Goal: Information Seeking & Learning: Learn about a topic

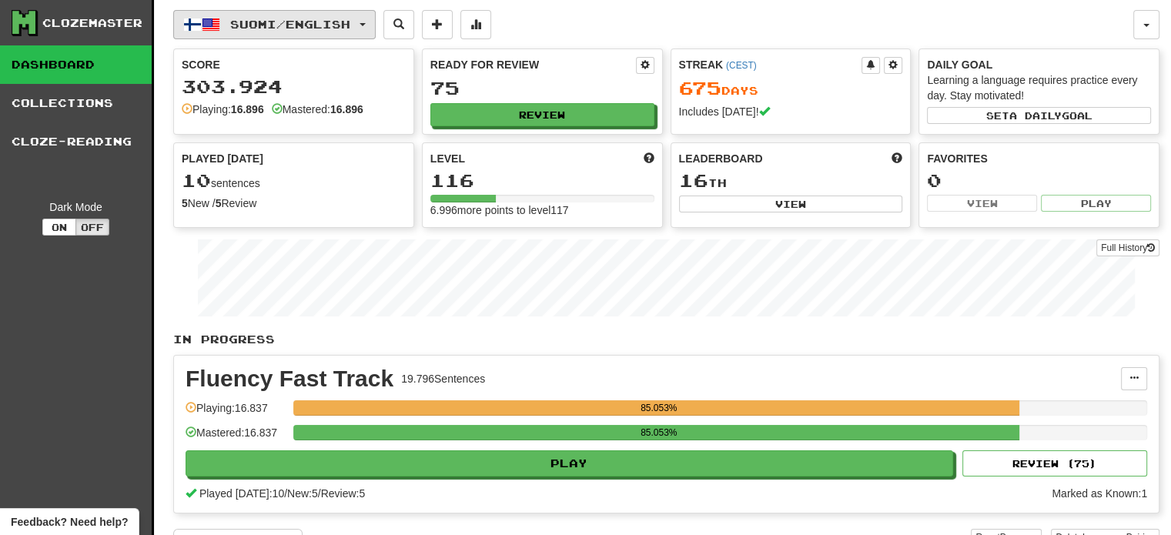
click at [320, 25] on span "Suomi / English" at bounding box center [290, 24] width 120 height 13
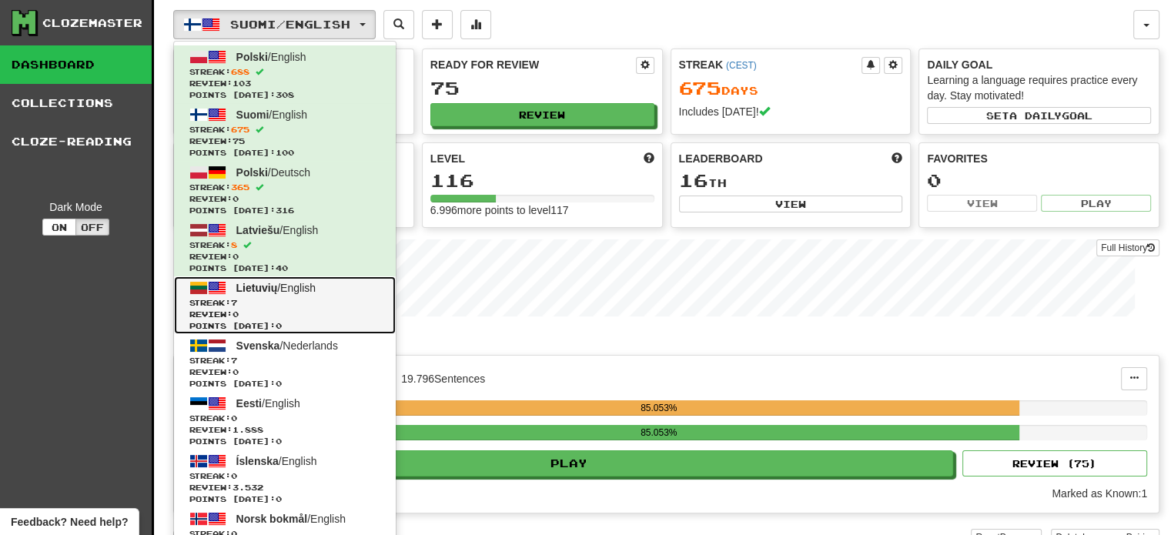
click at [320, 307] on span "Streak: 7" at bounding box center [284, 303] width 191 height 12
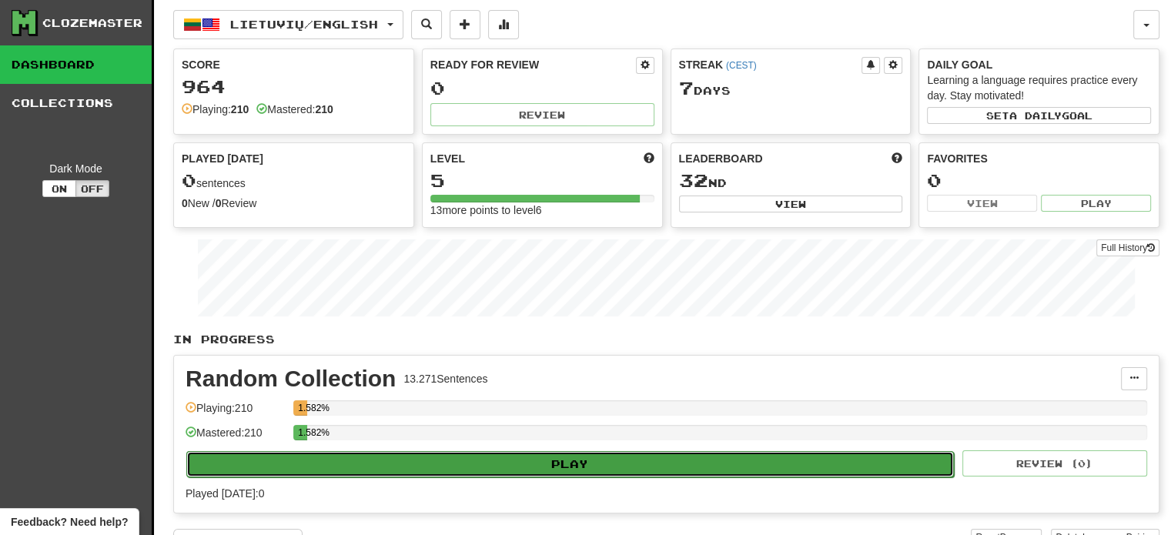
click at [536, 458] on button "Play" at bounding box center [570, 464] width 768 height 26
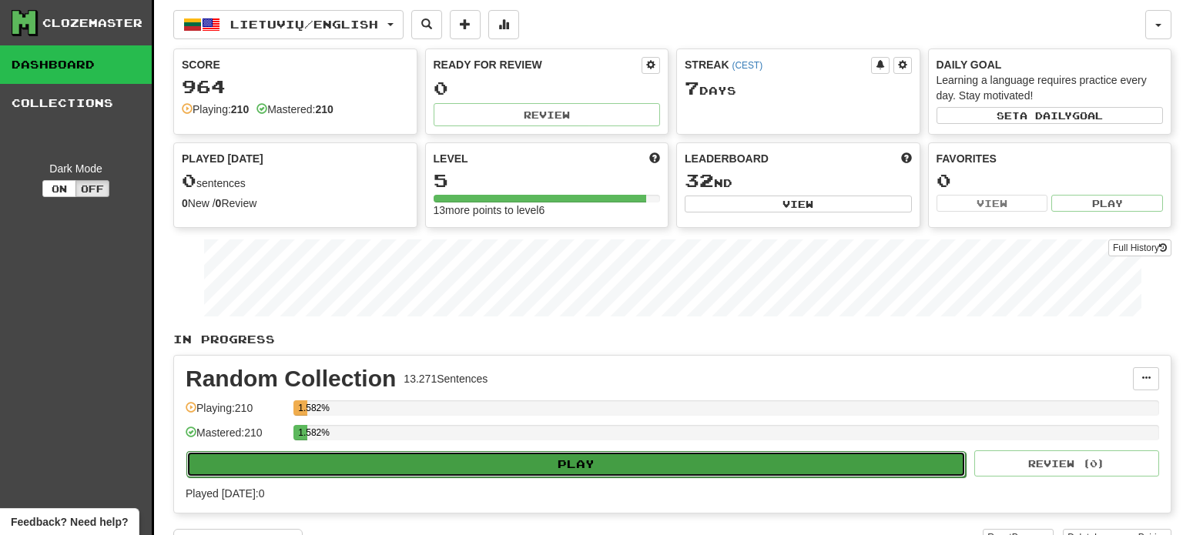
select select "**"
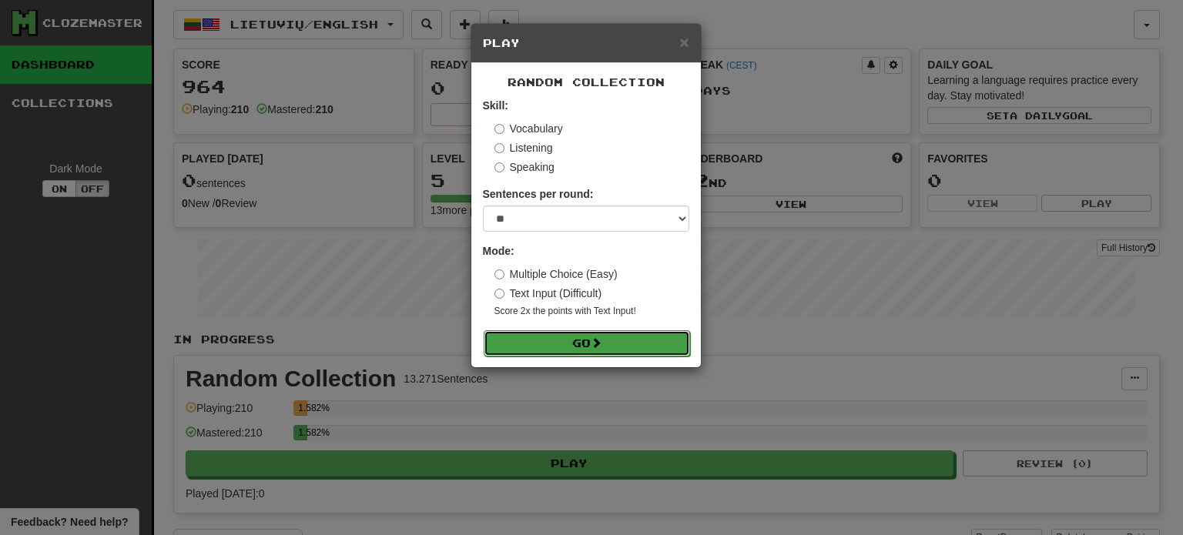
click at [561, 345] on button "Go" at bounding box center [587, 343] width 206 height 26
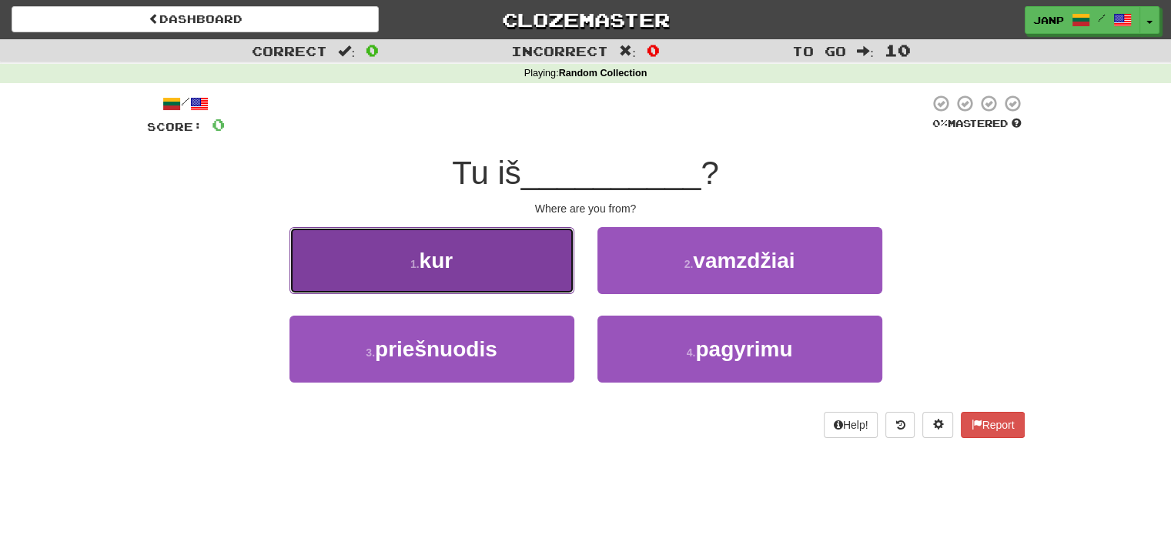
click at [551, 277] on button "1 . kur" at bounding box center [431, 260] width 285 height 67
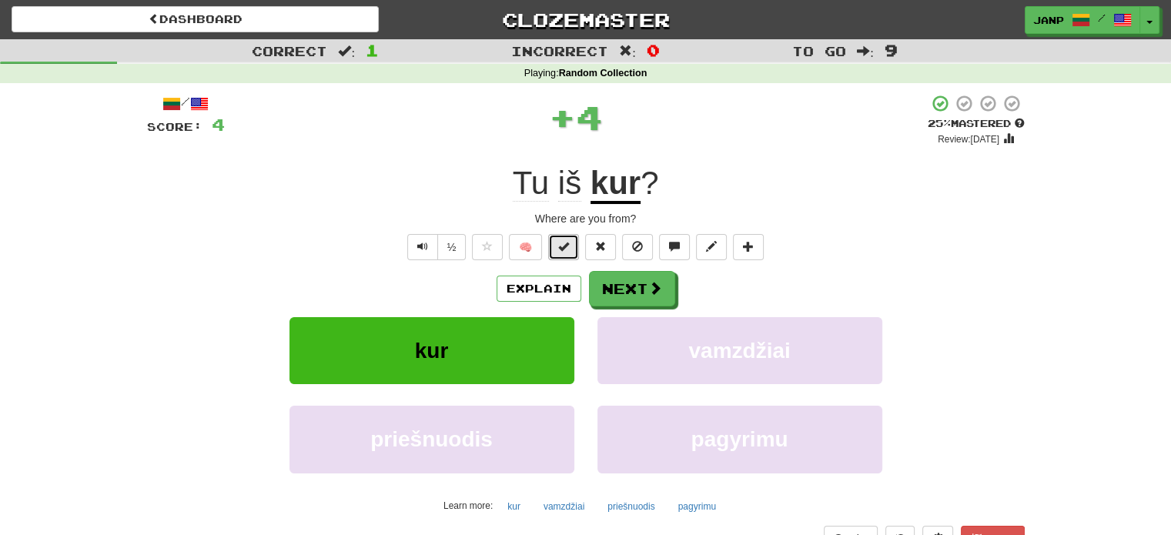
click at [555, 246] on button at bounding box center [563, 247] width 31 height 26
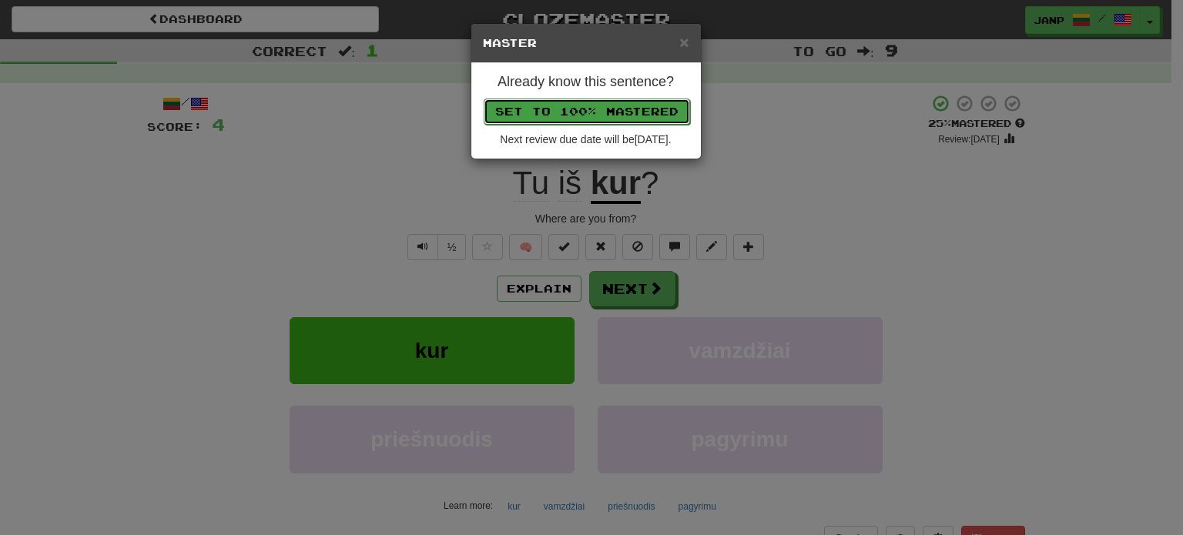
click at [621, 113] on button "Set to 100% Mastered" at bounding box center [587, 112] width 206 height 26
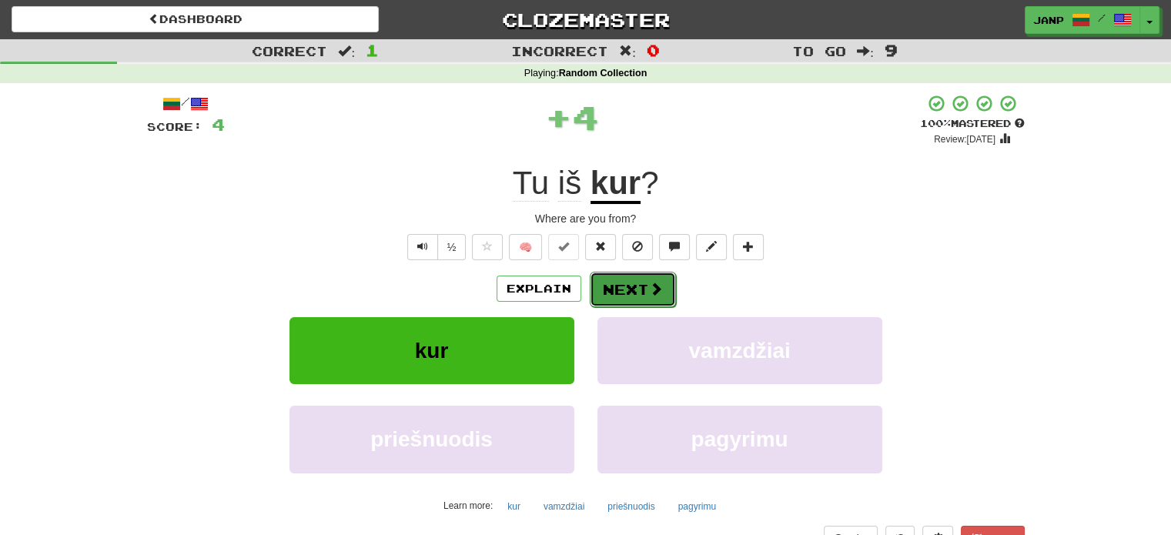
click at [642, 278] on button "Next" at bounding box center [633, 289] width 86 height 35
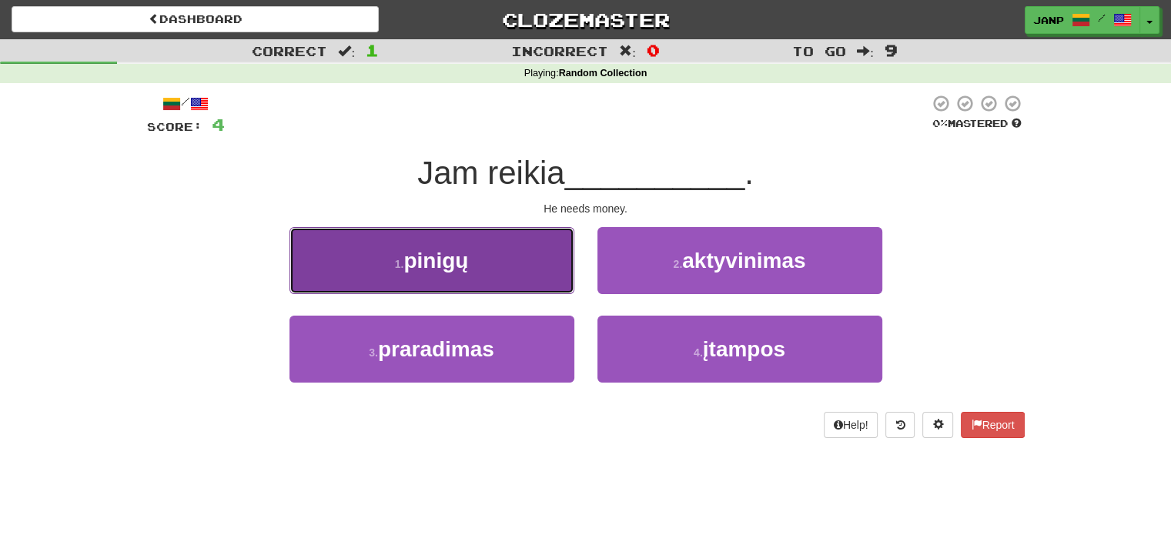
click at [517, 263] on button "1 . pinigų" at bounding box center [431, 260] width 285 height 67
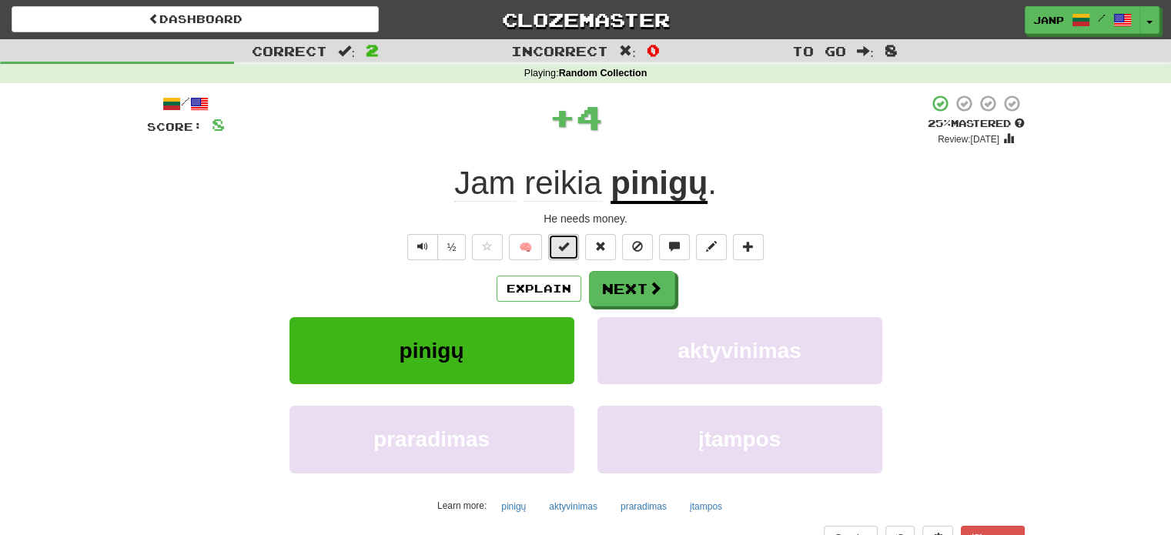
click at [554, 246] on button at bounding box center [563, 247] width 31 height 26
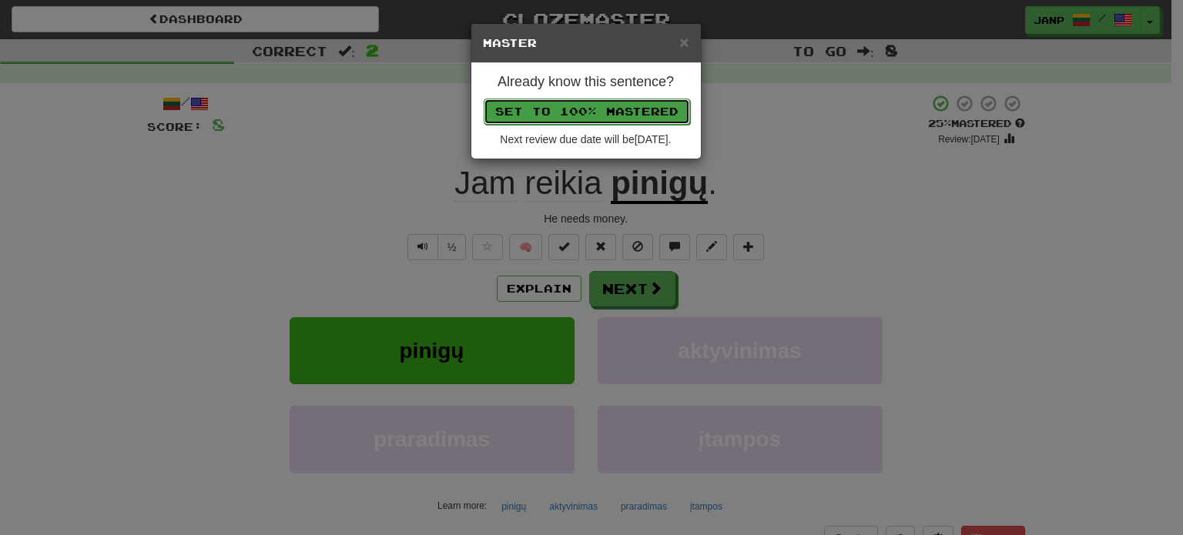
click at [578, 109] on button "Set to 100% Mastered" at bounding box center [587, 112] width 206 height 26
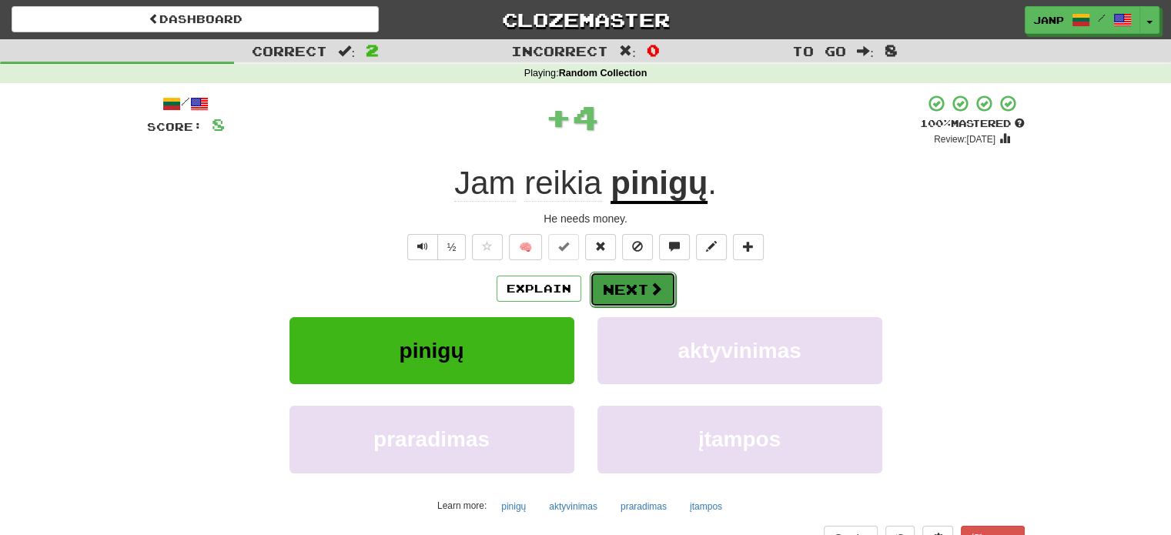
click at [643, 298] on button "Next" at bounding box center [633, 289] width 86 height 35
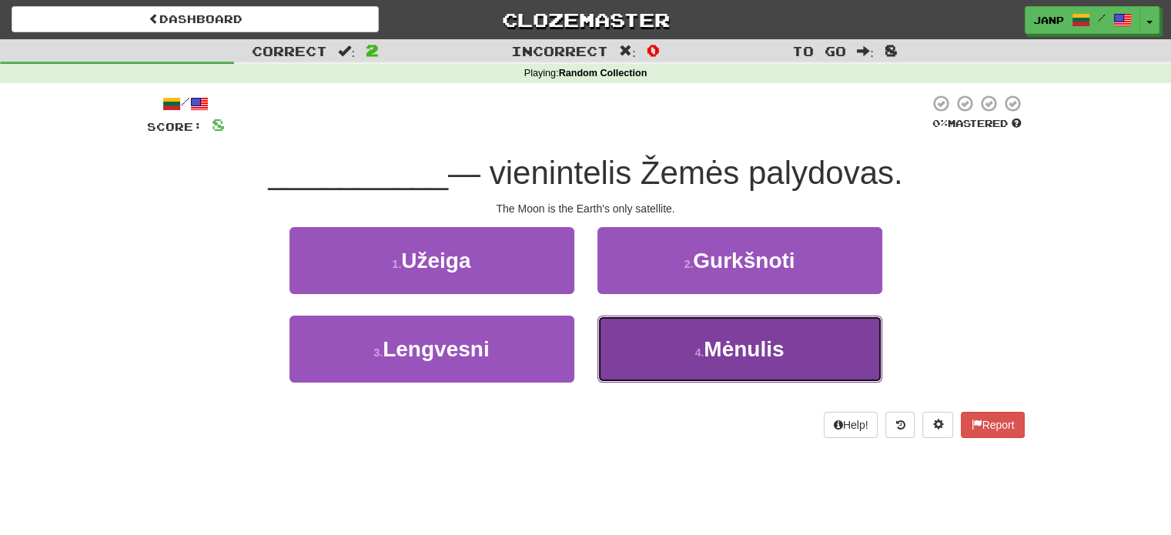
click at [673, 350] on button "4 . Mėnulis" at bounding box center [739, 349] width 285 height 67
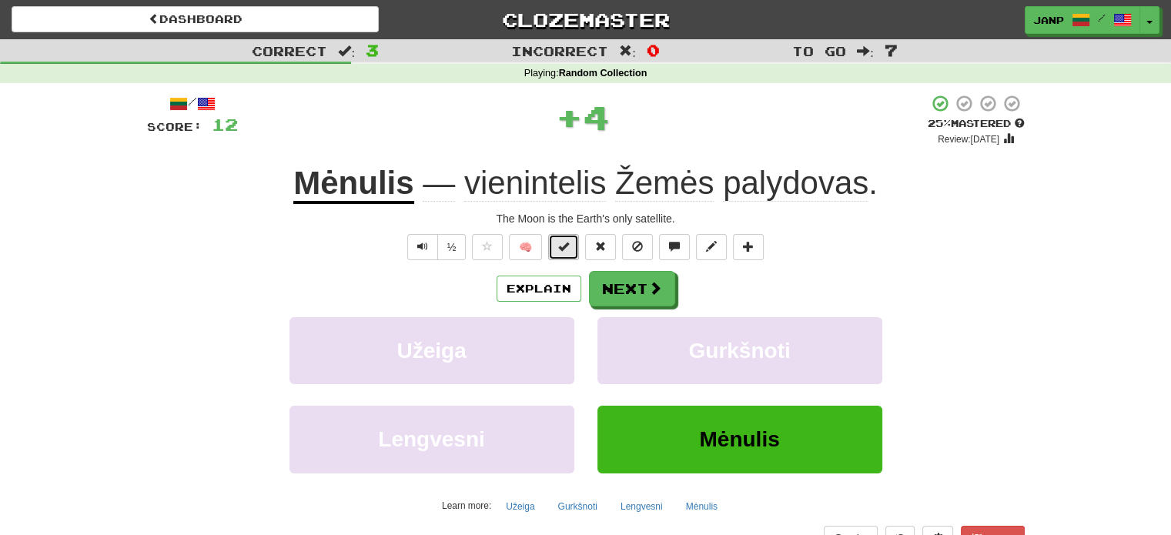
click at [561, 247] on span at bounding box center [563, 246] width 11 height 11
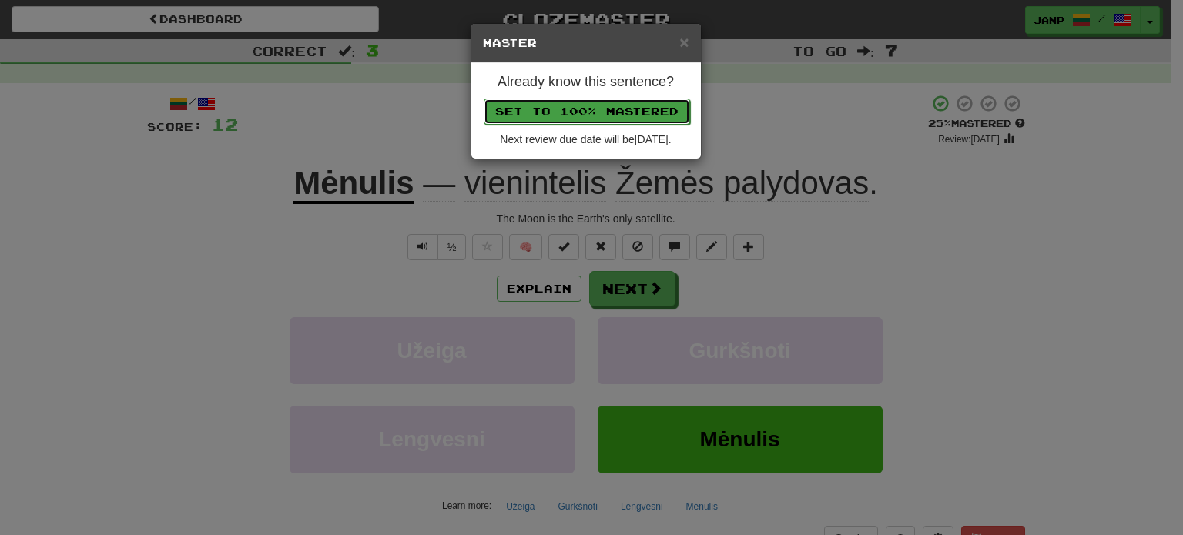
click at [613, 110] on button "Set to 100% Mastered" at bounding box center [587, 112] width 206 height 26
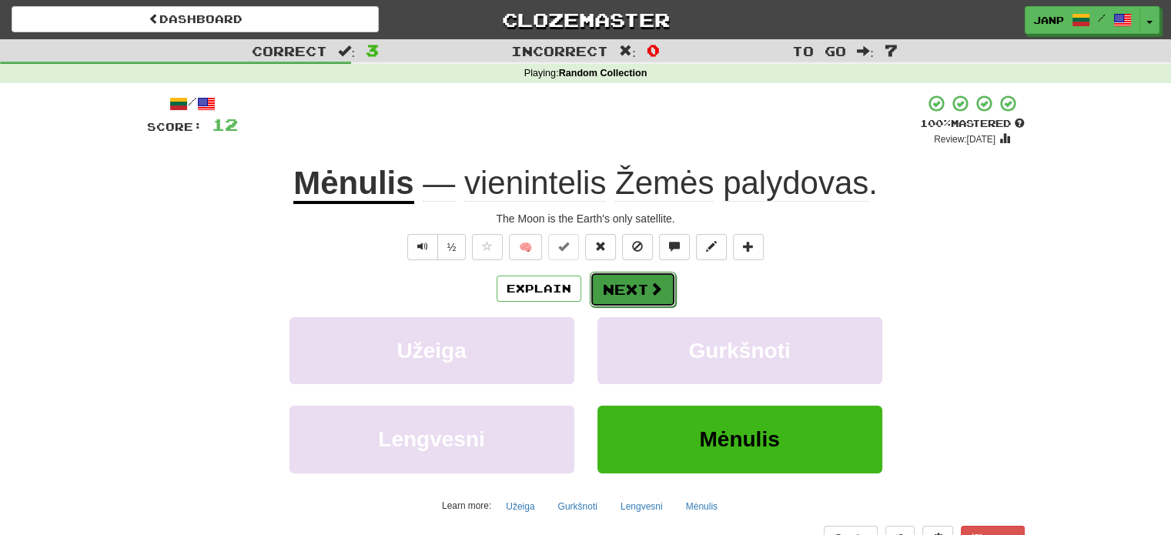
click at [629, 300] on button "Next" at bounding box center [633, 289] width 86 height 35
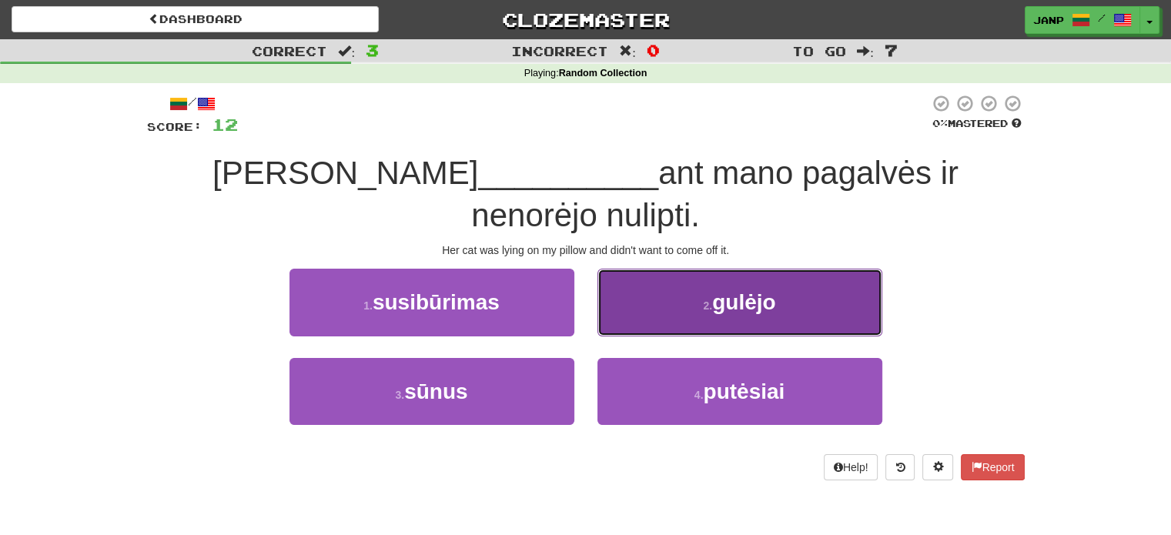
click at [655, 306] on button "2 . gulėjo" at bounding box center [739, 302] width 285 height 67
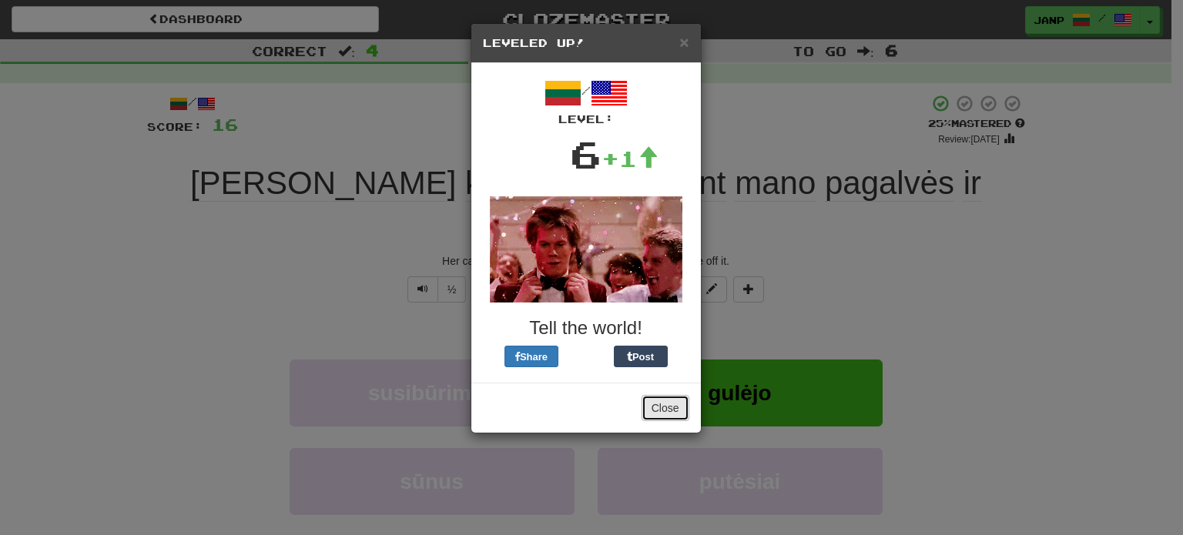
click at [671, 404] on button "Close" at bounding box center [665, 408] width 48 height 26
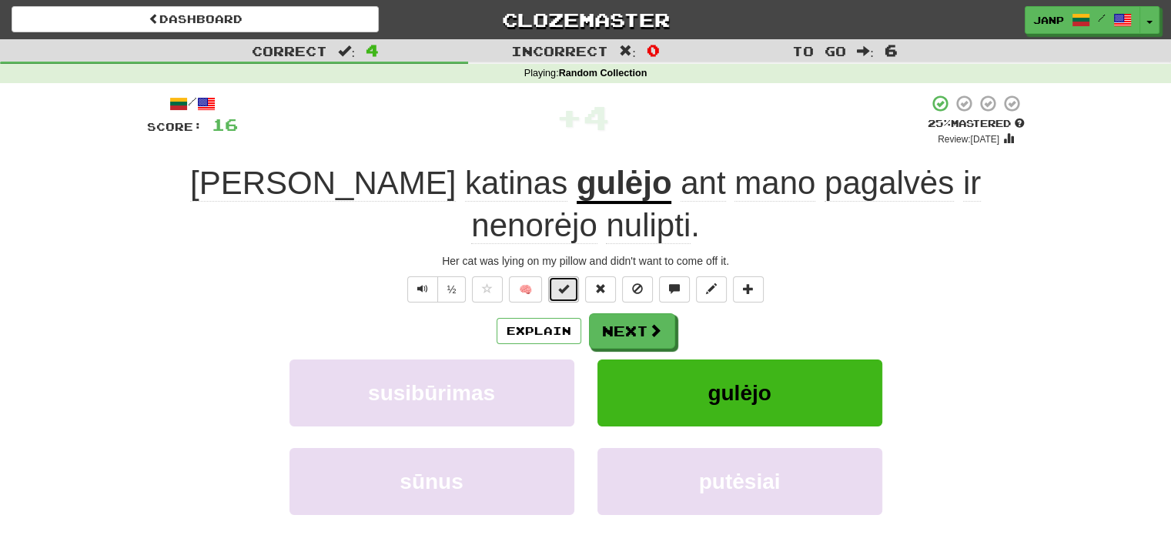
click at [564, 283] on span at bounding box center [563, 288] width 11 height 11
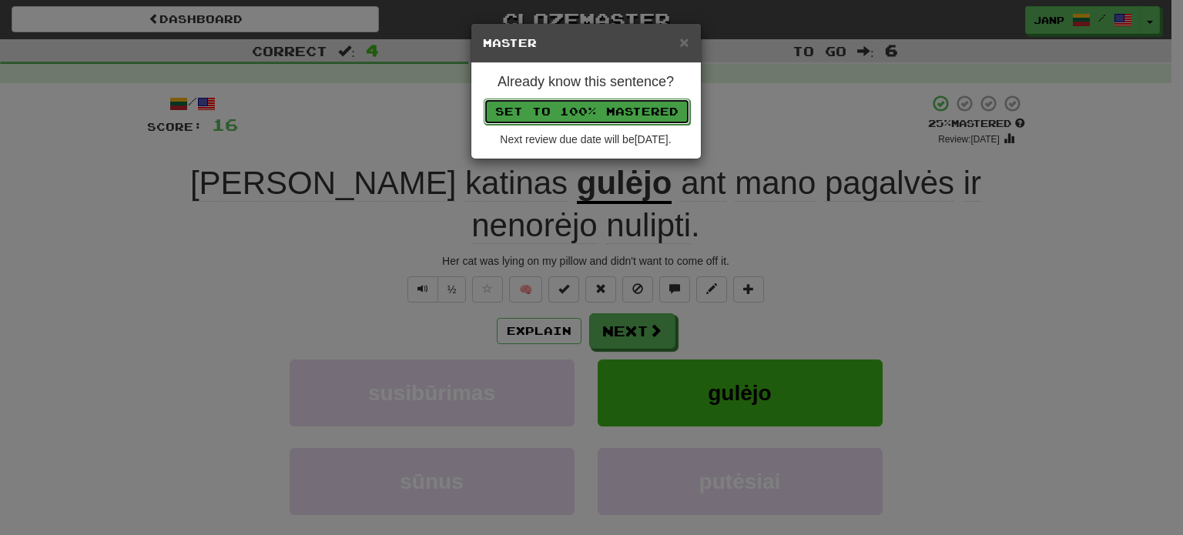
click at [578, 113] on button "Set to 100% Mastered" at bounding box center [587, 112] width 206 height 26
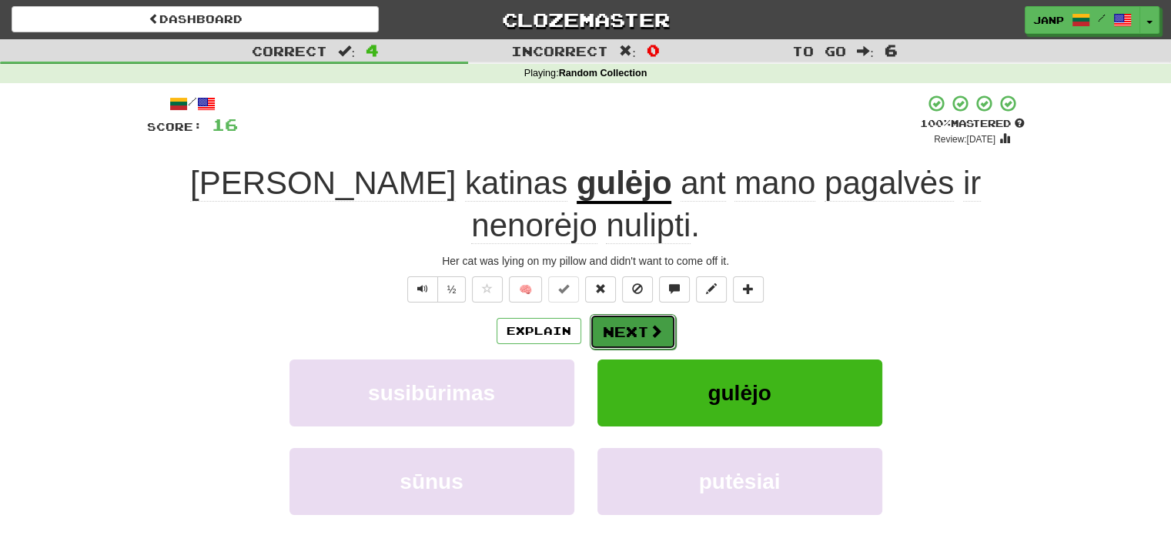
click at [604, 314] on button "Next" at bounding box center [633, 331] width 86 height 35
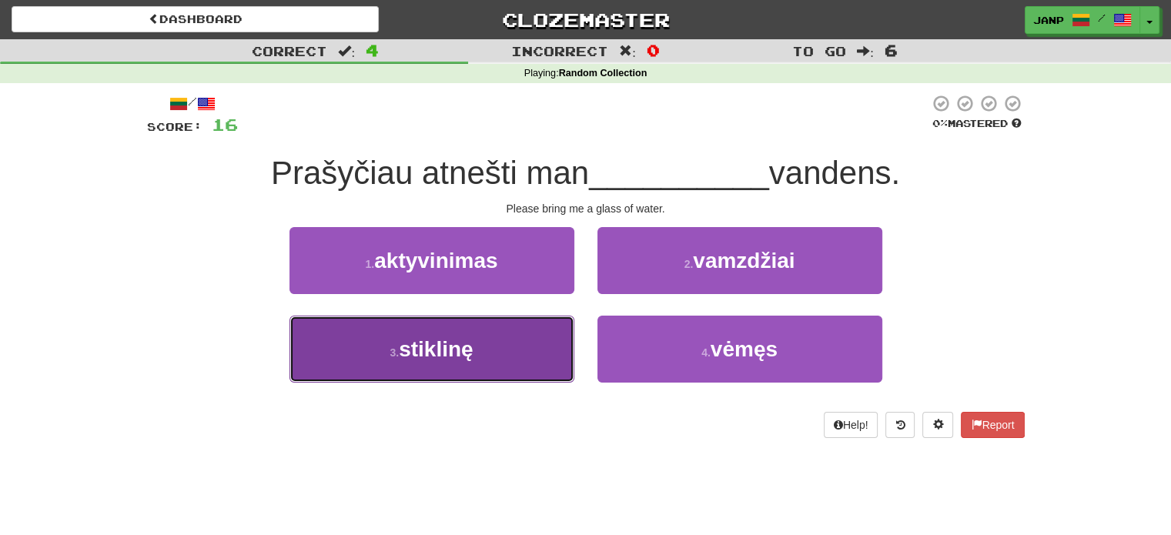
click at [503, 363] on button "3 . stiklinę" at bounding box center [431, 349] width 285 height 67
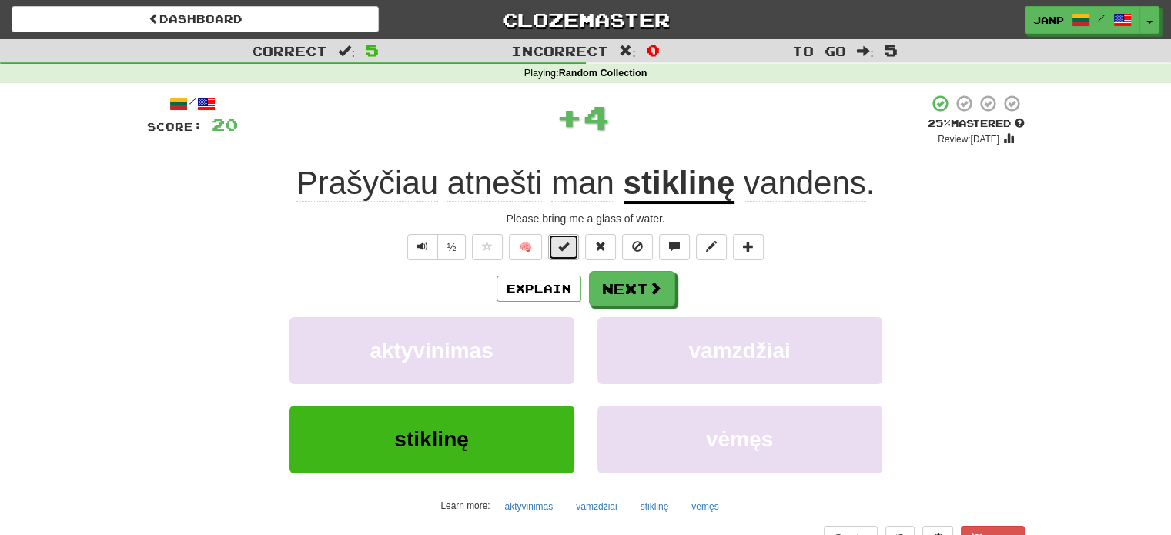
click at [567, 239] on button at bounding box center [563, 247] width 31 height 26
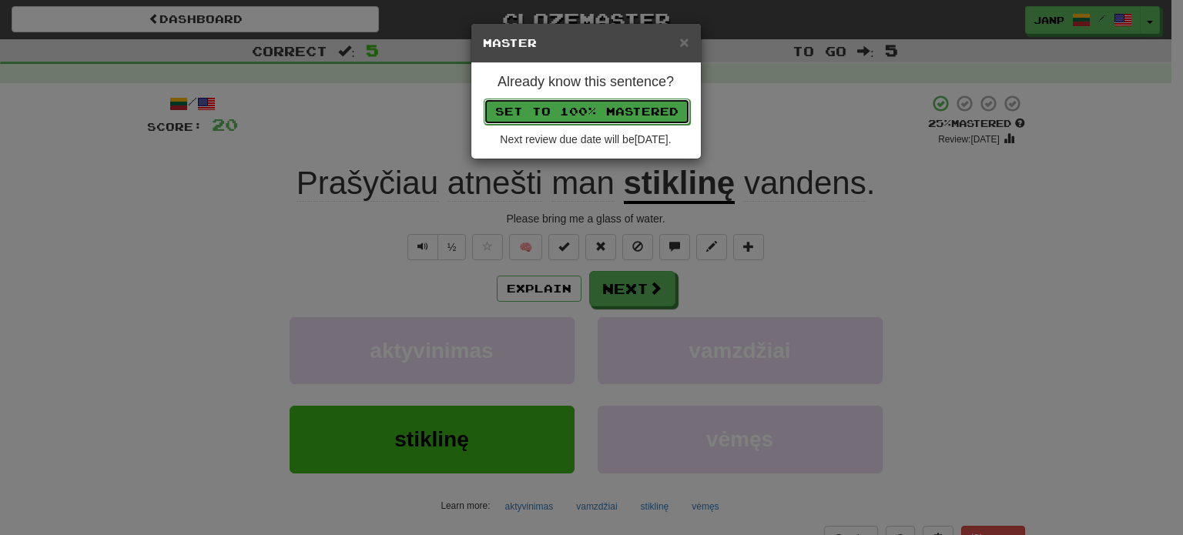
click at [612, 109] on button "Set to 100% Mastered" at bounding box center [587, 112] width 206 height 26
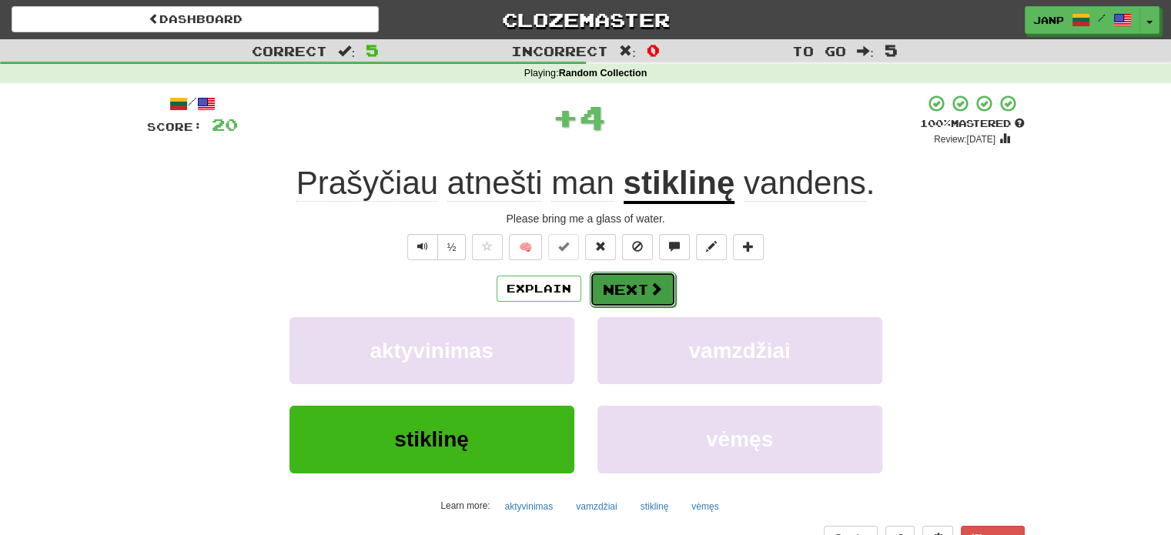
click at [626, 292] on button "Next" at bounding box center [633, 289] width 86 height 35
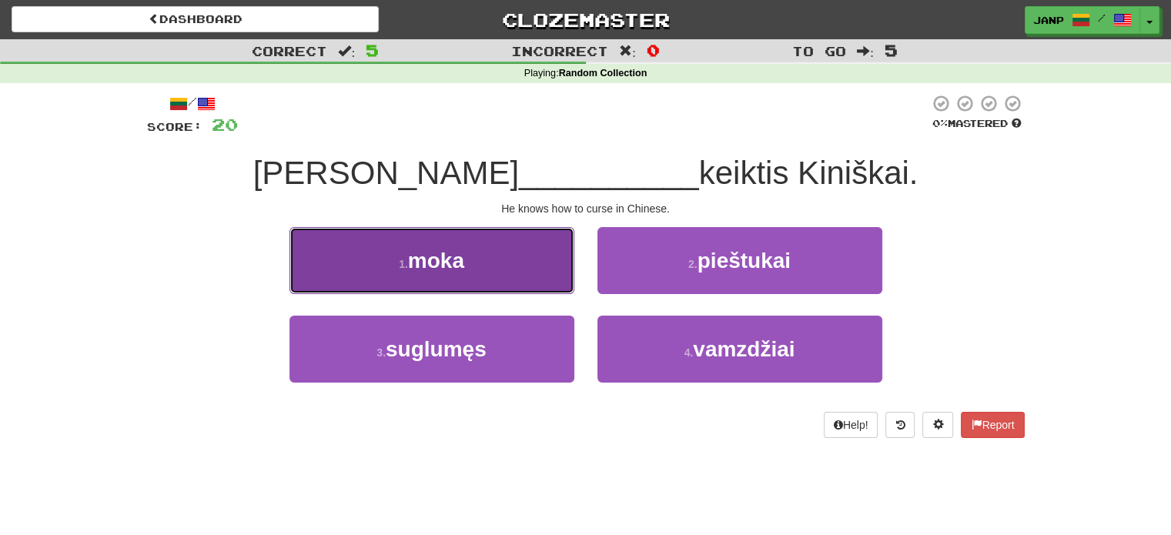
click at [548, 284] on button "1 . moka" at bounding box center [431, 260] width 285 height 67
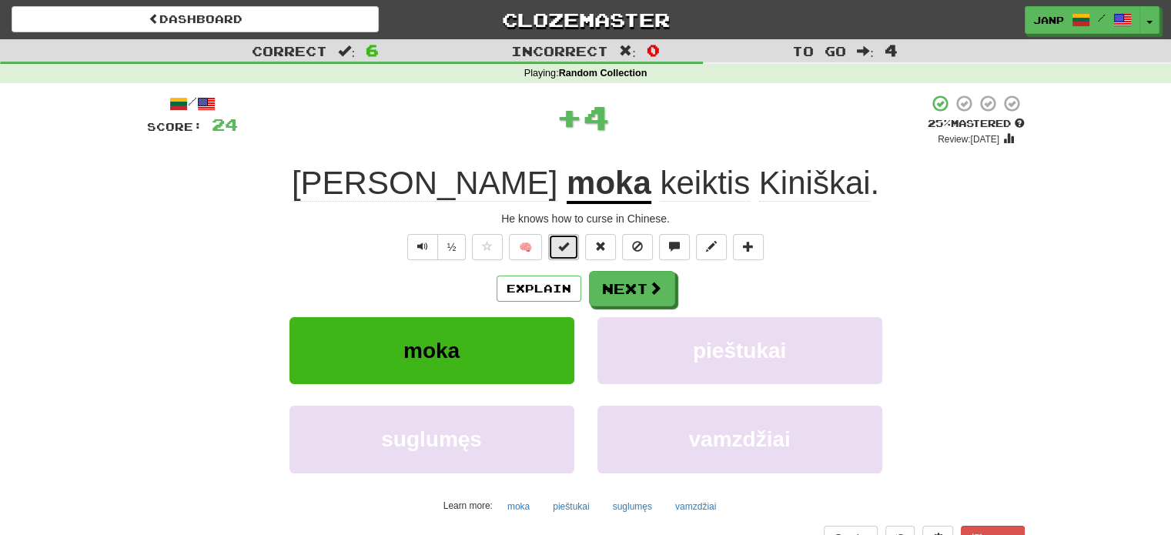
click at [573, 241] on button at bounding box center [563, 247] width 31 height 26
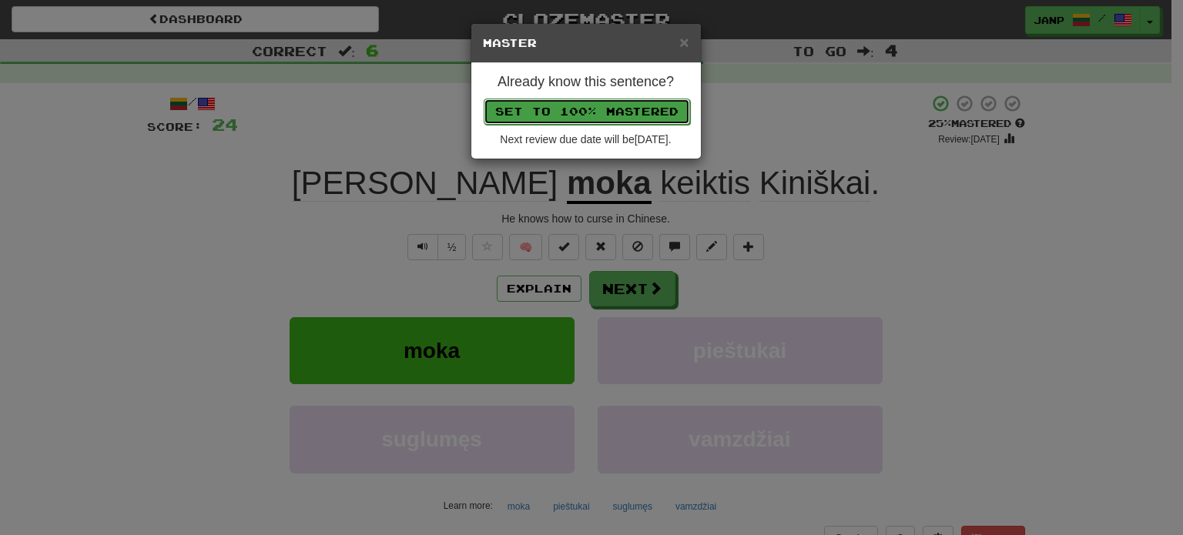
click at [623, 112] on button "Set to 100% Mastered" at bounding box center [587, 112] width 206 height 26
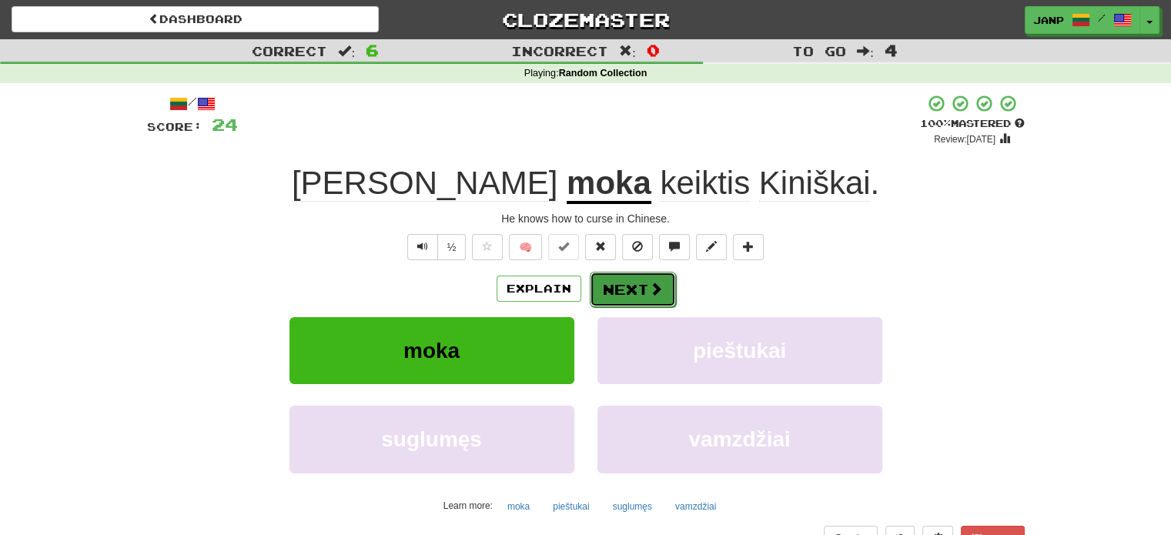
click at [664, 296] on button "Next" at bounding box center [633, 289] width 86 height 35
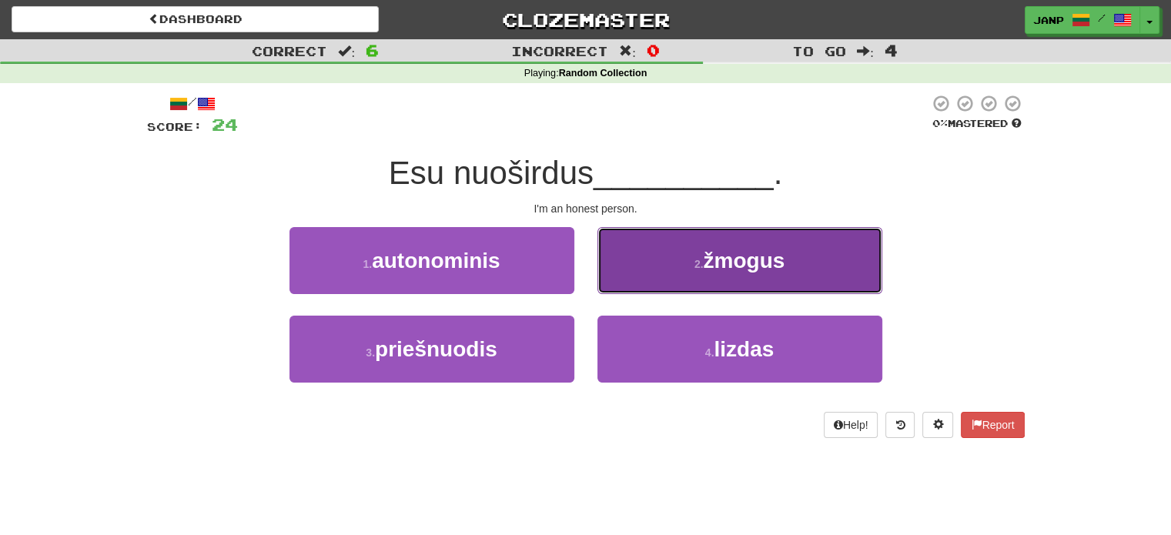
click at [688, 261] on button "2 . žmogus" at bounding box center [739, 260] width 285 height 67
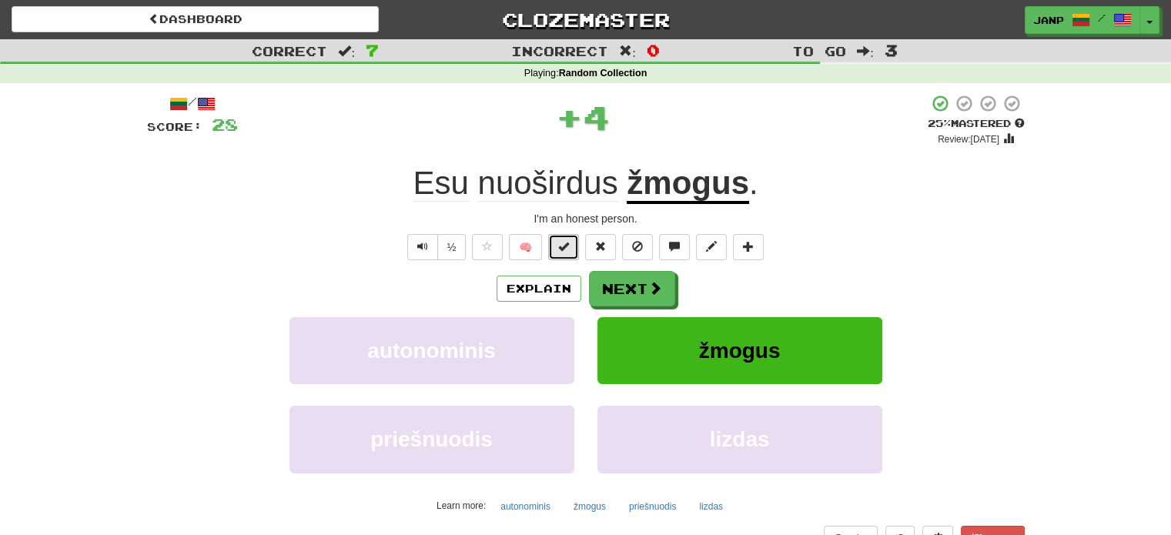
click at [568, 246] on span at bounding box center [563, 246] width 11 height 11
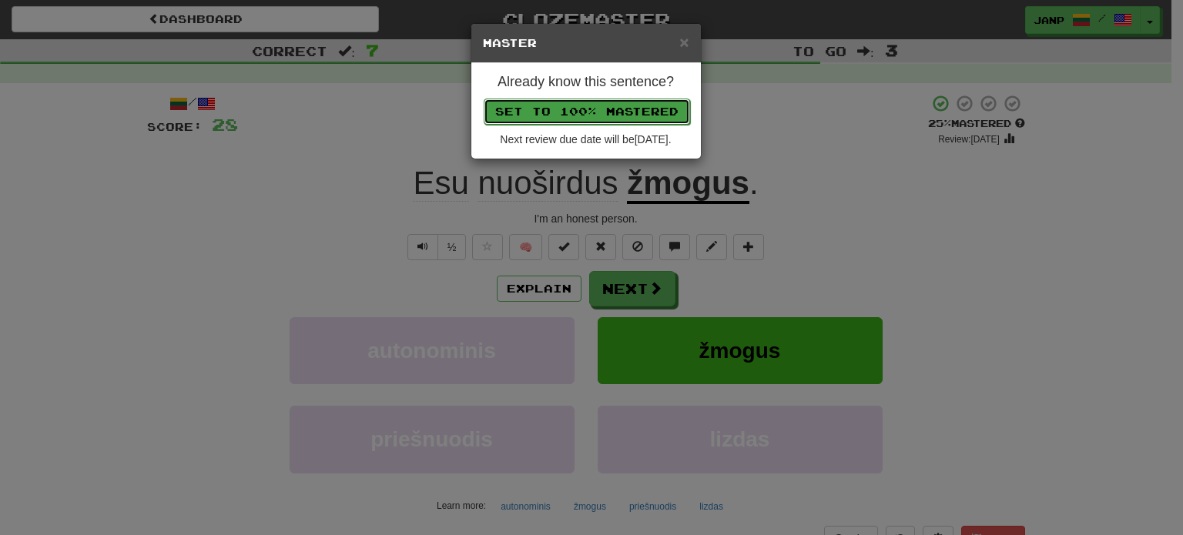
click at [619, 113] on button "Set to 100% Mastered" at bounding box center [587, 112] width 206 height 26
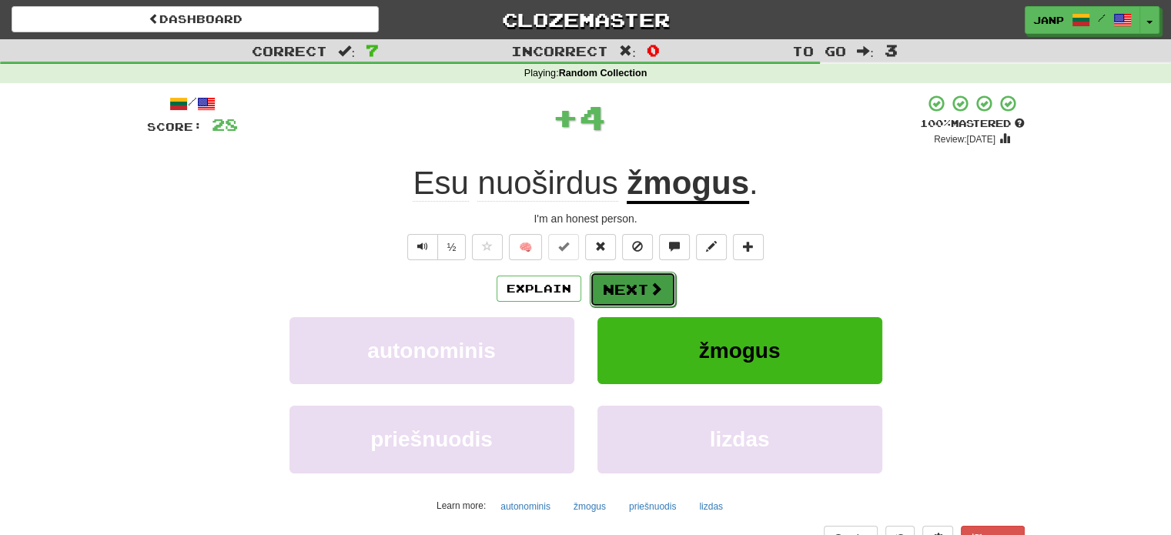
click at [645, 279] on button "Next" at bounding box center [633, 289] width 86 height 35
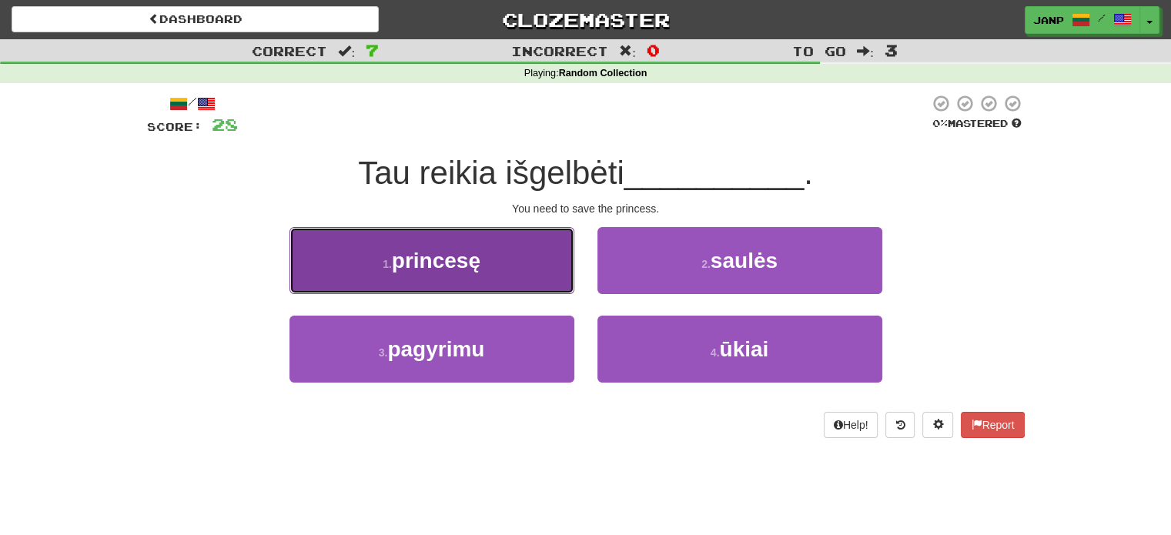
click at [564, 273] on button "1 . princesę" at bounding box center [431, 260] width 285 height 67
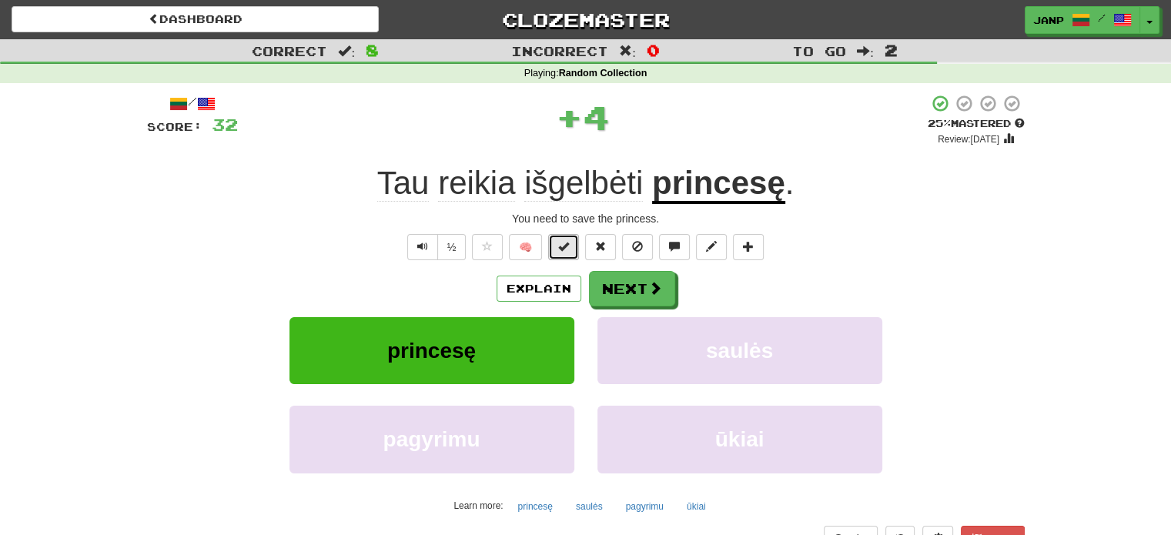
click at [564, 243] on span at bounding box center [563, 246] width 11 height 11
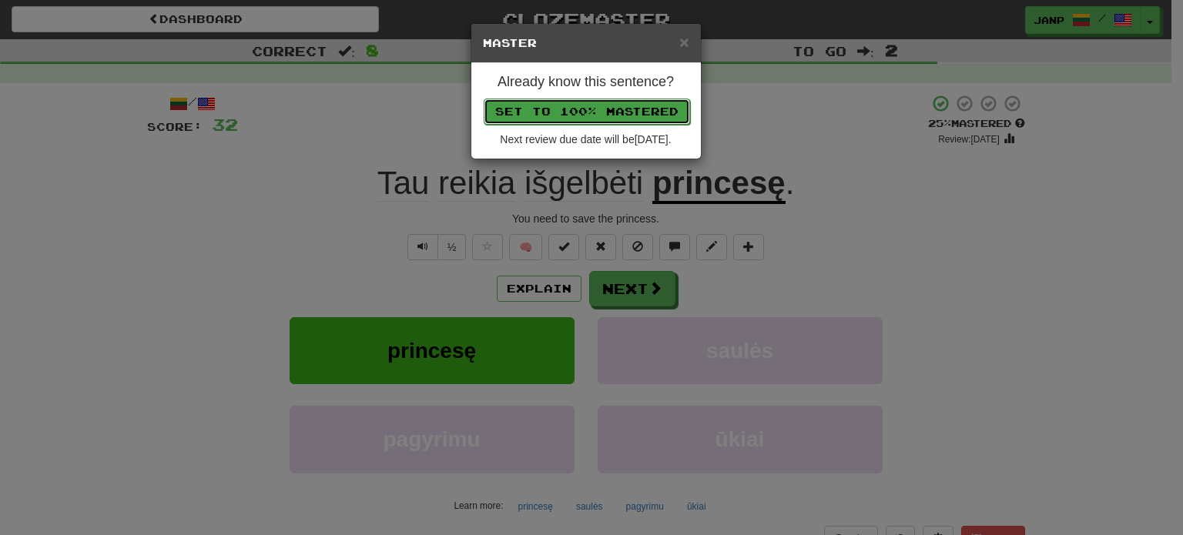
click at [622, 117] on button "Set to 100% Mastered" at bounding box center [587, 112] width 206 height 26
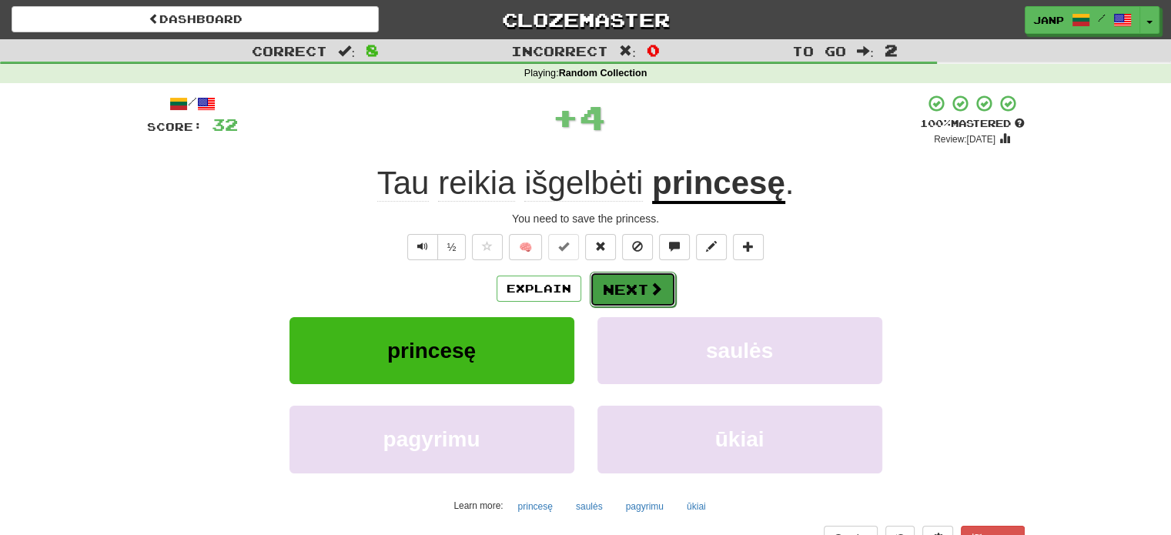
click at [645, 293] on button "Next" at bounding box center [633, 289] width 86 height 35
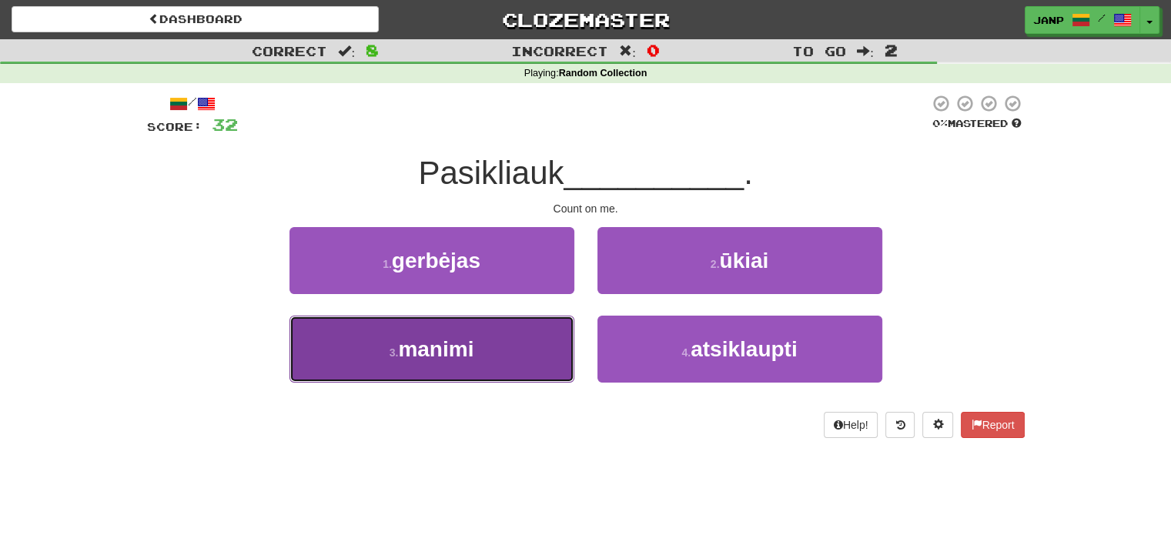
click at [556, 348] on button "3 . manimi" at bounding box center [431, 349] width 285 height 67
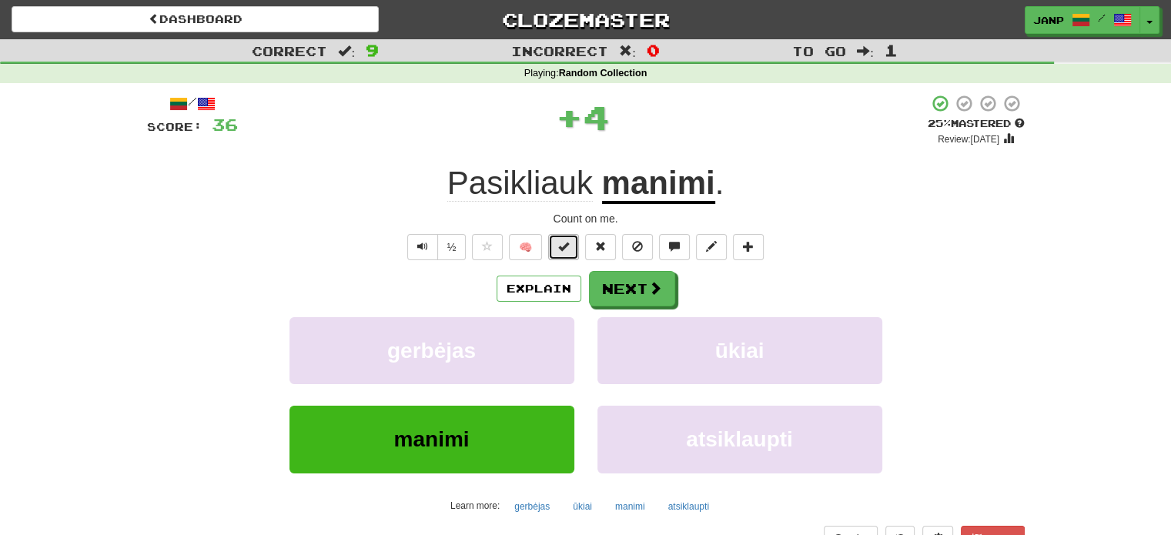
click at [566, 246] on span at bounding box center [563, 246] width 11 height 11
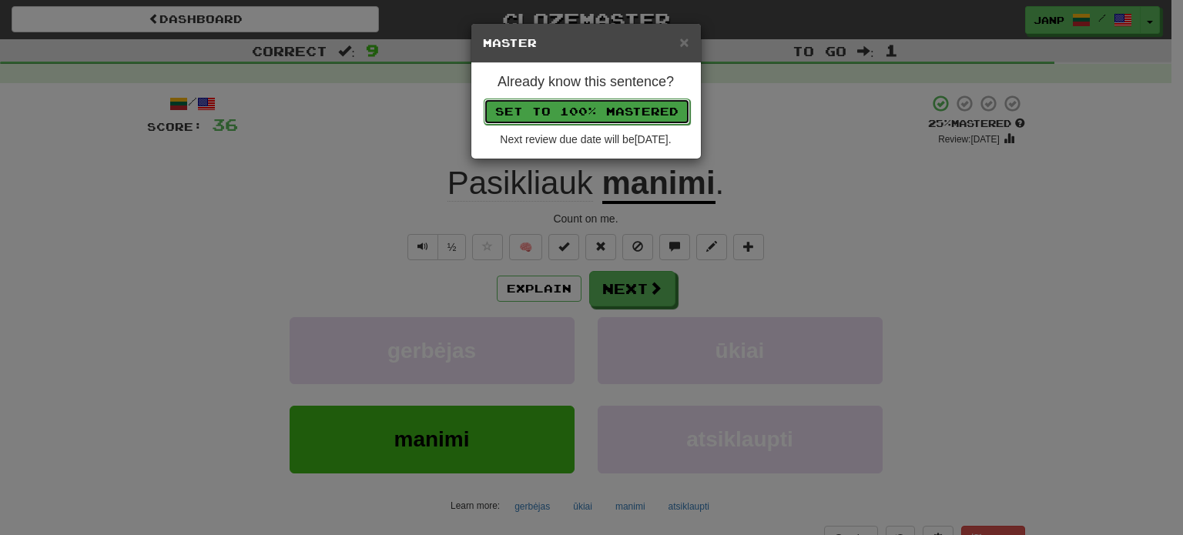
click at [601, 116] on button "Set to 100% Mastered" at bounding box center [587, 112] width 206 height 26
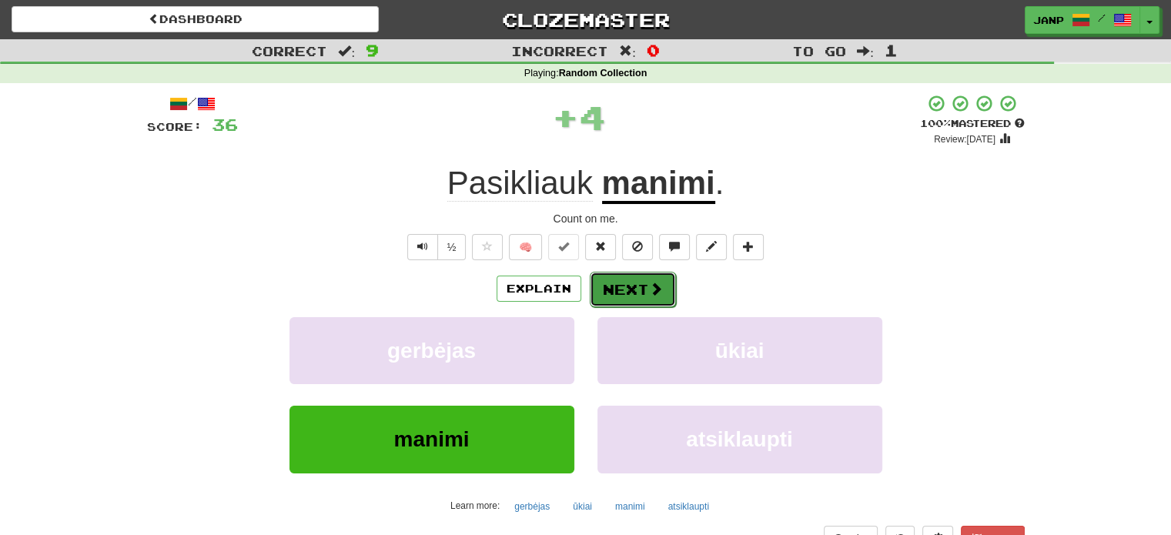
click at [634, 280] on button "Next" at bounding box center [633, 289] width 86 height 35
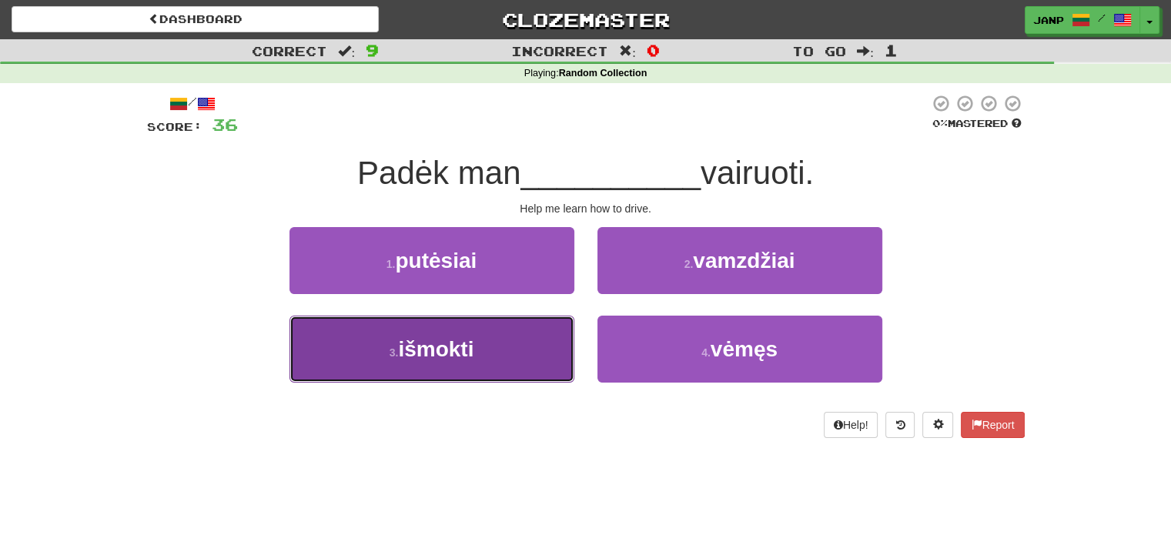
click at [490, 344] on button "3 . išmokti" at bounding box center [431, 349] width 285 height 67
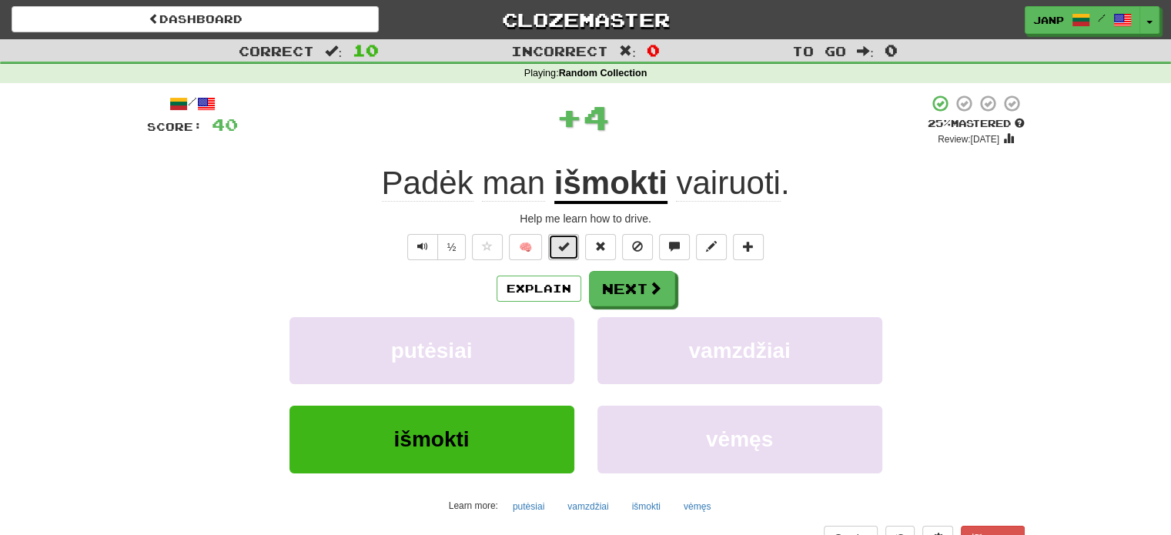
click at [567, 247] on span at bounding box center [563, 246] width 11 height 11
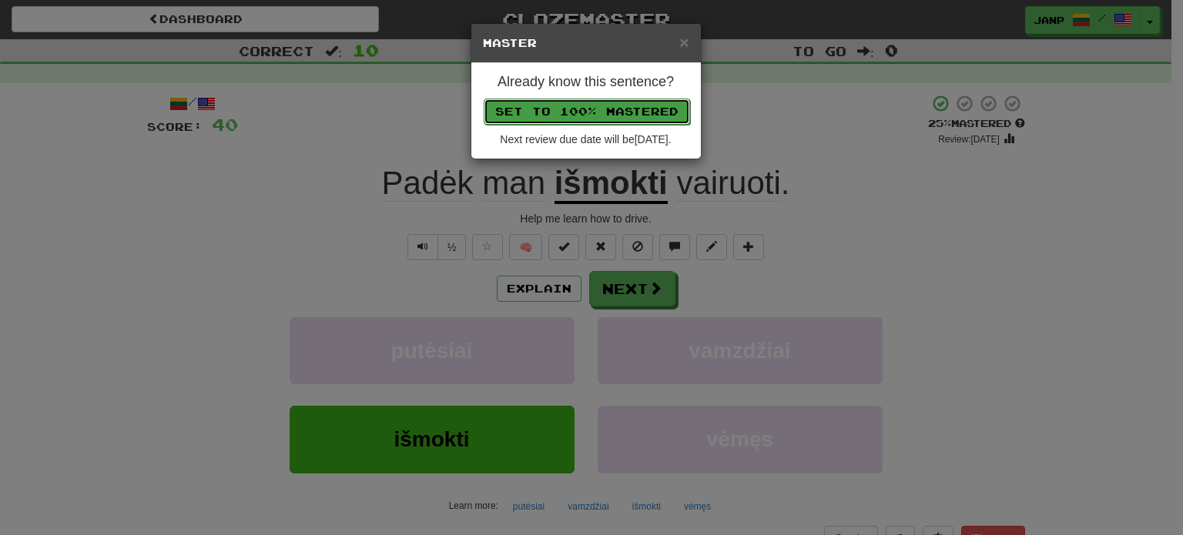
click at [601, 115] on button "Set to 100% Mastered" at bounding box center [587, 112] width 206 height 26
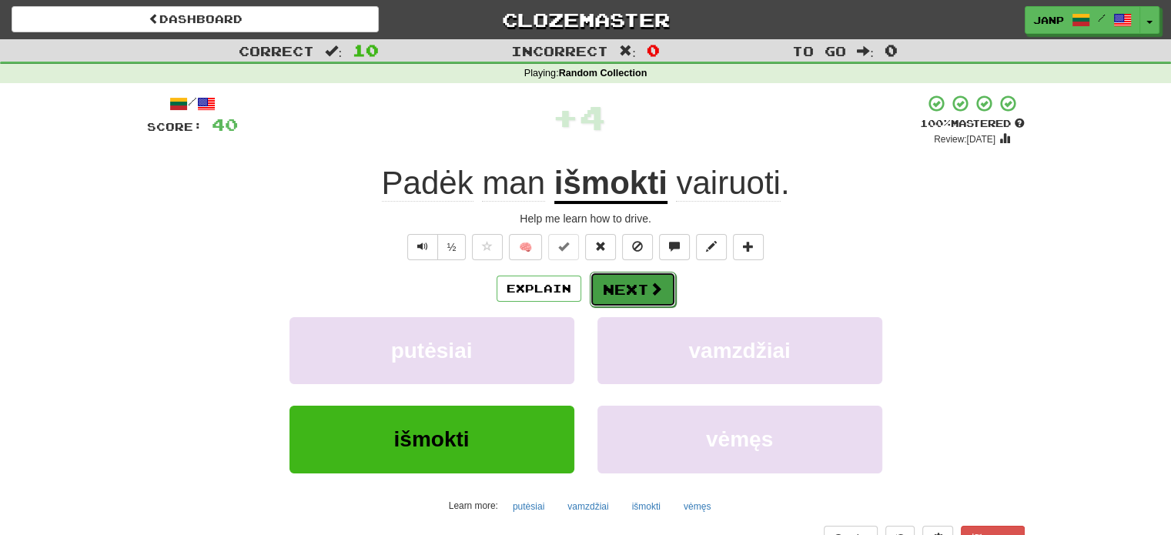
click at [643, 287] on button "Next" at bounding box center [633, 289] width 86 height 35
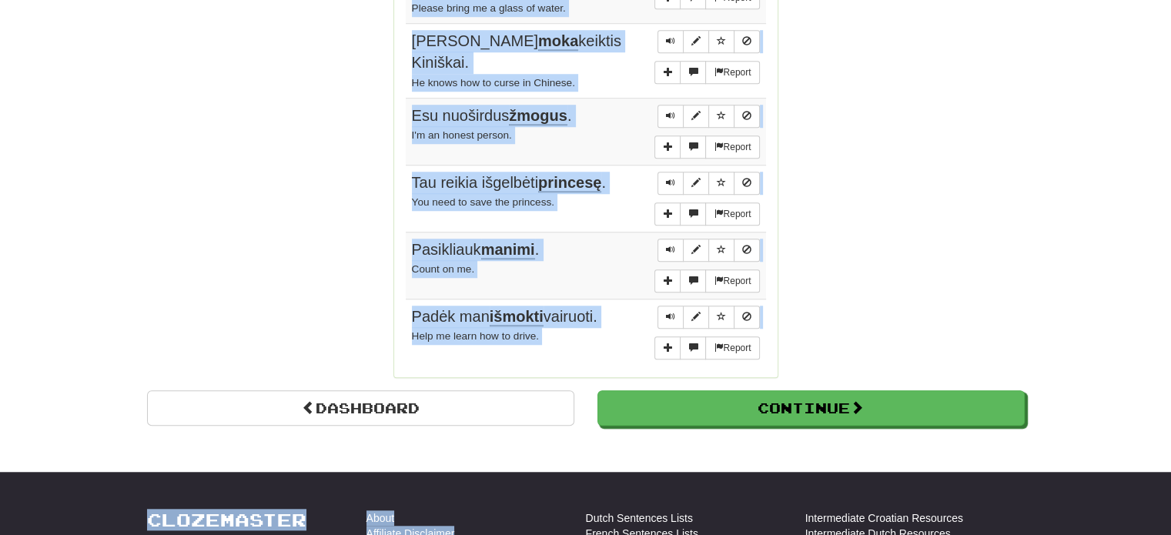
scroll to position [1186, 0]
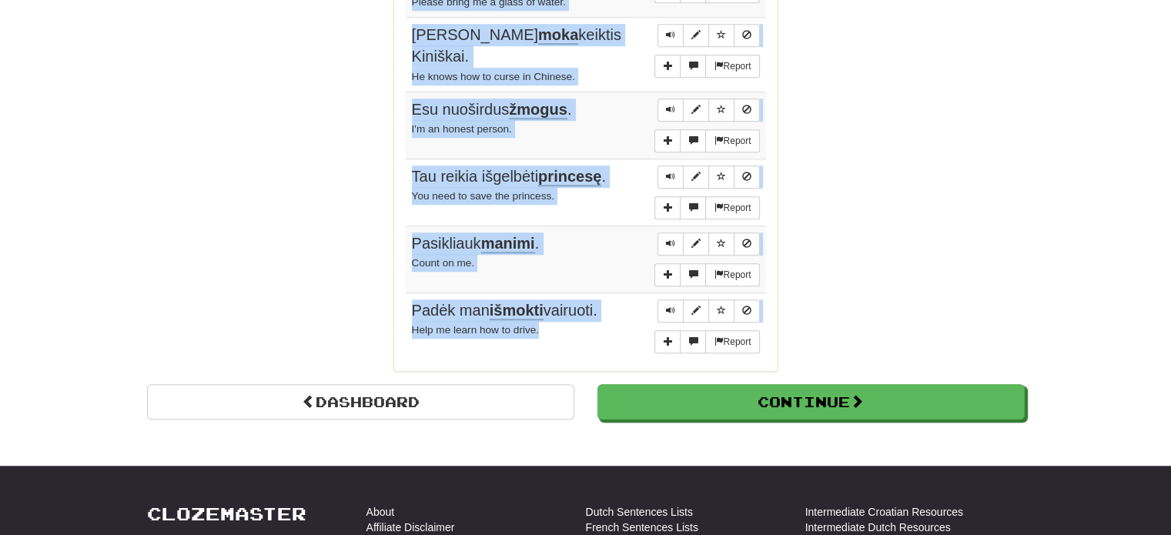
drag, startPoint x: 409, startPoint y: 146, endPoint x: 567, endPoint y: 311, distance: 228.2
click at [567, 311] on tbody "Report Tu iš kur ? Where are you from? Report Jam reikia pinigų . He needs mone…" at bounding box center [586, 1] width 360 height 718
copy tbody "Tu iš kur ? Where are you from? Report Jam reikia pinigų . He needs money. Repo…"
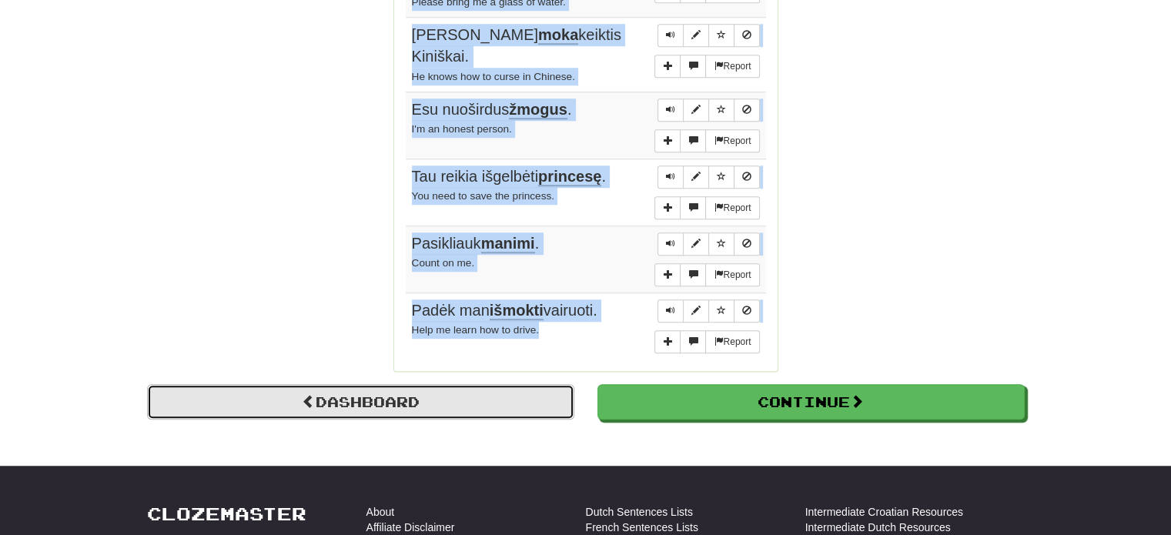
click at [348, 384] on link "Dashboard" at bounding box center [360, 401] width 427 height 35
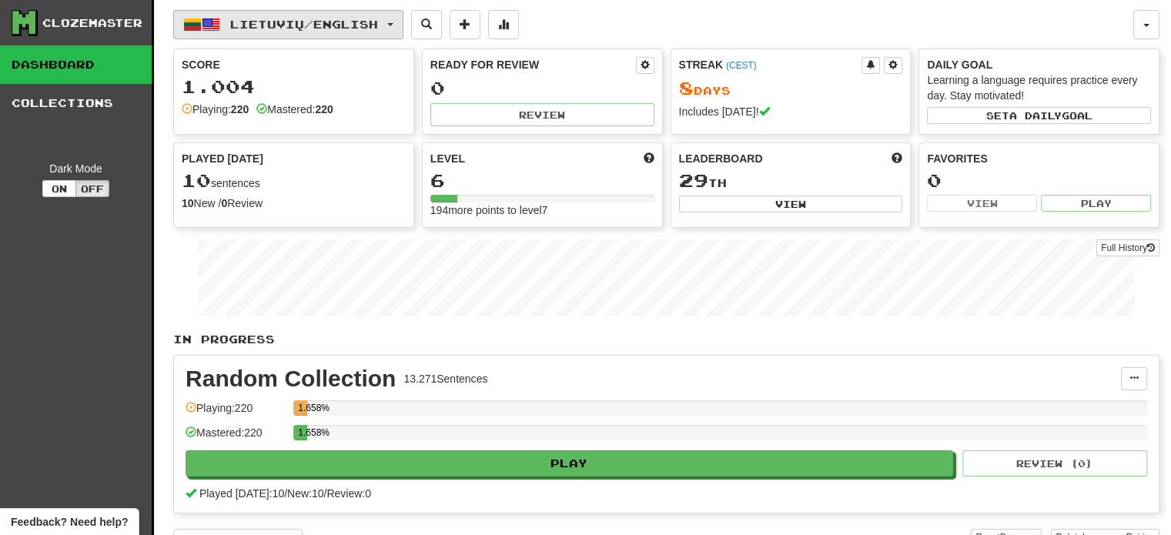
click at [345, 30] on span "Lietuvių / English" at bounding box center [304, 24] width 148 height 13
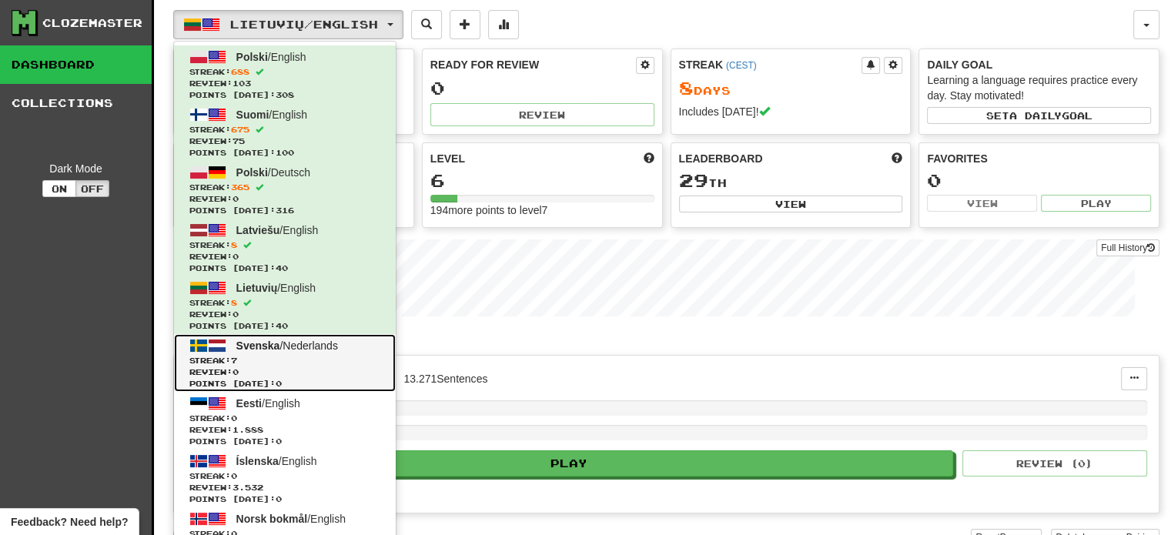
click at [297, 366] on span "Review: 0" at bounding box center [284, 372] width 191 height 12
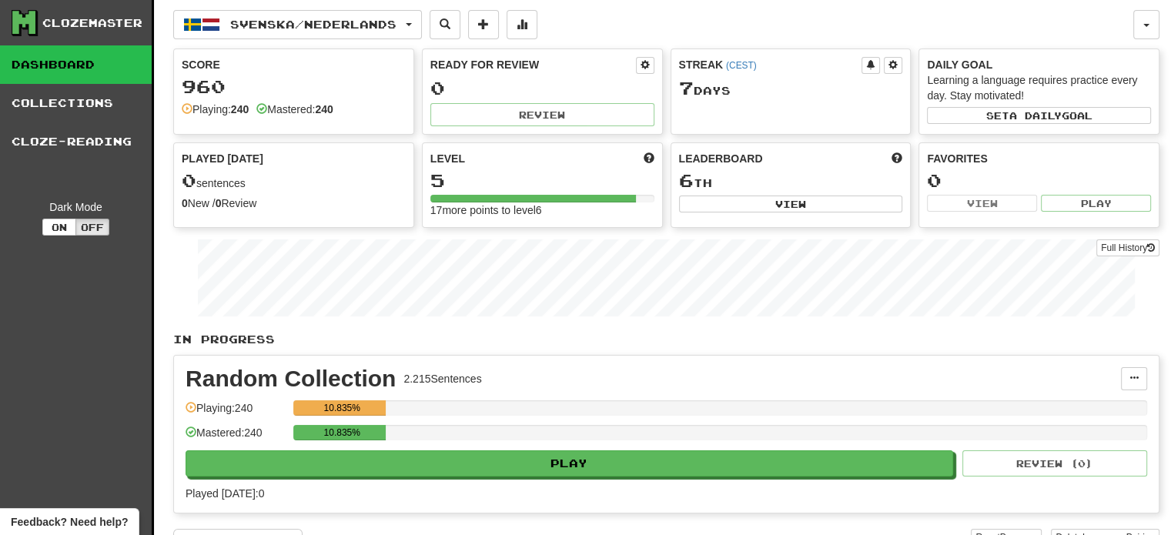
click at [431, 477] on div "Random Collection 2.215 Sentences Manage Sentences Unpin from Dashboard Playing…" at bounding box center [666, 434] width 985 height 157
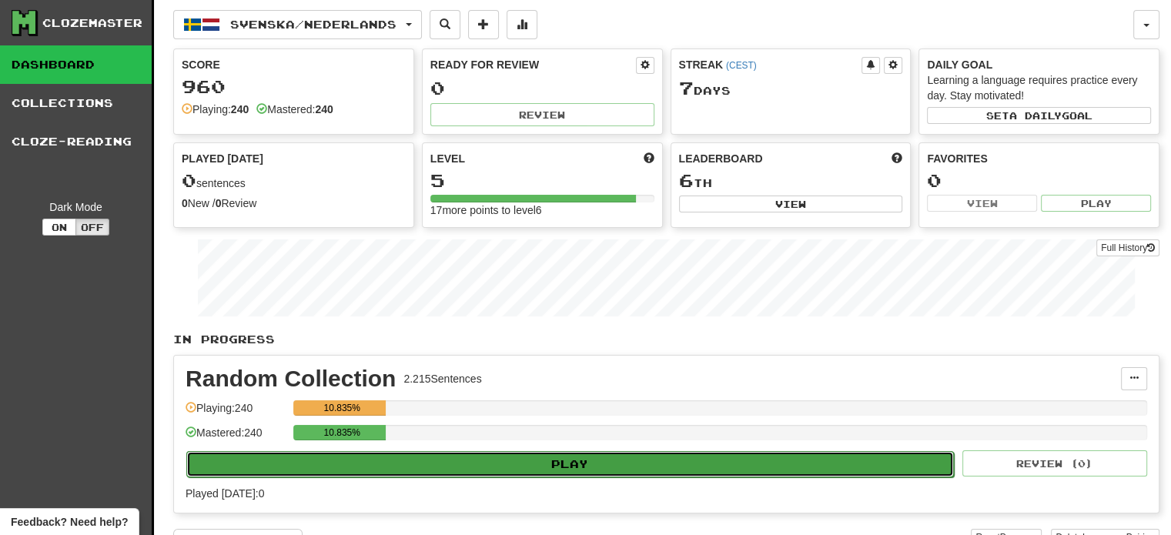
click at [447, 467] on button "Play" at bounding box center [570, 464] width 768 height 26
select select "**"
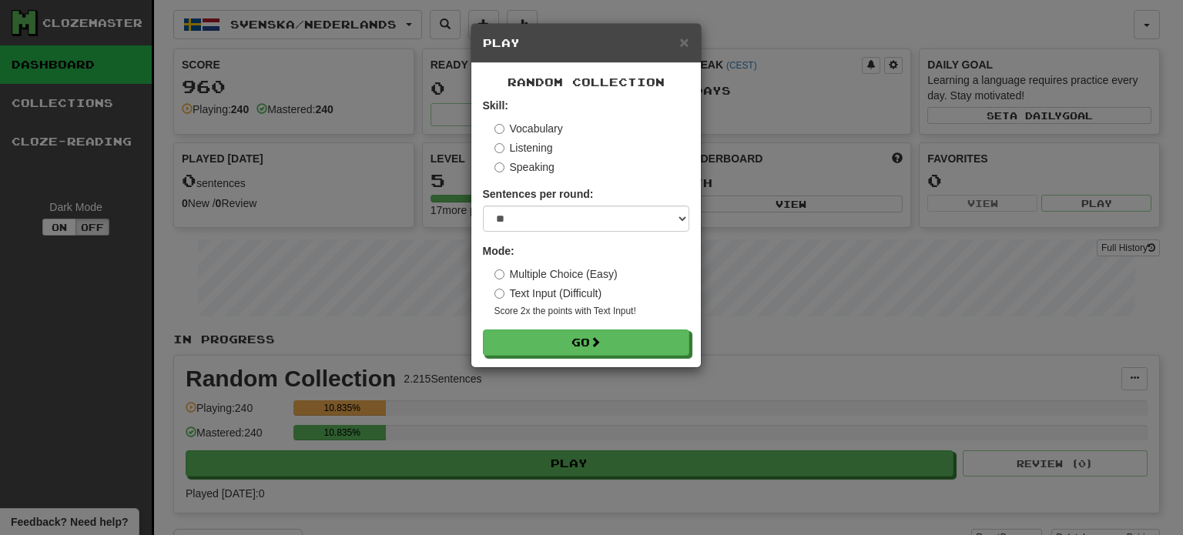
click at [562, 359] on div "Random Collection Skill: Vocabulary Listening Speaking Sentences per round: * *…" at bounding box center [585, 215] width 229 height 304
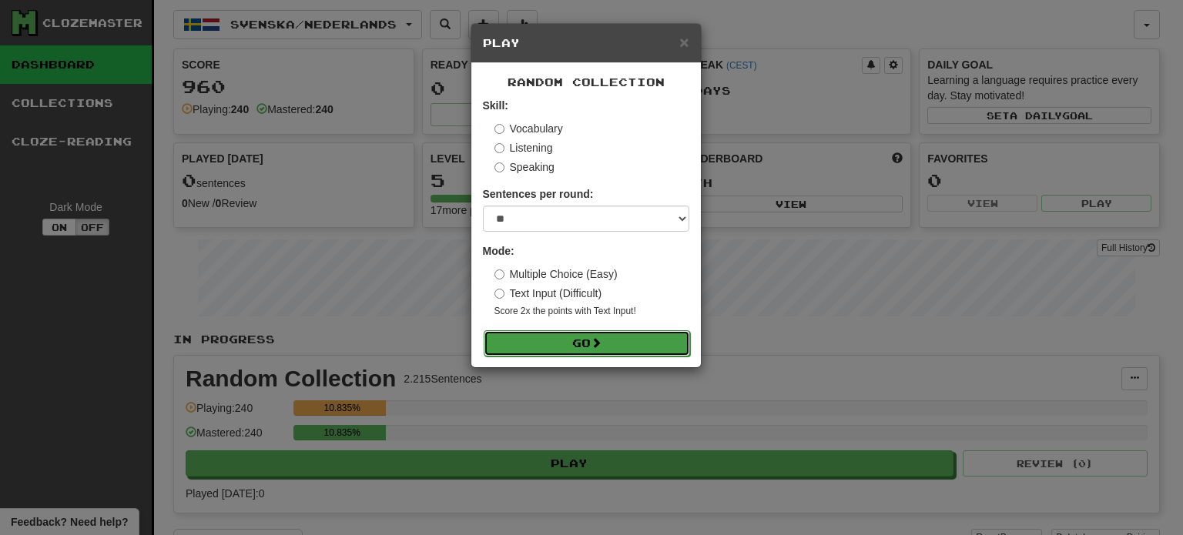
click at [567, 343] on button "Go" at bounding box center [587, 343] width 206 height 26
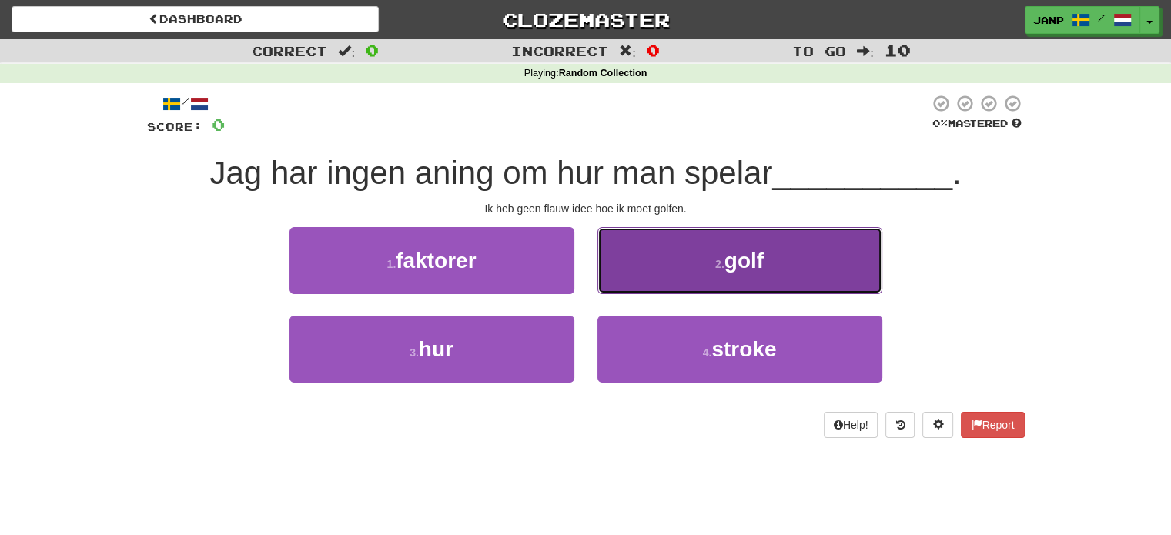
click at [678, 283] on button "2 . golf" at bounding box center [739, 260] width 285 height 67
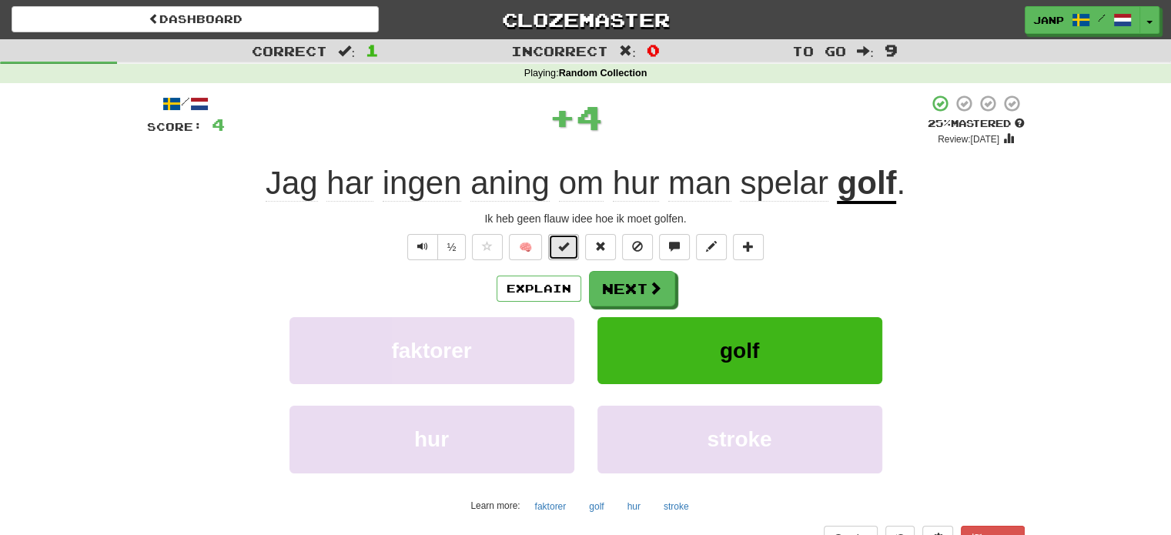
click at [569, 253] on button at bounding box center [563, 247] width 31 height 26
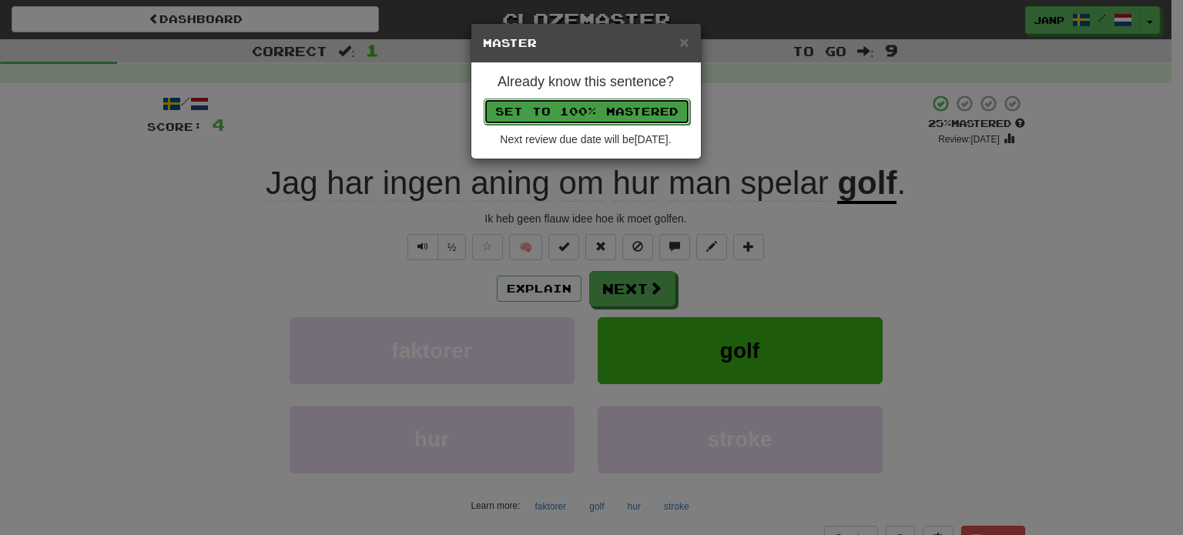
click at [597, 119] on button "Set to 100% Mastered" at bounding box center [587, 112] width 206 height 26
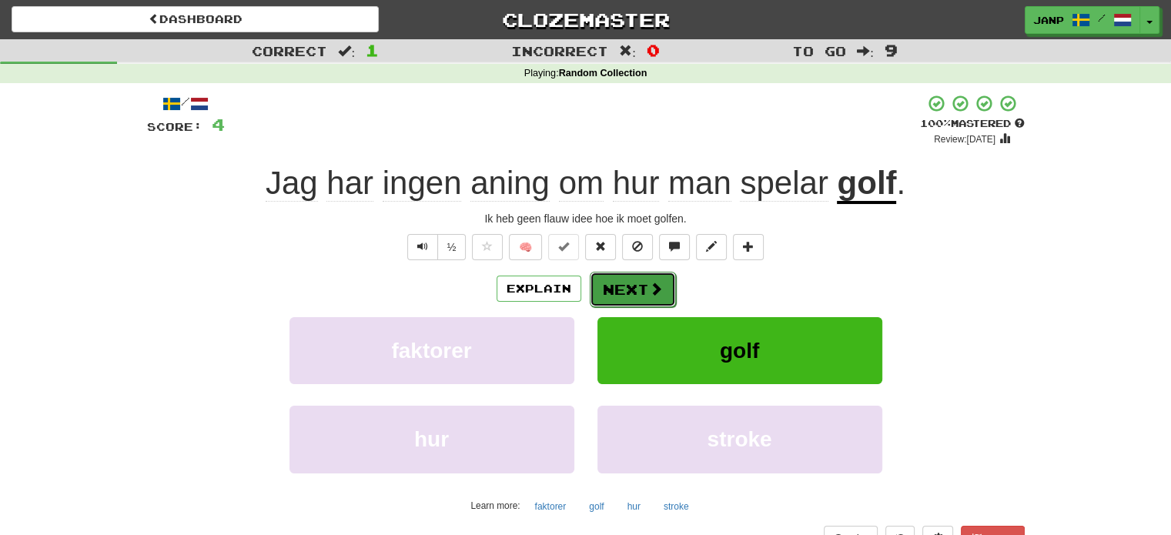
click at [652, 293] on span at bounding box center [656, 289] width 14 height 14
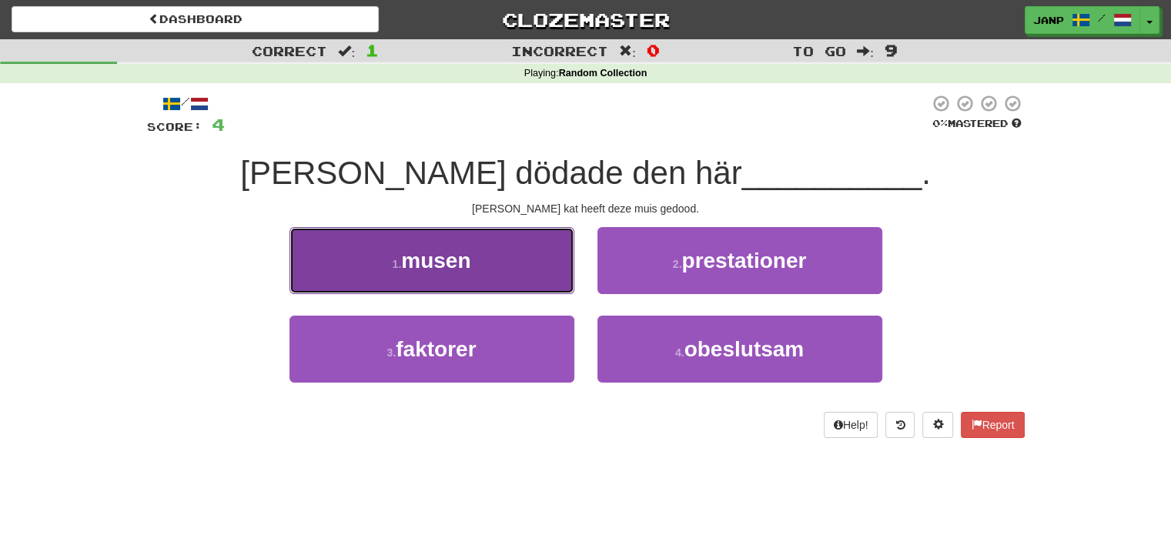
click at [519, 261] on button "1 . musen" at bounding box center [431, 260] width 285 height 67
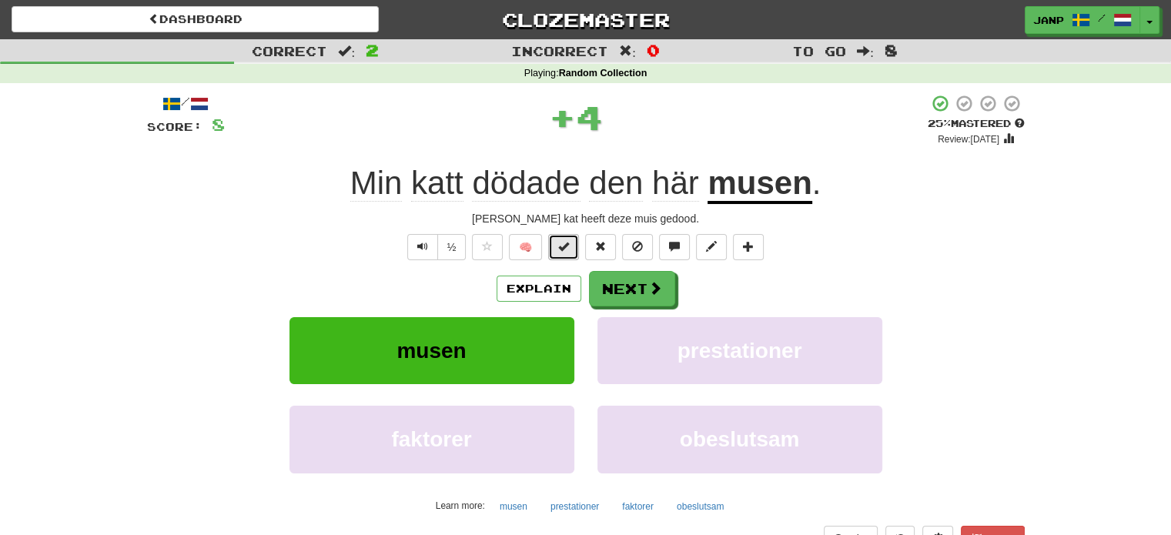
click at [569, 246] on span at bounding box center [563, 246] width 11 height 11
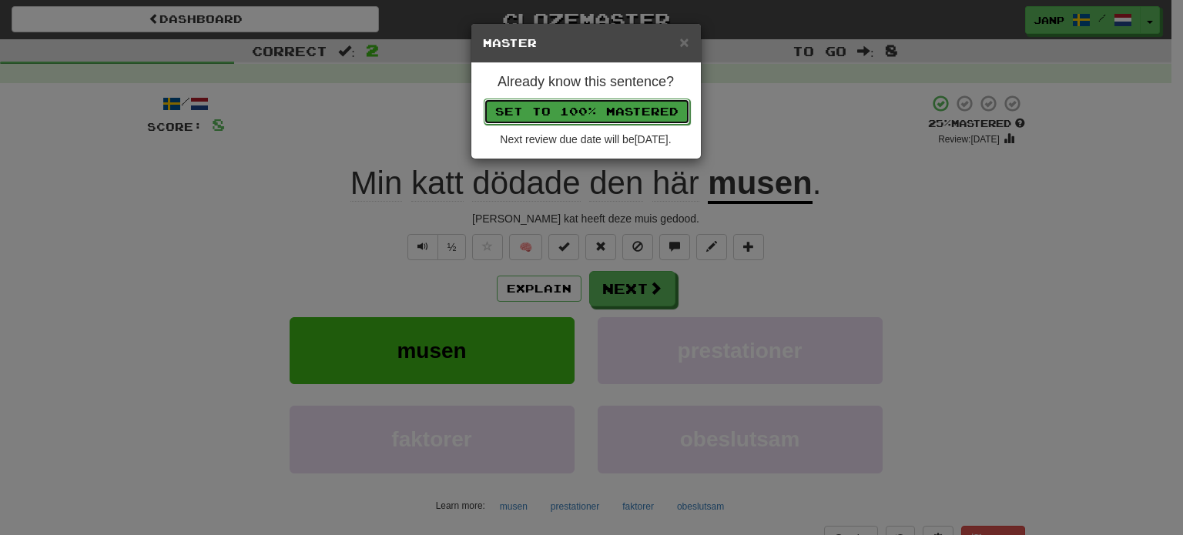
click at [597, 109] on button "Set to 100% Mastered" at bounding box center [587, 112] width 206 height 26
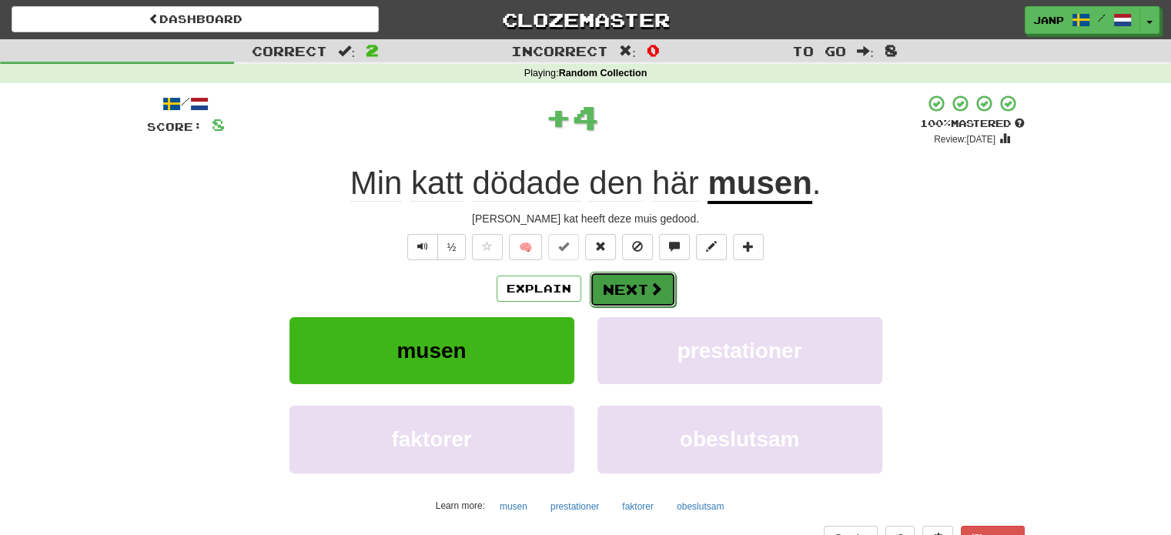
click at [634, 288] on button "Next" at bounding box center [633, 289] width 86 height 35
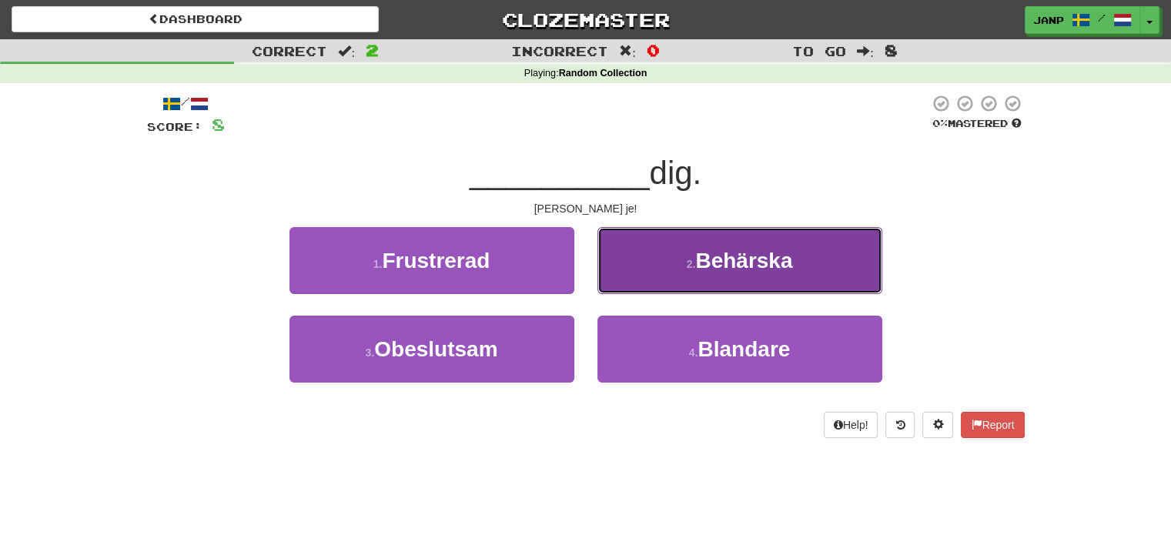
click at [660, 256] on button "2 . Behärska" at bounding box center [739, 260] width 285 height 67
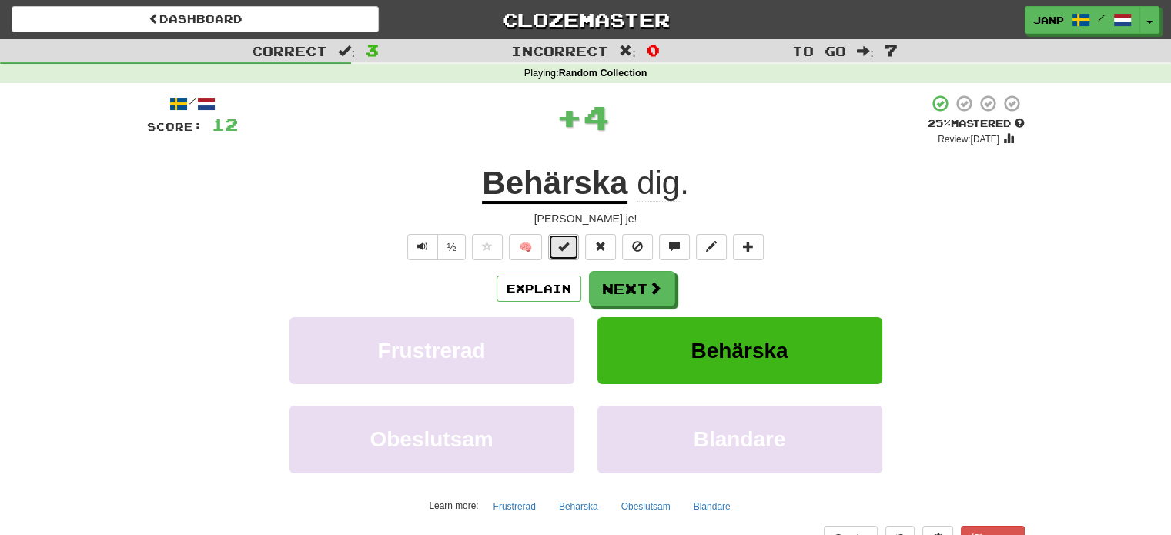
click at [557, 253] on button at bounding box center [563, 247] width 31 height 26
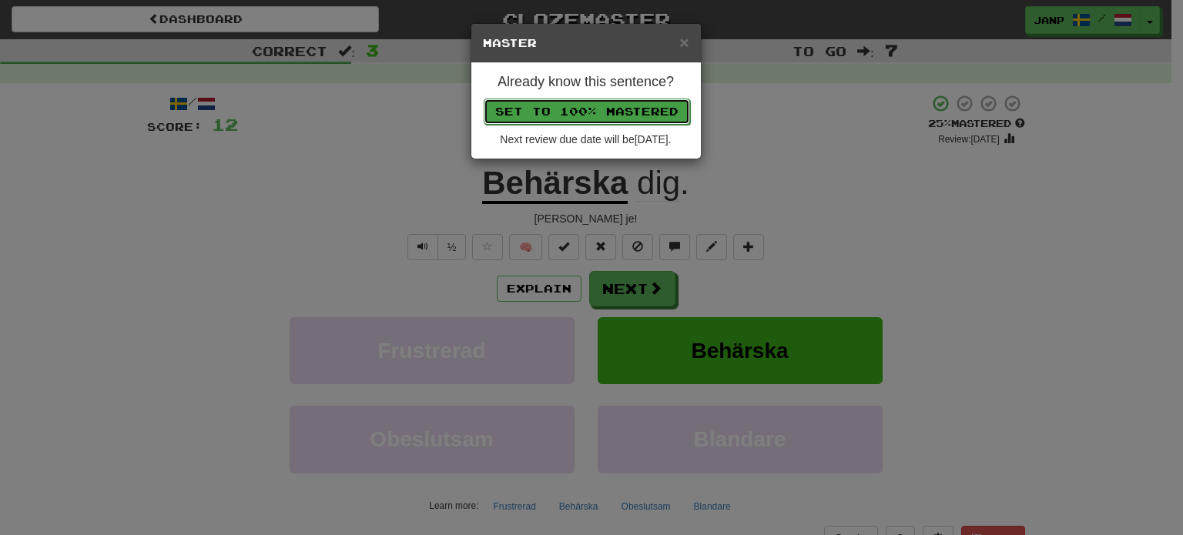
click at [581, 102] on button "Set to 100% Mastered" at bounding box center [587, 112] width 206 height 26
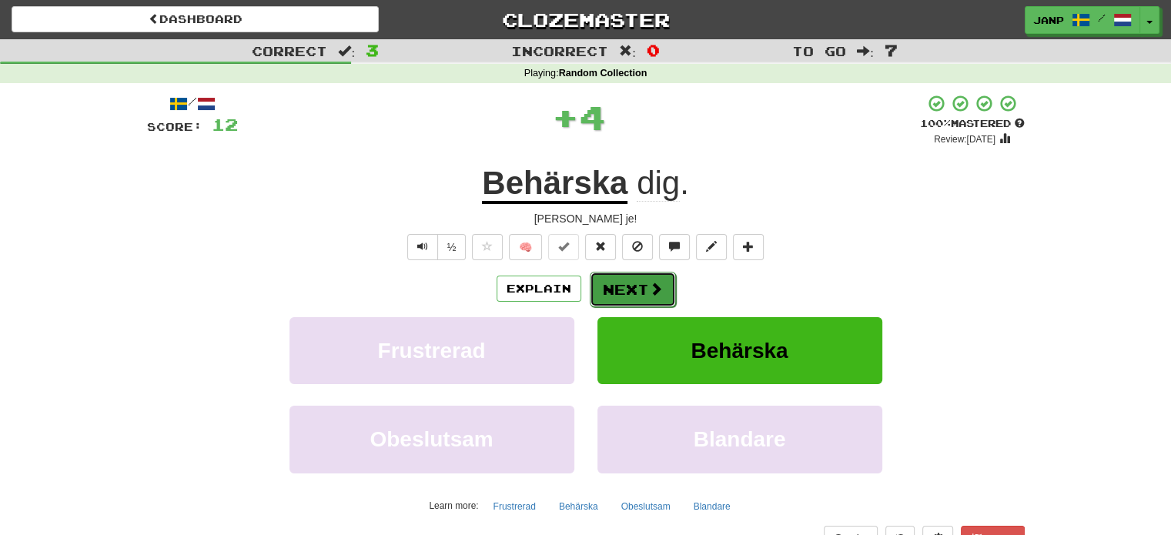
click at [639, 292] on button "Next" at bounding box center [633, 289] width 86 height 35
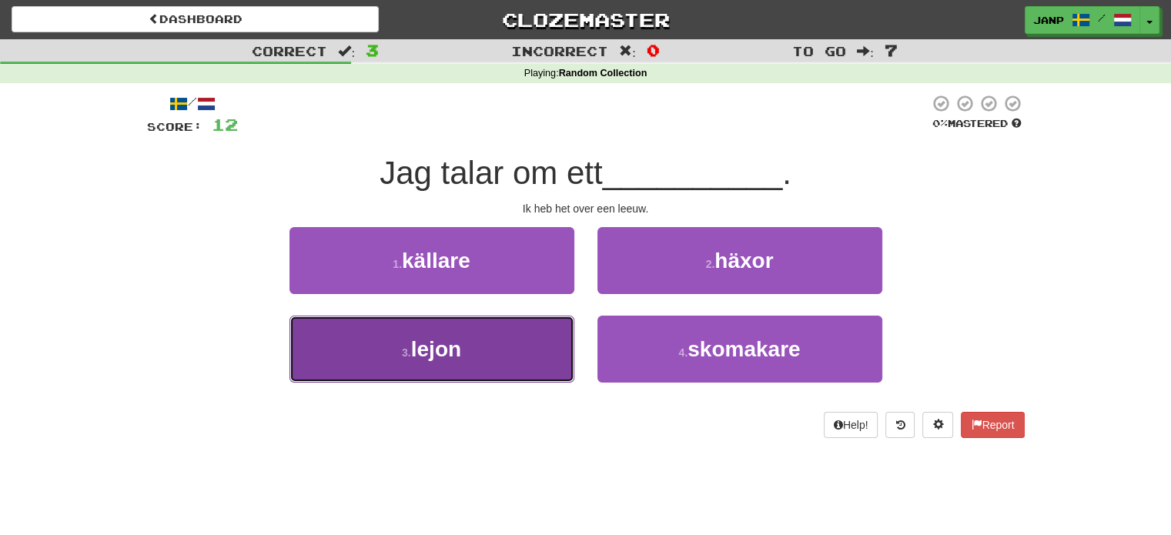
click at [492, 347] on button "3 . lejon" at bounding box center [431, 349] width 285 height 67
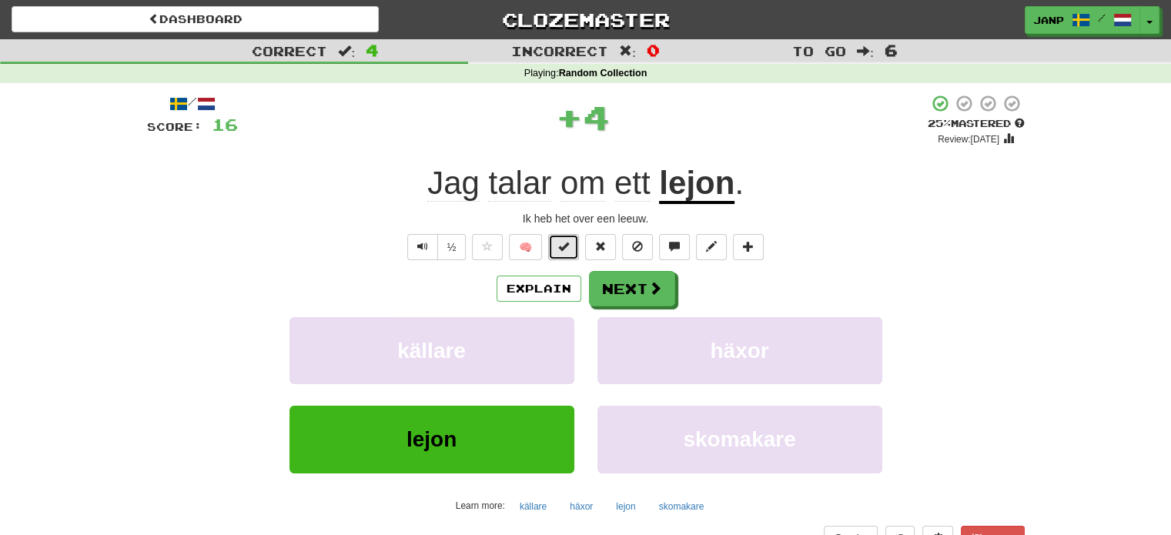
click at [565, 246] on span at bounding box center [563, 246] width 11 height 11
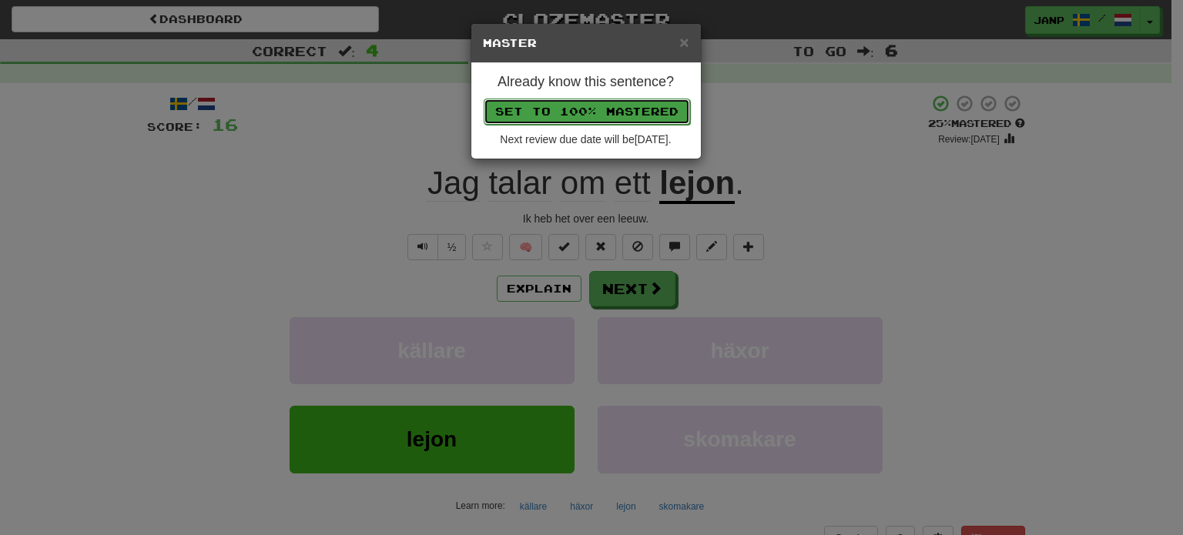
click at [596, 101] on button "Set to 100% Mastered" at bounding box center [587, 112] width 206 height 26
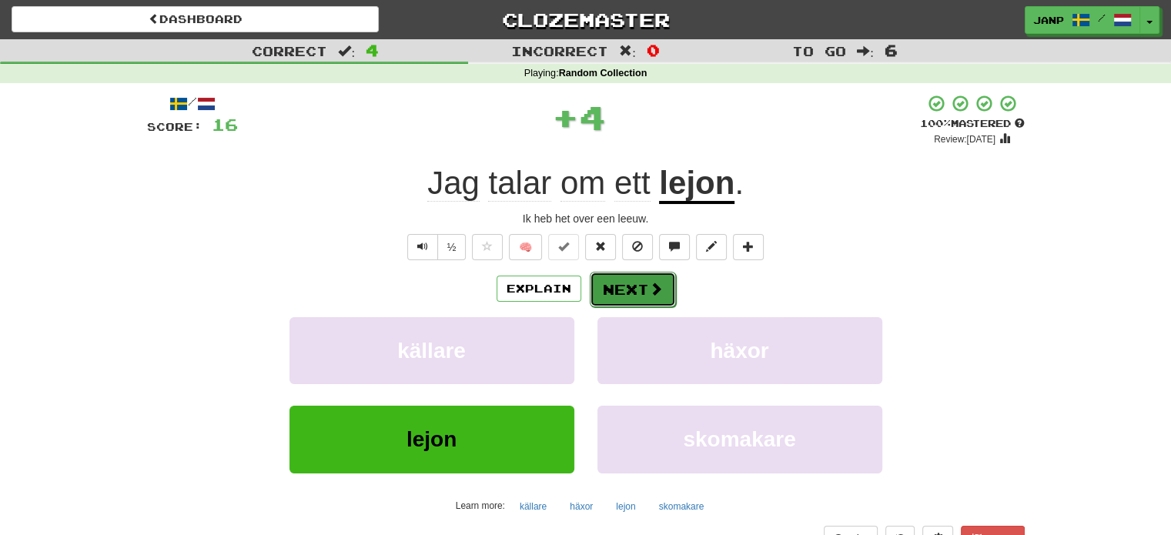
click at [645, 295] on button "Next" at bounding box center [633, 289] width 86 height 35
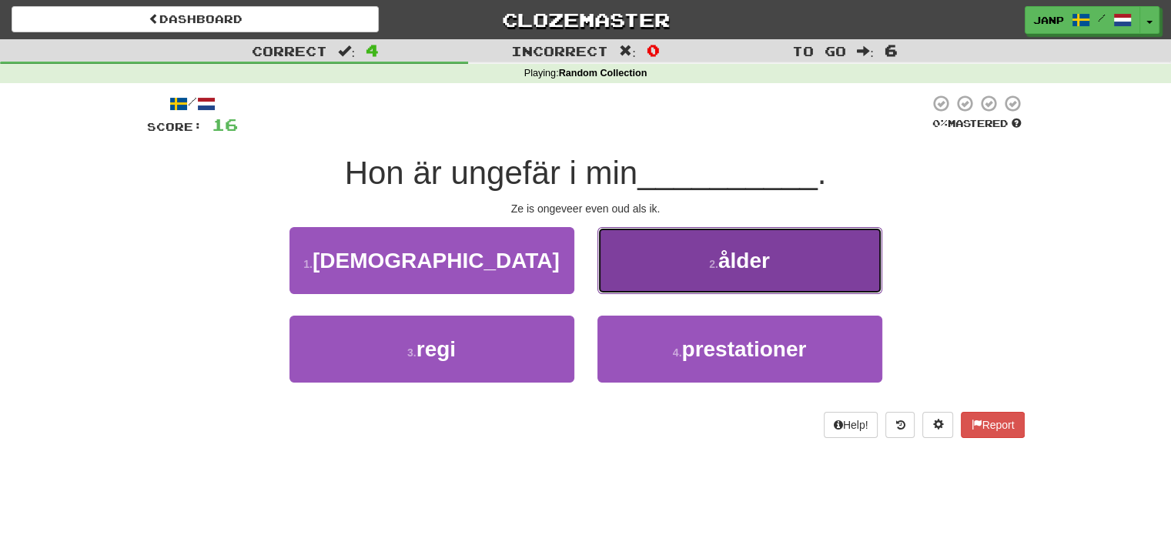
click at [654, 273] on button "2 . ålder" at bounding box center [739, 260] width 285 height 67
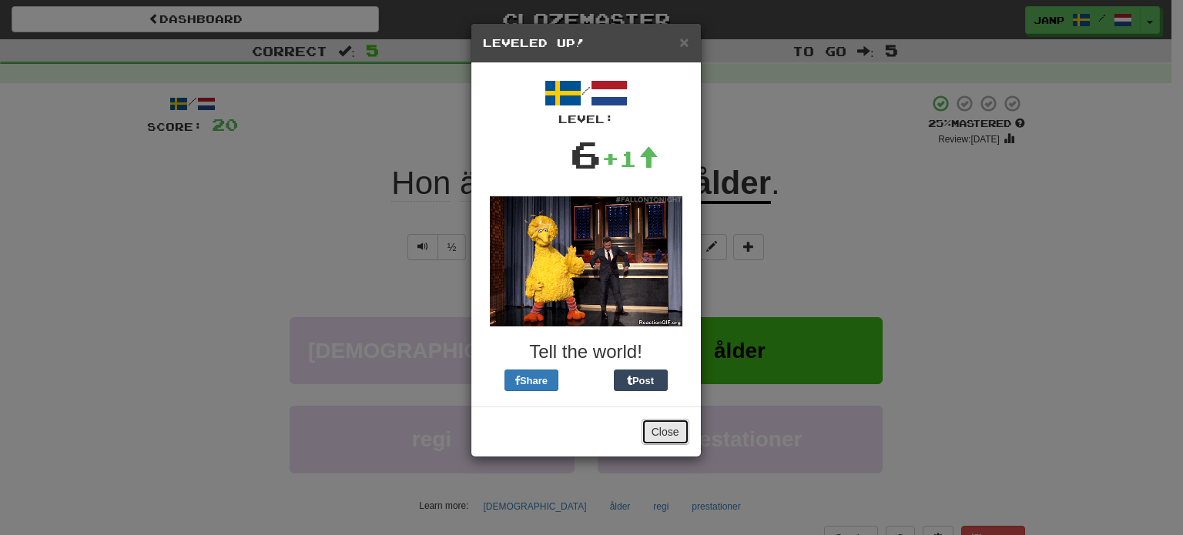
click at [664, 430] on button "Close" at bounding box center [665, 432] width 48 height 26
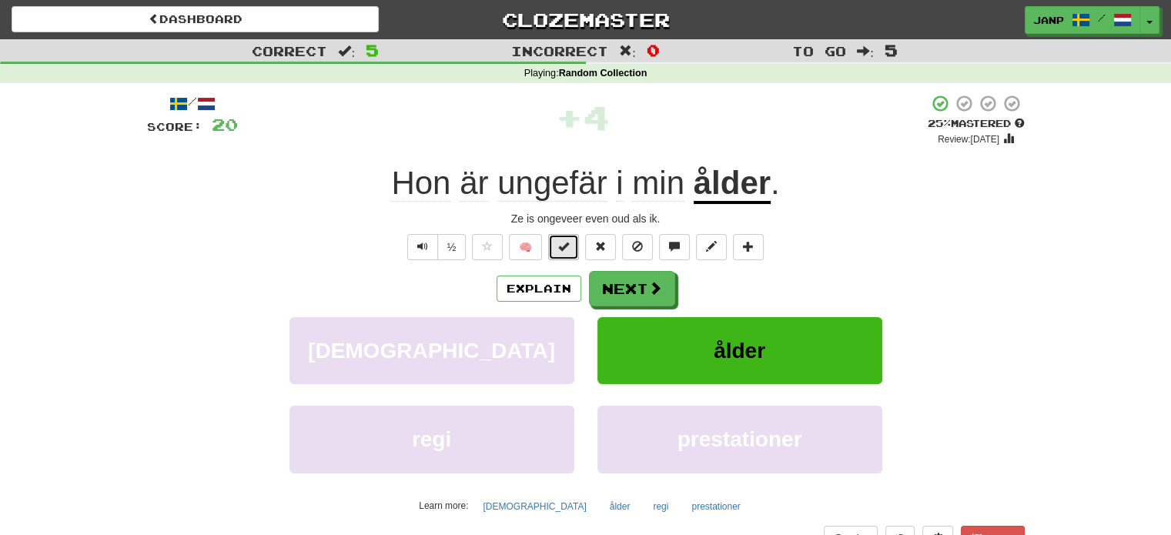
click at [561, 243] on span at bounding box center [563, 246] width 11 height 11
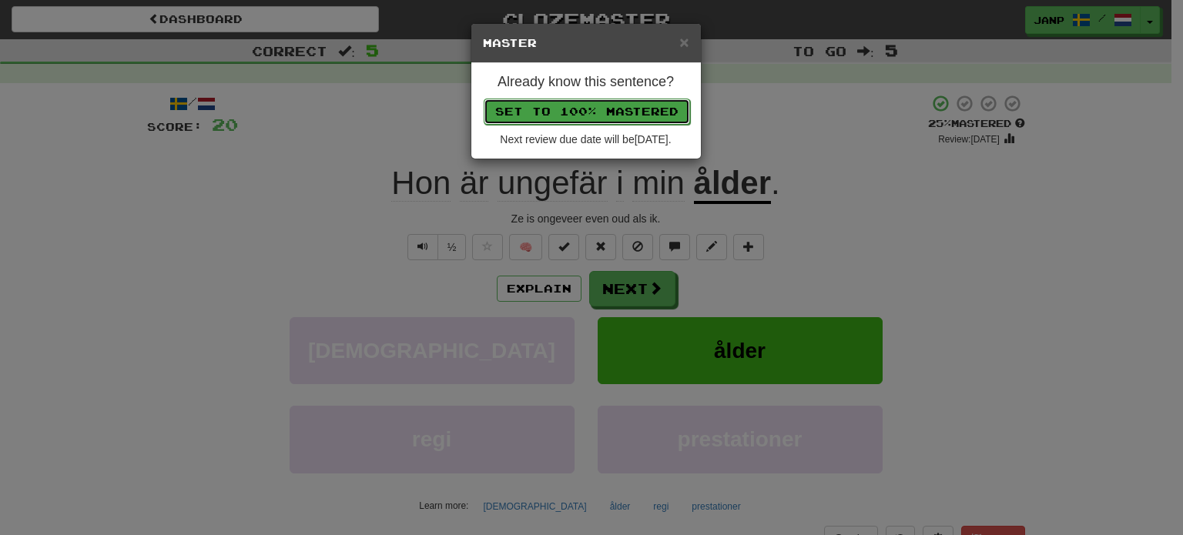
click at [591, 108] on button "Set to 100% Mastered" at bounding box center [587, 112] width 206 height 26
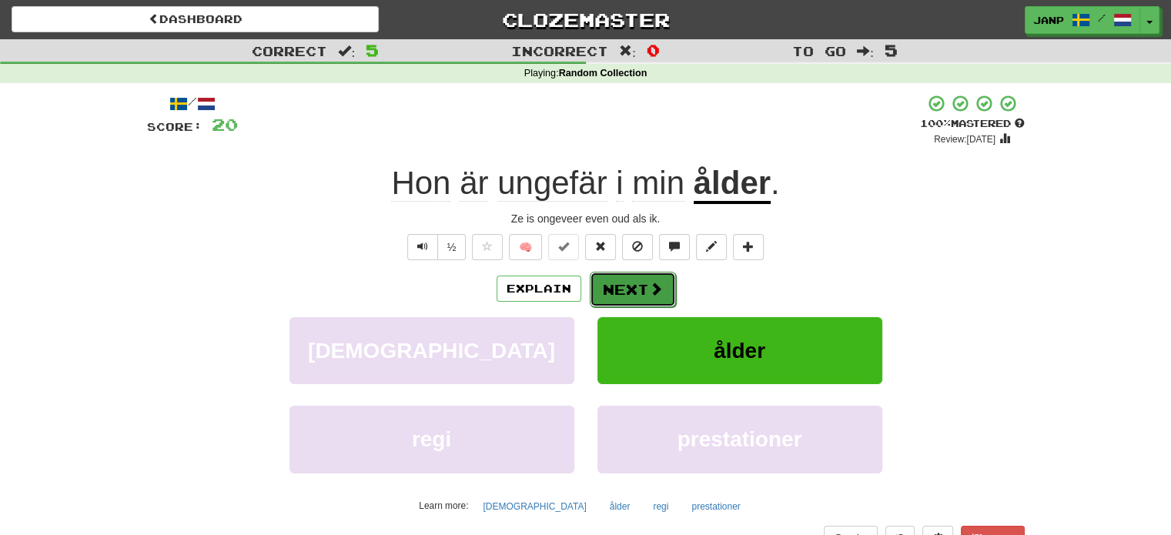
click at [627, 293] on button "Next" at bounding box center [633, 289] width 86 height 35
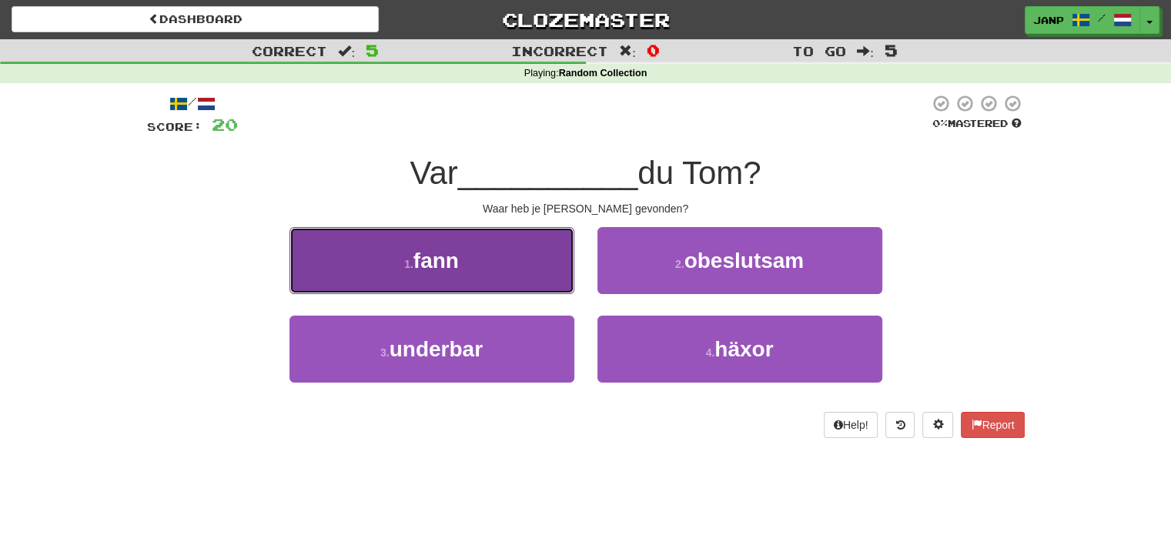
click at [515, 263] on button "1 . fann" at bounding box center [431, 260] width 285 height 67
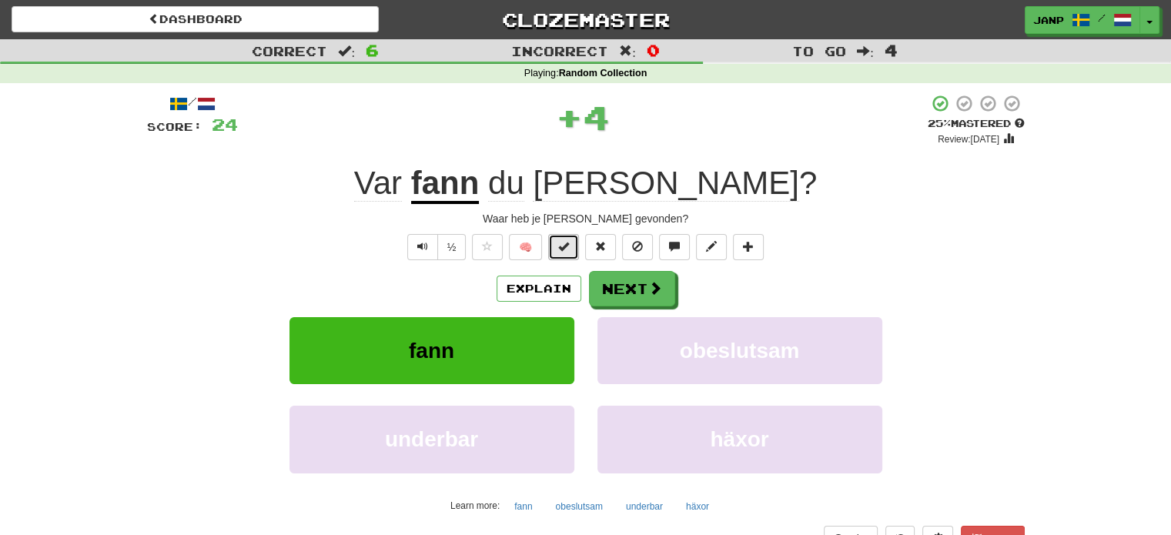
click at [561, 248] on span at bounding box center [563, 246] width 11 height 11
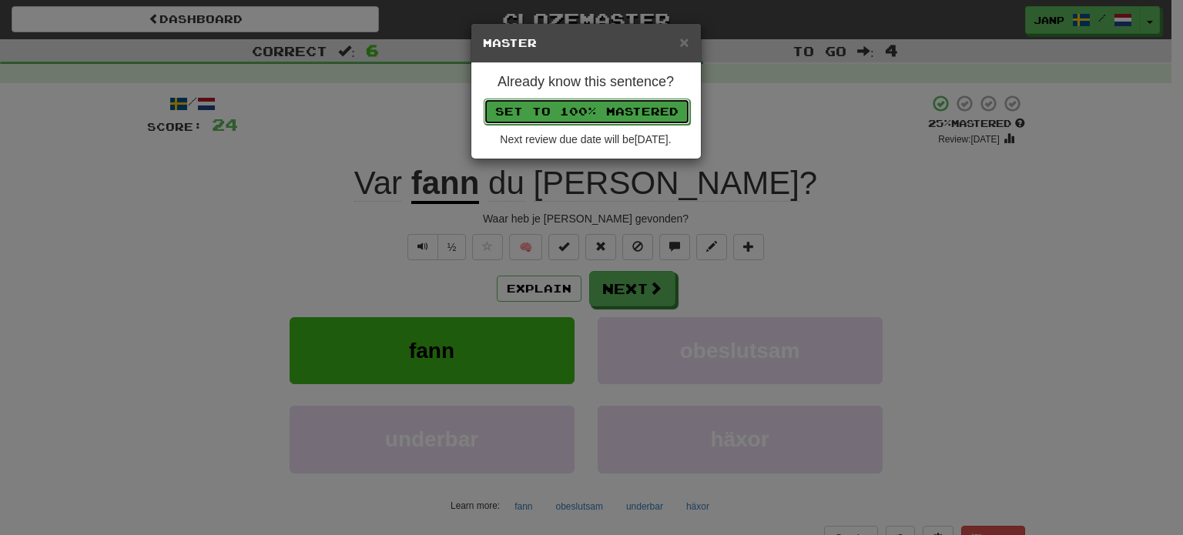
click at [586, 103] on button "Set to 100% Mastered" at bounding box center [587, 112] width 206 height 26
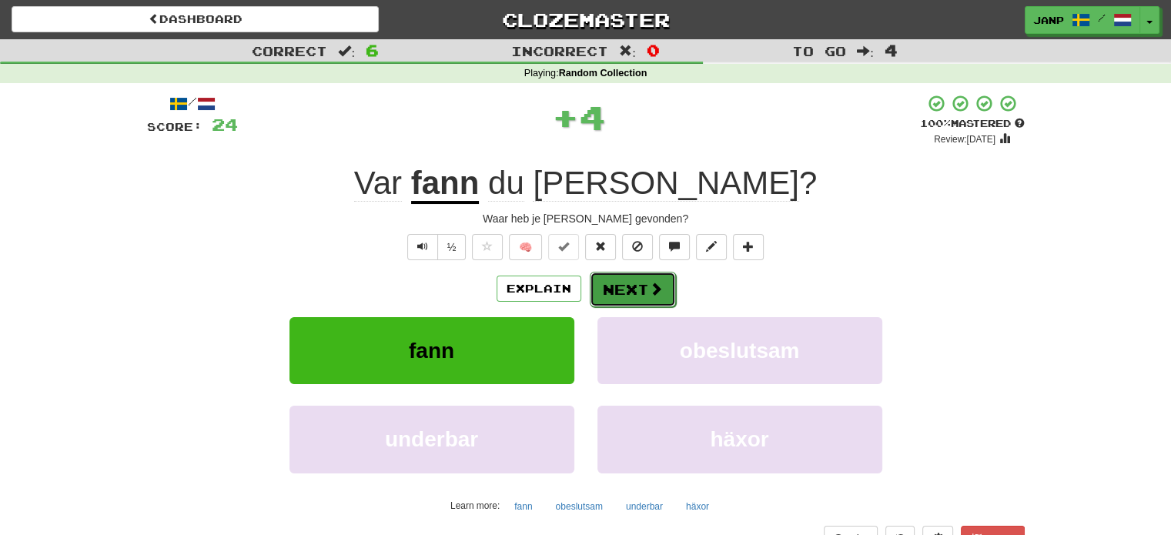
click at [637, 291] on button "Next" at bounding box center [633, 289] width 86 height 35
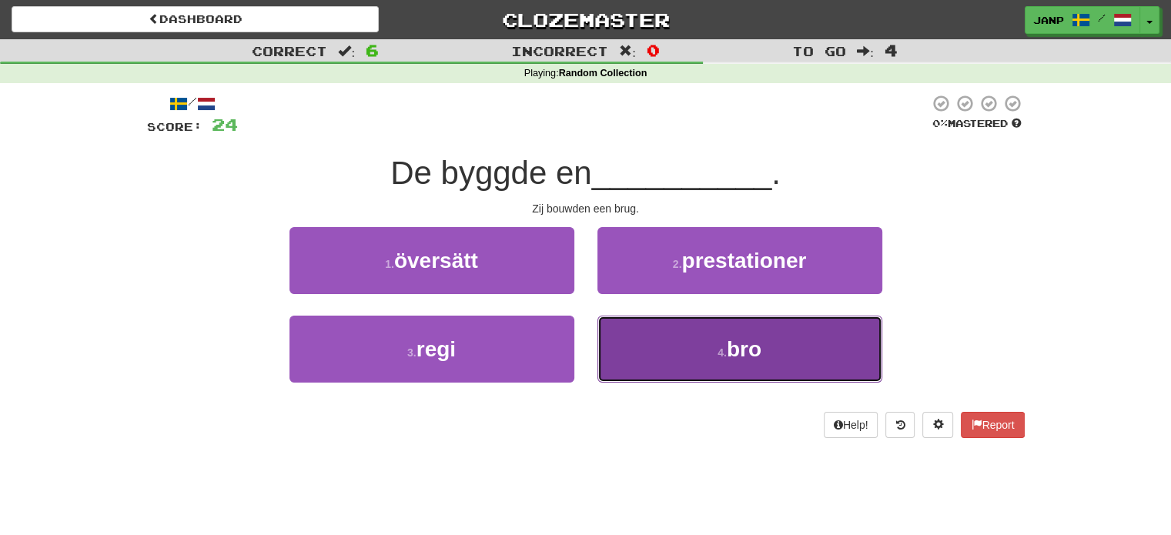
click at [637, 342] on button "4 . bro" at bounding box center [739, 349] width 285 height 67
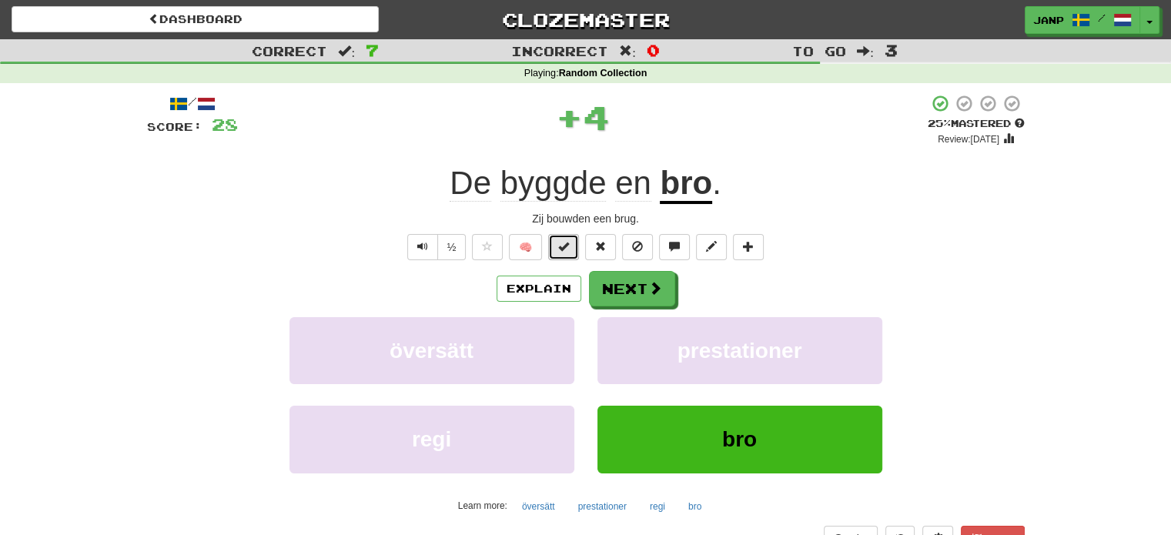
click at [558, 243] on button at bounding box center [563, 247] width 31 height 26
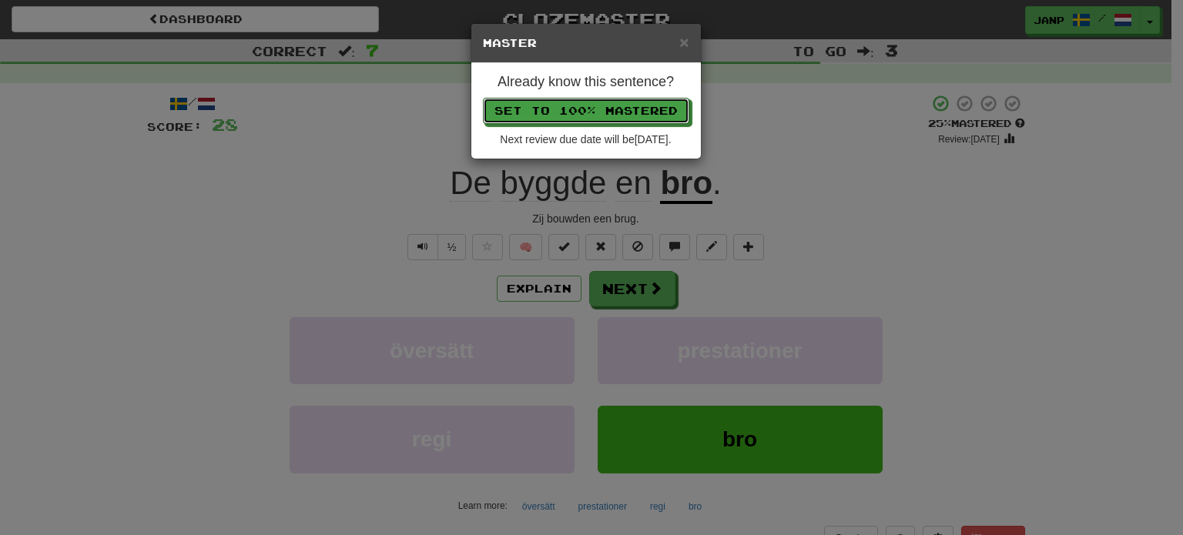
click at [597, 116] on button "Set to 100% Mastered" at bounding box center [586, 111] width 206 height 26
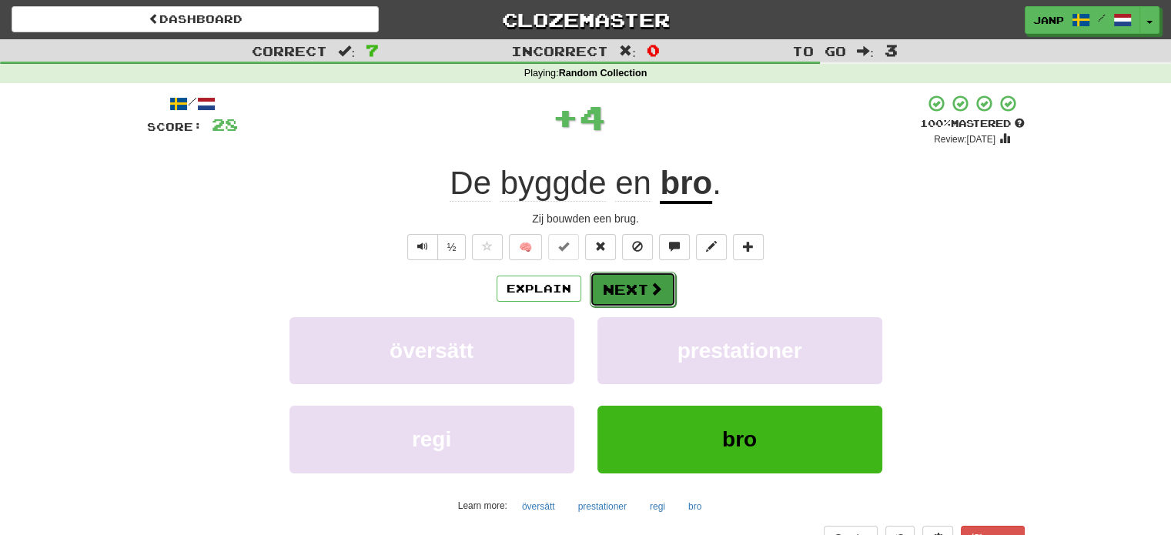
click at [634, 297] on button "Next" at bounding box center [633, 289] width 86 height 35
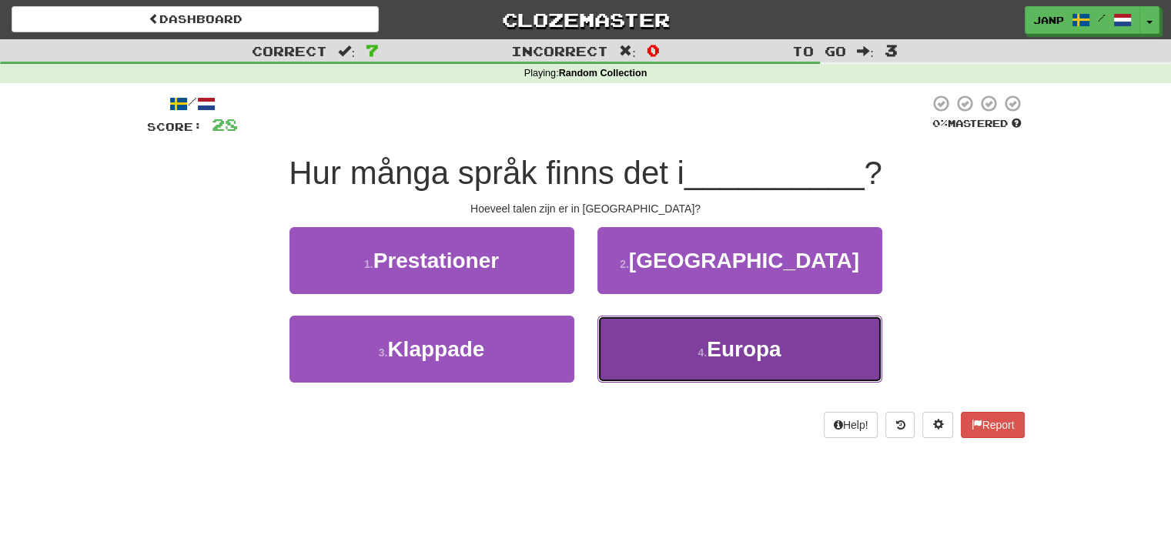
click at [663, 349] on button "4 . Europa" at bounding box center [739, 349] width 285 height 67
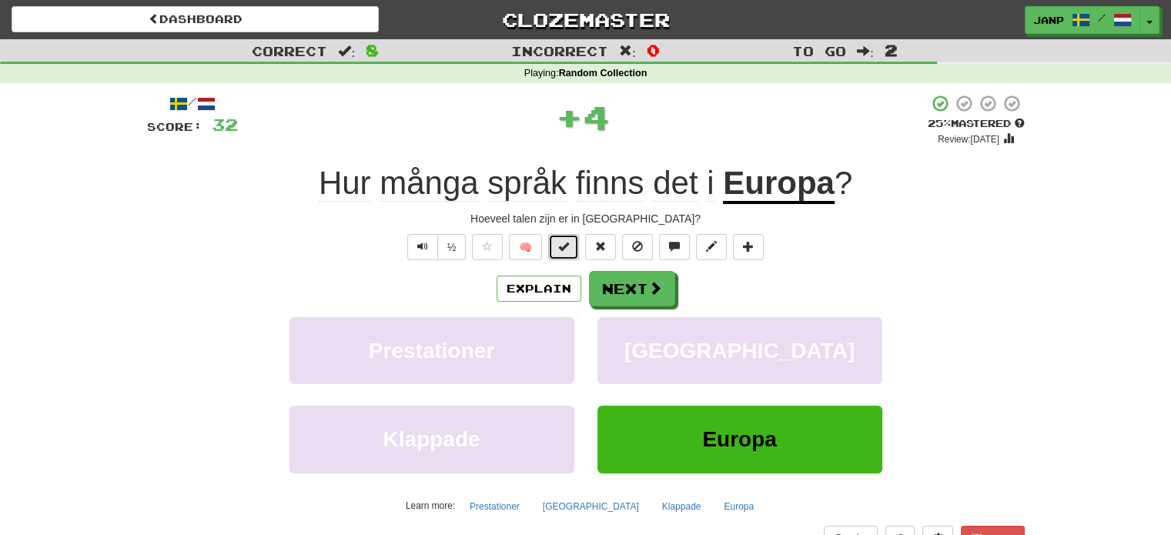
click at [563, 241] on span at bounding box center [563, 246] width 11 height 11
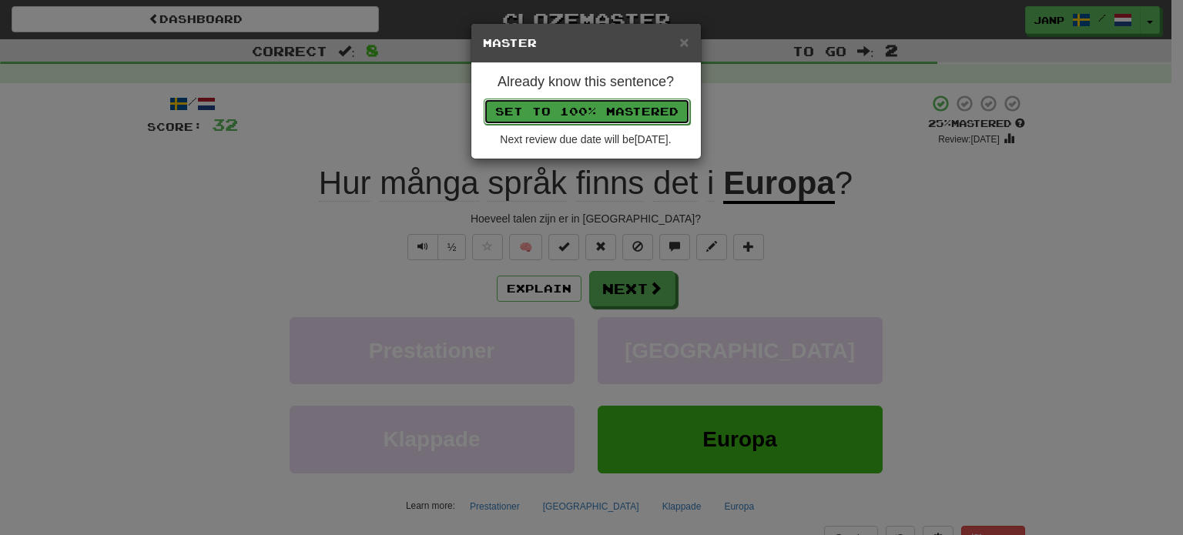
click at [594, 111] on button "Set to 100% Mastered" at bounding box center [587, 112] width 206 height 26
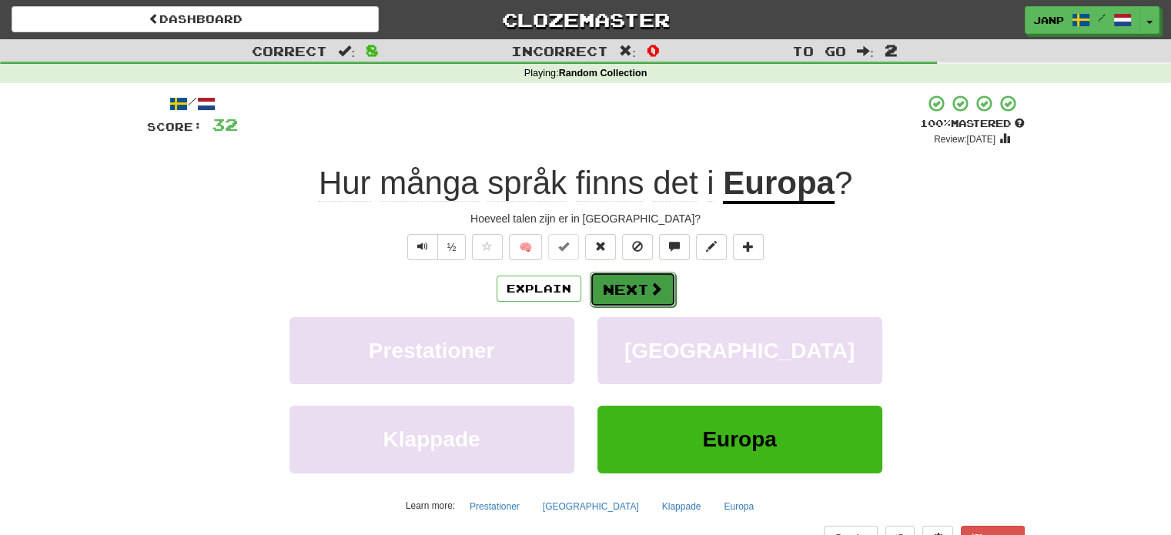
click at [650, 287] on span at bounding box center [656, 289] width 14 height 14
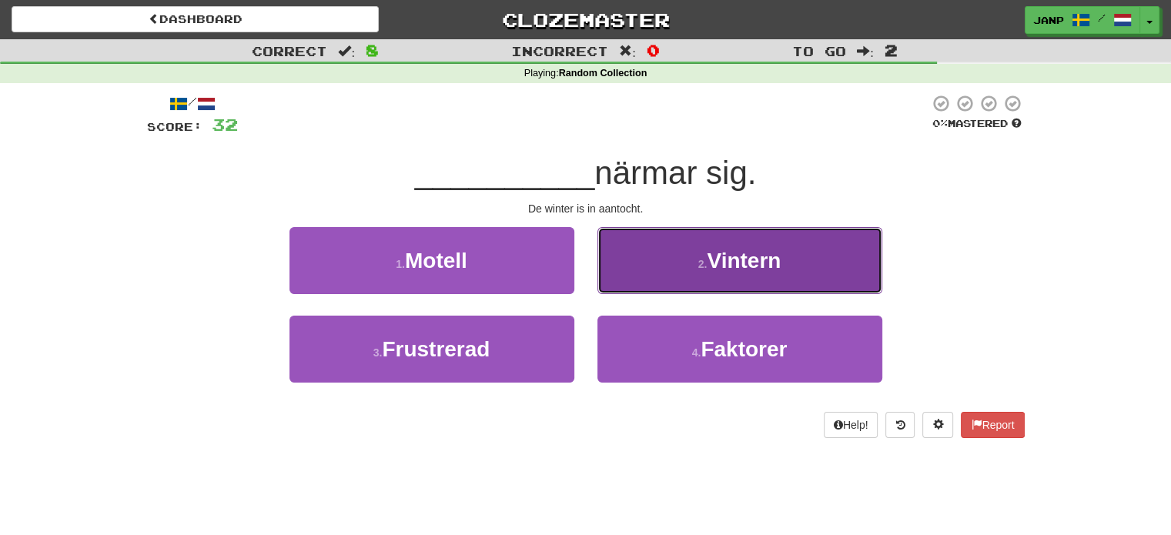
click at [664, 282] on button "2 . Vintern" at bounding box center [739, 260] width 285 height 67
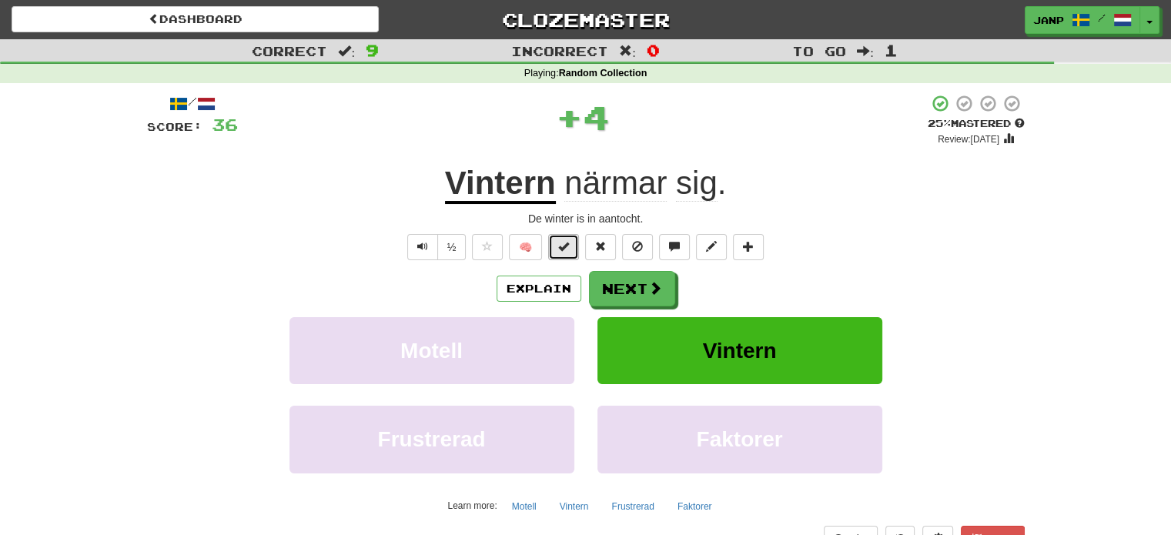
click at [567, 253] on button at bounding box center [563, 247] width 31 height 26
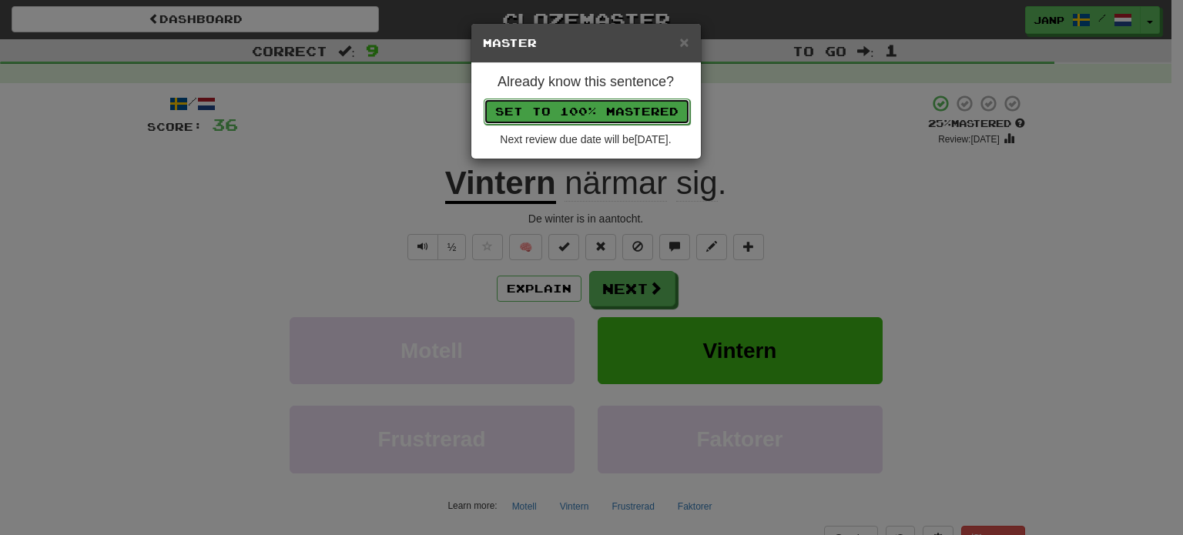
click at [582, 114] on button "Set to 100% Mastered" at bounding box center [587, 112] width 206 height 26
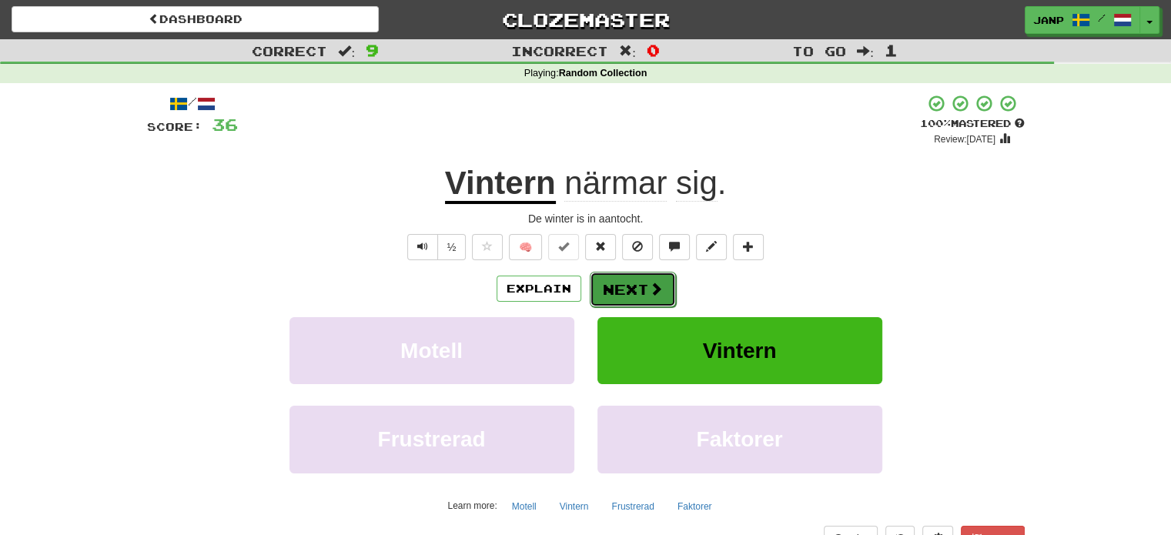
click at [617, 286] on button "Next" at bounding box center [633, 289] width 86 height 35
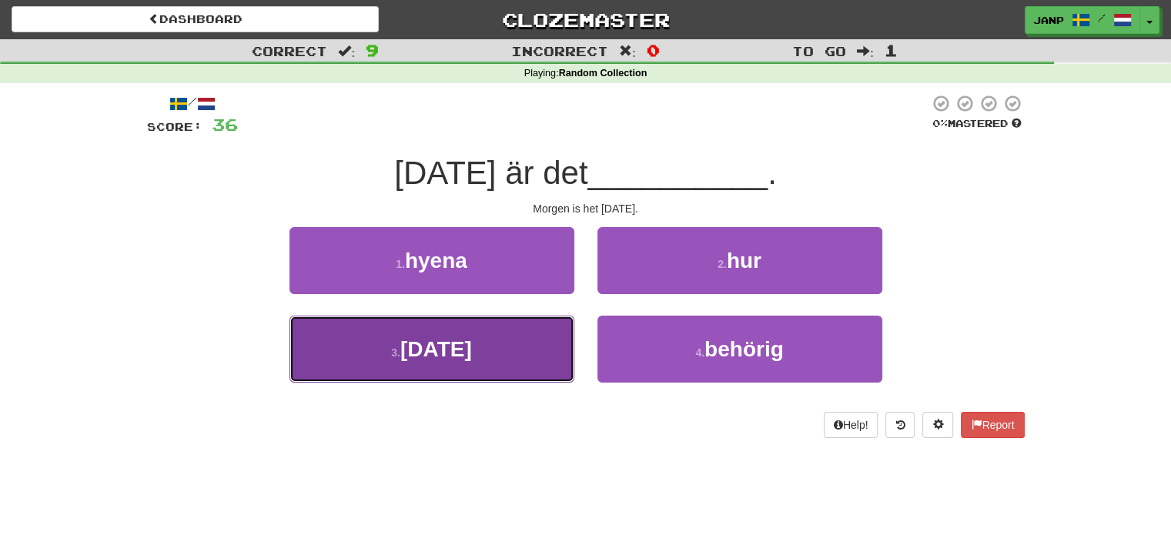
click at [515, 369] on button "3 . jul" at bounding box center [431, 349] width 285 height 67
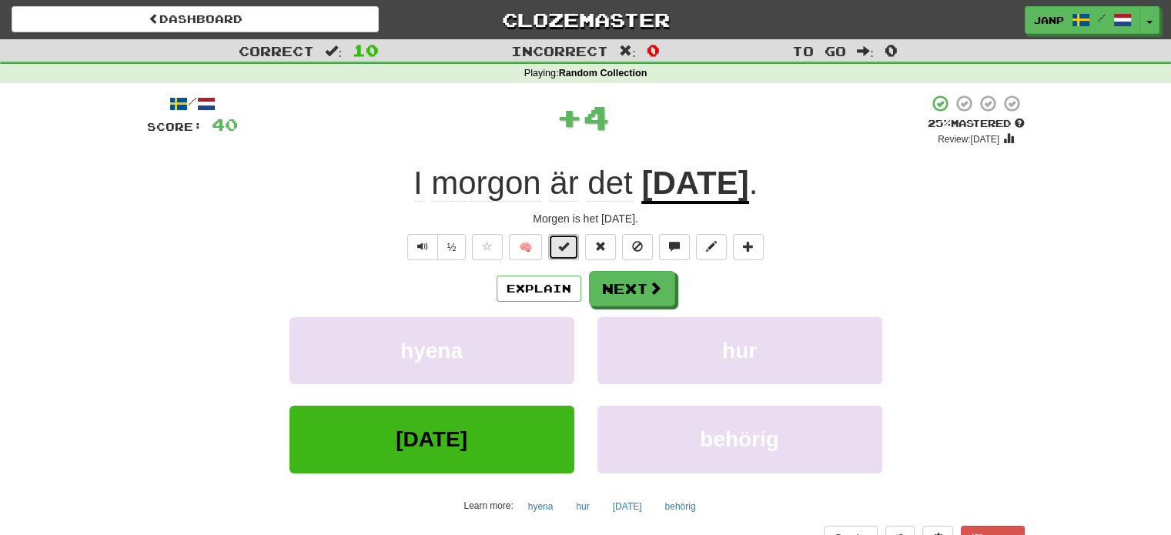
click at [571, 256] on button at bounding box center [563, 247] width 31 height 26
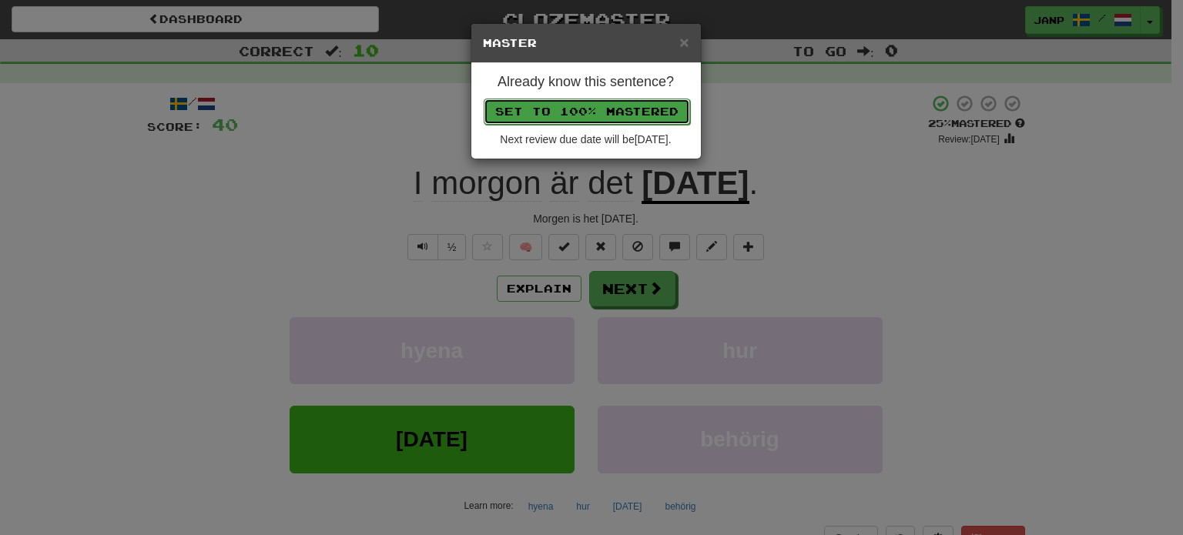
click at [619, 108] on button "Set to 100% Mastered" at bounding box center [587, 112] width 206 height 26
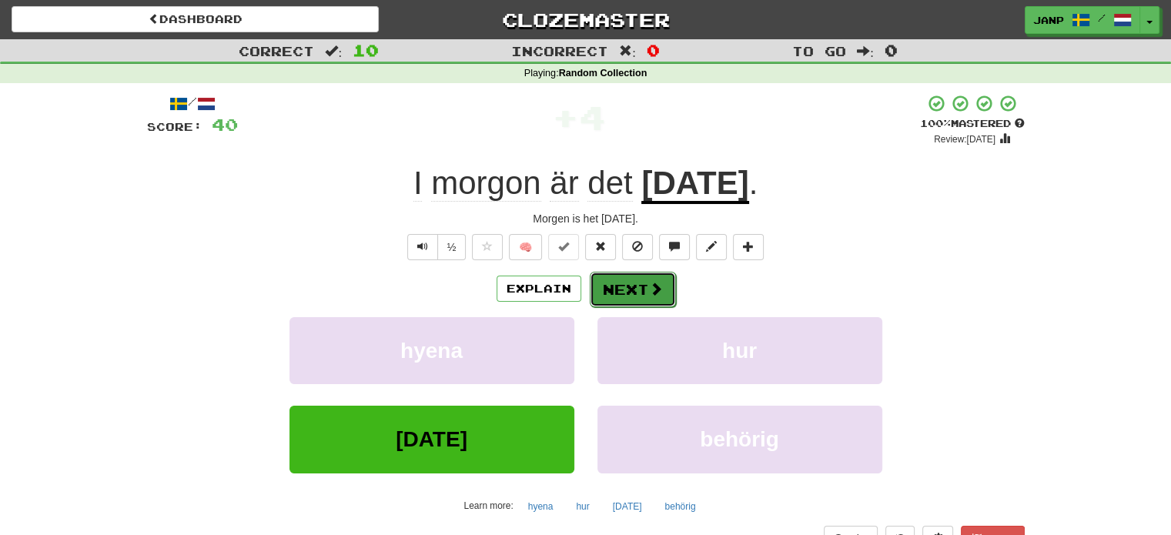
click at [631, 279] on button "Next" at bounding box center [633, 289] width 86 height 35
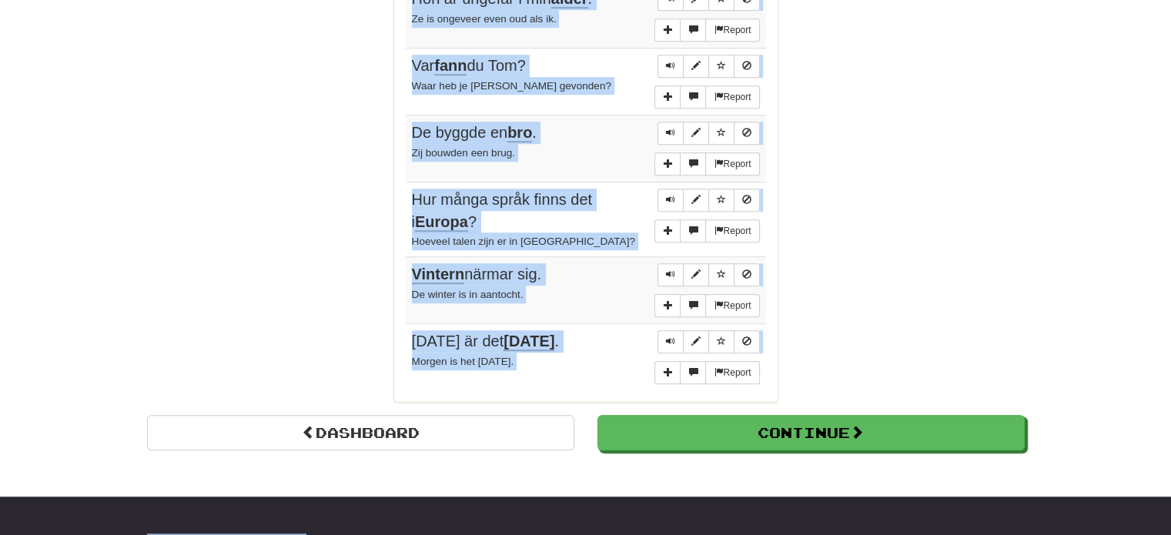
scroll to position [1136, 0]
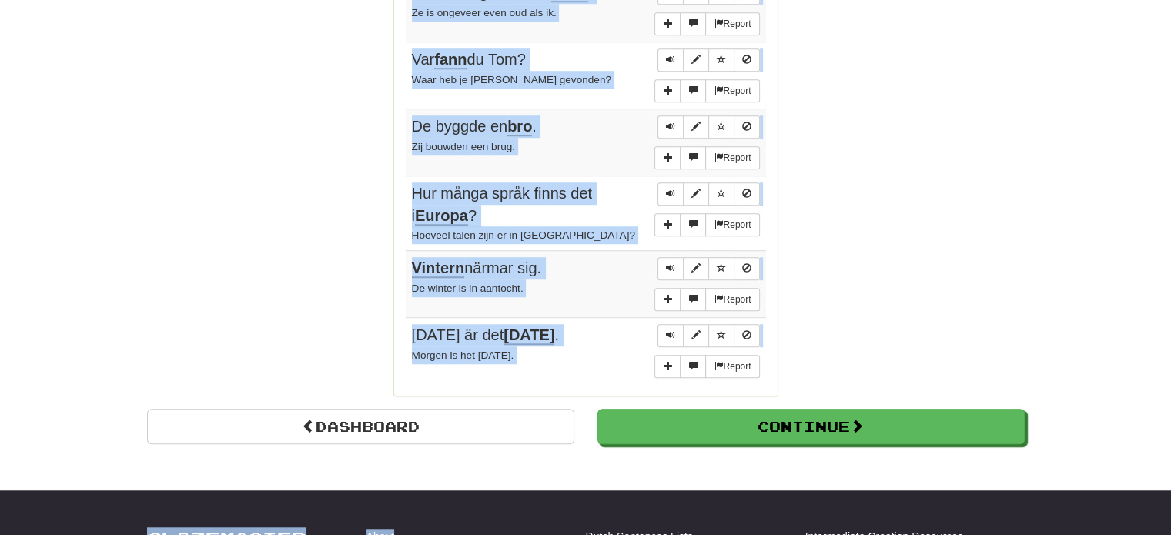
drag, startPoint x: 413, startPoint y: 147, endPoint x: 567, endPoint y: 334, distance: 242.3
click at [567, 334] on tbody "Report Jag har ingen aning om hur man spelar golf . Ik heb geen flauw idee hoe …" at bounding box center [586, 38] width 360 height 692
copy tbody "Jag har ingen aning om hur man spelar golf . Ik heb geen flauw idee hoe ik moet…"
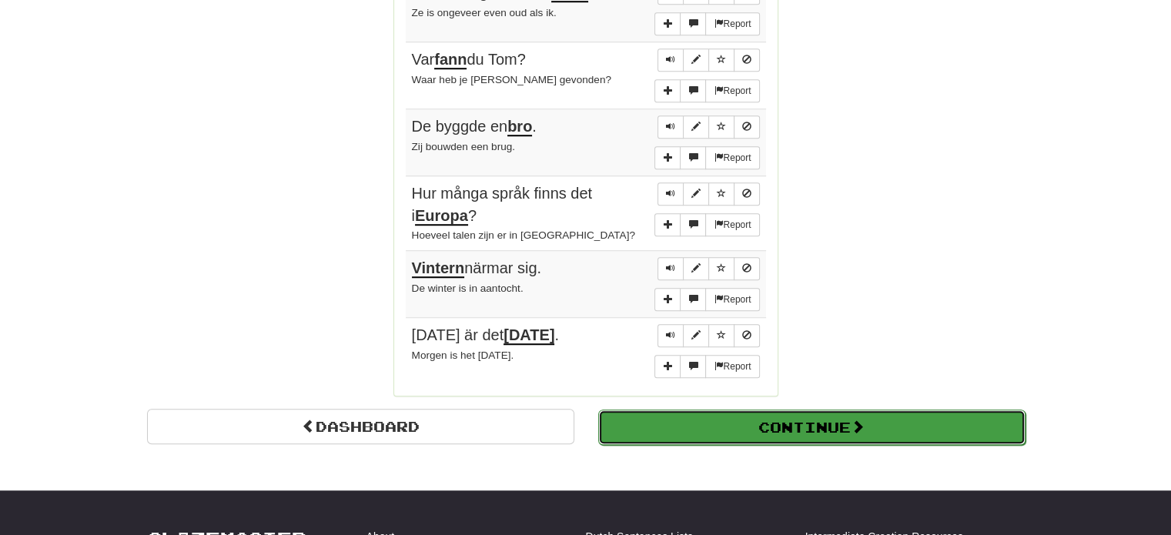
click at [817, 410] on button "Continue" at bounding box center [811, 427] width 427 height 35
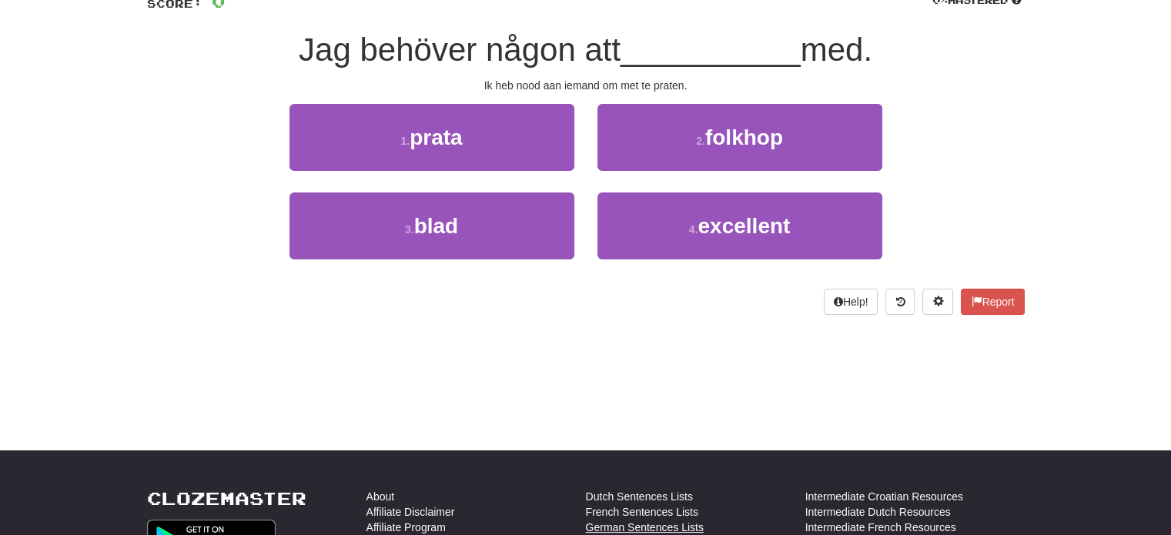
scroll to position [0, 0]
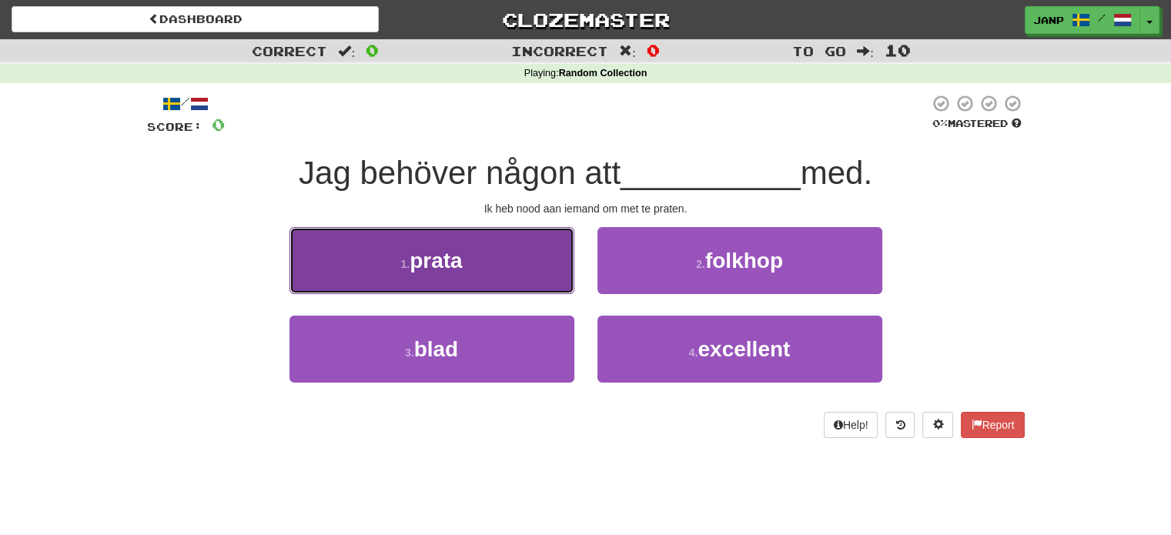
click at [520, 249] on button "1 . prata" at bounding box center [431, 260] width 285 height 67
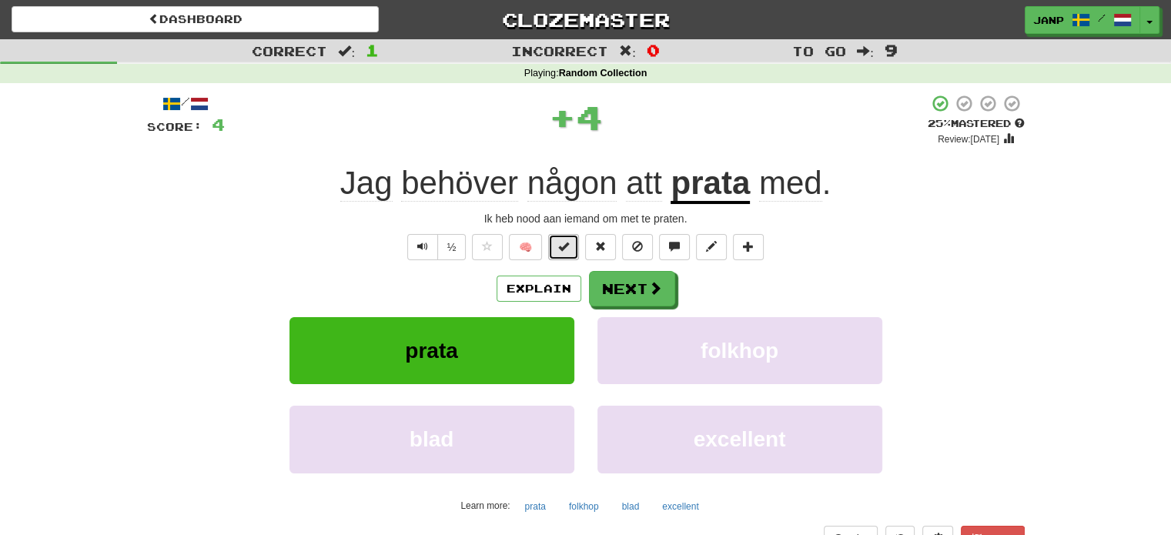
click at [560, 246] on span at bounding box center [563, 246] width 11 height 11
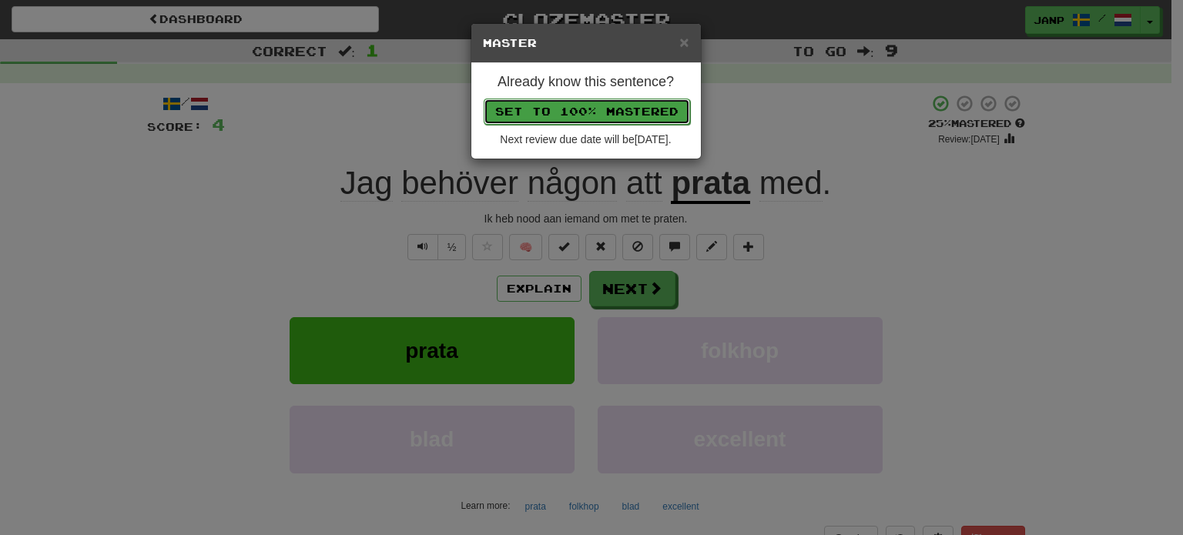
click at [591, 113] on button "Set to 100% Mastered" at bounding box center [587, 112] width 206 height 26
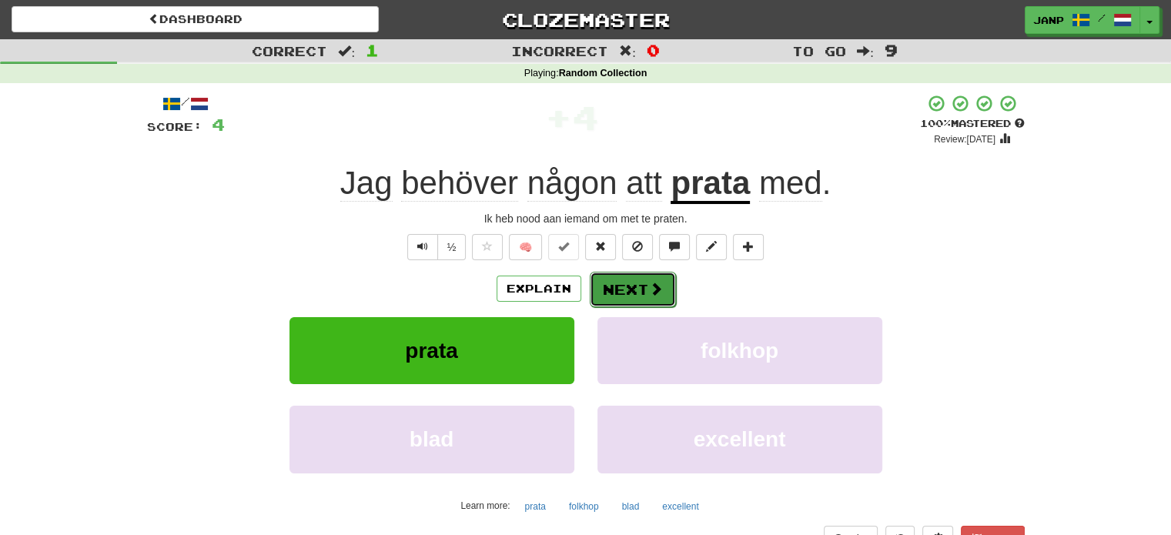
click at [651, 298] on button "Next" at bounding box center [633, 289] width 86 height 35
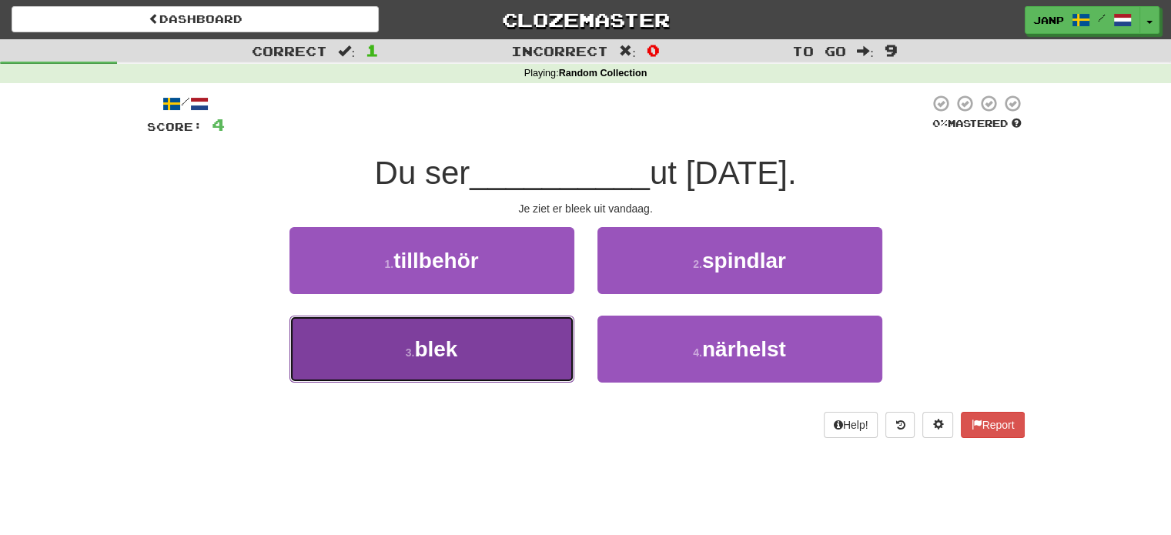
click at [556, 337] on button "3 . blek" at bounding box center [431, 349] width 285 height 67
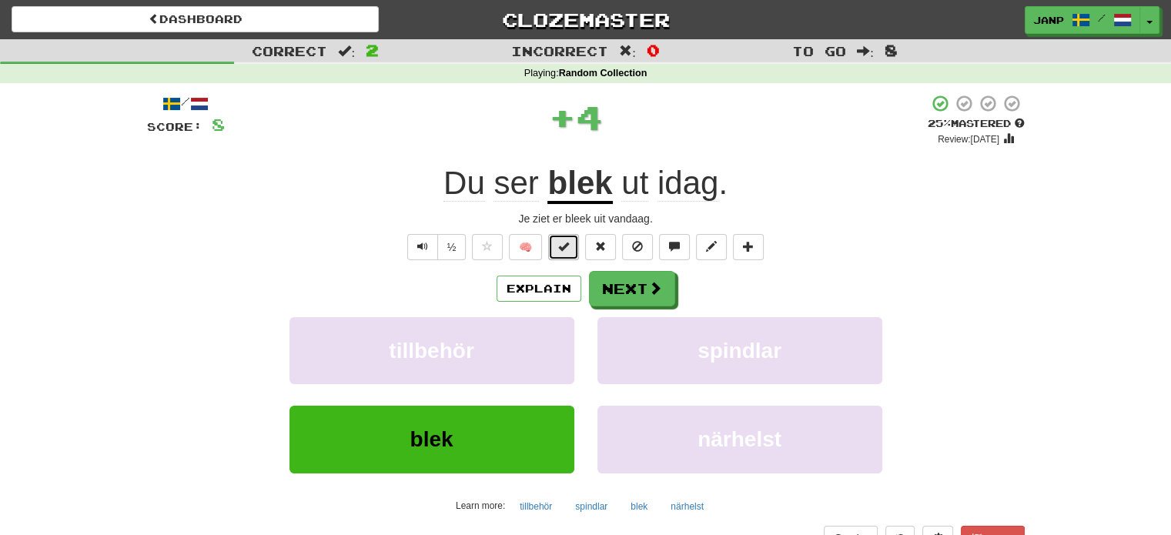
click at [561, 242] on span at bounding box center [563, 246] width 11 height 11
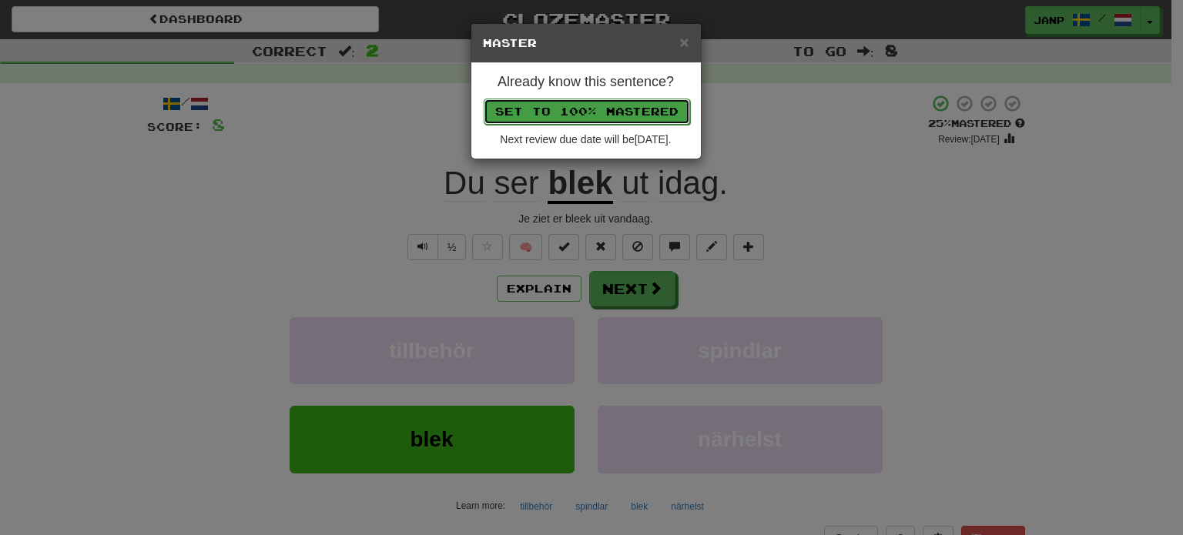
click at [615, 101] on button "Set to 100% Mastered" at bounding box center [587, 112] width 206 height 26
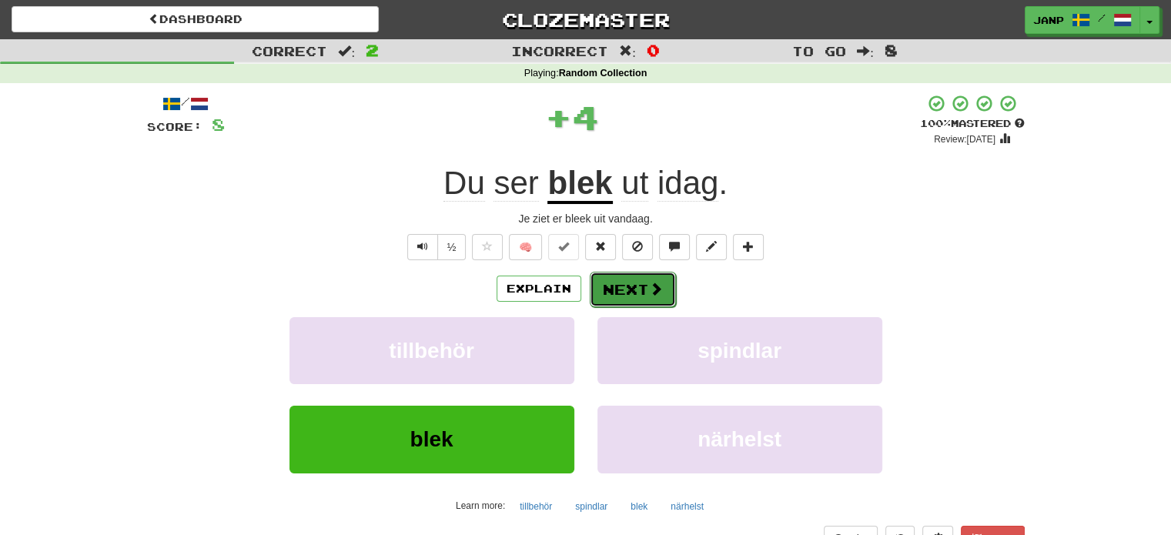
click at [637, 283] on button "Next" at bounding box center [633, 289] width 86 height 35
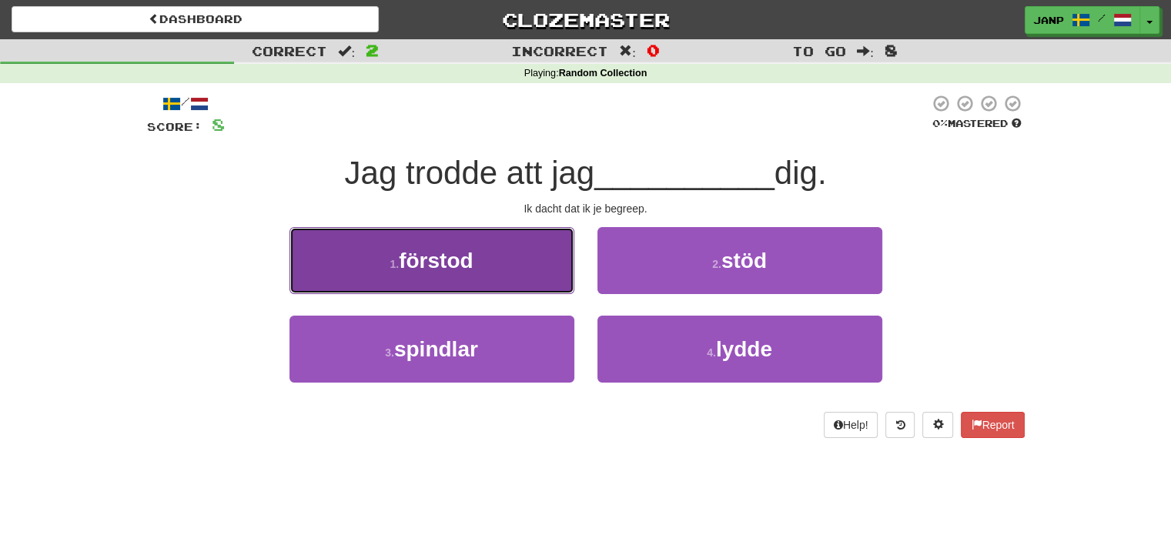
click at [547, 273] on button "1 . förstod" at bounding box center [431, 260] width 285 height 67
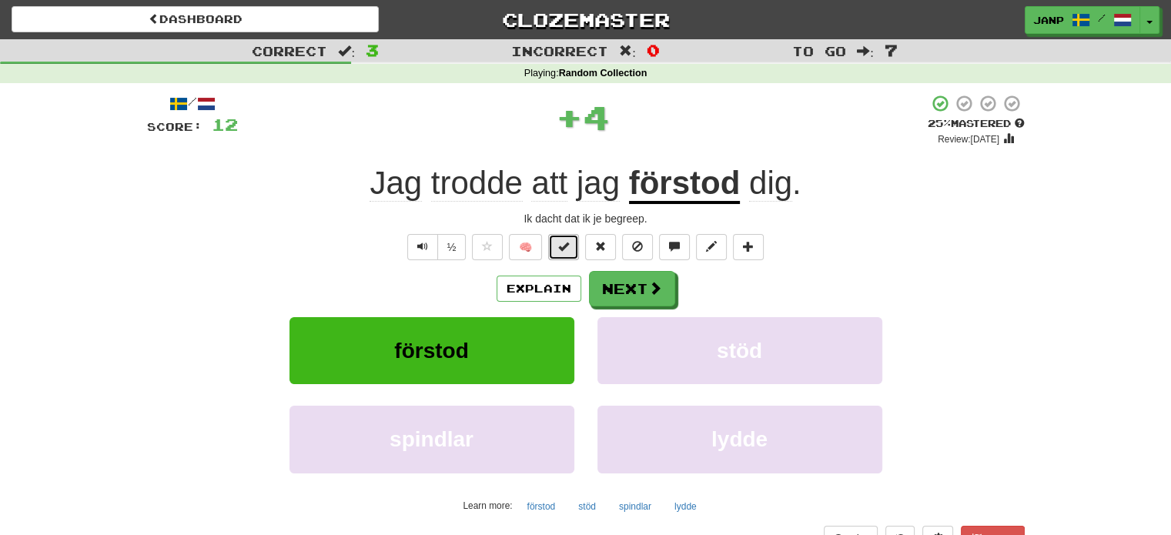
click at [561, 249] on span at bounding box center [563, 246] width 11 height 11
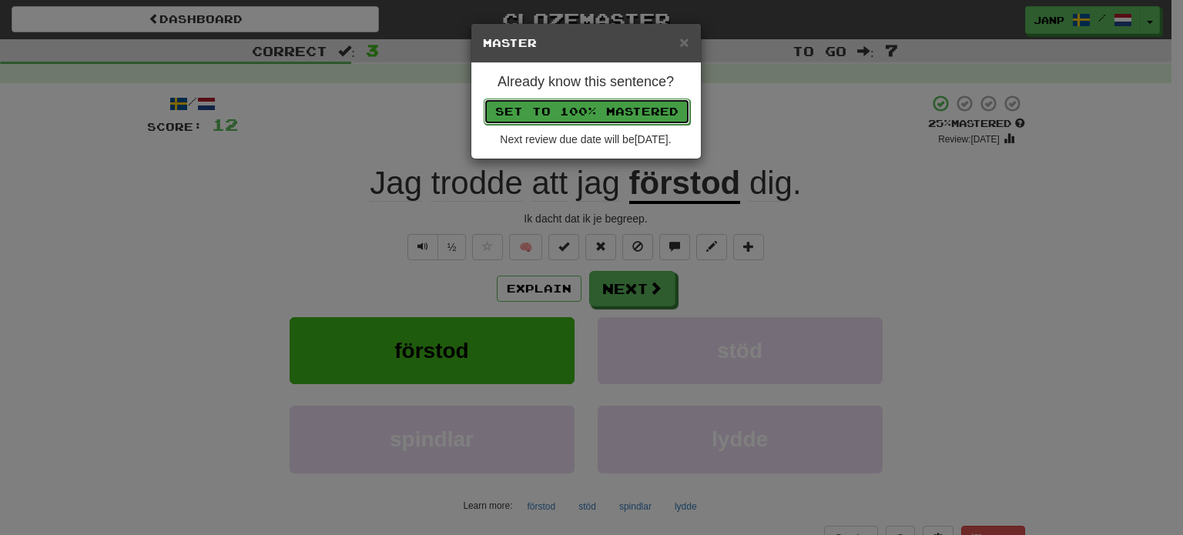
click at [607, 107] on button "Set to 100% Mastered" at bounding box center [587, 112] width 206 height 26
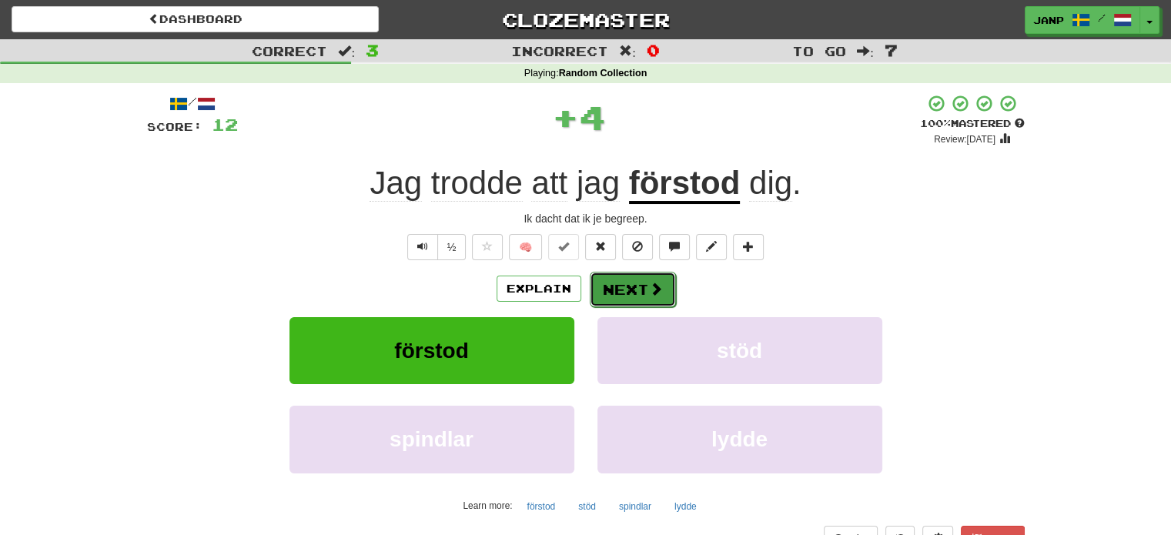
click at [626, 286] on button "Next" at bounding box center [633, 289] width 86 height 35
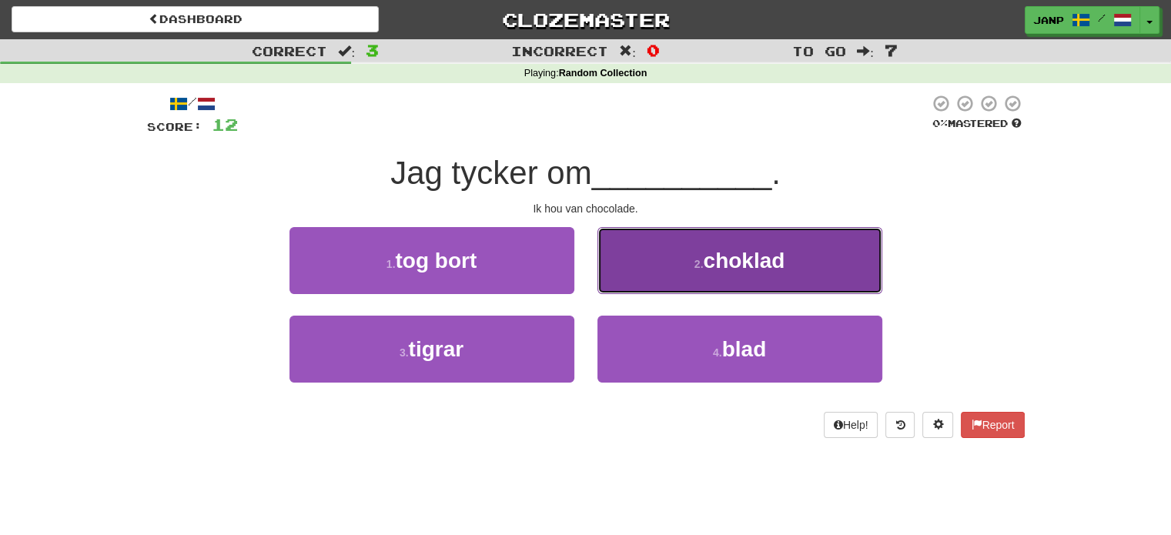
click at [668, 283] on button "2 . choklad" at bounding box center [739, 260] width 285 height 67
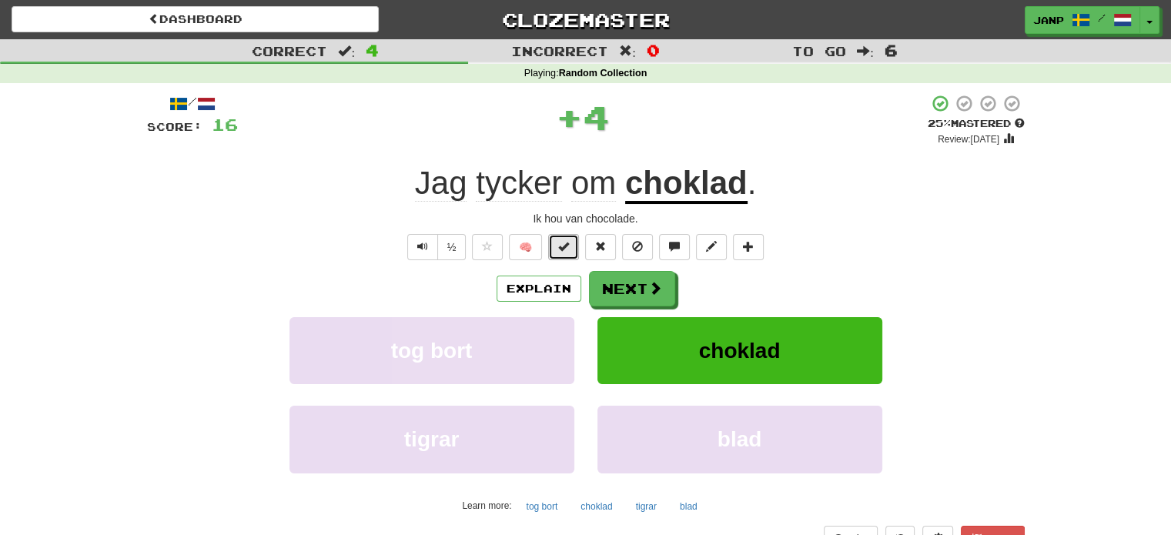
click at [567, 249] on span at bounding box center [563, 246] width 11 height 11
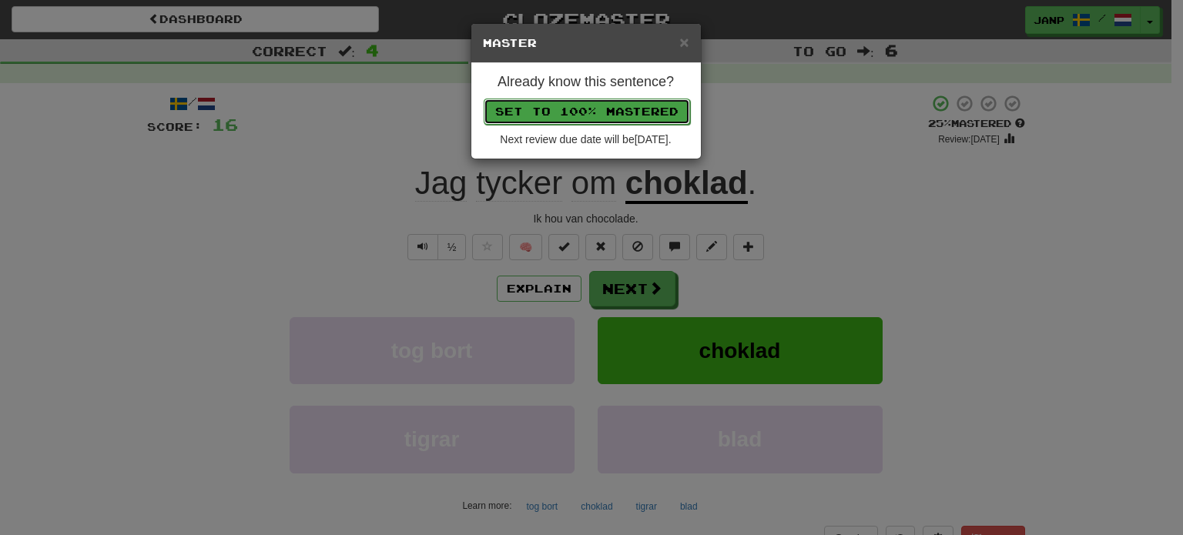
click at [613, 105] on button "Set to 100% Mastered" at bounding box center [587, 112] width 206 height 26
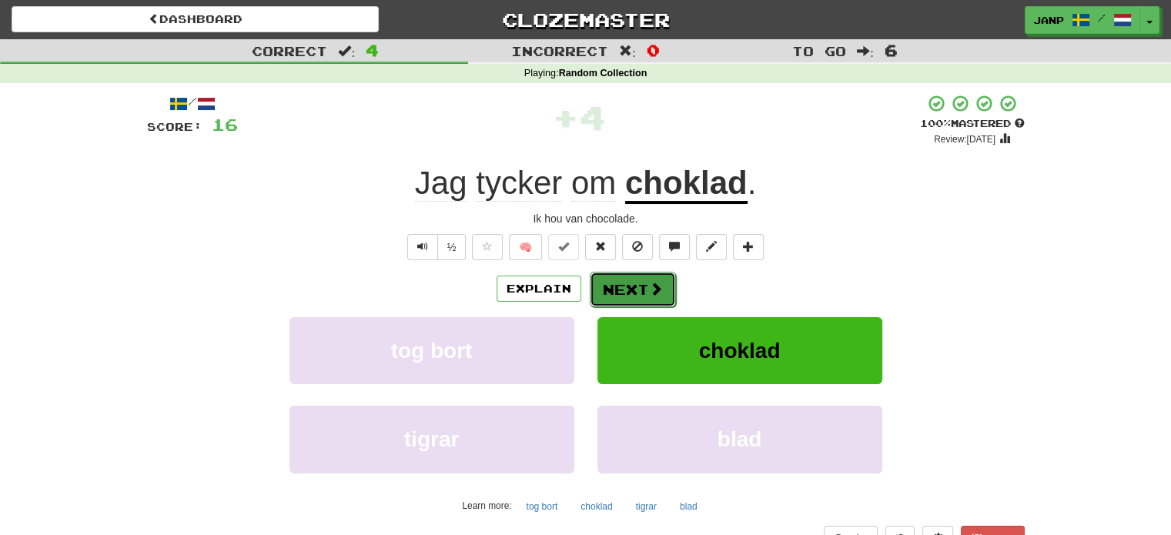
click at [650, 283] on span at bounding box center [656, 289] width 14 height 14
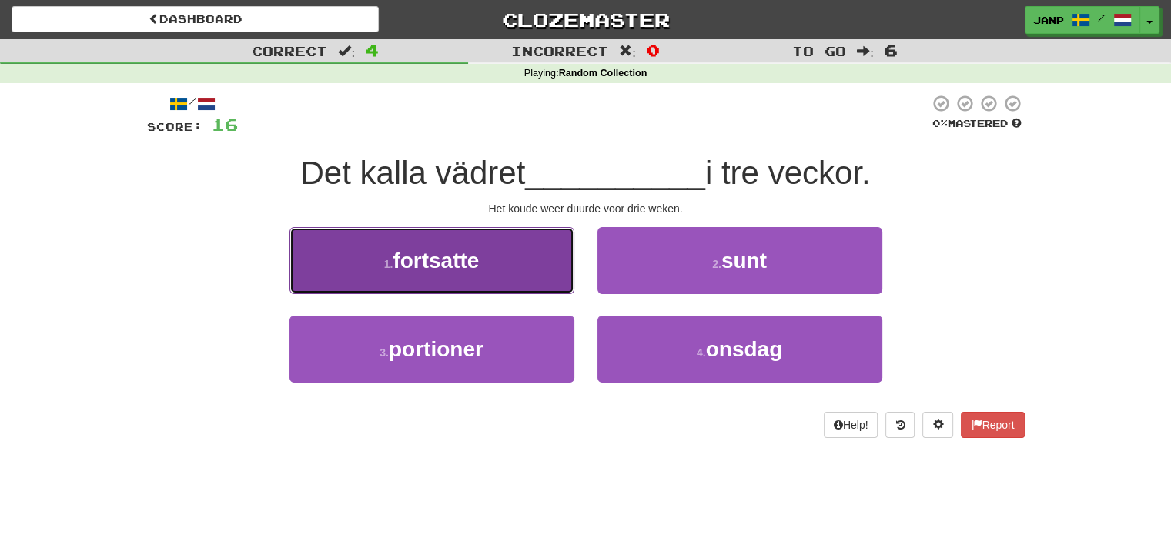
click at [507, 283] on button "1 . fortsatte" at bounding box center [431, 260] width 285 height 67
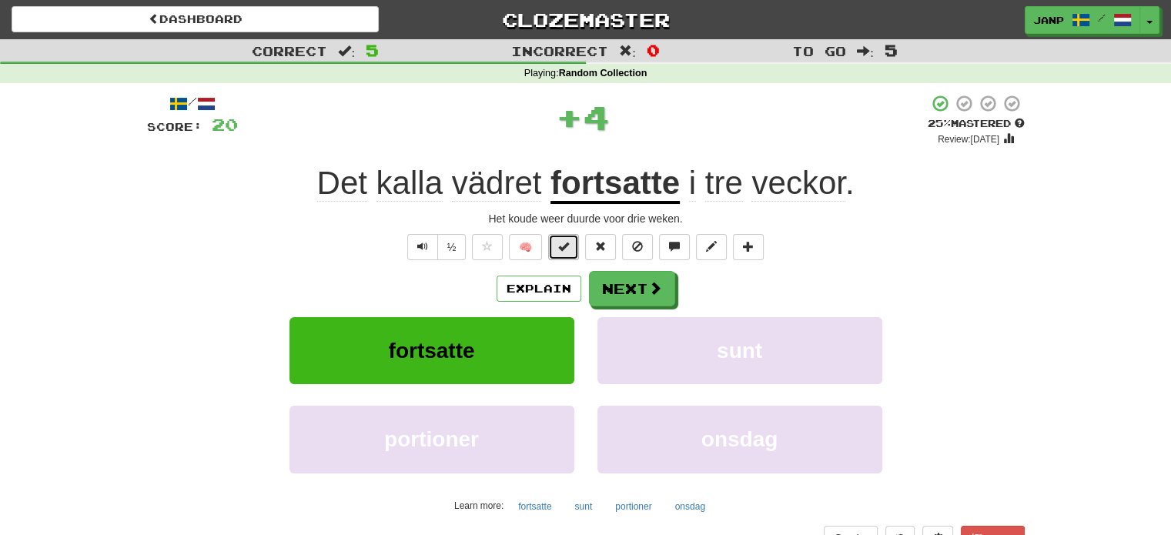
click at [559, 244] on button at bounding box center [563, 247] width 31 height 26
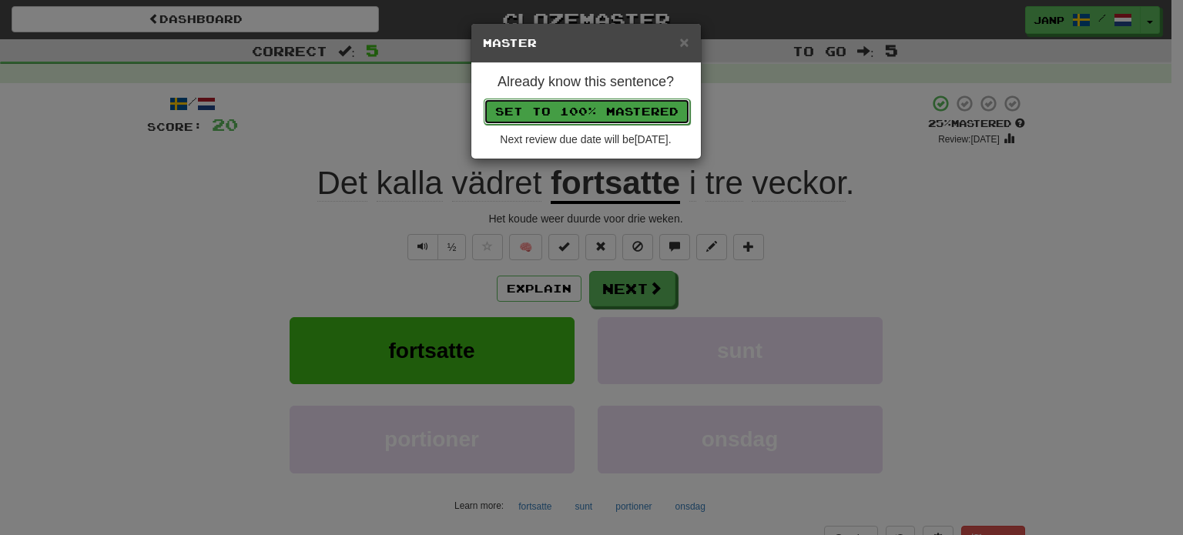
click at [610, 116] on button "Set to 100% Mastered" at bounding box center [587, 112] width 206 height 26
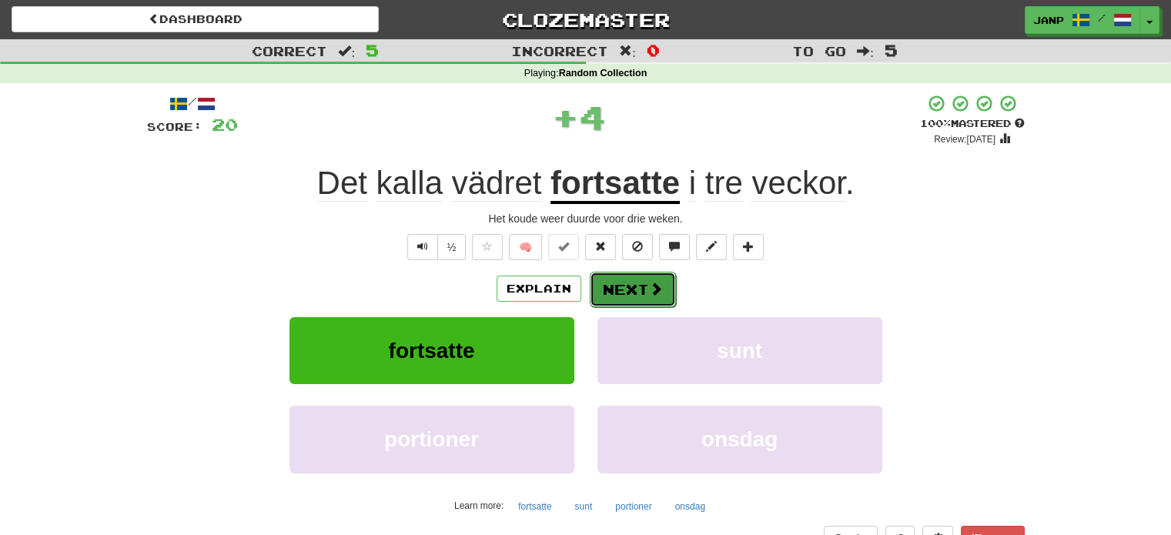
click at [622, 286] on button "Next" at bounding box center [633, 289] width 86 height 35
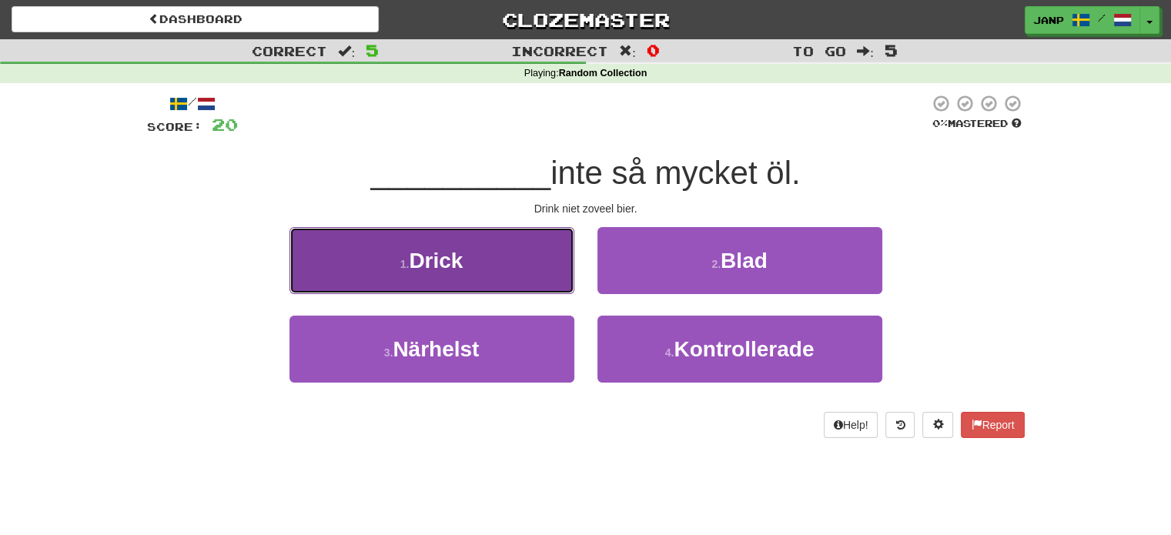
click at [534, 276] on button "1 . Drick" at bounding box center [431, 260] width 285 height 67
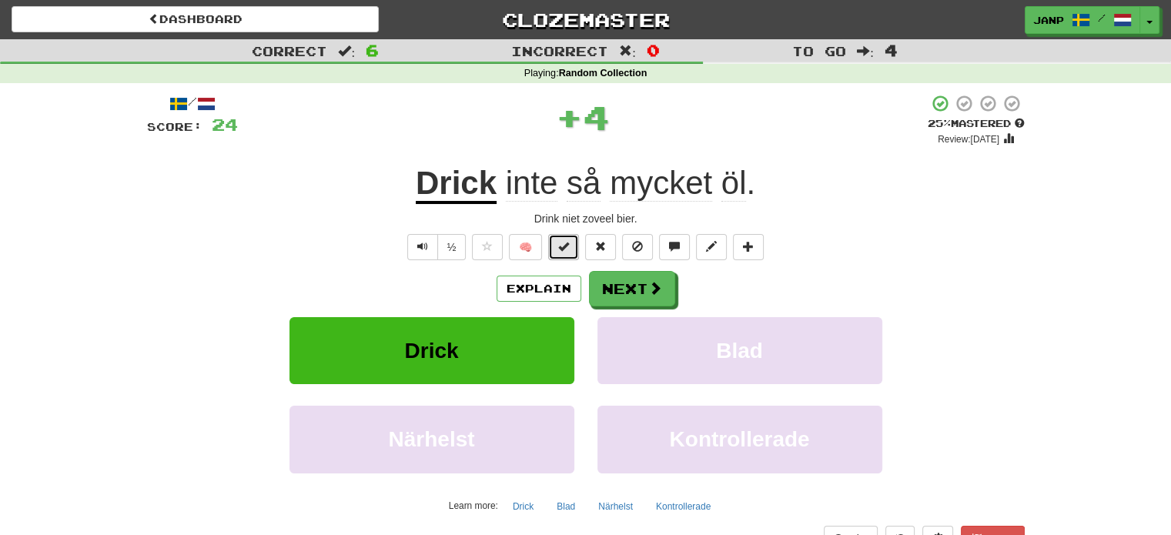
click at [555, 249] on button at bounding box center [563, 247] width 31 height 26
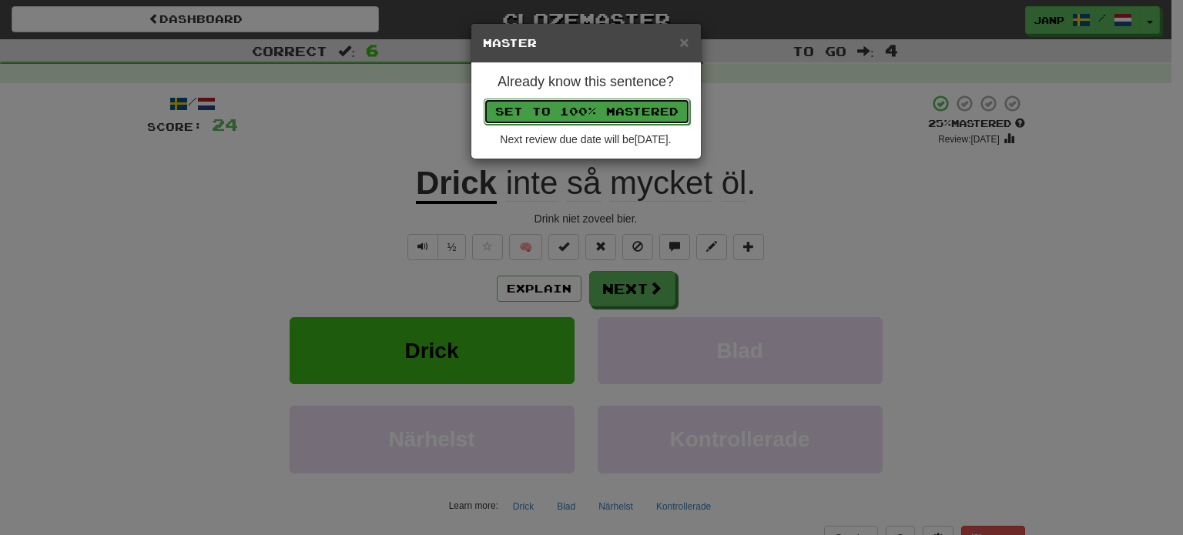
click at [610, 108] on button "Set to 100% Mastered" at bounding box center [587, 112] width 206 height 26
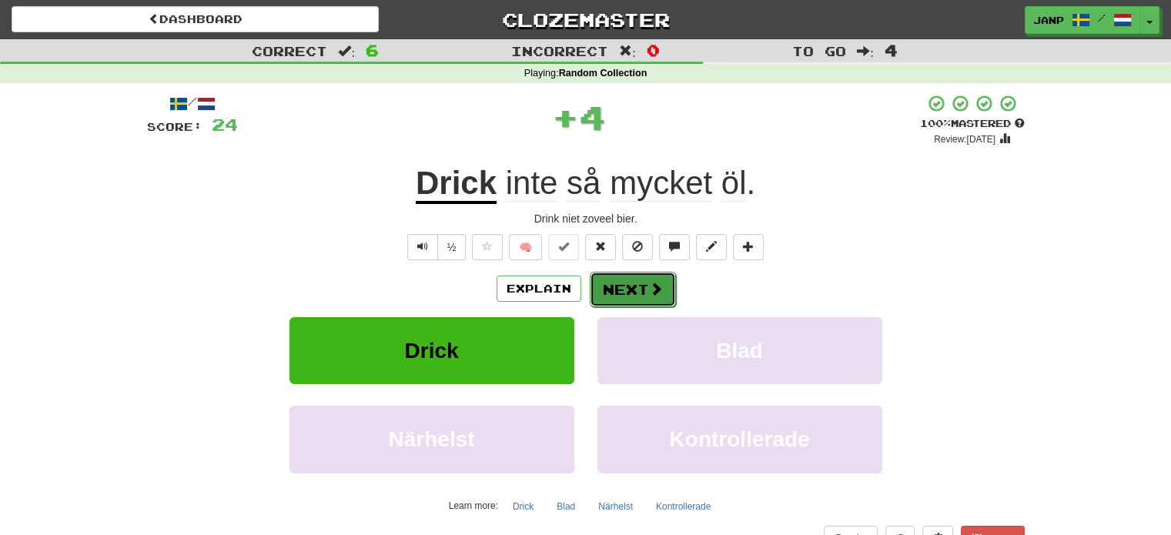
click at [641, 289] on button "Next" at bounding box center [633, 289] width 86 height 35
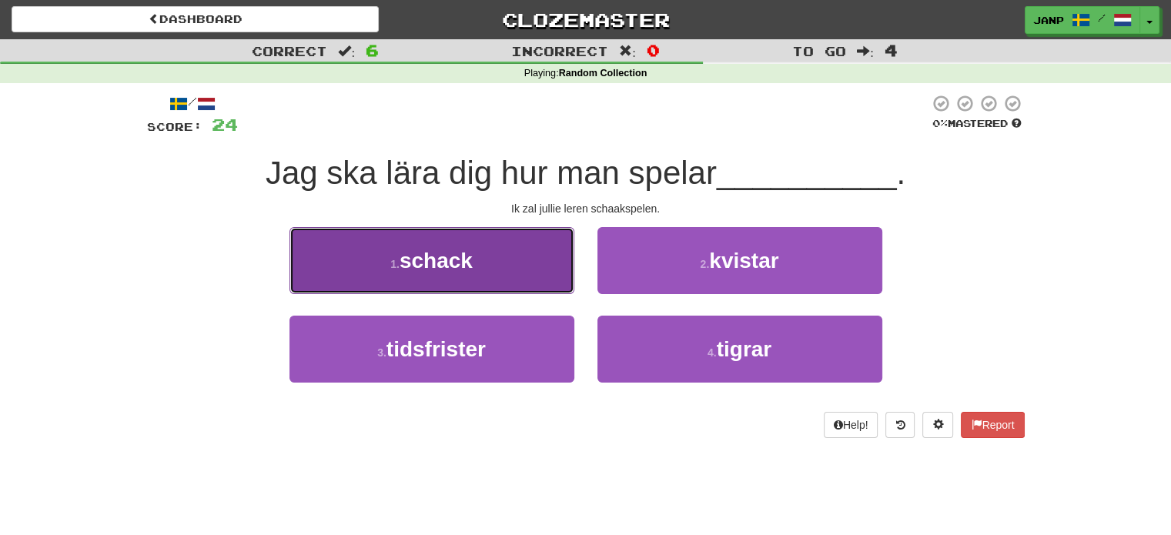
click at [500, 279] on button "1 . schack" at bounding box center [431, 260] width 285 height 67
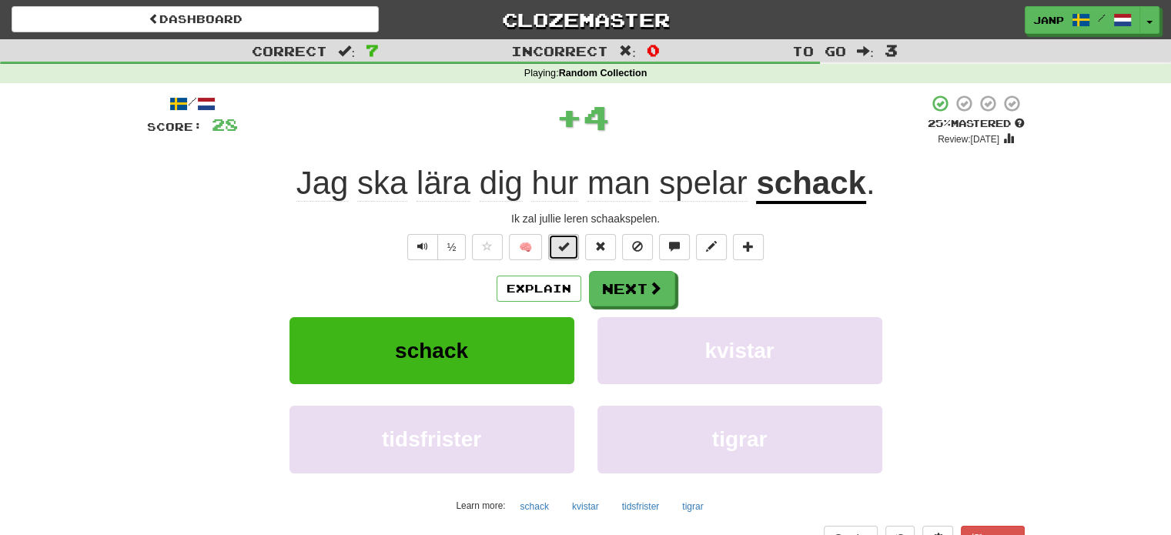
click at [565, 248] on span at bounding box center [563, 246] width 11 height 11
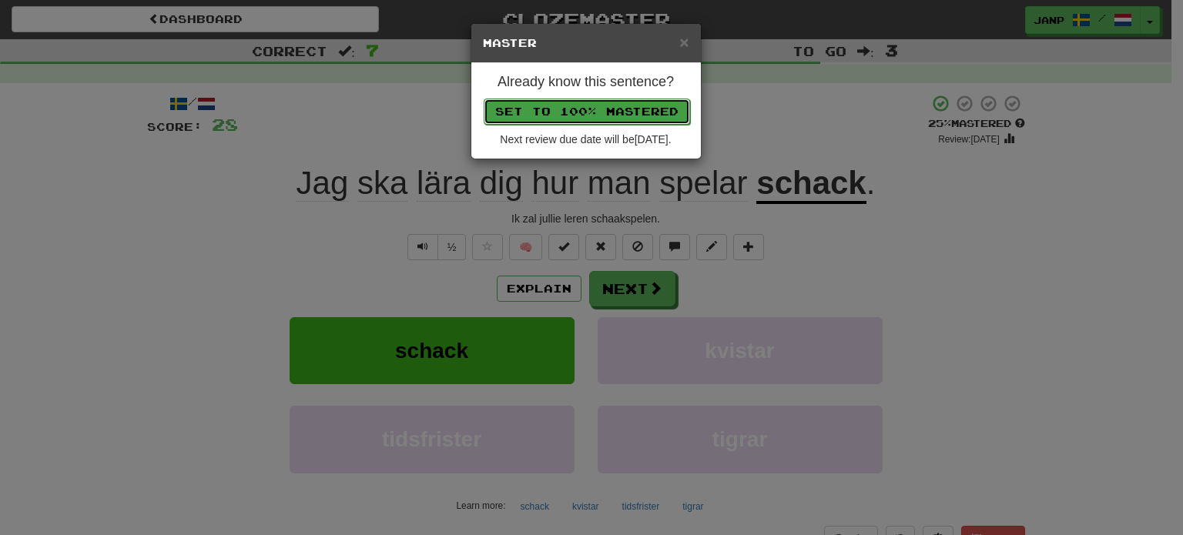
click at [605, 111] on button "Set to 100% Mastered" at bounding box center [587, 112] width 206 height 26
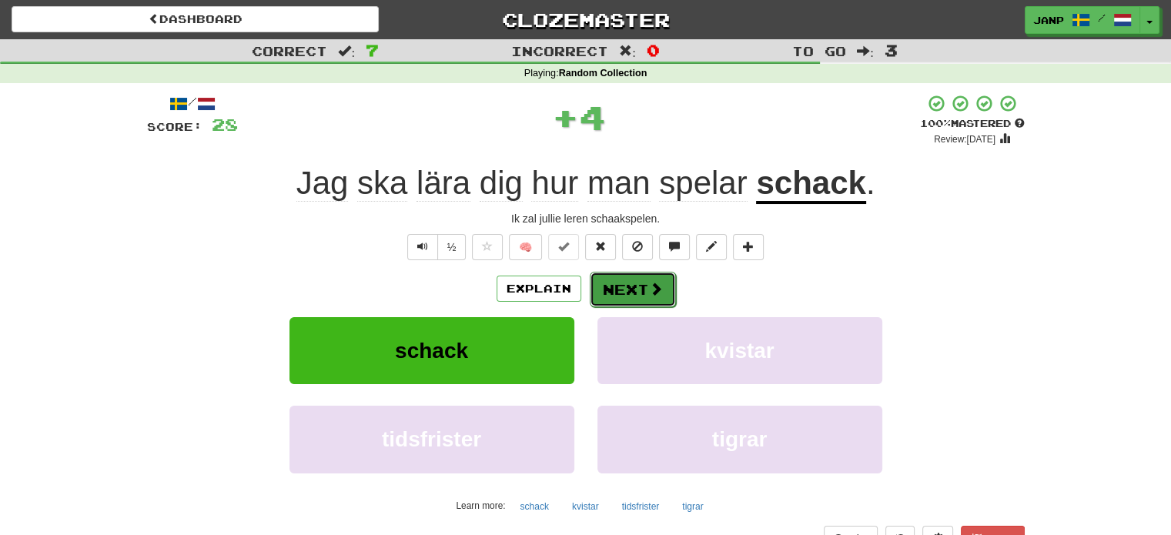
click at [625, 288] on button "Next" at bounding box center [633, 289] width 86 height 35
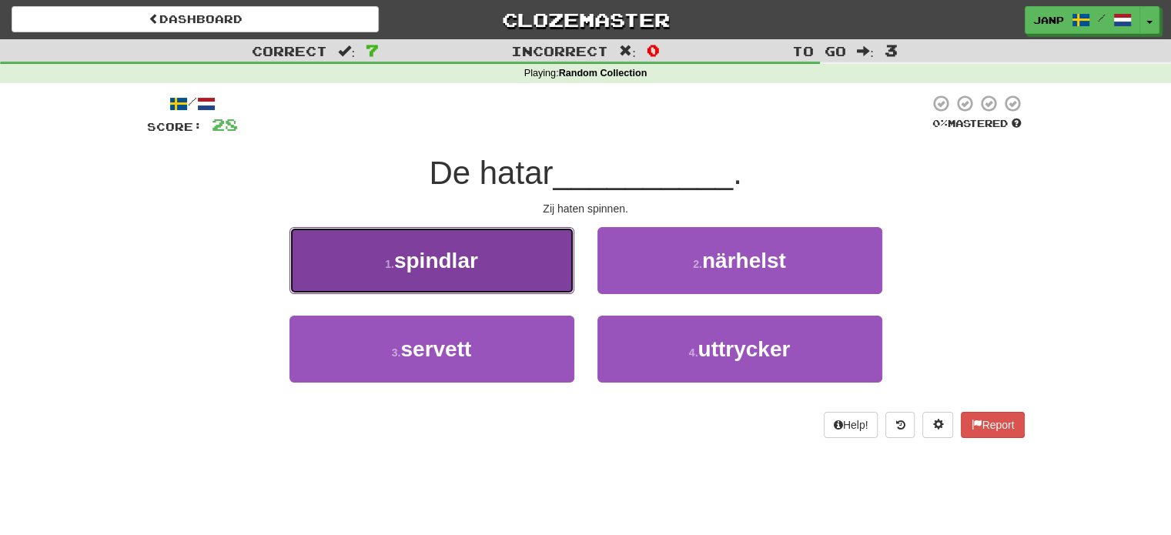
click at [530, 279] on button "1 . spindlar" at bounding box center [431, 260] width 285 height 67
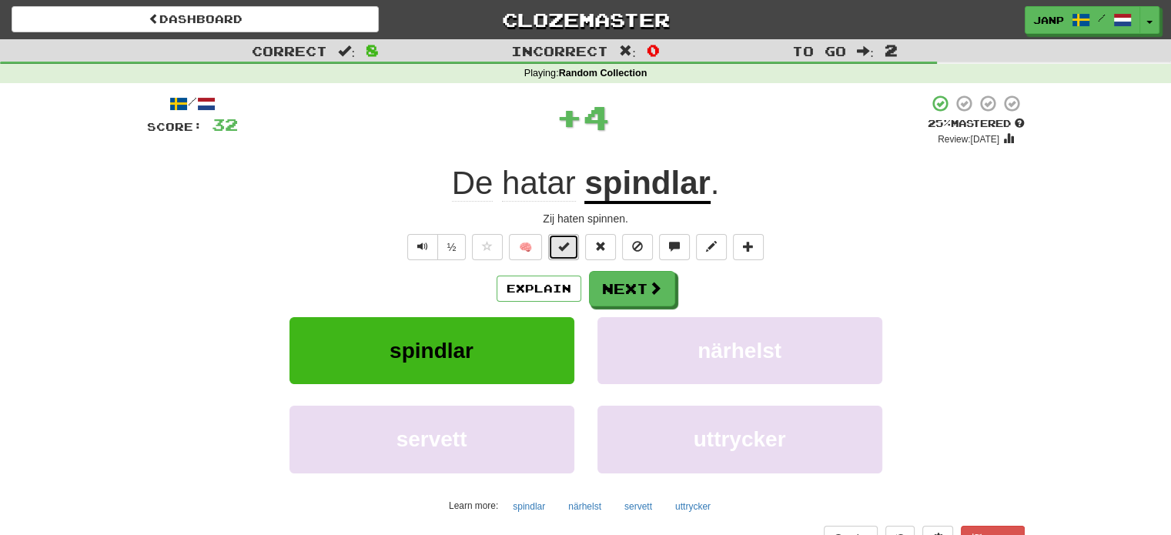
click at [558, 246] on button at bounding box center [563, 247] width 31 height 26
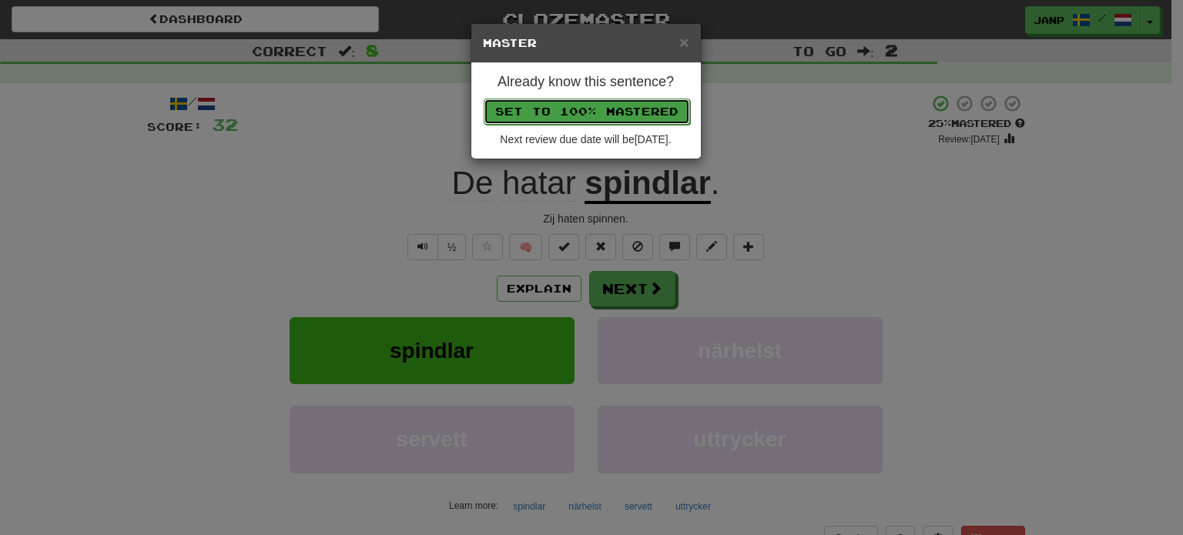
click at [612, 113] on button "Set to 100% Mastered" at bounding box center [587, 112] width 206 height 26
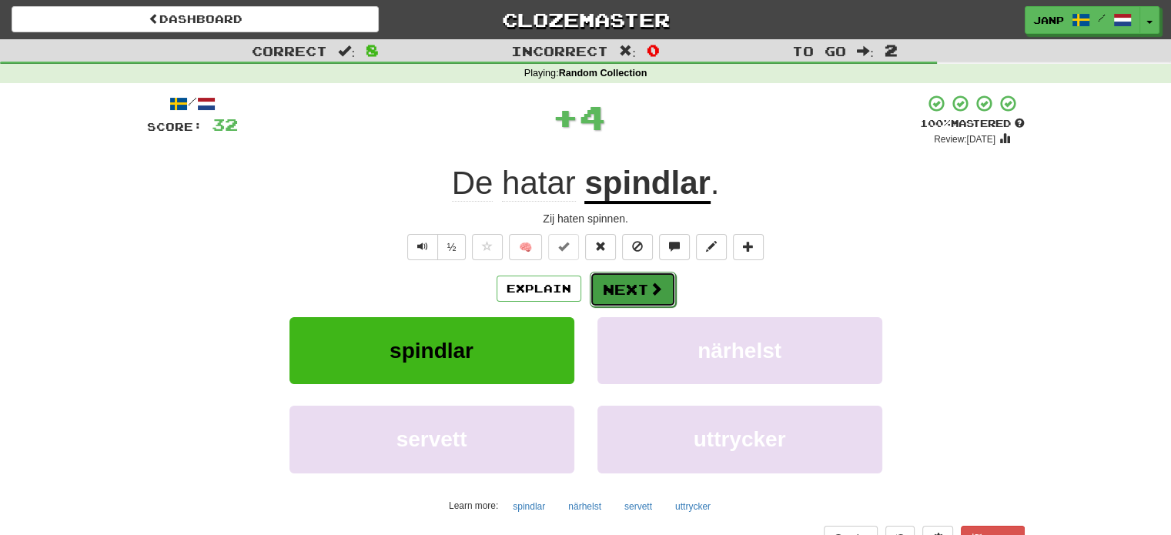
click at [629, 281] on button "Next" at bounding box center [633, 289] width 86 height 35
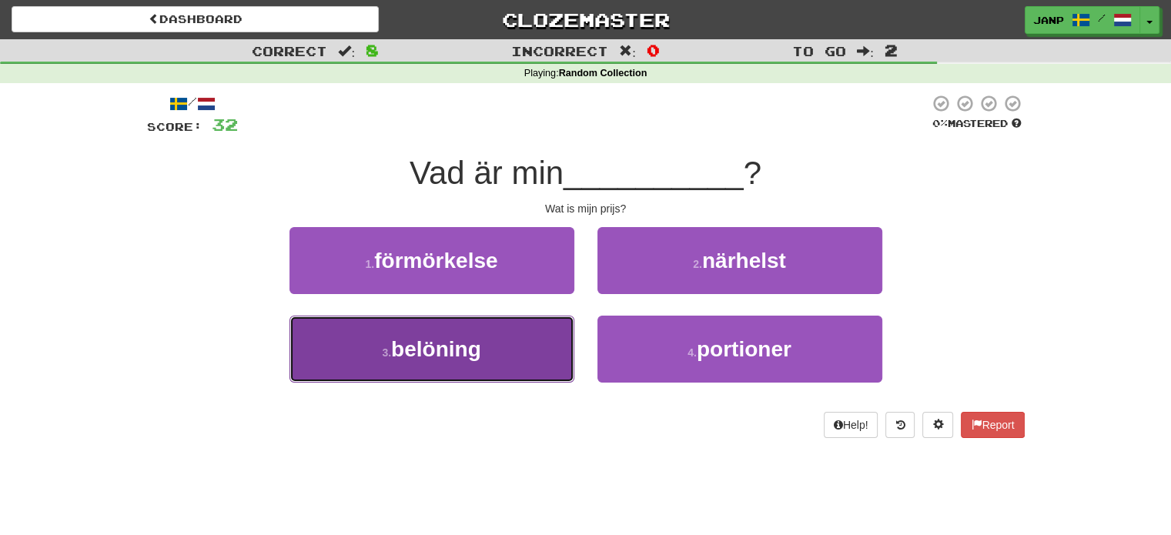
click at [511, 335] on button "3 . belöning" at bounding box center [431, 349] width 285 height 67
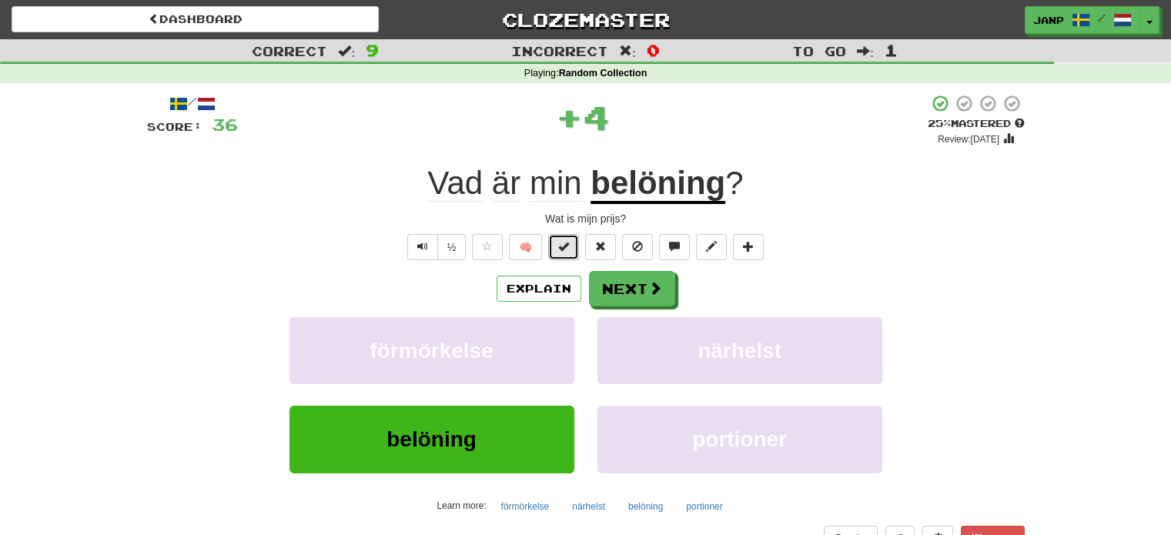
click at [564, 234] on button at bounding box center [563, 247] width 31 height 26
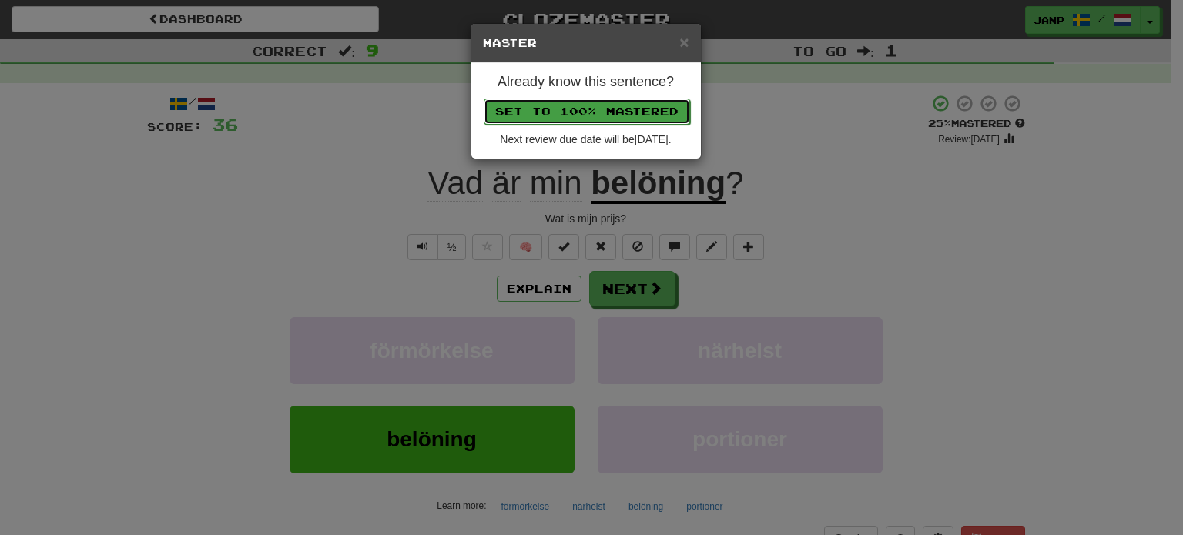
click at [597, 109] on button "Set to 100% Mastered" at bounding box center [587, 112] width 206 height 26
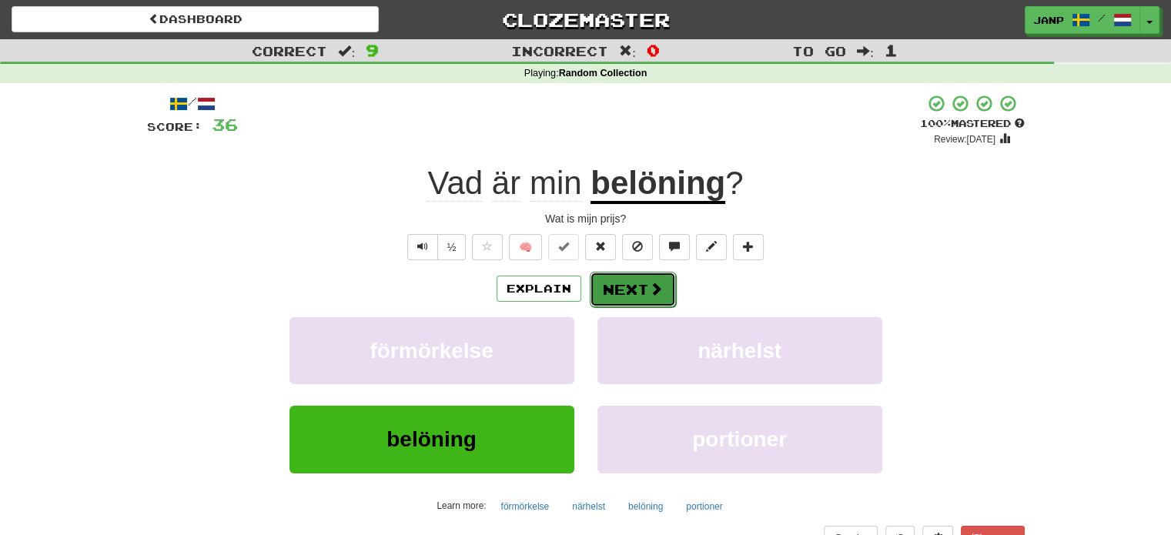
click at [628, 288] on button "Next" at bounding box center [633, 289] width 86 height 35
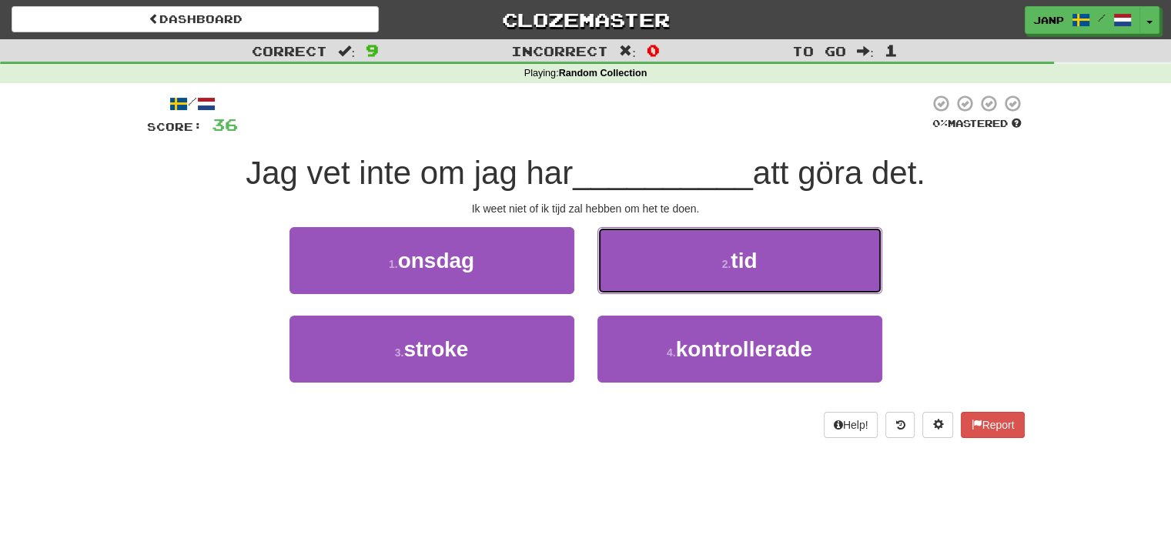
click at [631, 288] on button "2 . tid" at bounding box center [739, 260] width 285 height 67
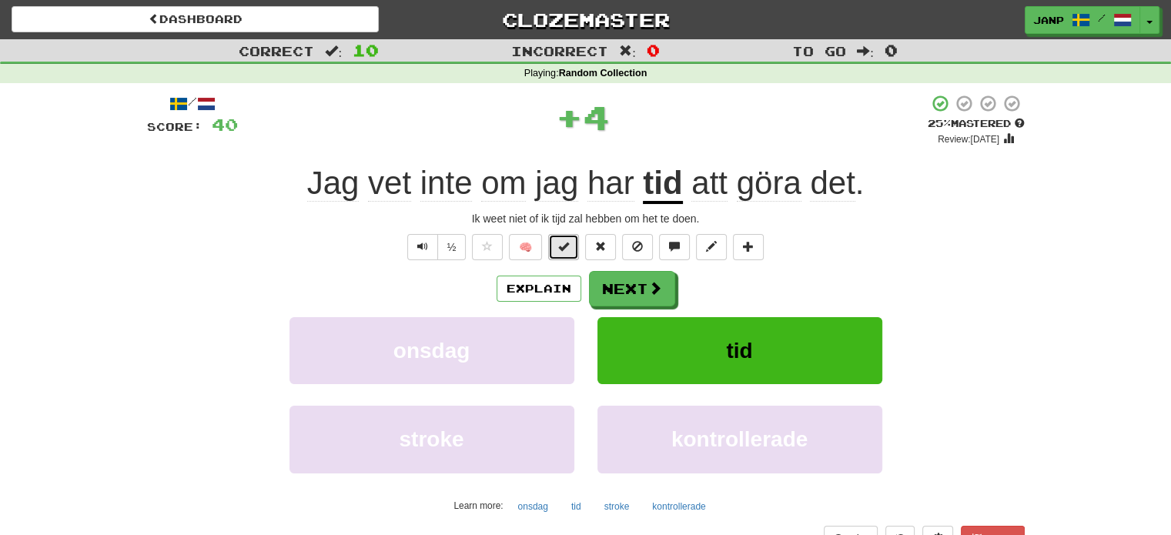
click at [573, 250] on button at bounding box center [563, 247] width 31 height 26
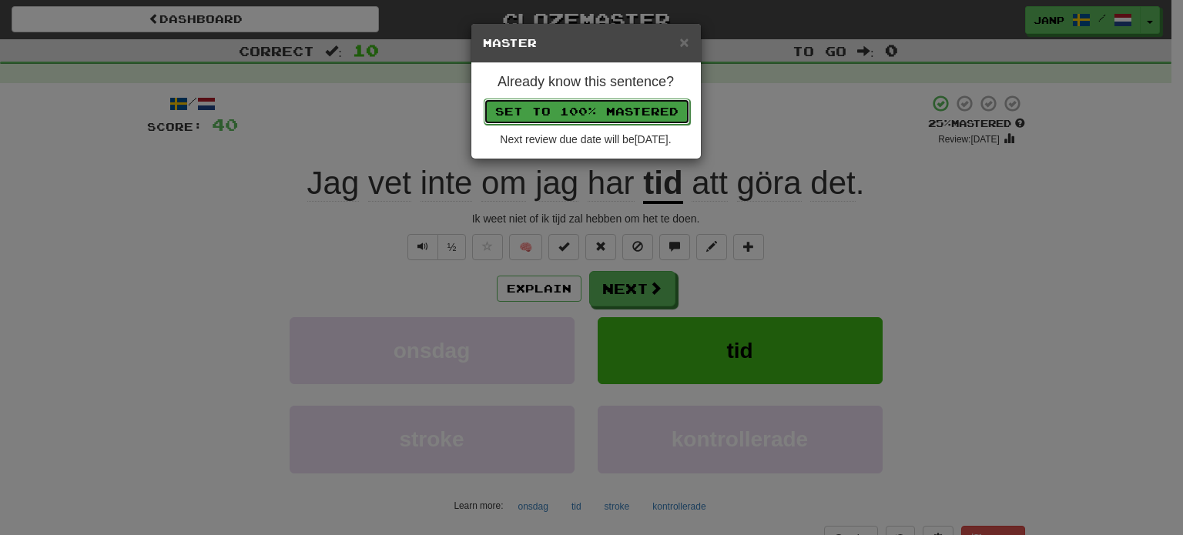
click at [593, 110] on button "Set to 100% Mastered" at bounding box center [587, 112] width 206 height 26
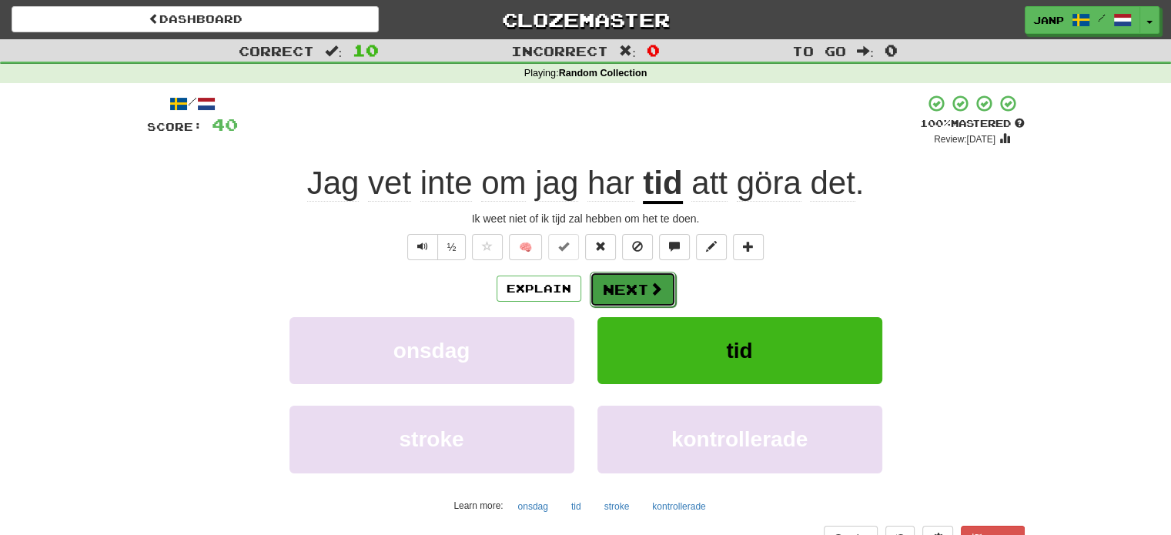
click at [652, 293] on span at bounding box center [656, 289] width 14 height 14
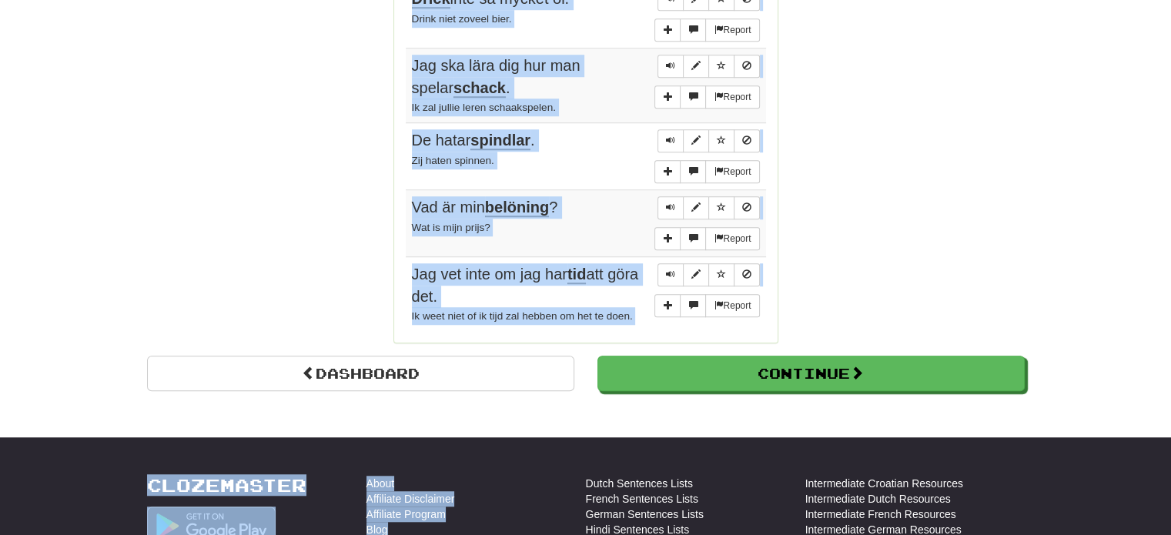
scroll to position [1200, 0]
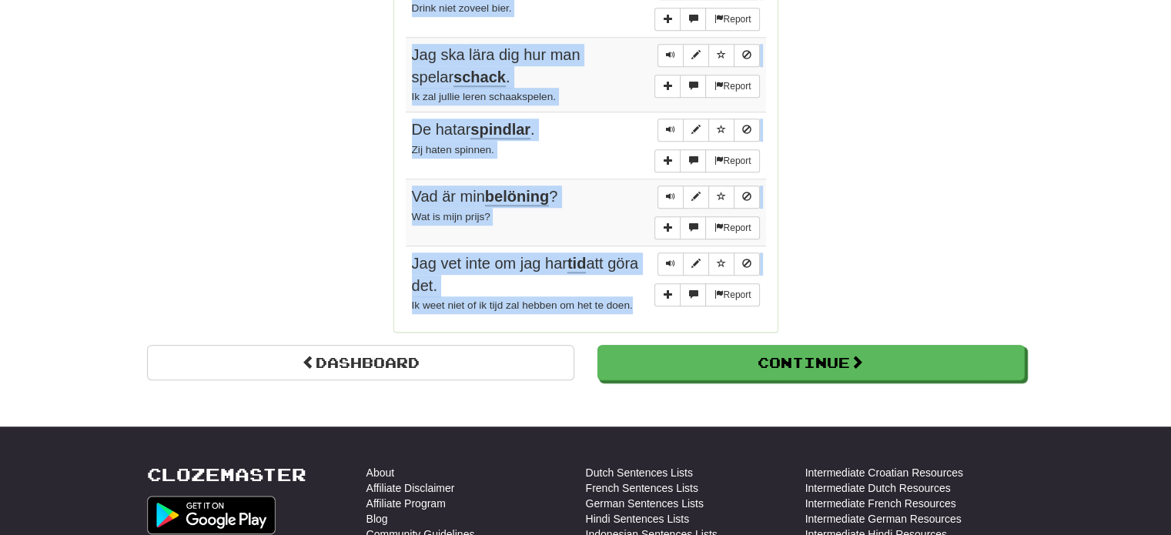
drag, startPoint x: 411, startPoint y: 224, endPoint x: 647, endPoint y: 298, distance: 246.9
copy tbody "Jag behöver någon att prata med. Ik heb nood aan iemand om met te praten. Repor…"
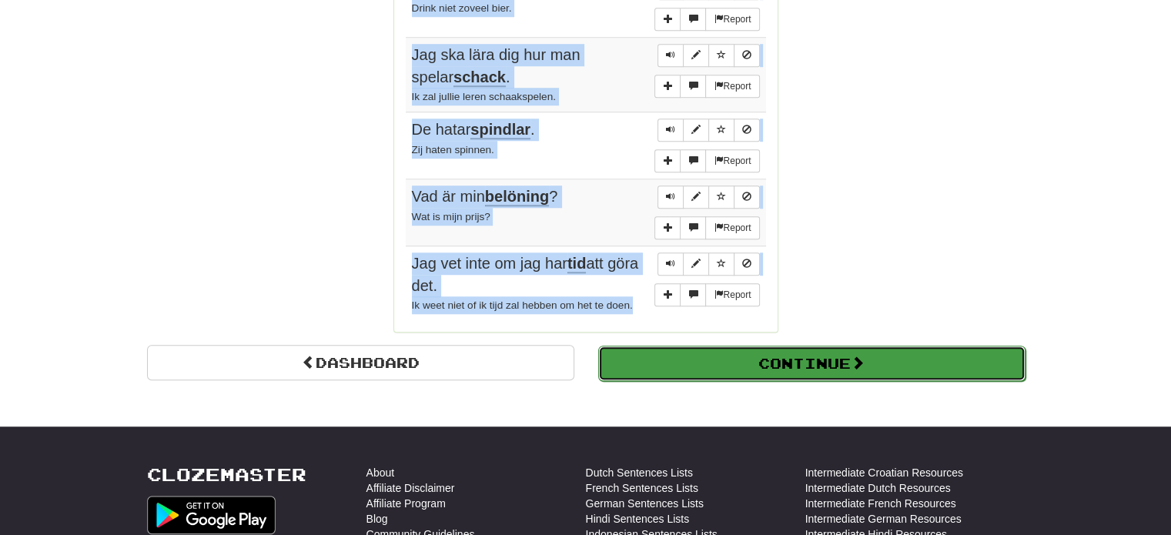
click at [765, 346] on button "Continue" at bounding box center [811, 363] width 427 height 35
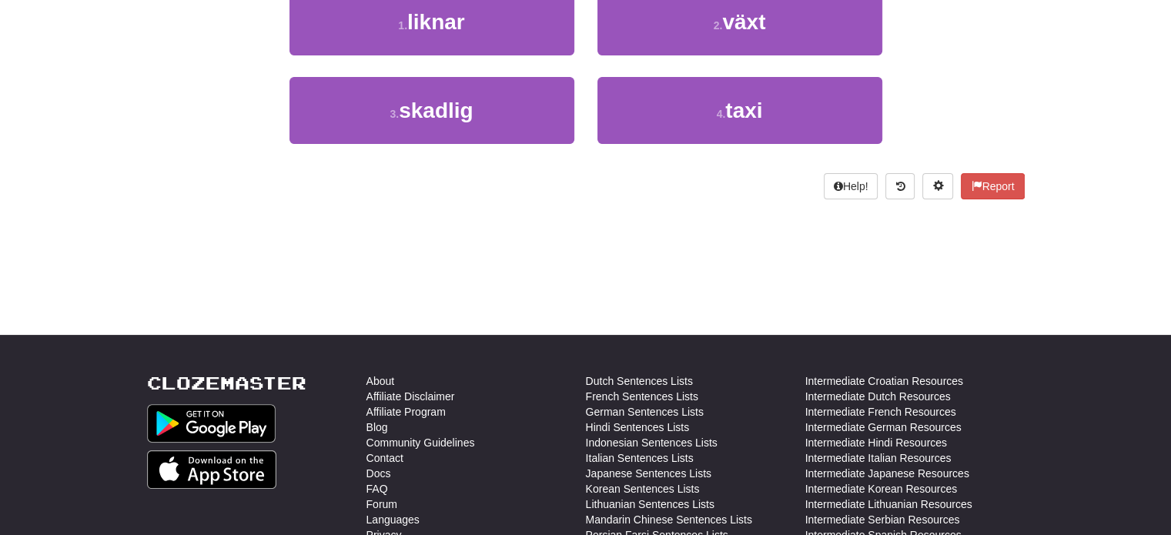
scroll to position [0, 0]
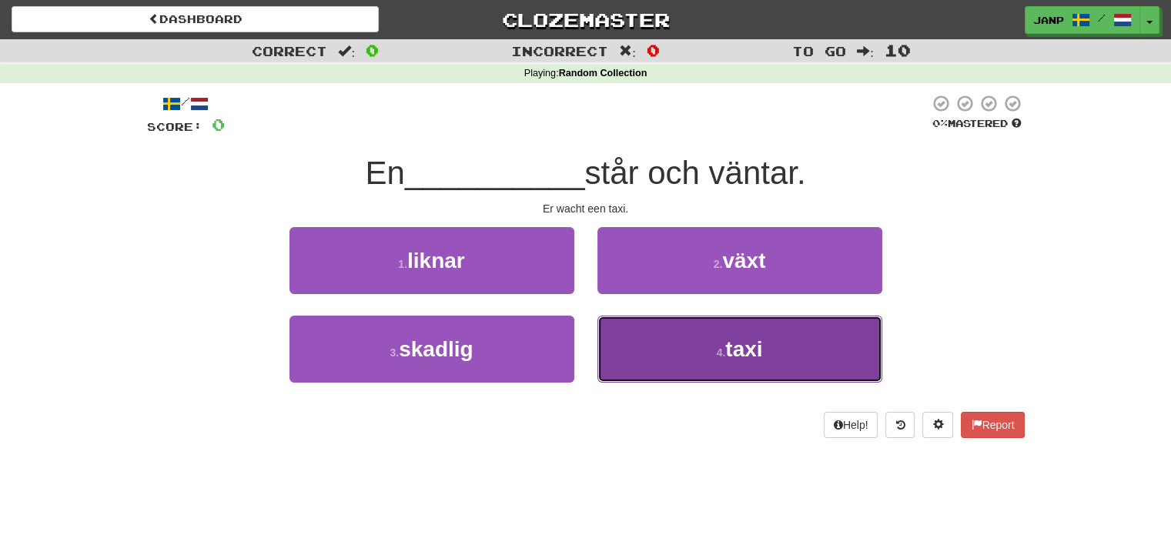
click at [688, 363] on button "4 . taxi" at bounding box center [739, 349] width 285 height 67
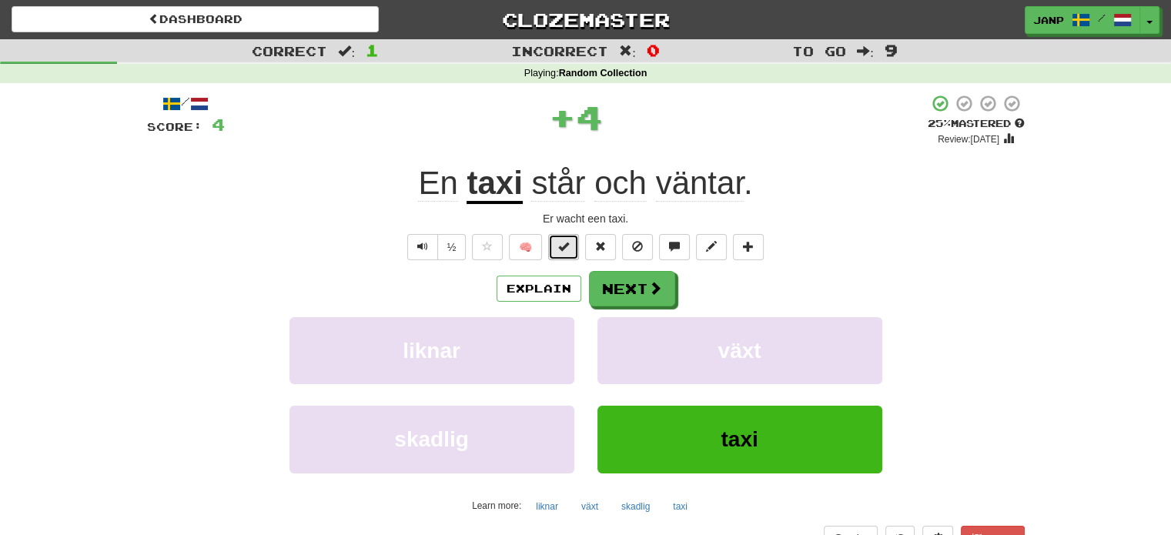
click at [565, 253] on button at bounding box center [563, 247] width 31 height 26
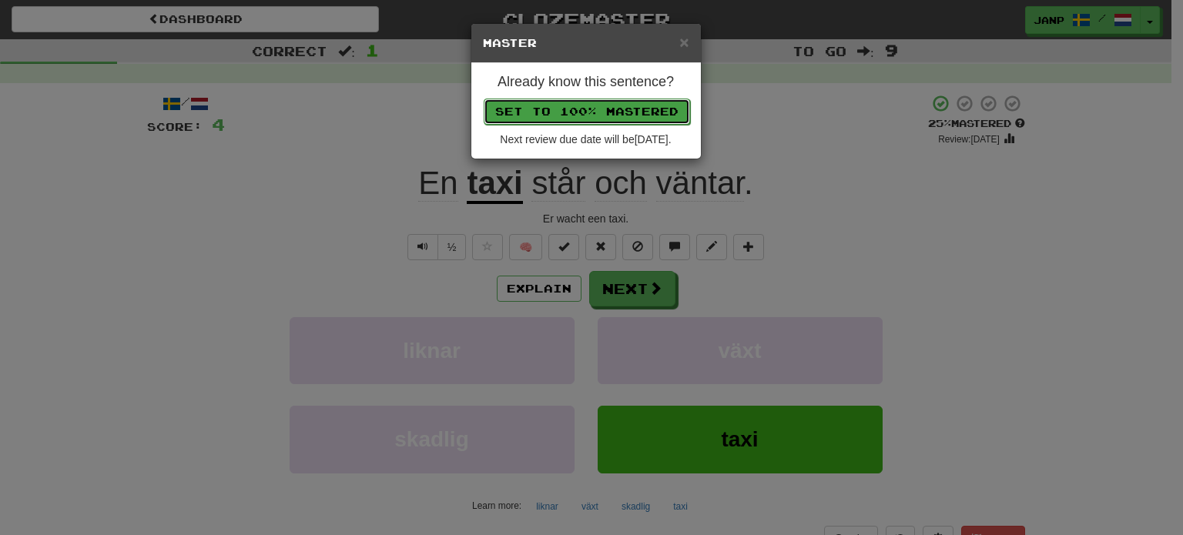
click at [612, 106] on button "Set to 100% Mastered" at bounding box center [587, 112] width 206 height 26
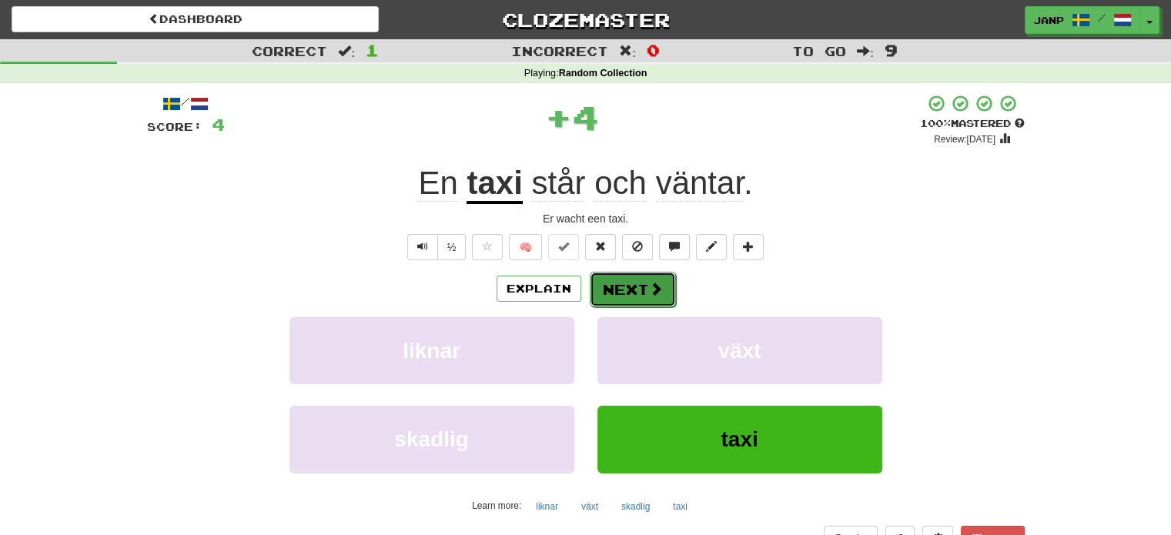
click at [651, 286] on span at bounding box center [656, 289] width 14 height 14
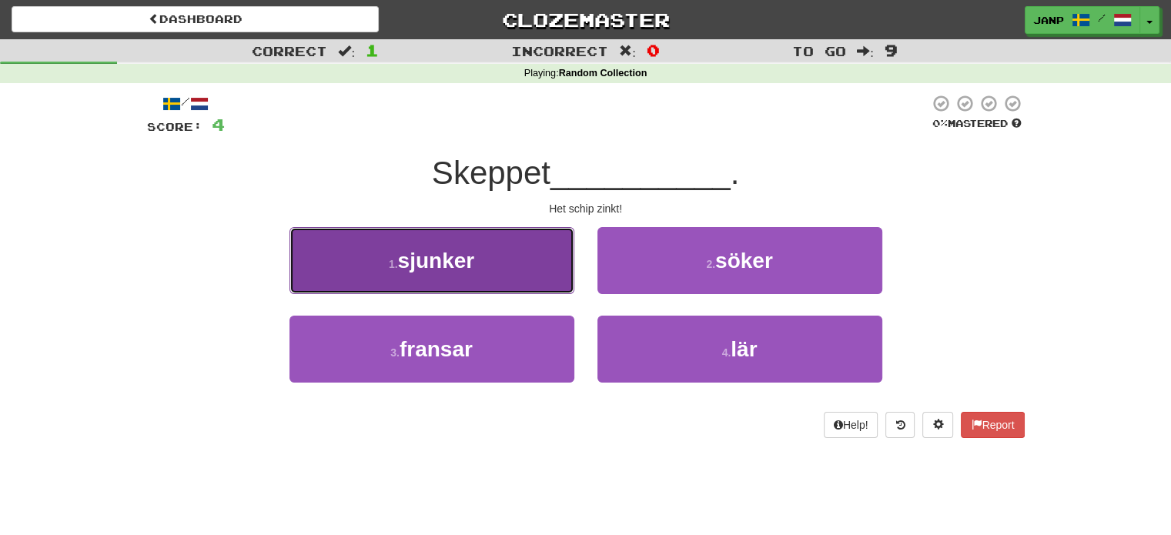
click at [481, 263] on button "1 . sjunker" at bounding box center [431, 260] width 285 height 67
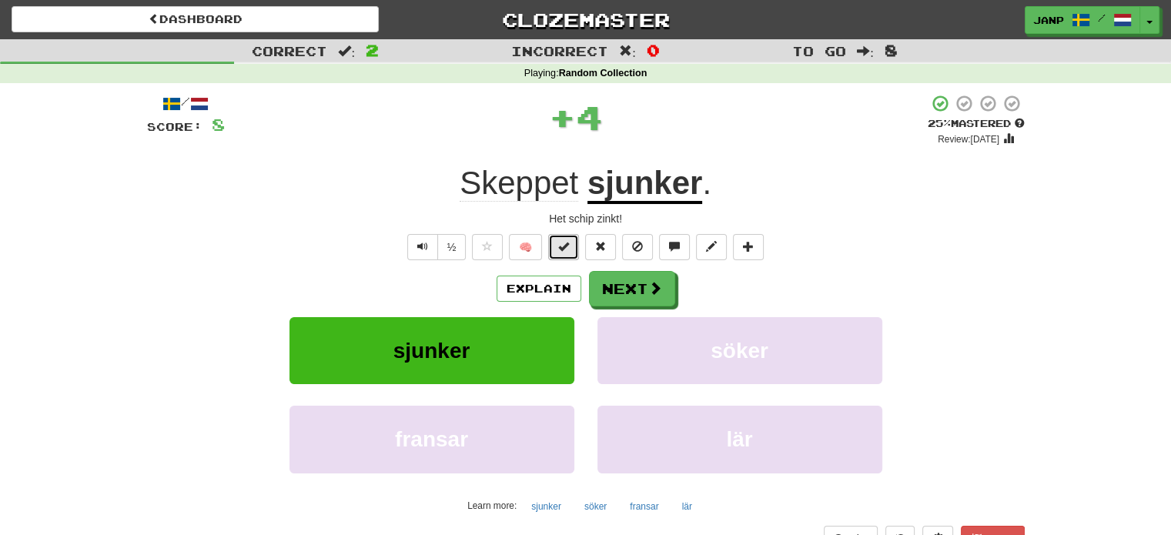
click at [568, 249] on span at bounding box center [563, 246] width 11 height 11
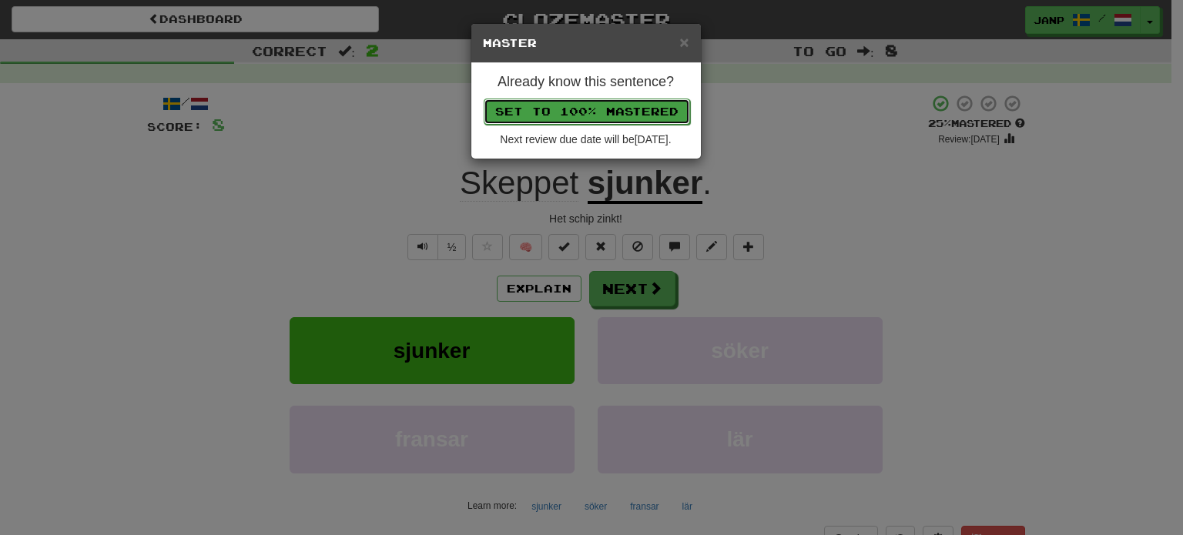
click at [613, 111] on button "Set to 100% Mastered" at bounding box center [587, 112] width 206 height 26
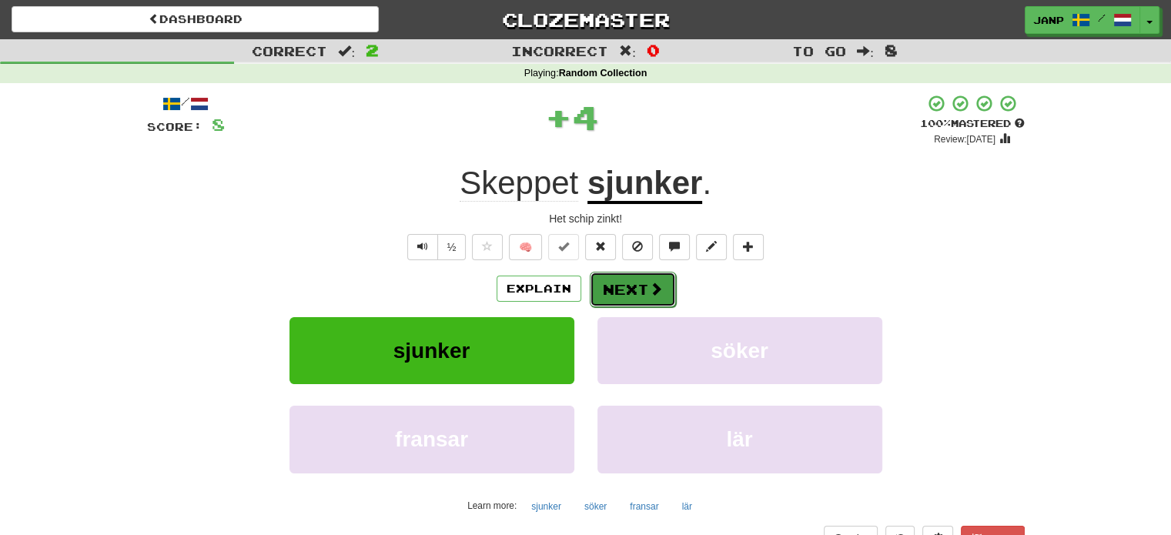
click at [650, 293] on span at bounding box center [656, 289] width 14 height 14
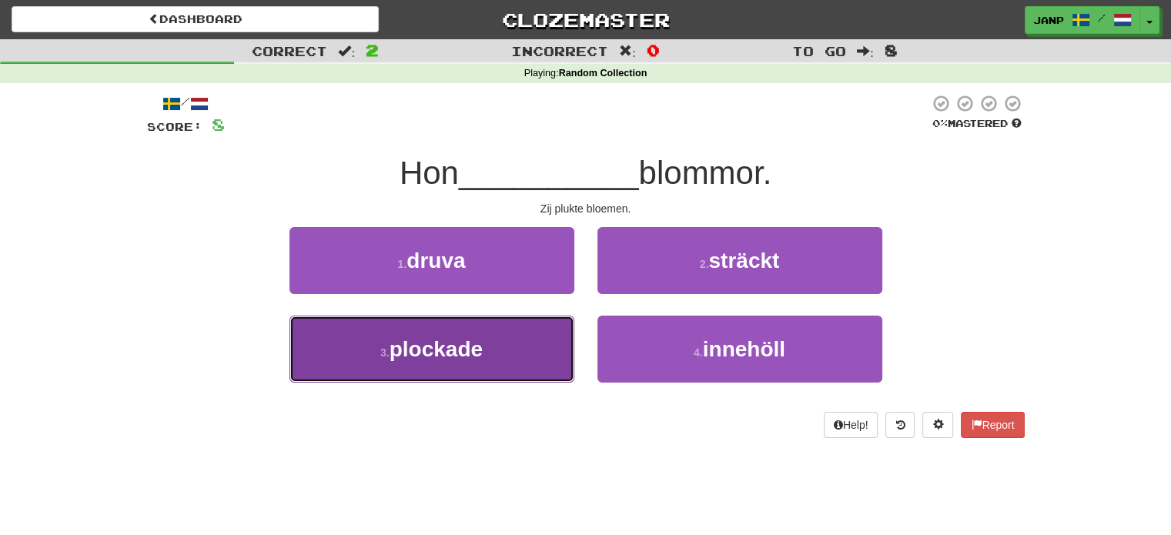
click at [530, 335] on button "3 . plockade" at bounding box center [431, 349] width 285 height 67
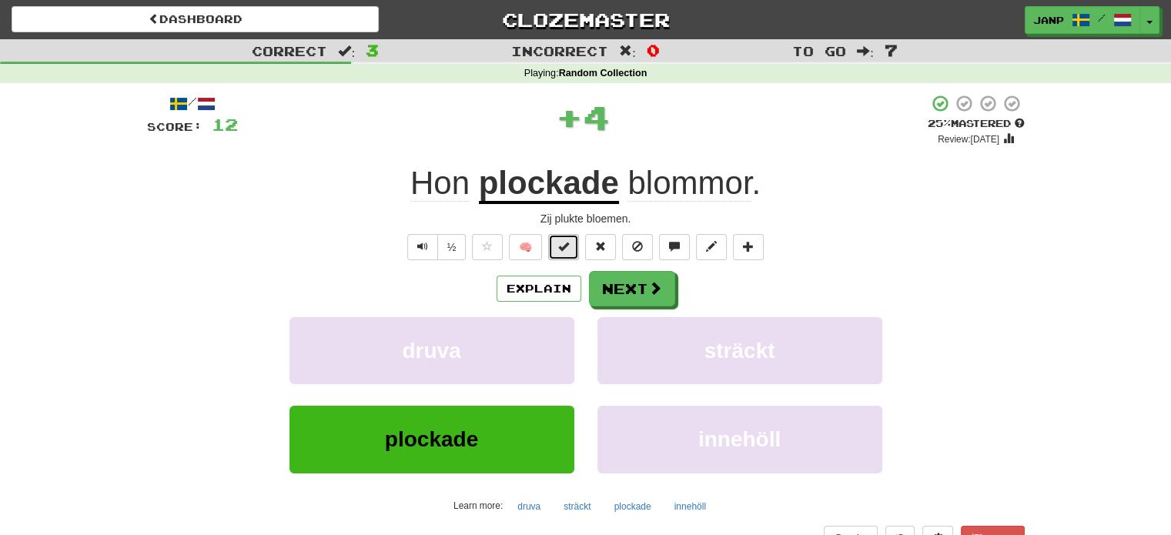
click at [561, 246] on span at bounding box center [563, 246] width 11 height 11
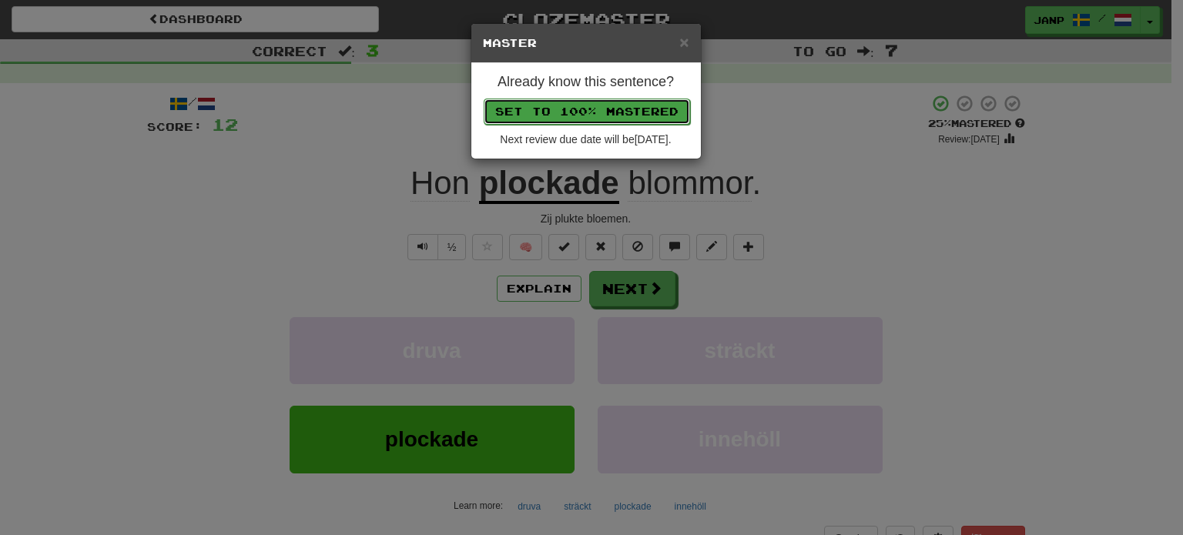
click at [609, 109] on button "Set to 100% Mastered" at bounding box center [587, 112] width 206 height 26
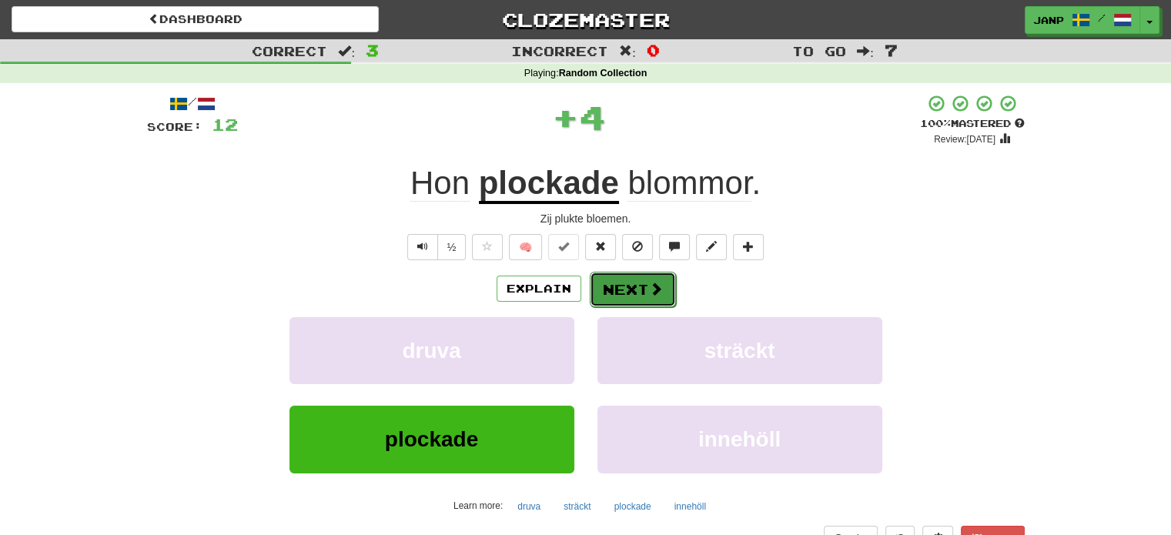
click at [665, 295] on button "Next" at bounding box center [633, 289] width 86 height 35
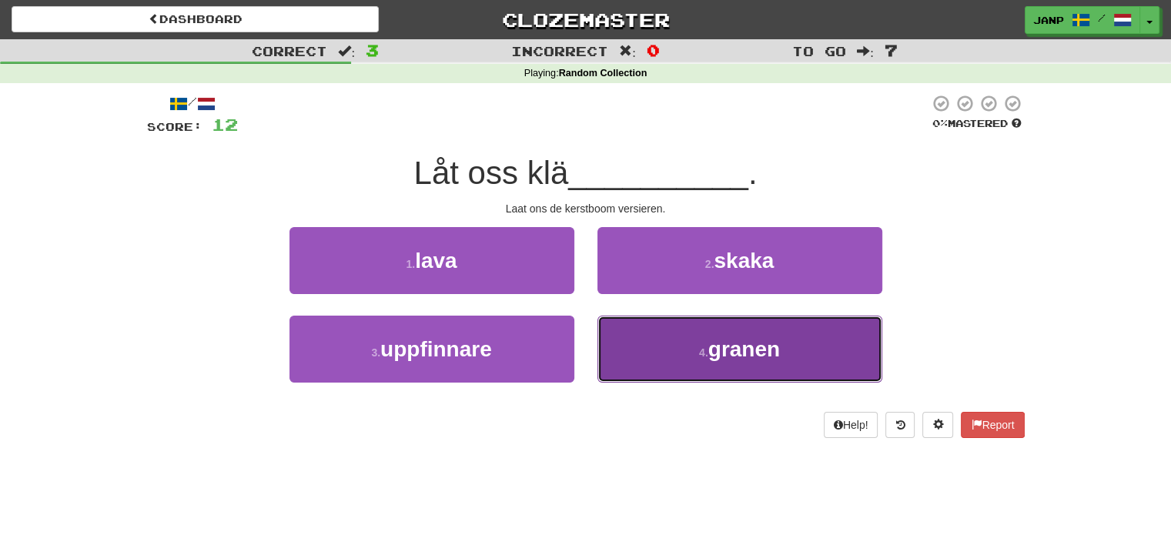
click at [673, 356] on button "4 . granen" at bounding box center [739, 349] width 285 height 67
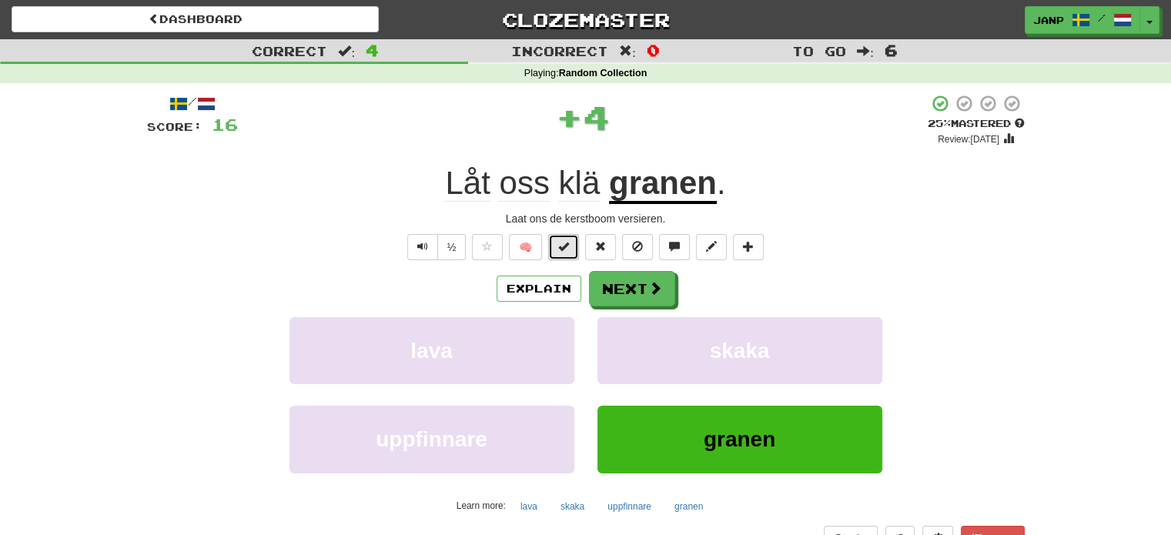
click at [563, 254] on button at bounding box center [563, 247] width 31 height 26
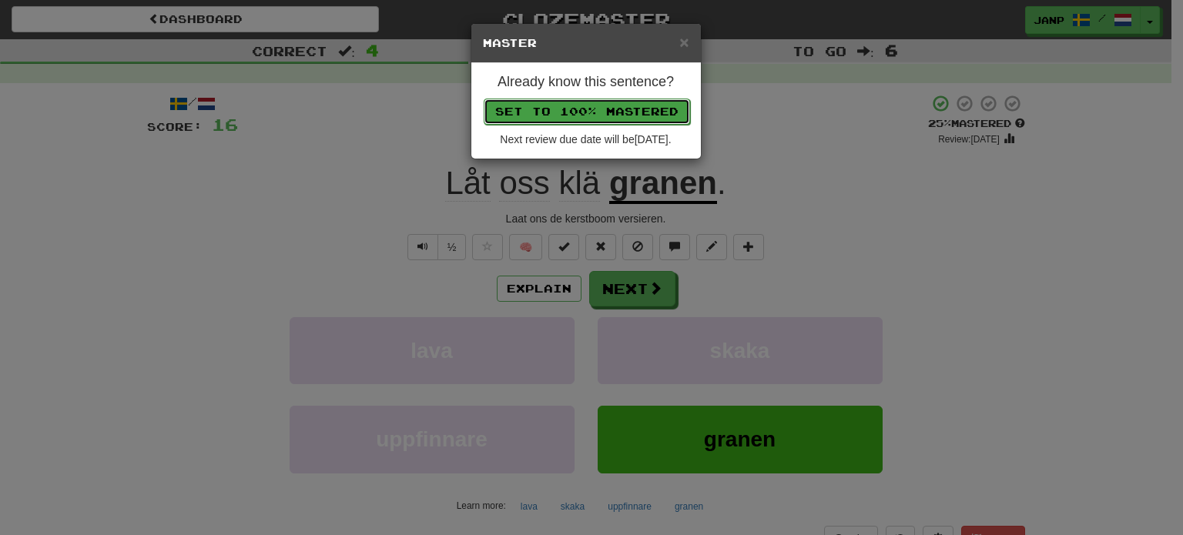
click at [591, 110] on button "Set to 100% Mastered" at bounding box center [587, 112] width 206 height 26
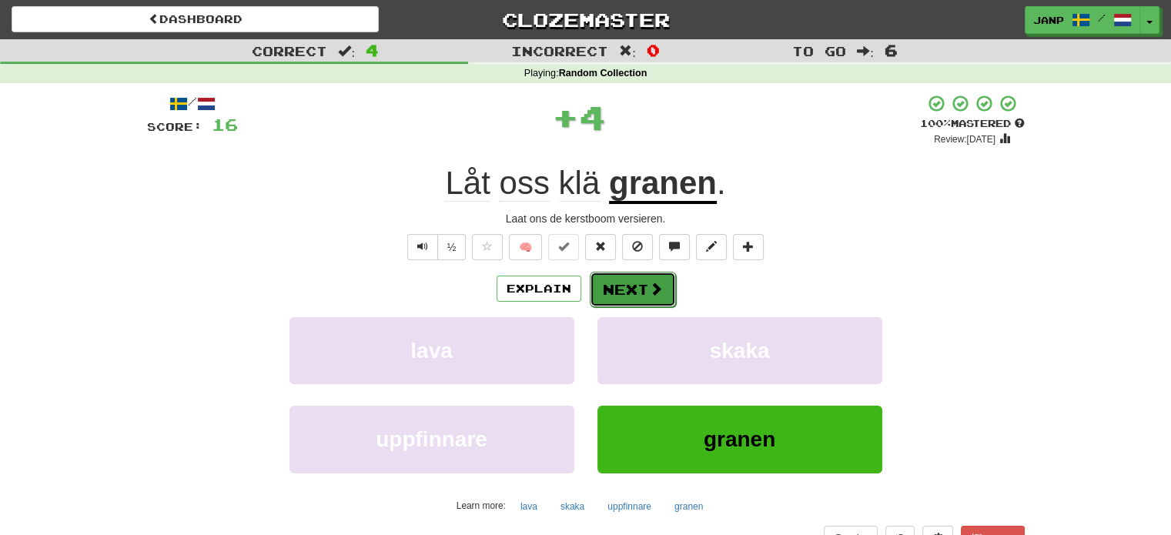
click at [653, 296] on span at bounding box center [656, 289] width 14 height 14
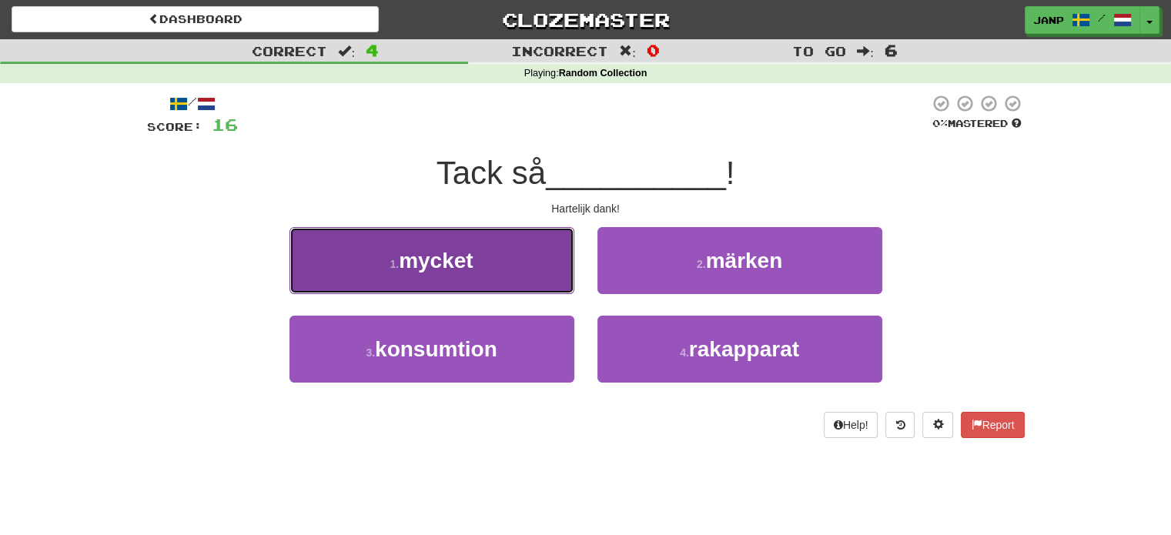
click at [431, 262] on span "mycket" at bounding box center [436, 261] width 75 height 24
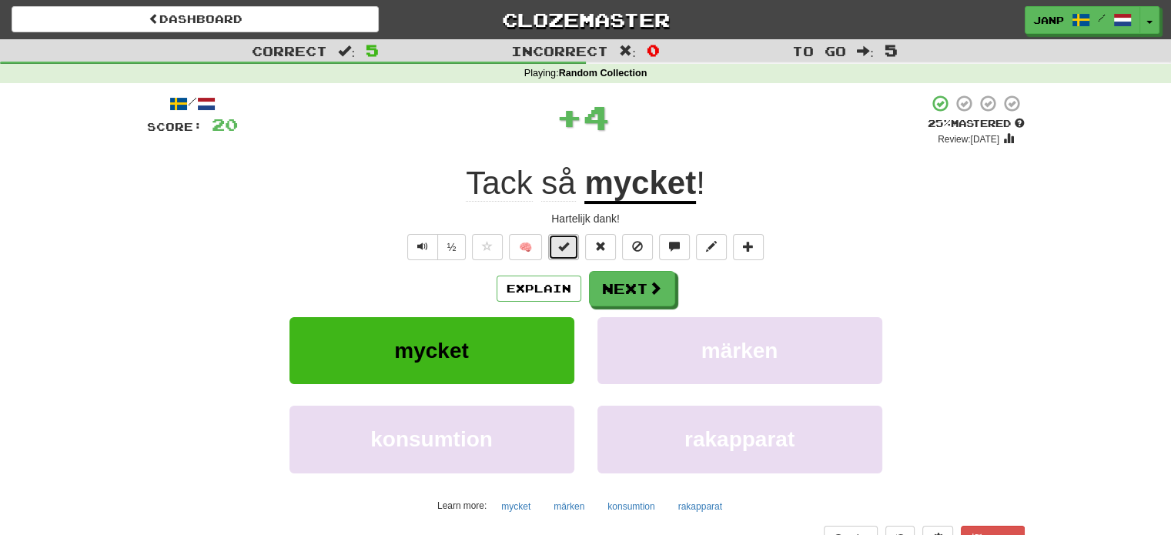
click at [557, 248] on button at bounding box center [563, 247] width 31 height 26
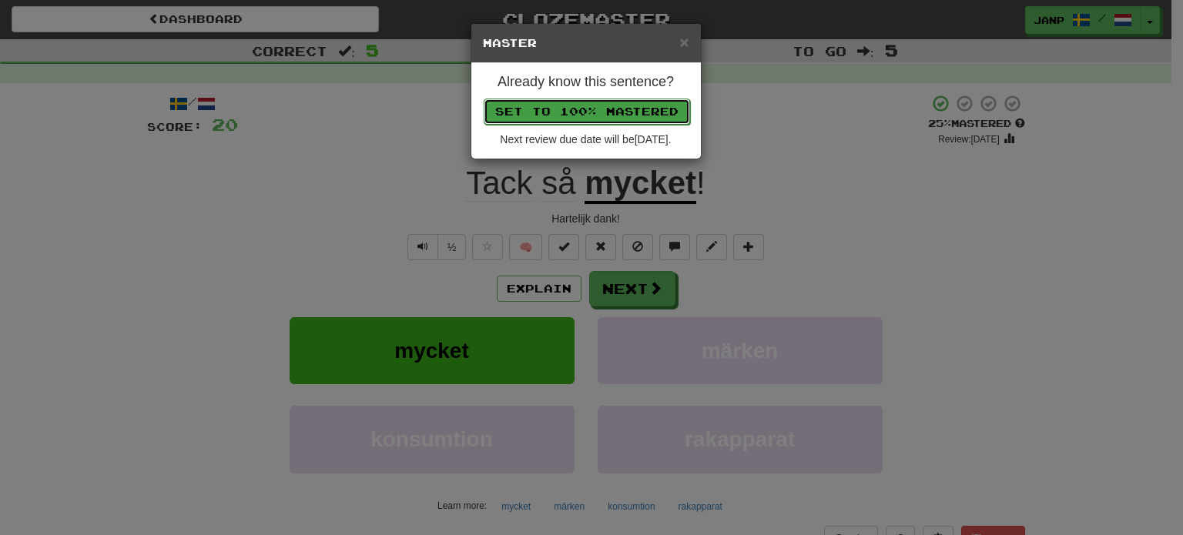
click at [614, 112] on button "Set to 100% Mastered" at bounding box center [587, 112] width 206 height 26
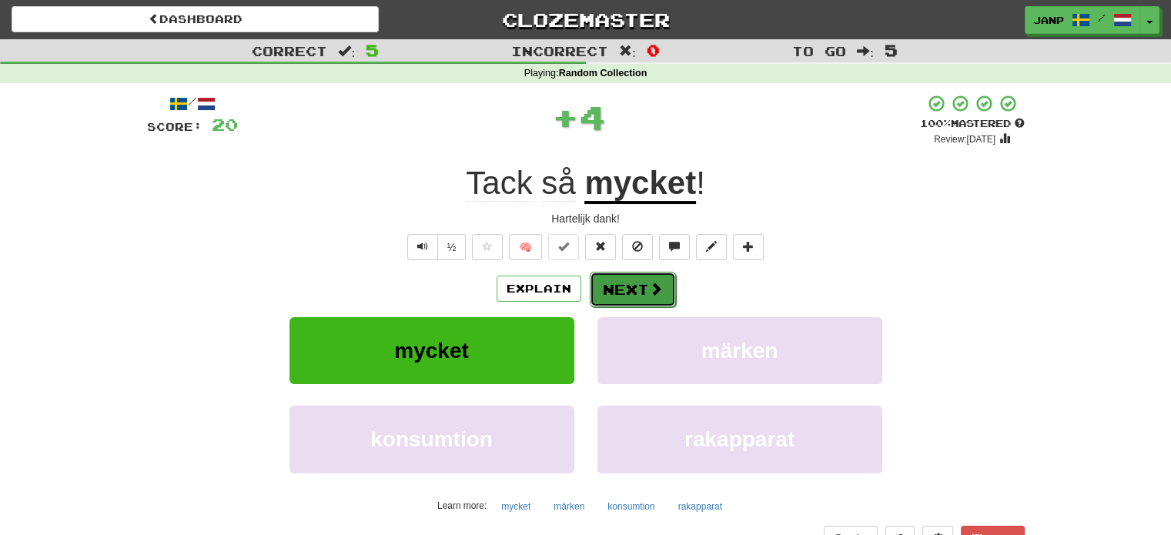
click at [650, 283] on span at bounding box center [656, 289] width 14 height 14
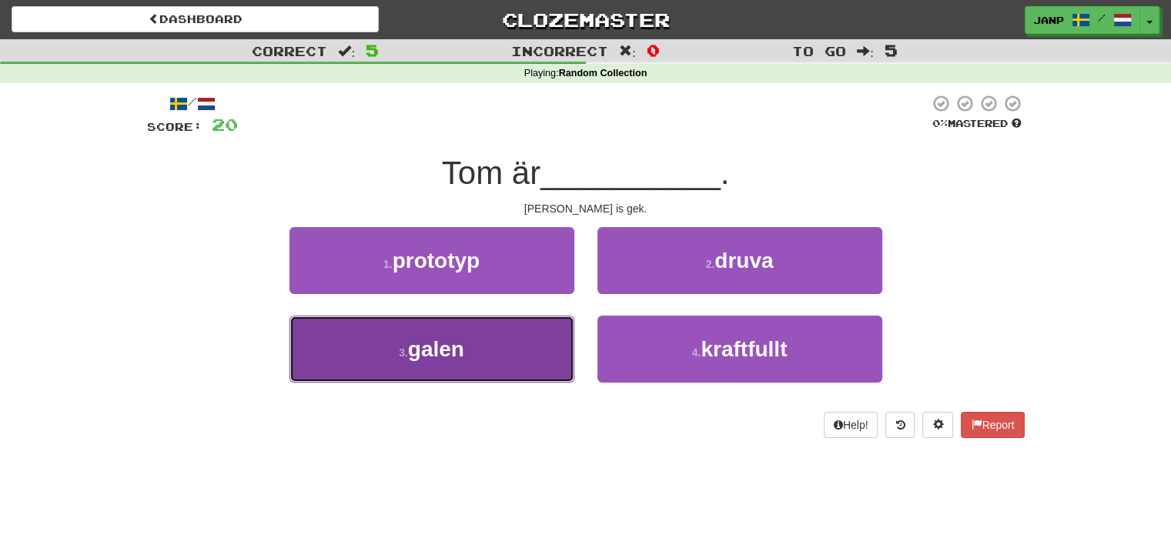
click at [539, 338] on button "3 . galen" at bounding box center [431, 349] width 285 height 67
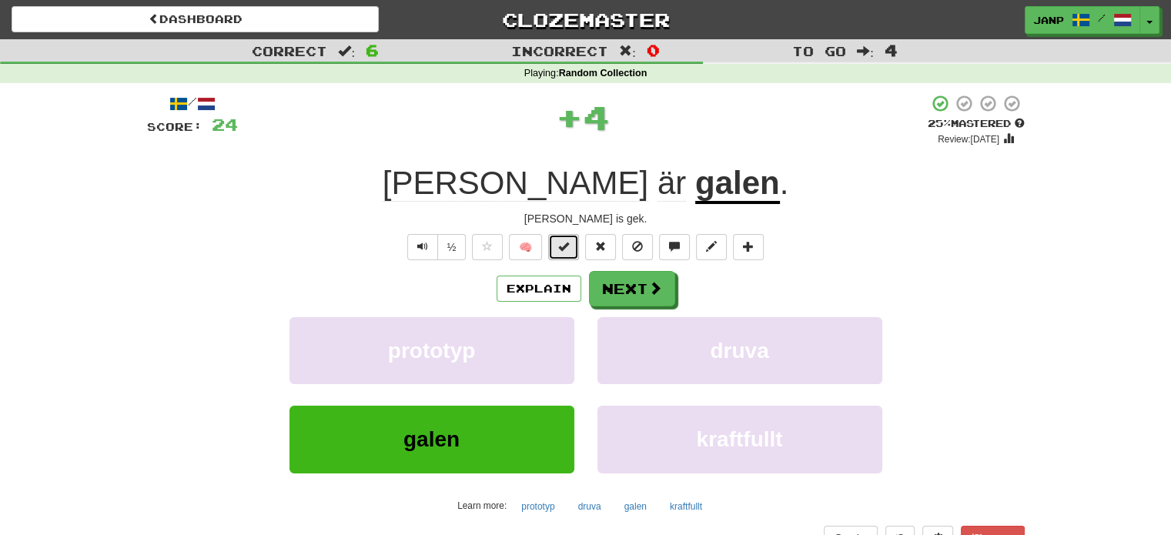
click at [571, 244] on button at bounding box center [563, 247] width 31 height 26
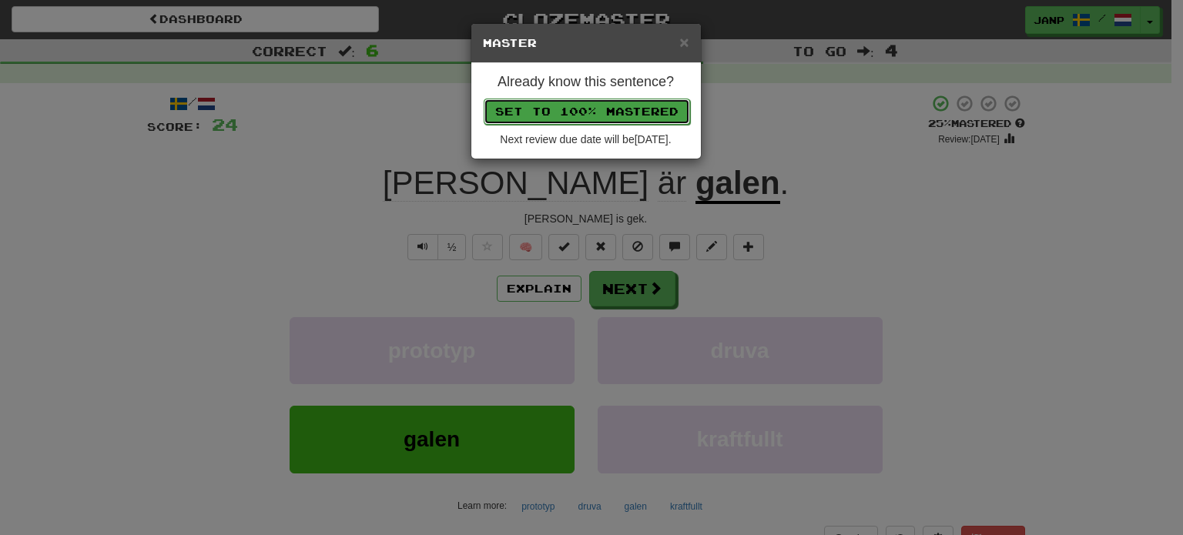
click at [579, 108] on button "Set to 100% Mastered" at bounding box center [587, 112] width 206 height 26
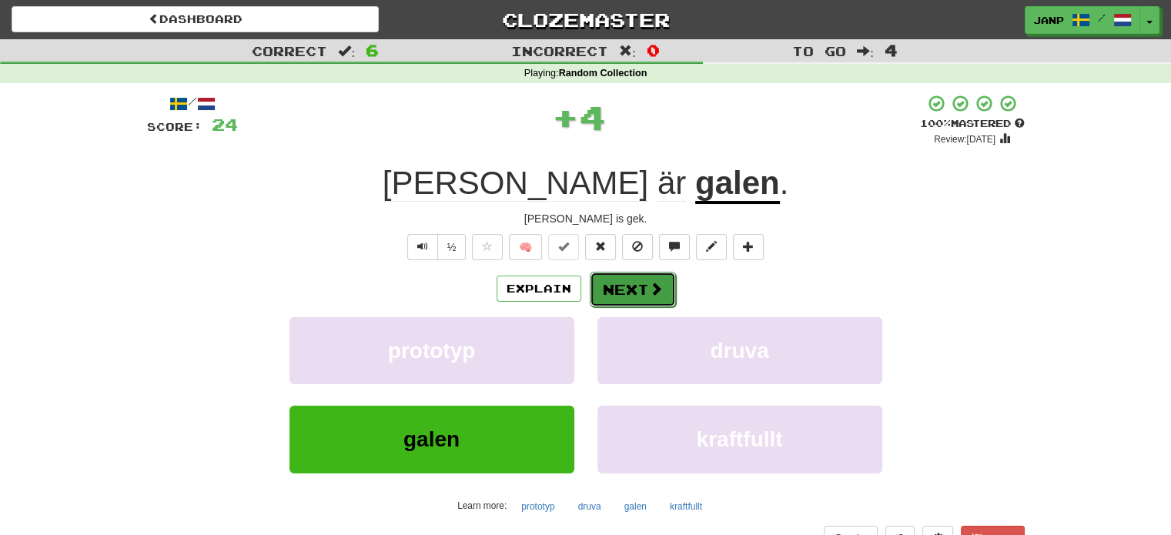
click at [625, 282] on button "Next" at bounding box center [633, 289] width 86 height 35
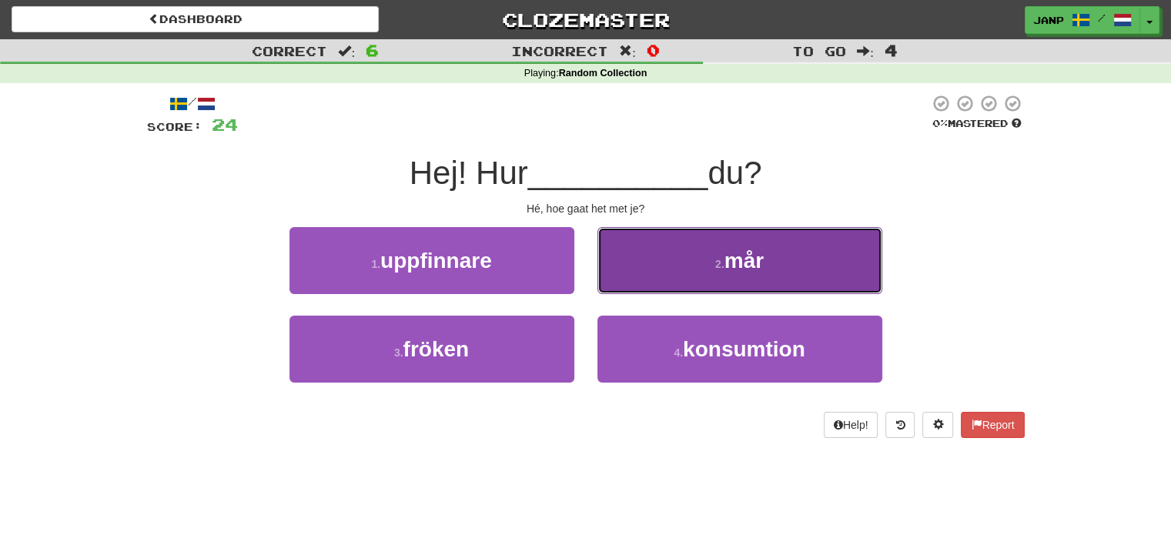
click at [650, 273] on button "2 . mår" at bounding box center [739, 260] width 285 height 67
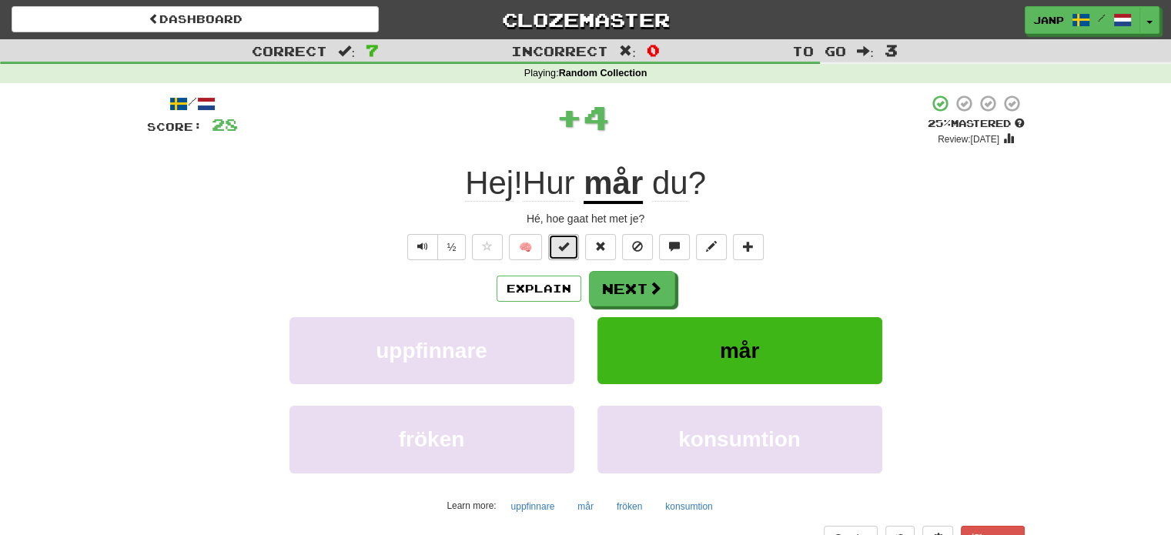
click at [569, 246] on span at bounding box center [563, 246] width 11 height 11
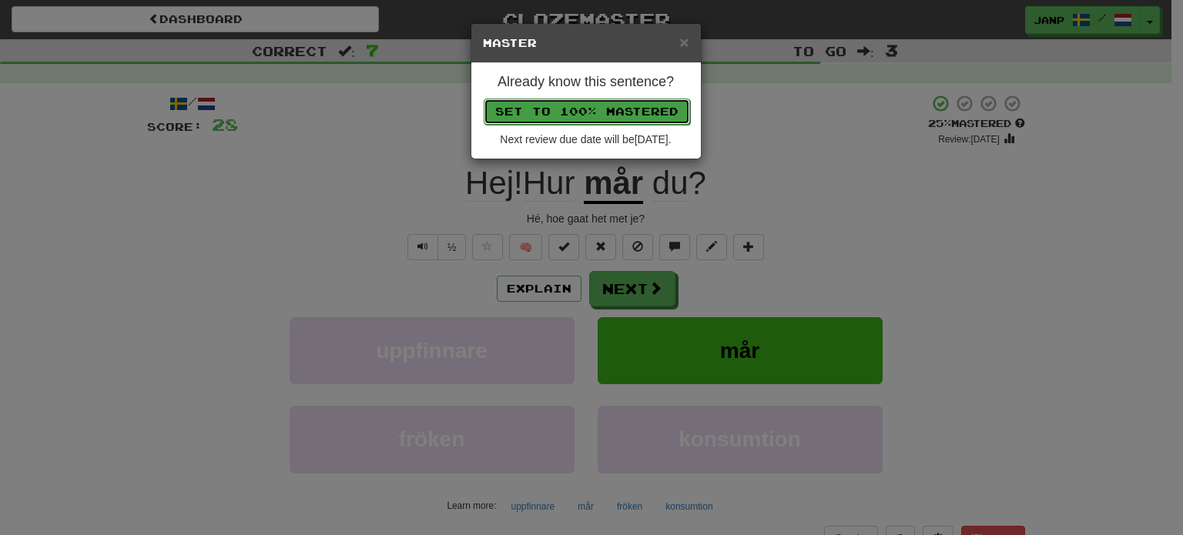
click at [607, 107] on button "Set to 100% Mastered" at bounding box center [587, 112] width 206 height 26
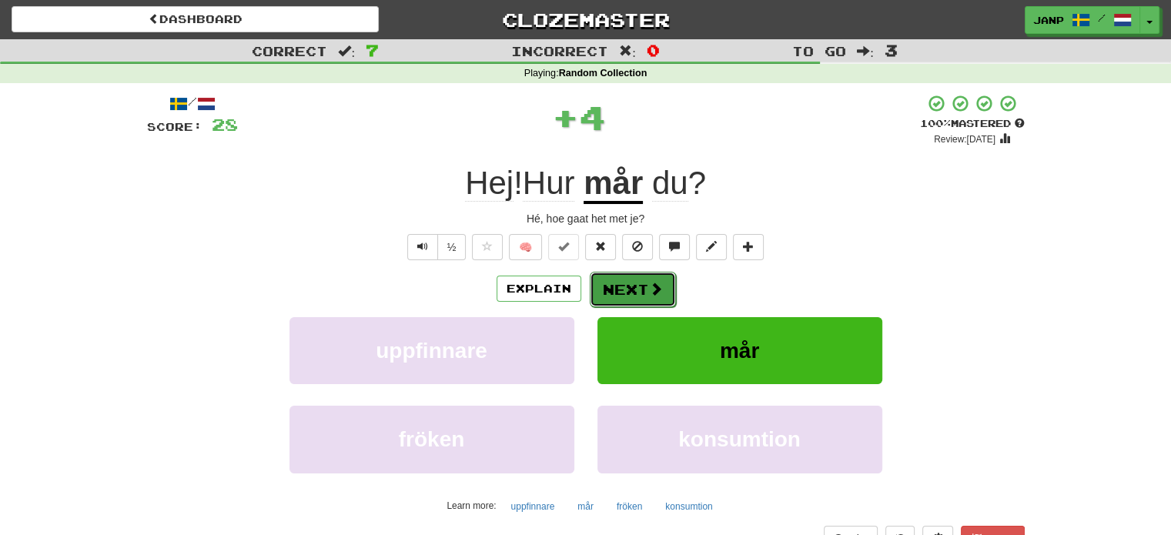
click at [646, 281] on button "Next" at bounding box center [633, 289] width 86 height 35
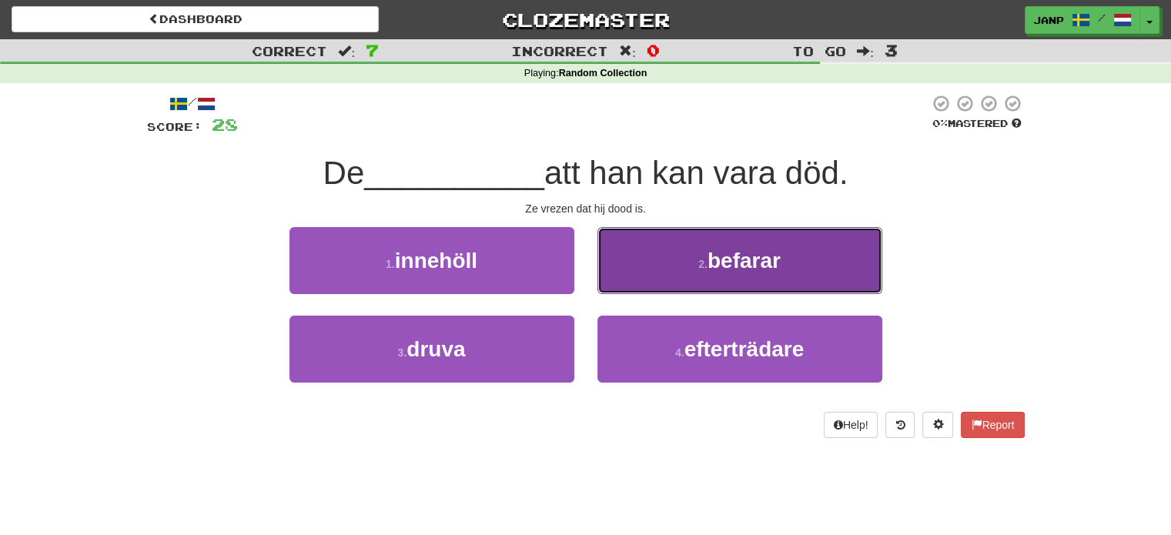
click at [652, 283] on button "2 . befarar" at bounding box center [739, 260] width 285 height 67
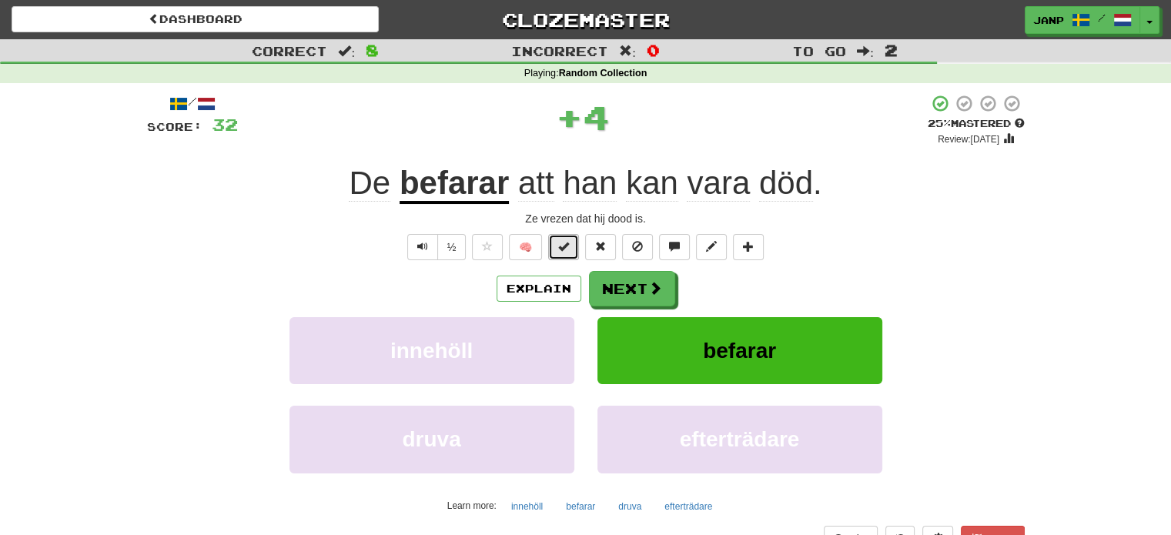
click at [567, 250] on span at bounding box center [563, 246] width 11 height 11
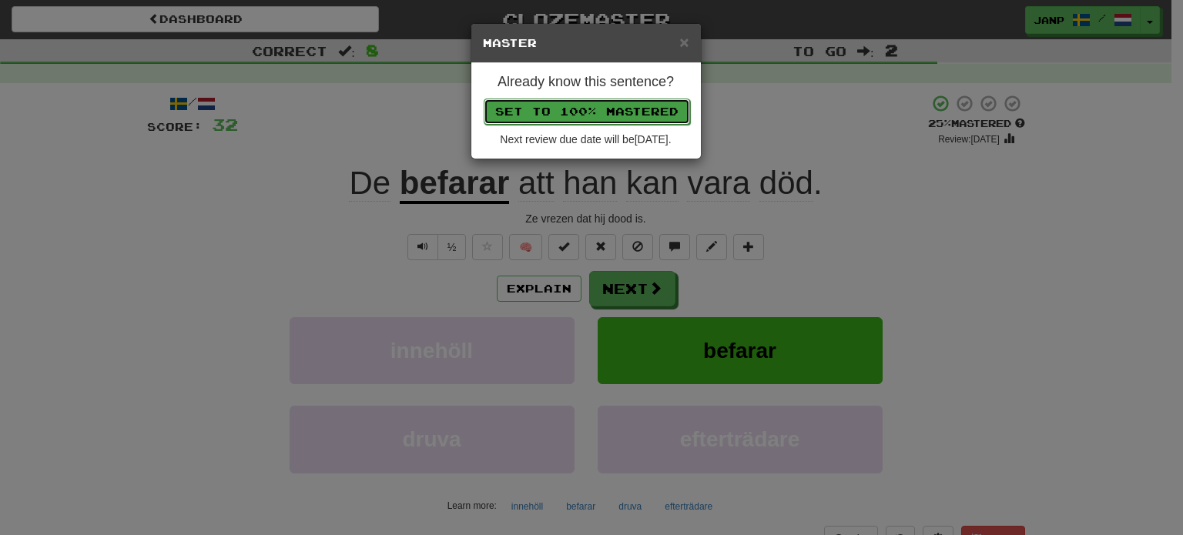
click at [591, 102] on button "Set to 100% Mastered" at bounding box center [587, 112] width 206 height 26
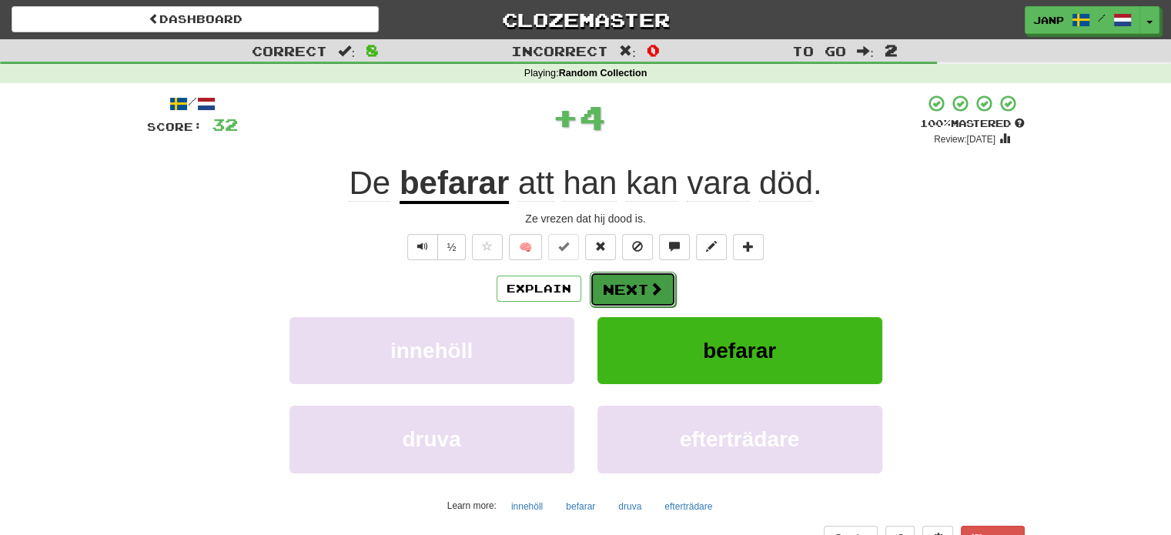
click at [640, 283] on button "Next" at bounding box center [633, 289] width 86 height 35
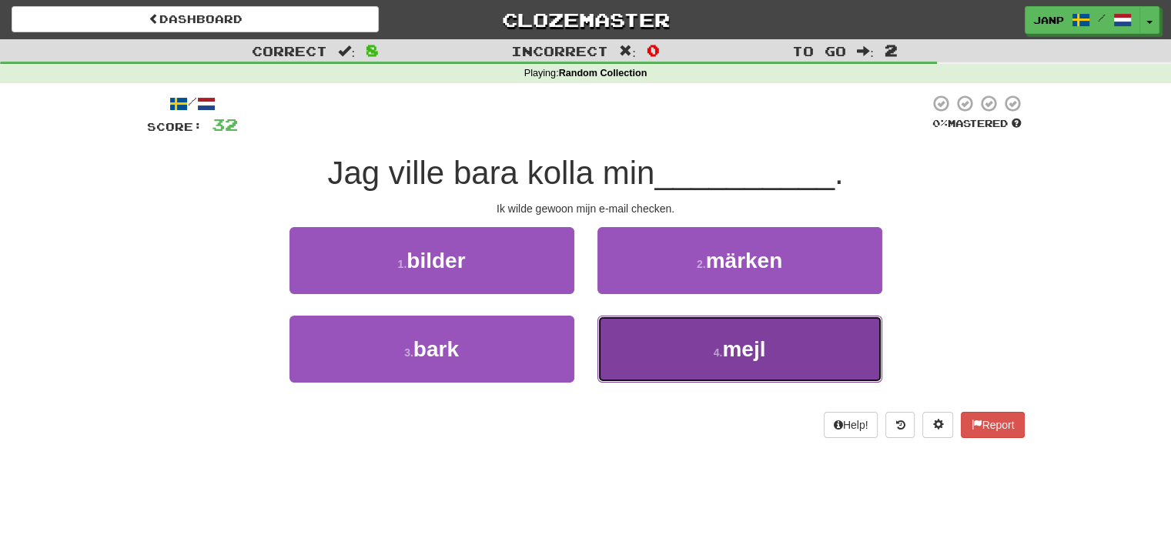
click at [653, 340] on button "4 . mejl" at bounding box center [739, 349] width 285 height 67
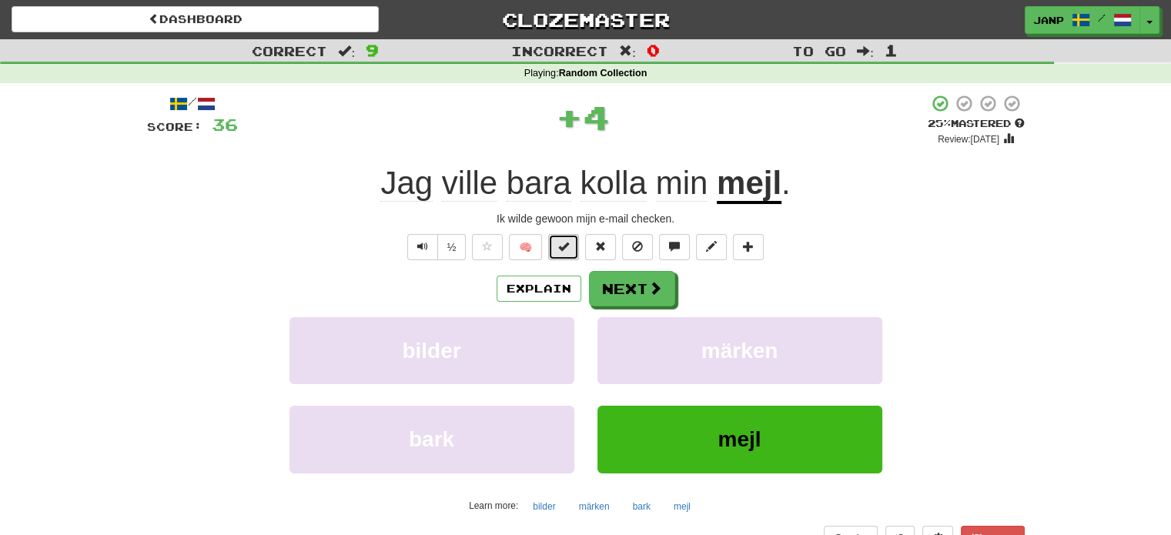
click at [568, 244] on span at bounding box center [563, 246] width 11 height 11
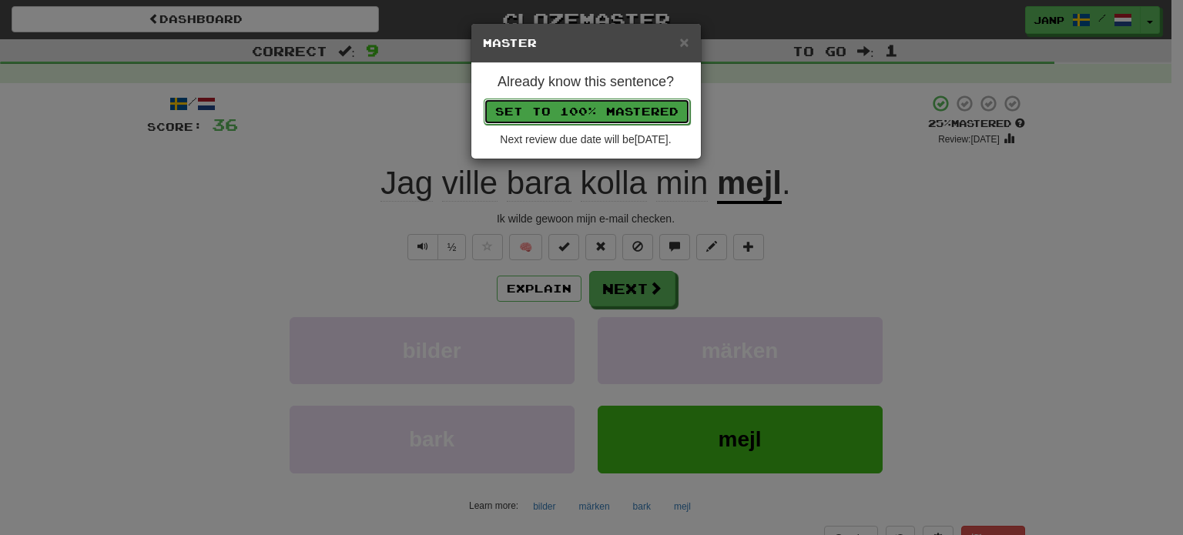
click at [589, 104] on button "Set to 100% Mastered" at bounding box center [587, 112] width 206 height 26
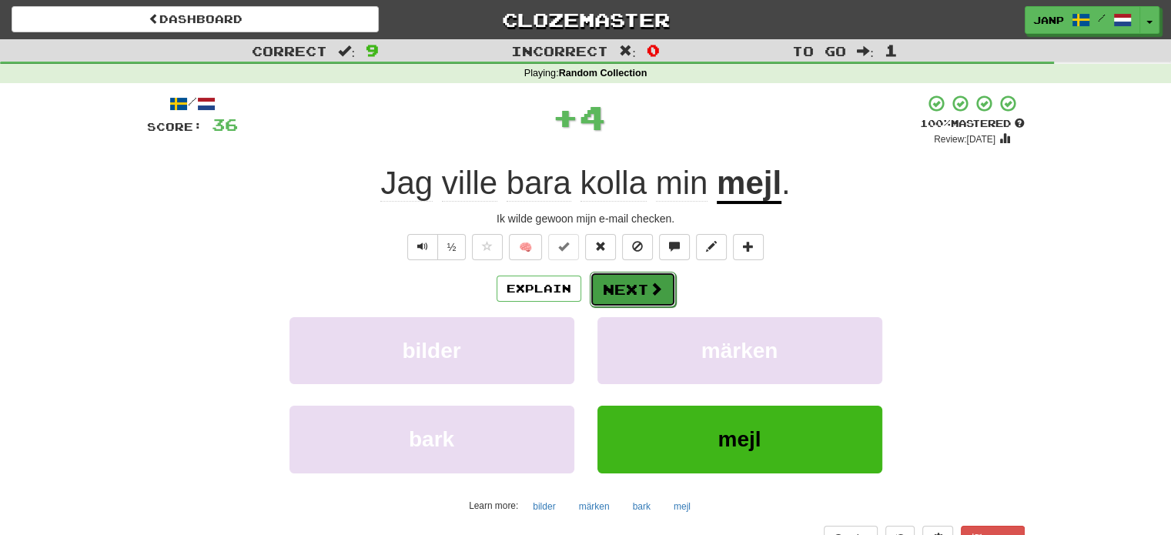
click at [650, 288] on span at bounding box center [656, 289] width 14 height 14
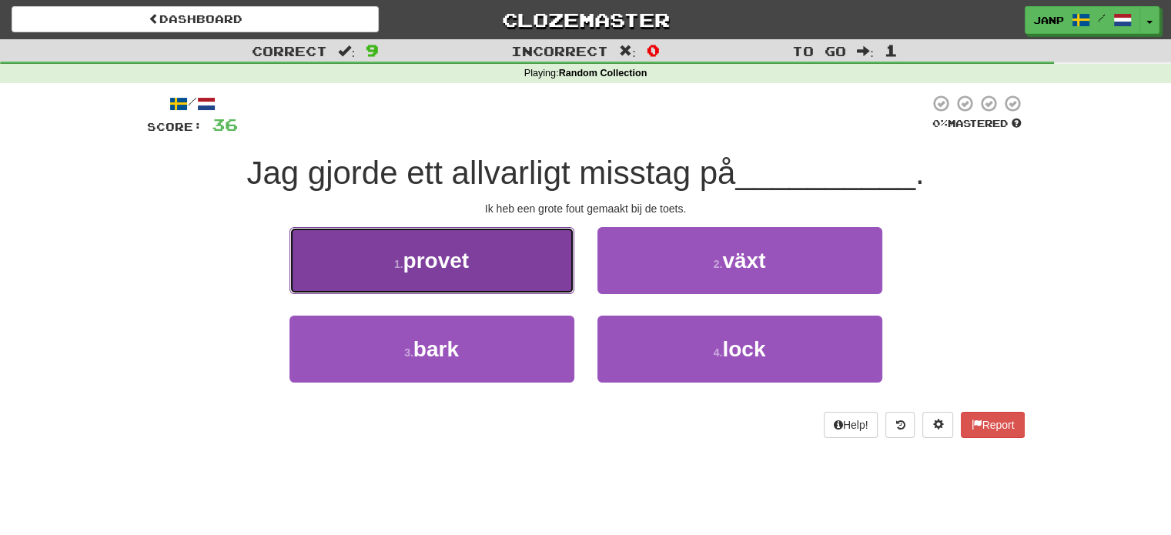
click at [537, 286] on button "1 . provet" at bounding box center [431, 260] width 285 height 67
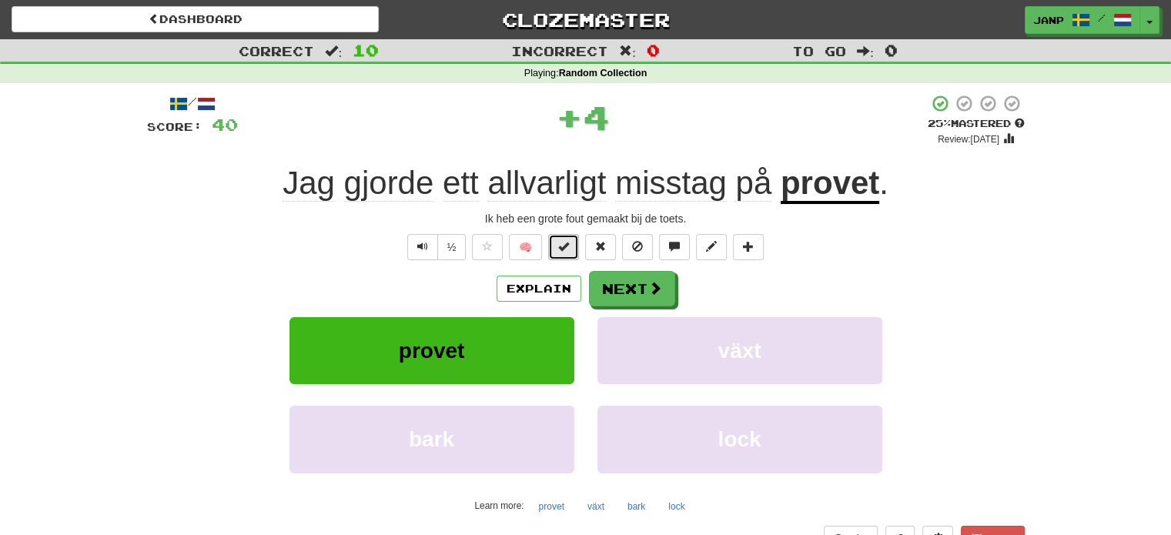
click at [561, 243] on span at bounding box center [563, 246] width 11 height 11
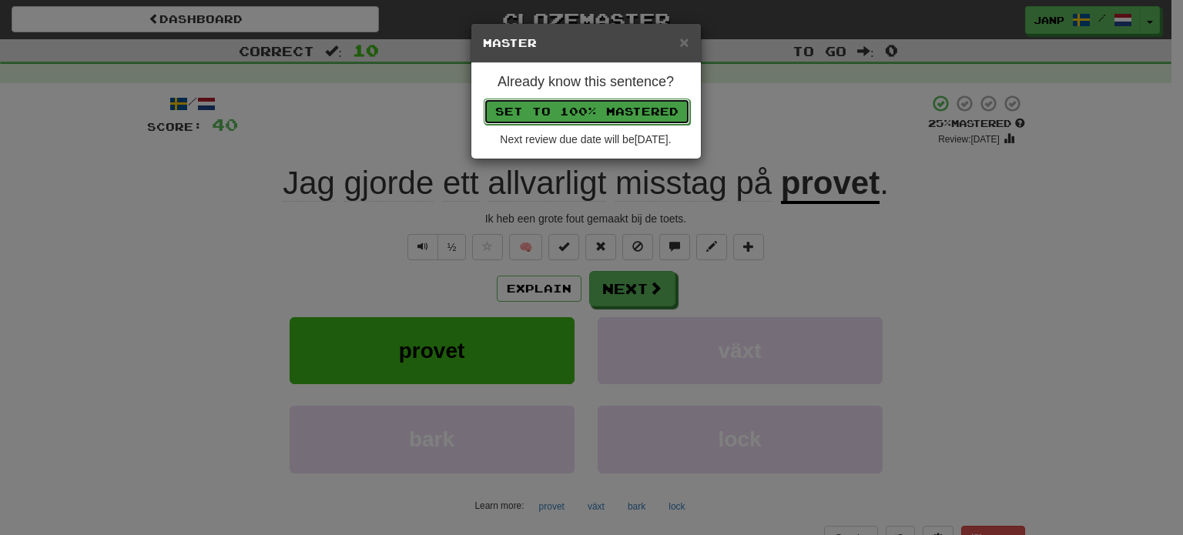
click at [606, 105] on button "Set to 100% Mastered" at bounding box center [587, 112] width 206 height 26
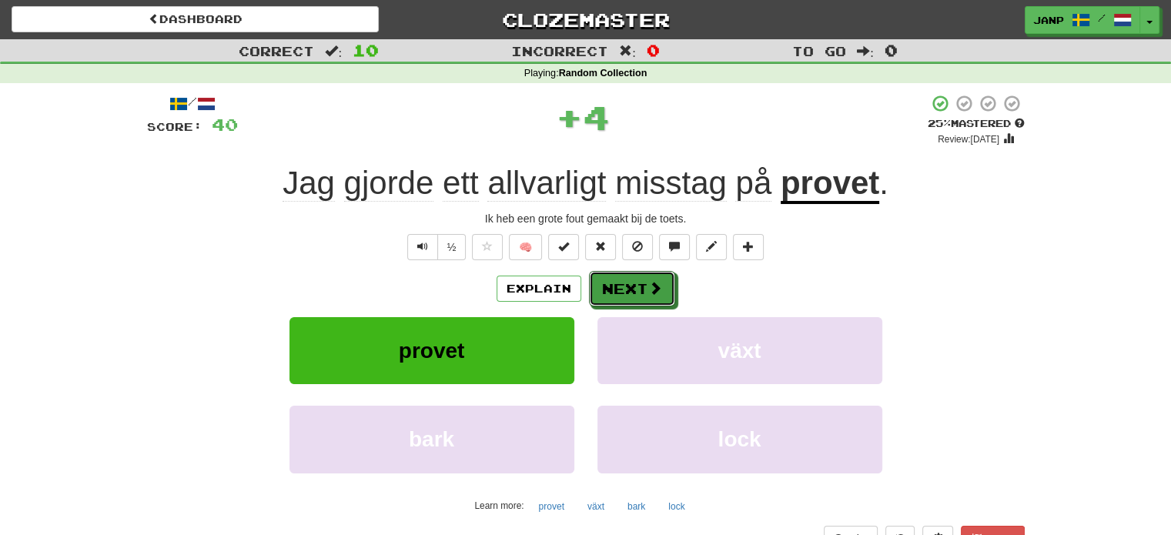
click at [626, 286] on button "Next" at bounding box center [632, 288] width 86 height 35
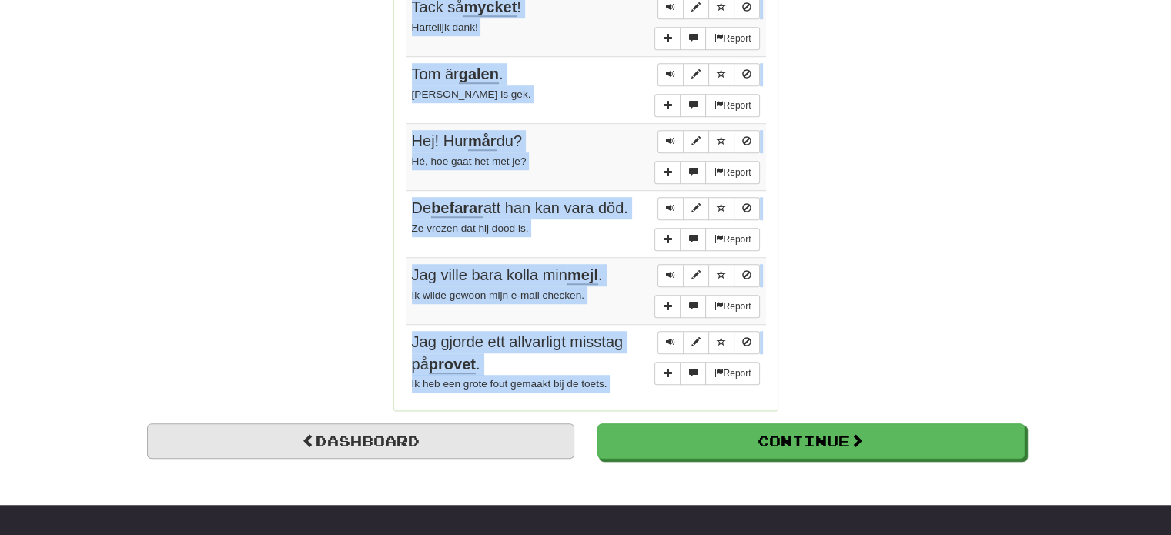
scroll to position [1113, 0]
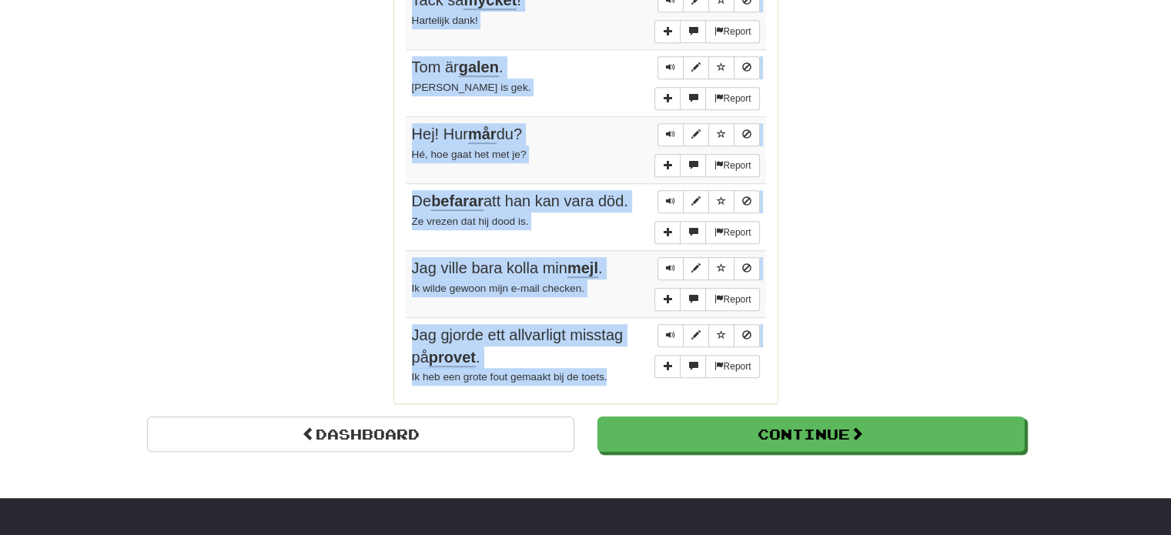
drag, startPoint x: 404, startPoint y: 65, endPoint x: 628, endPoint y: 366, distance: 375.3
click at [628, 366] on tbody "Report En taxi står och väntar. Er wacht een taxi. Report Skeppet sjunker . Het…" at bounding box center [586, 53] width 360 height 677
copy tbody "En taxi står och väntar. Er wacht een taxi. Report Skeppet sjunker . Het schip …"
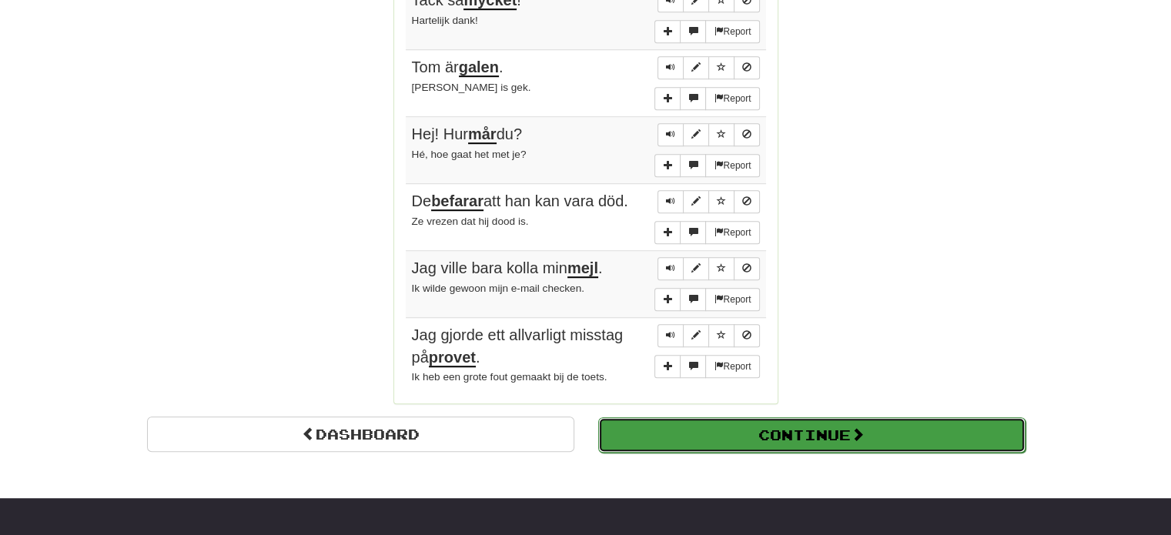
click at [784, 427] on button "Continue" at bounding box center [811, 434] width 427 height 35
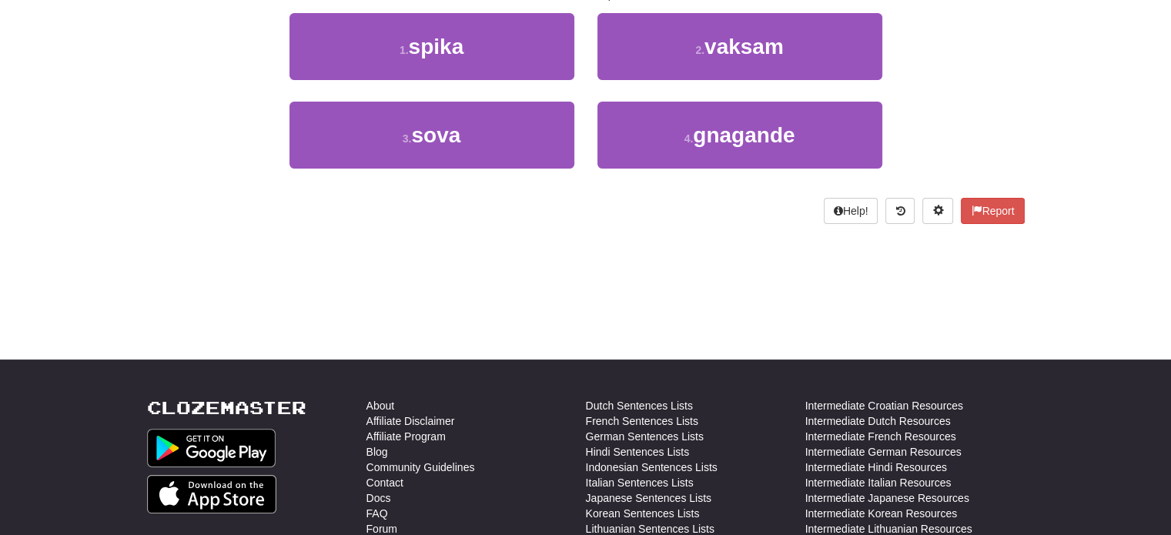
scroll to position [85, 0]
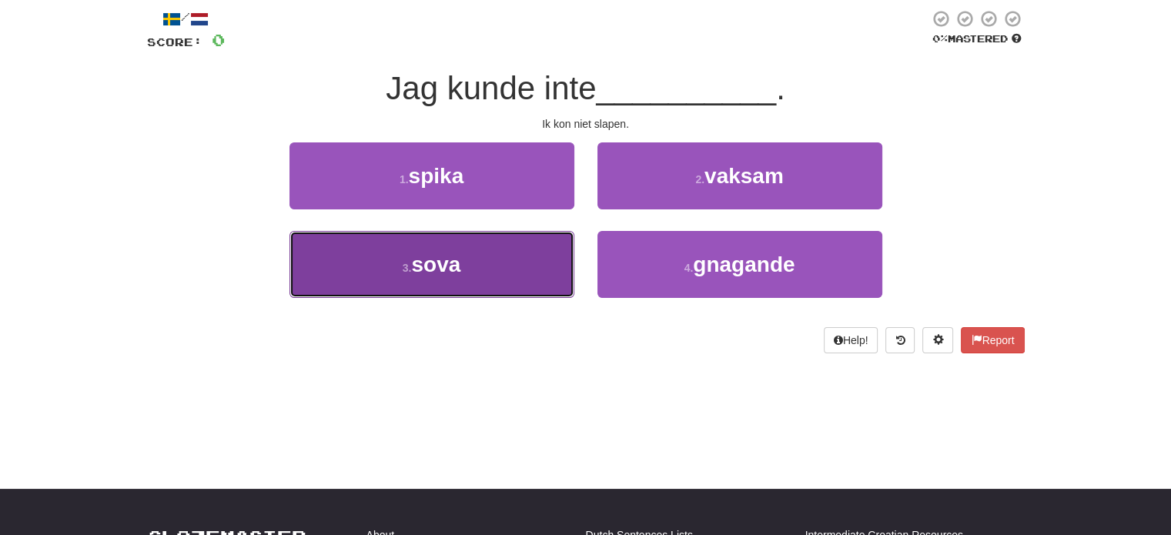
click at [433, 276] on button "3 . sova" at bounding box center [431, 264] width 285 height 67
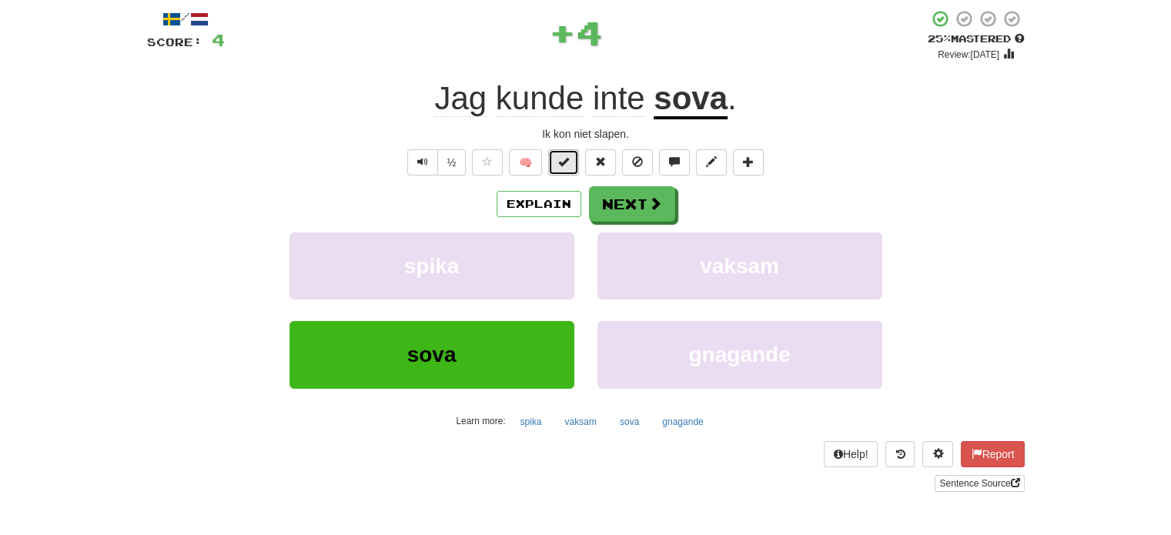
click at [560, 162] on span at bounding box center [563, 161] width 11 height 11
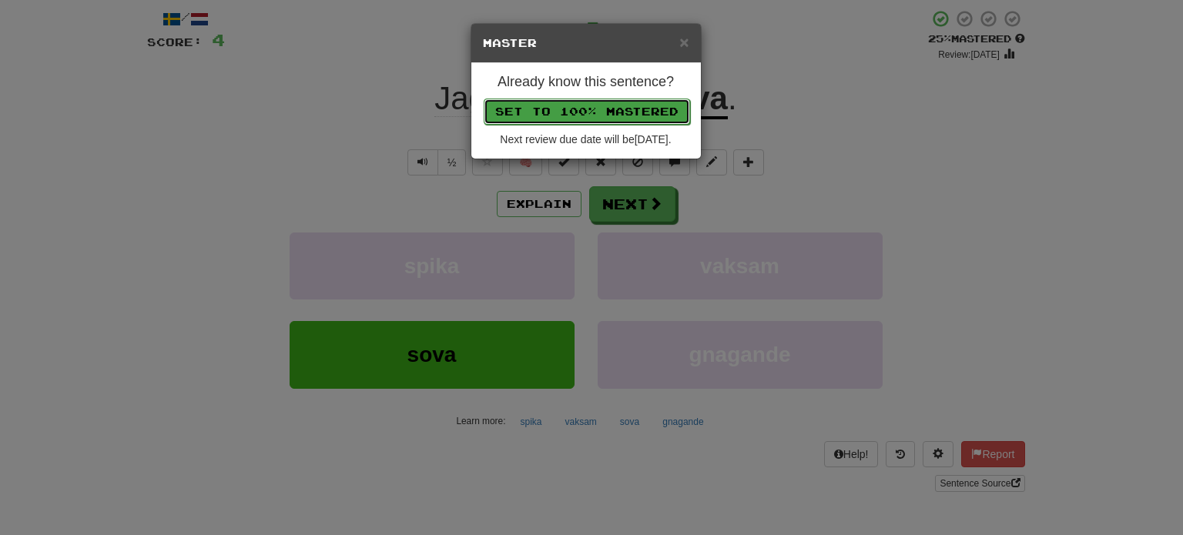
click at [590, 107] on button "Set to 100% Mastered" at bounding box center [587, 112] width 206 height 26
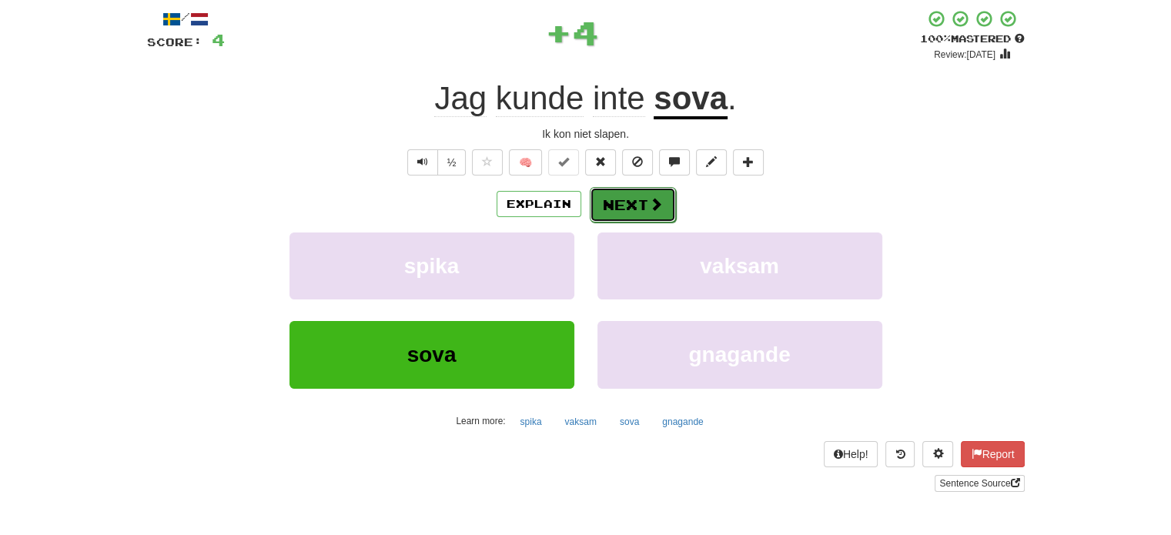
click at [631, 199] on button "Next" at bounding box center [633, 204] width 86 height 35
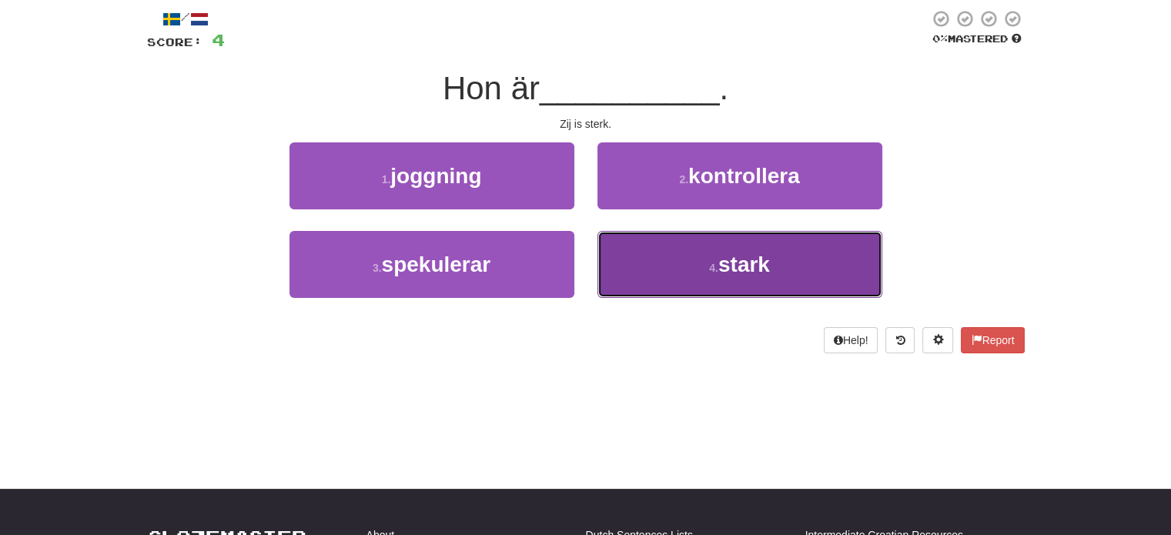
click at [666, 296] on button "4 . stark" at bounding box center [739, 264] width 285 height 67
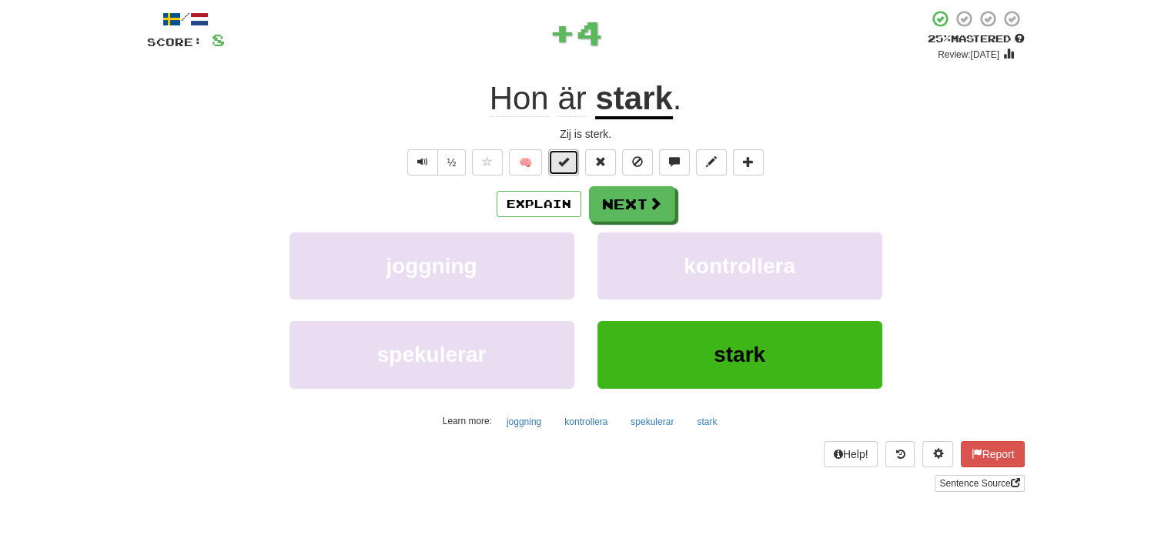
click at [561, 167] on span at bounding box center [563, 161] width 11 height 11
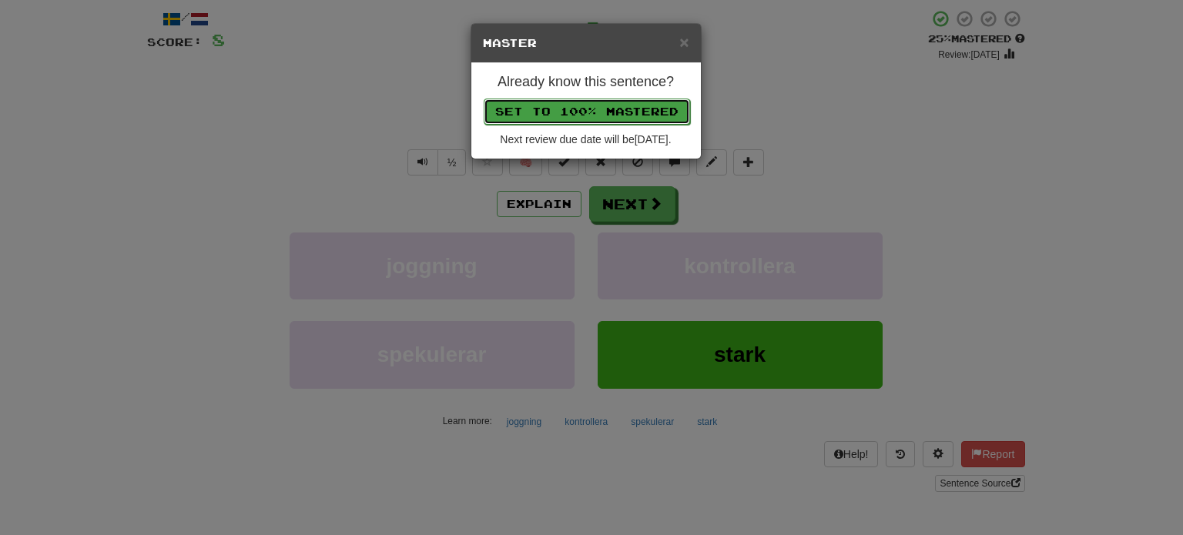
click at [594, 111] on button "Set to 100% Mastered" at bounding box center [587, 112] width 206 height 26
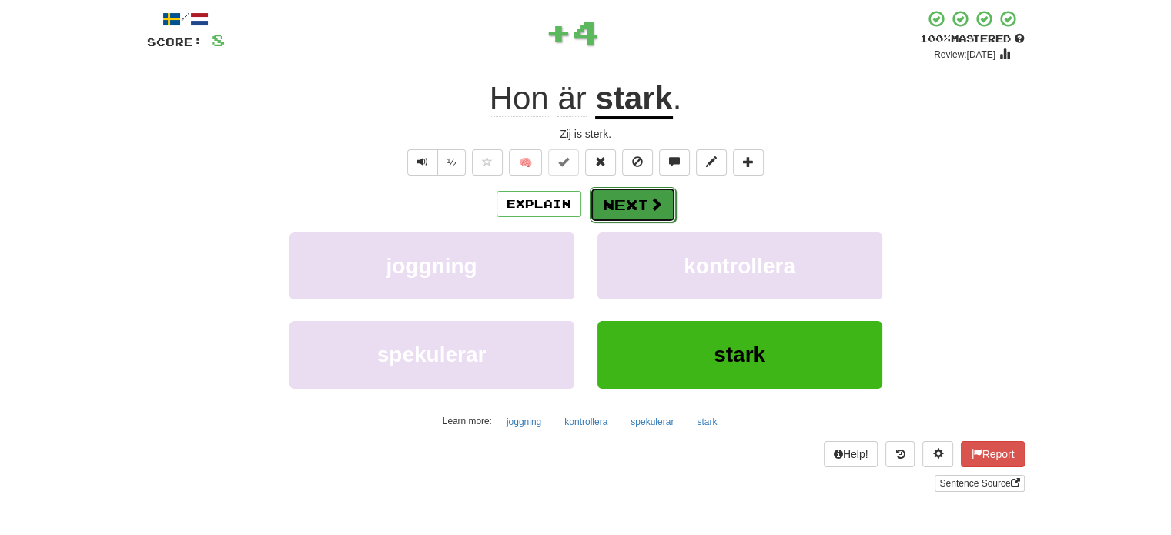
click at [641, 199] on button "Next" at bounding box center [633, 204] width 86 height 35
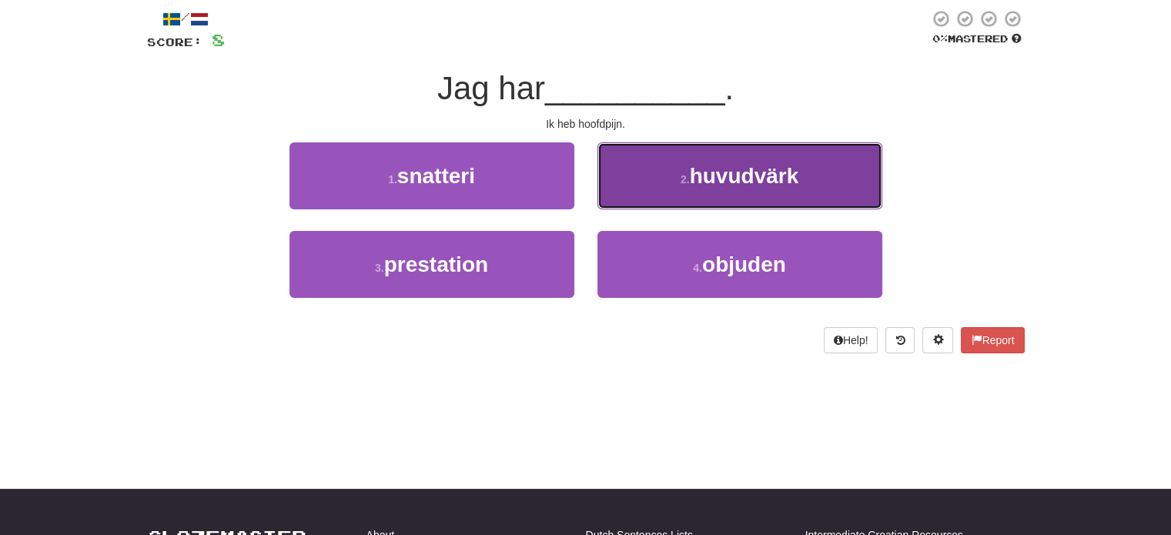
click at [644, 196] on button "2 . huvudvärk" at bounding box center [739, 175] width 285 height 67
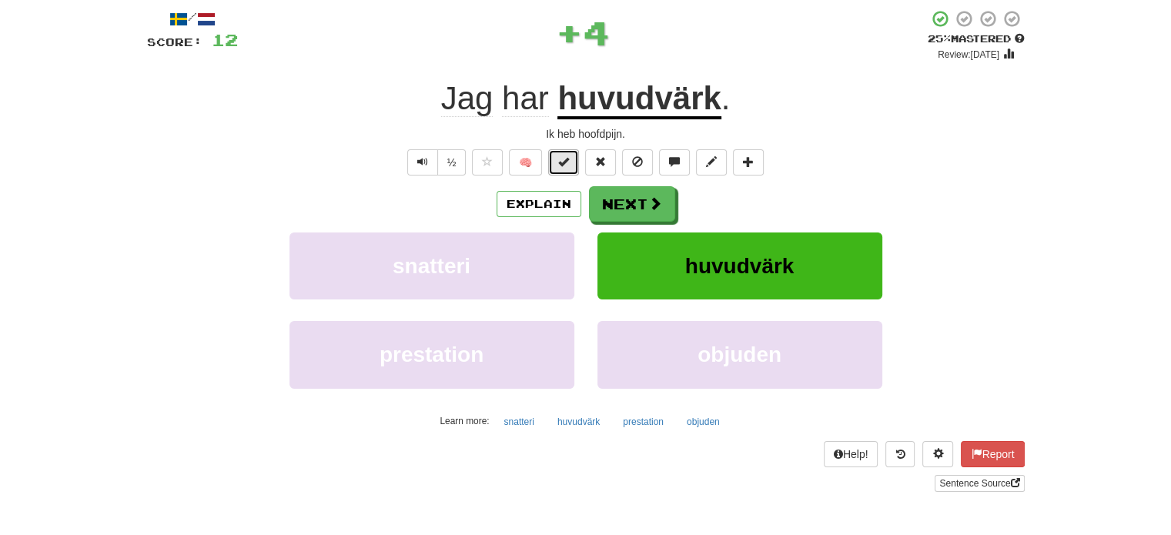
click at [570, 164] on button at bounding box center [563, 162] width 31 height 26
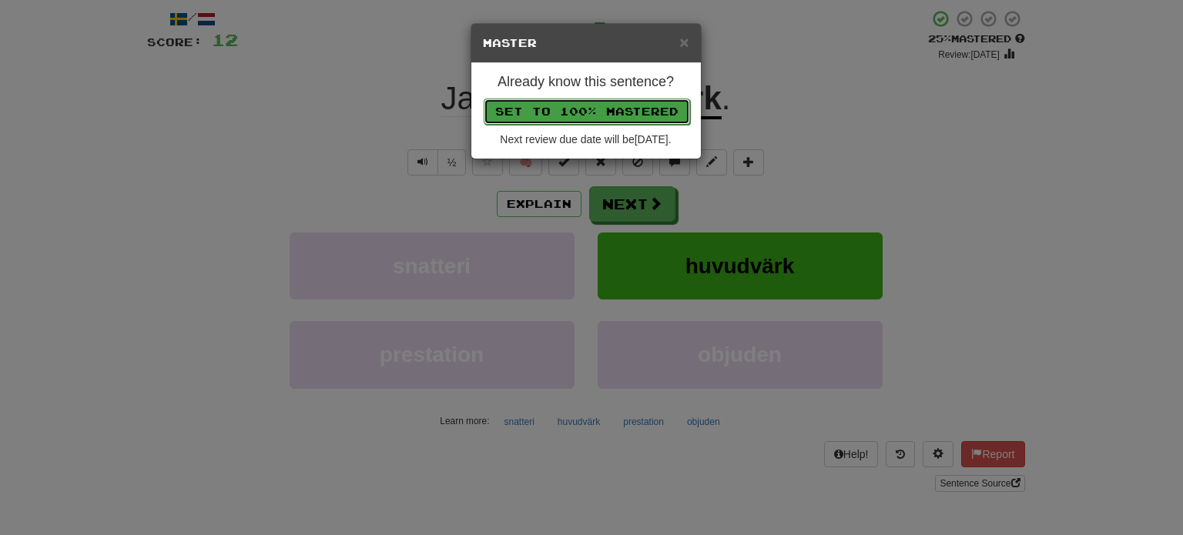
click at [588, 115] on button "Set to 100% Mastered" at bounding box center [587, 112] width 206 height 26
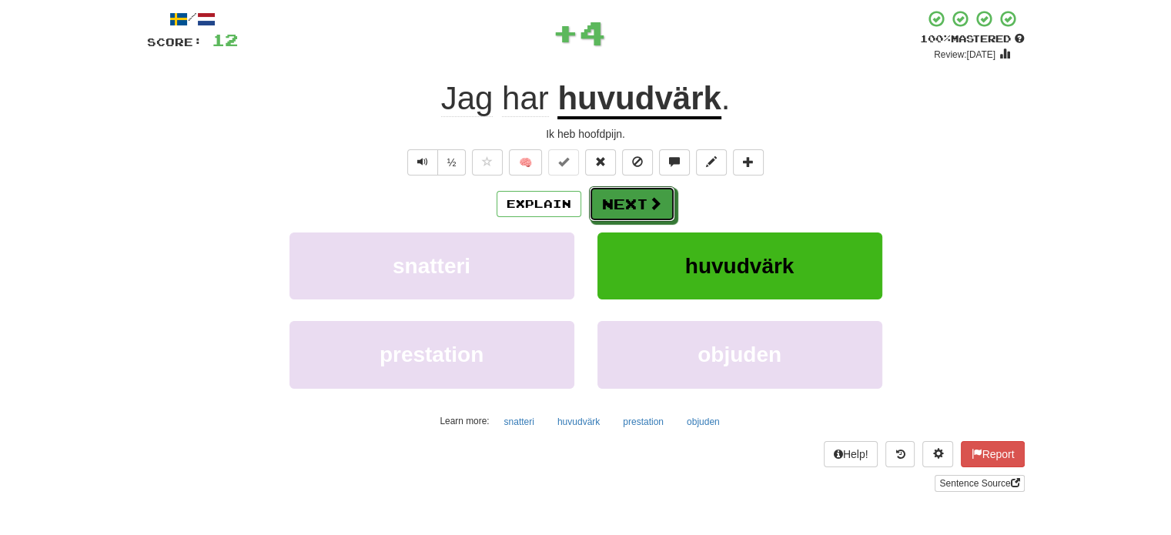
click at [638, 202] on button "Next" at bounding box center [632, 203] width 86 height 35
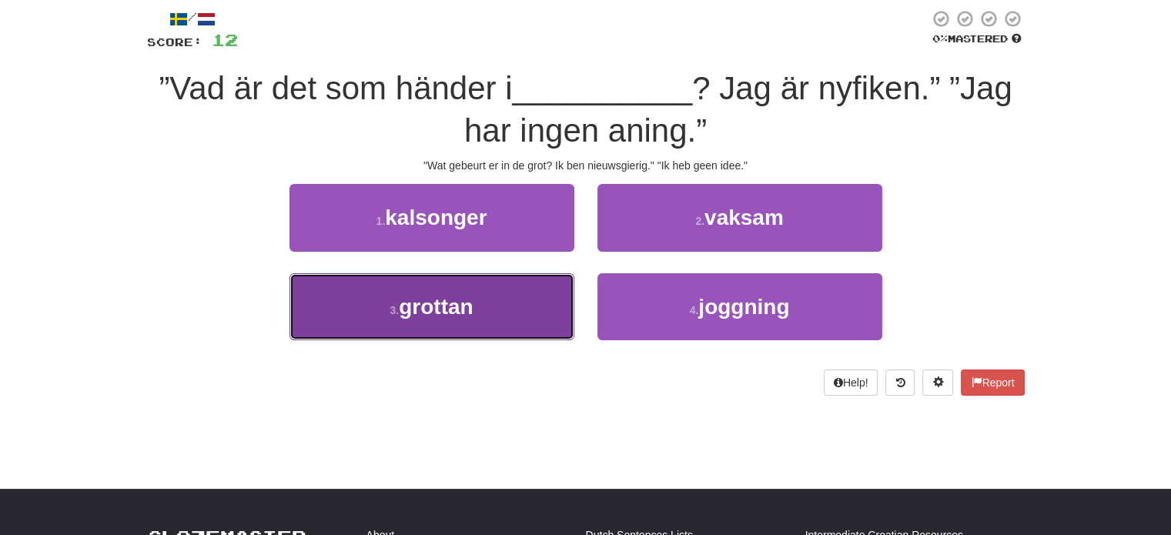
click at [514, 307] on button "3 . grottan" at bounding box center [431, 306] width 285 height 67
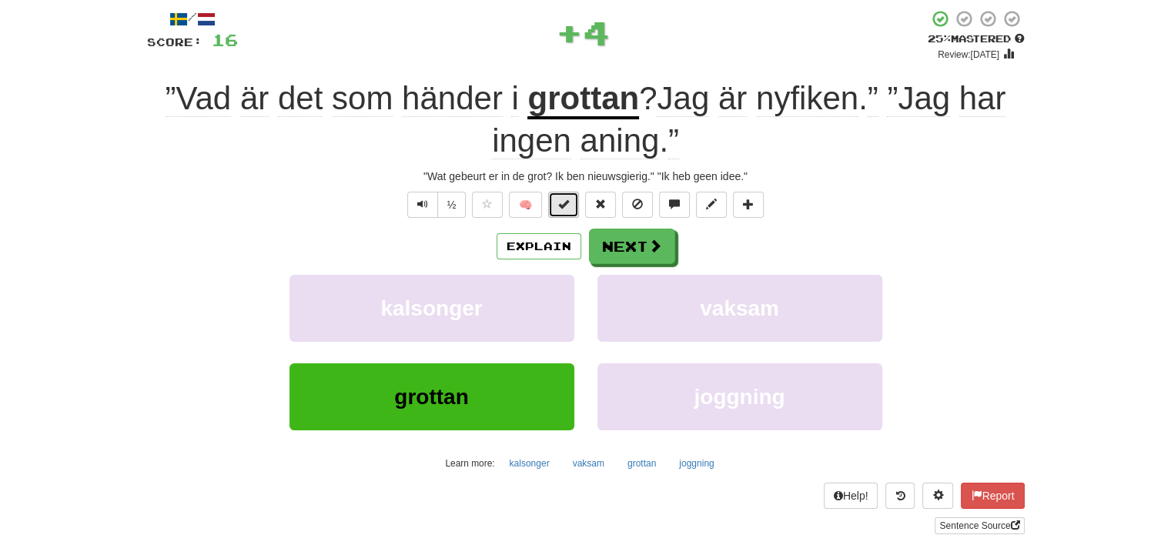
click at [560, 199] on span at bounding box center [563, 204] width 11 height 11
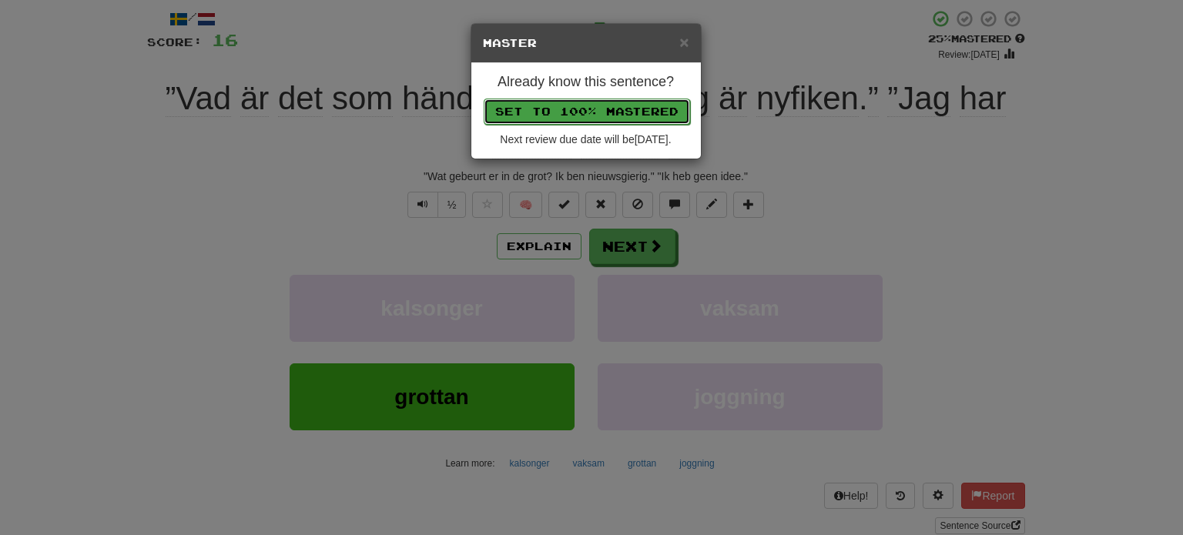
click at [588, 110] on button "Set to 100% Mastered" at bounding box center [587, 112] width 206 height 26
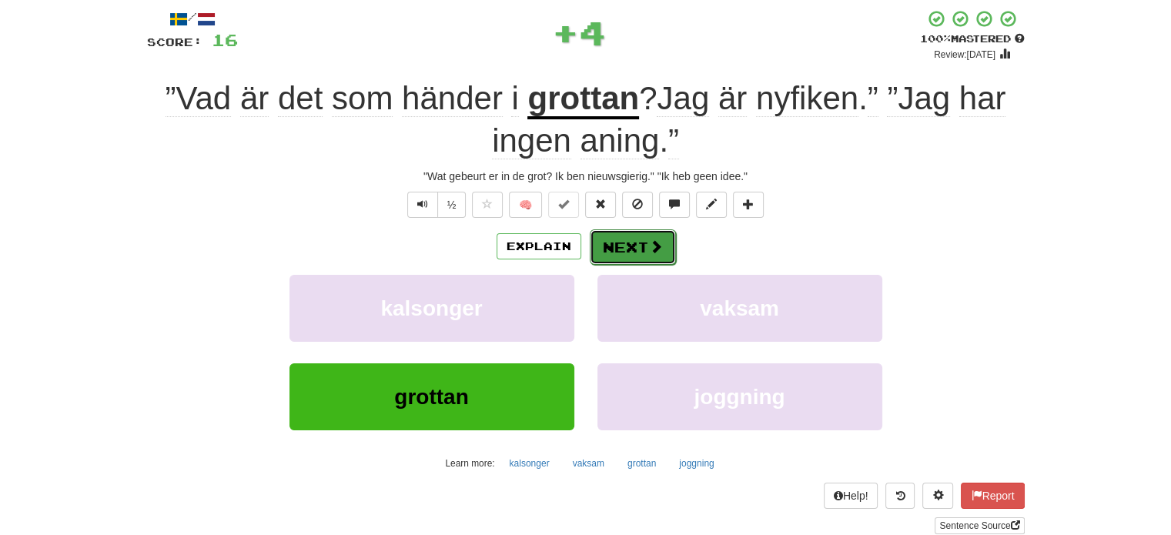
click at [627, 238] on button "Next" at bounding box center [633, 246] width 86 height 35
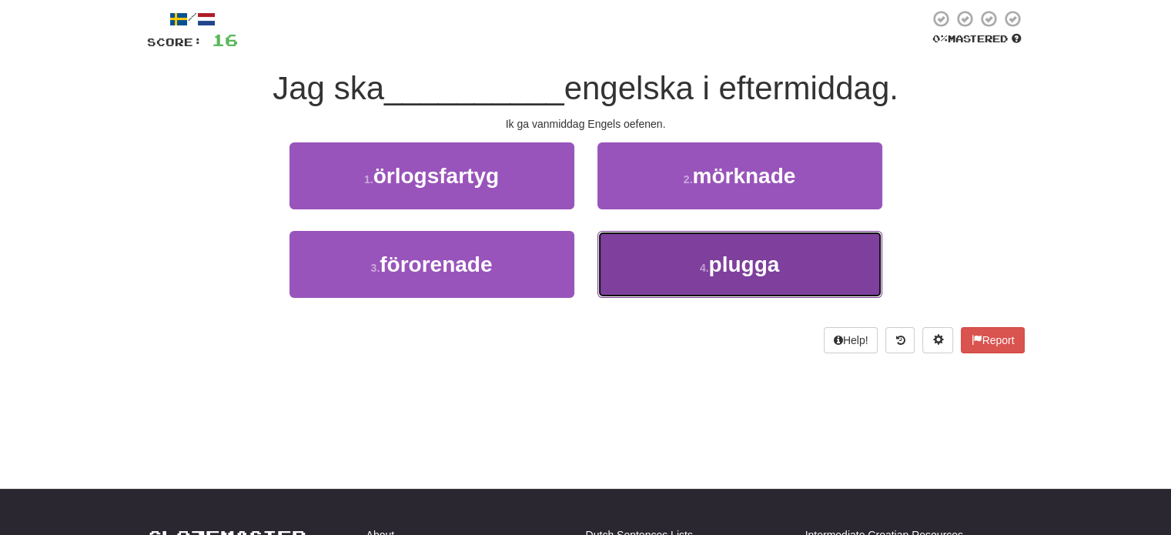
click at [638, 263] on button "4 . plugga" at bounding box center [739, 264] width 285 height 67
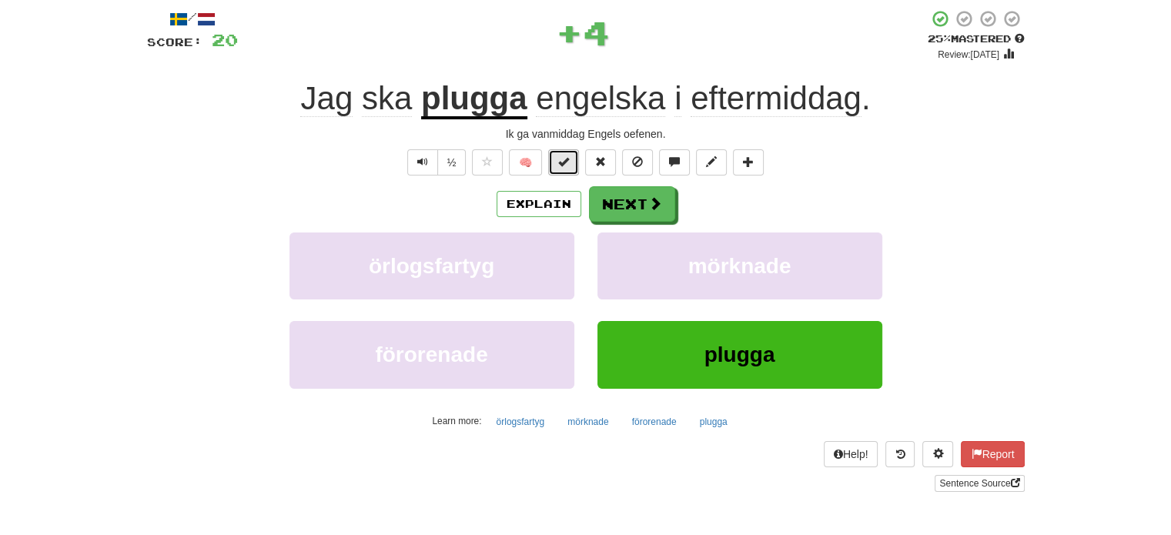
click at [561, 164] on span at bounding box center [563, 161] width 11 height 11
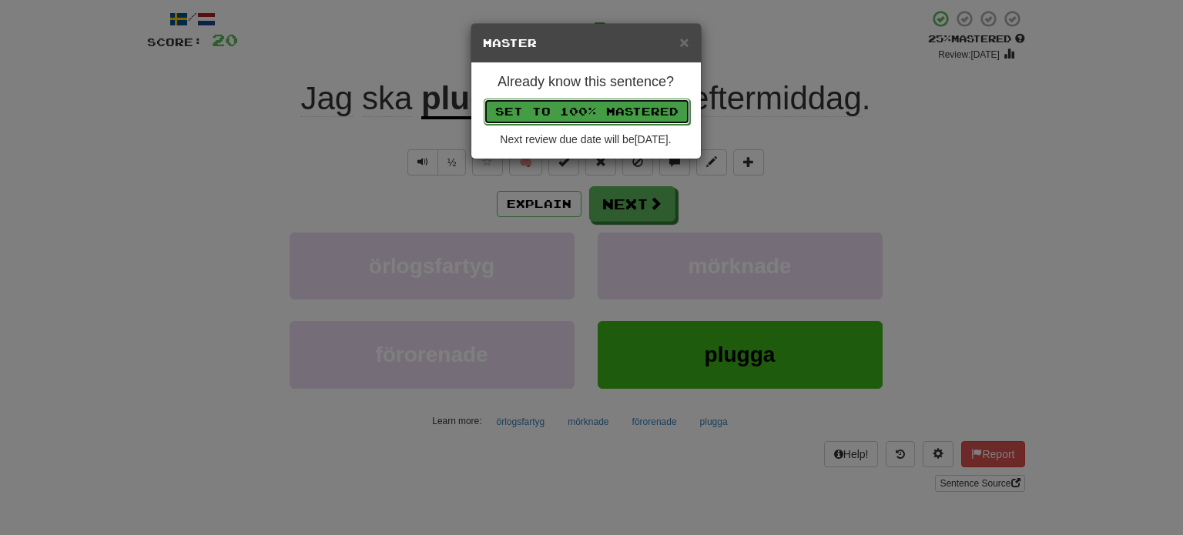
click at [582, 110] on button "Set to 100% Mastered" at bounding box center [587, 112] width 206 height 26
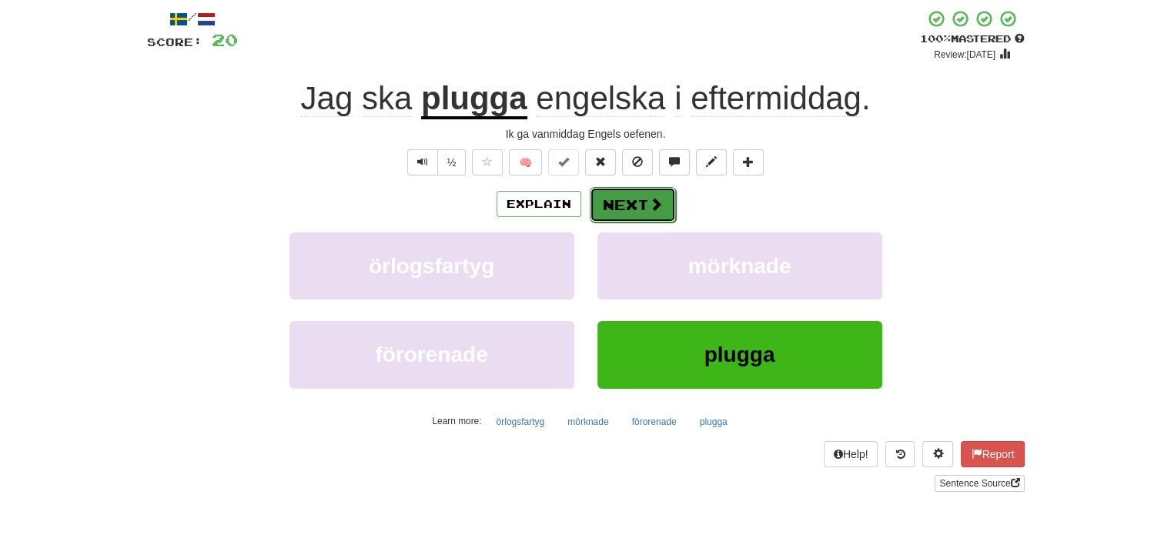
click at [637, 202] on button "Next" at bounding box center [633, 204] width 86 height 35
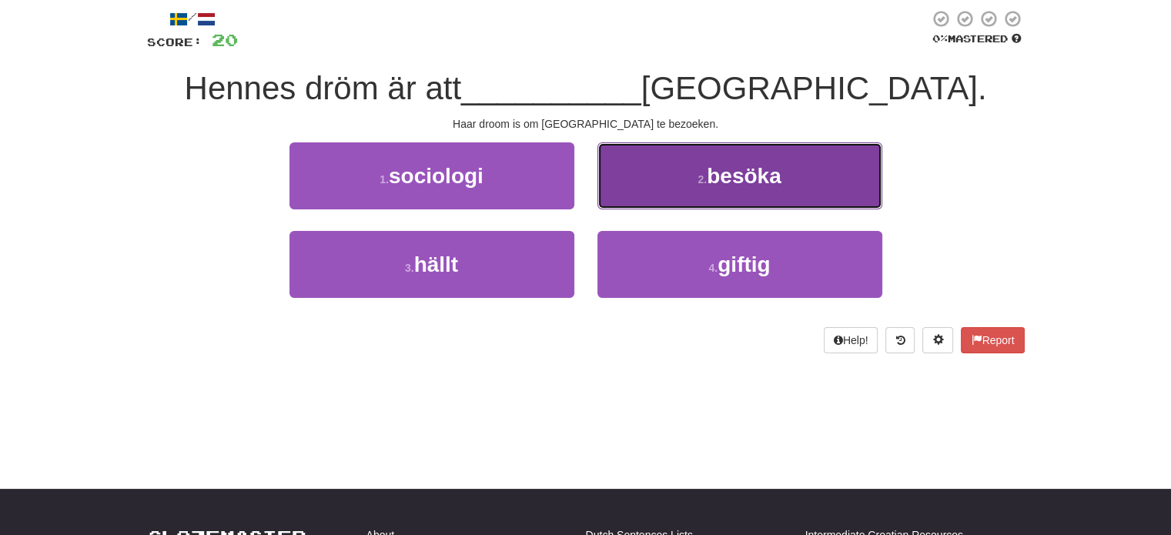
click at [638, 195] on button "2 . besöka" at bounding box center [739, 175] width 285 height 67
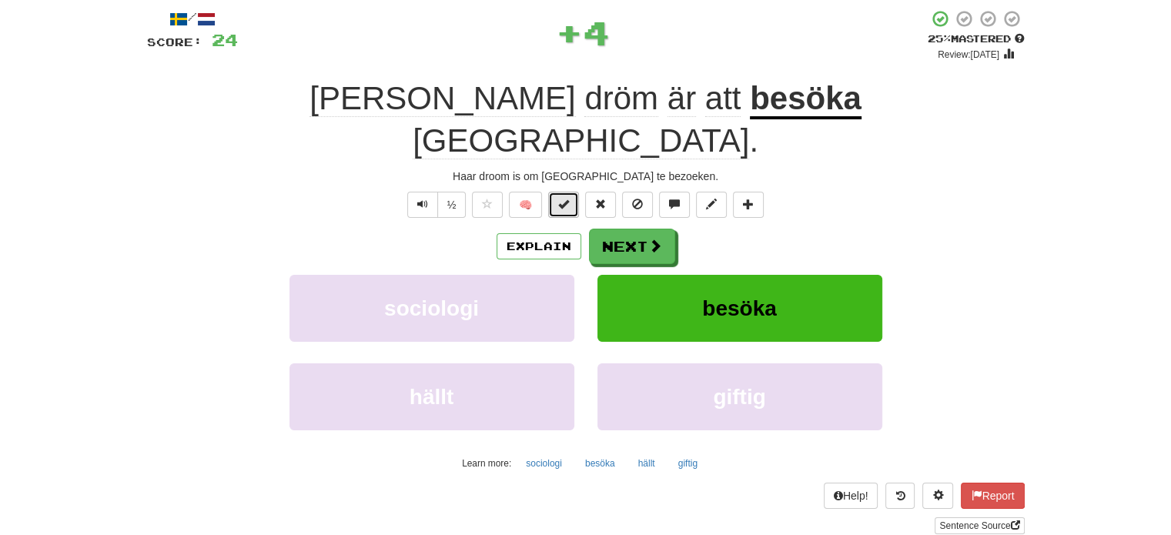
click at [575, 192] on button at bounding box center [563, 205] width 31 height 26
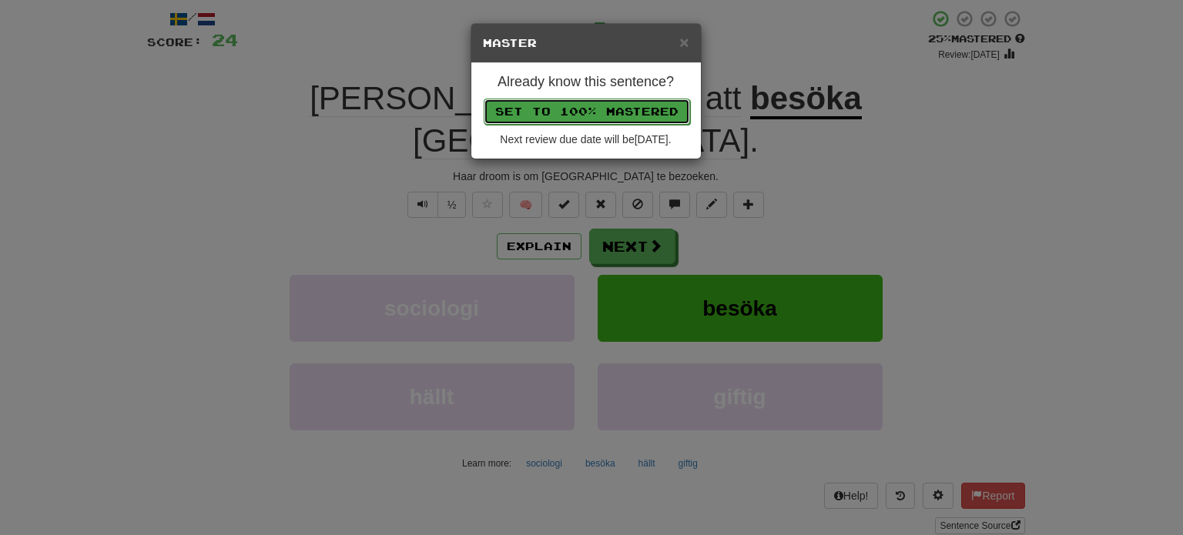
click at [594, 113] on button "Set to 100% Mastered" at bounding box center [587, 112] width 206 height 26
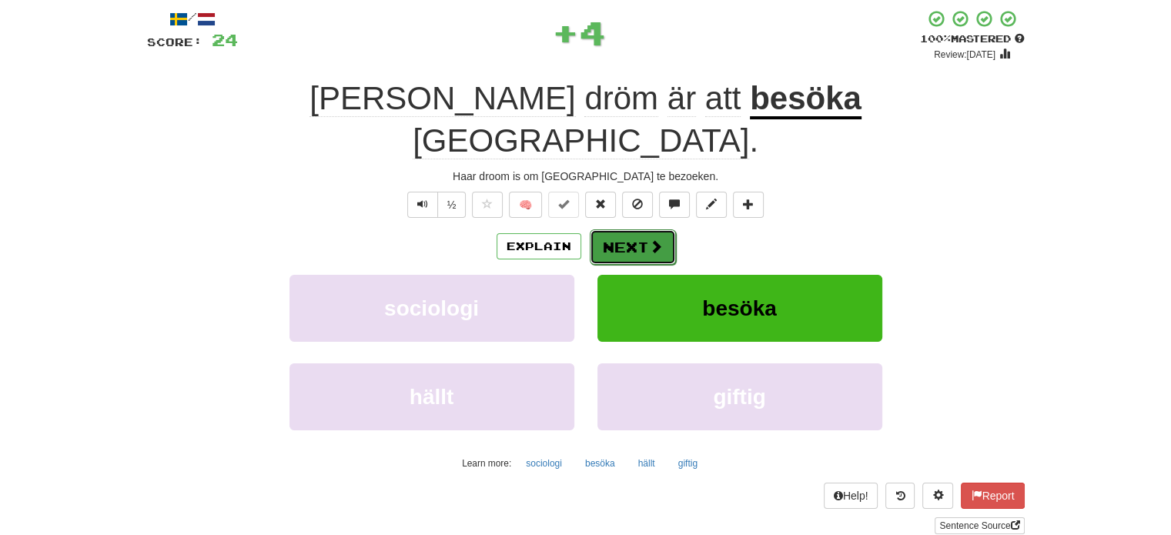
click at [630, 229] on button "Next" at bounding box center [633, 246] width 86 height 35
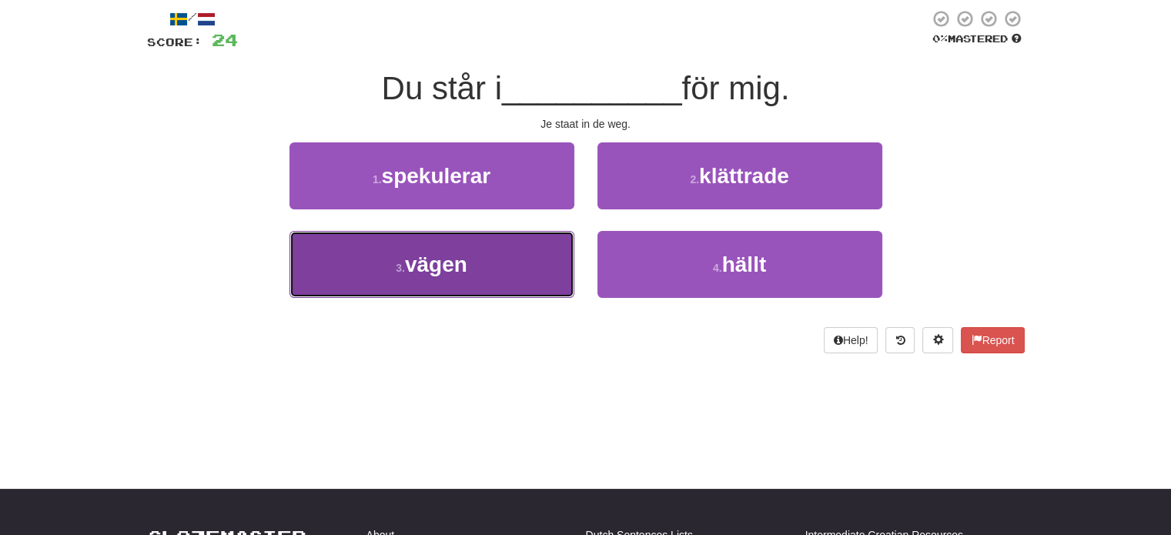
click at [544, 240] on button "3 . vägen" at bounding box center [431, 264] width 285 height 67
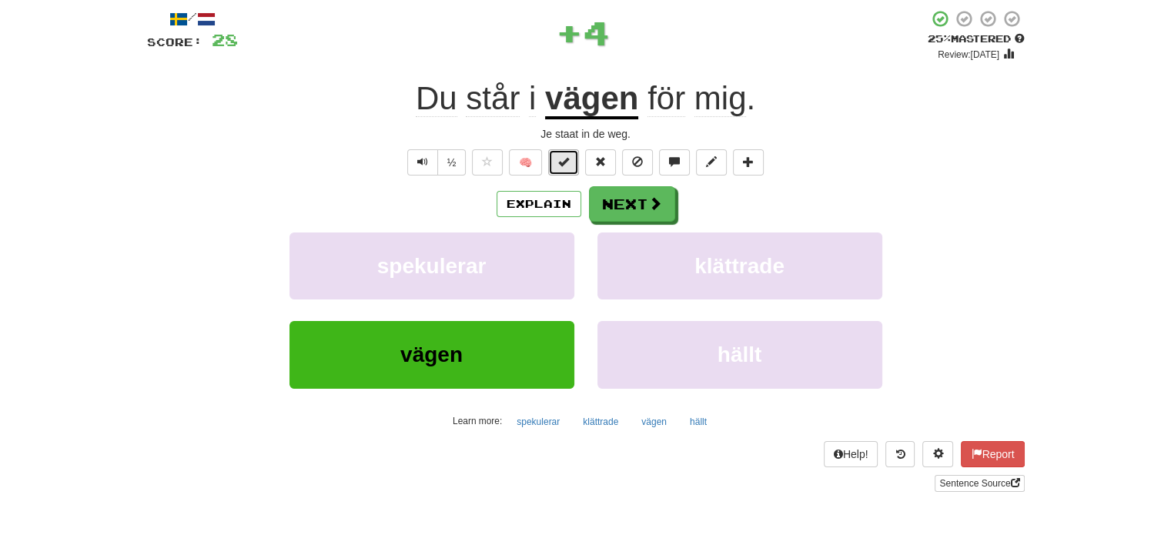
click at [561, 161] on span at bounding box center [563, 161] width 11 height 11
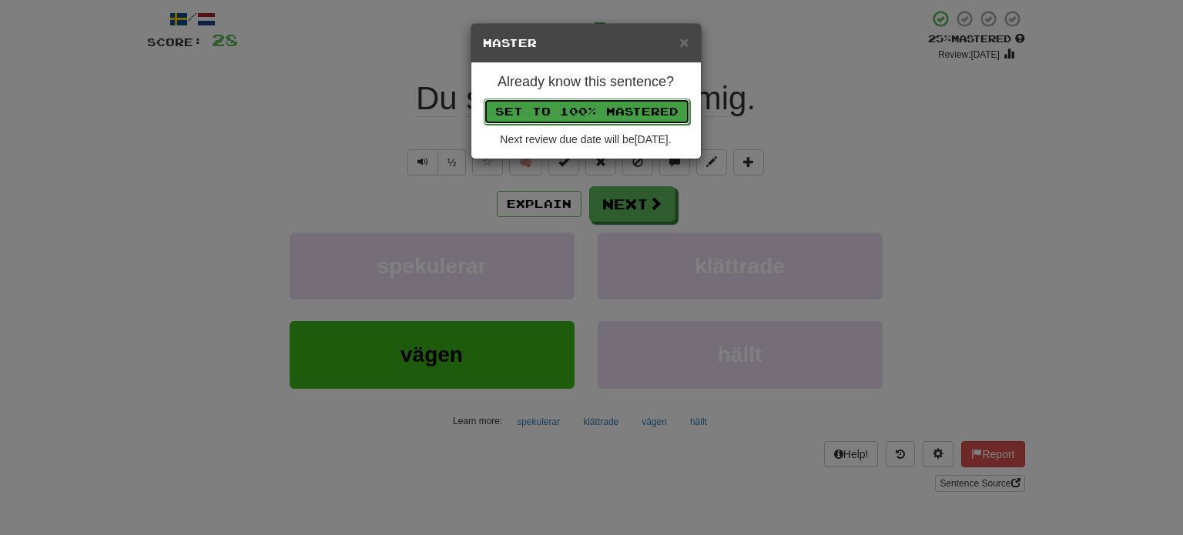
click at [591, 107] on button "Set to 100% Mastered" at bounding box center [587, 112] width 206 height 26
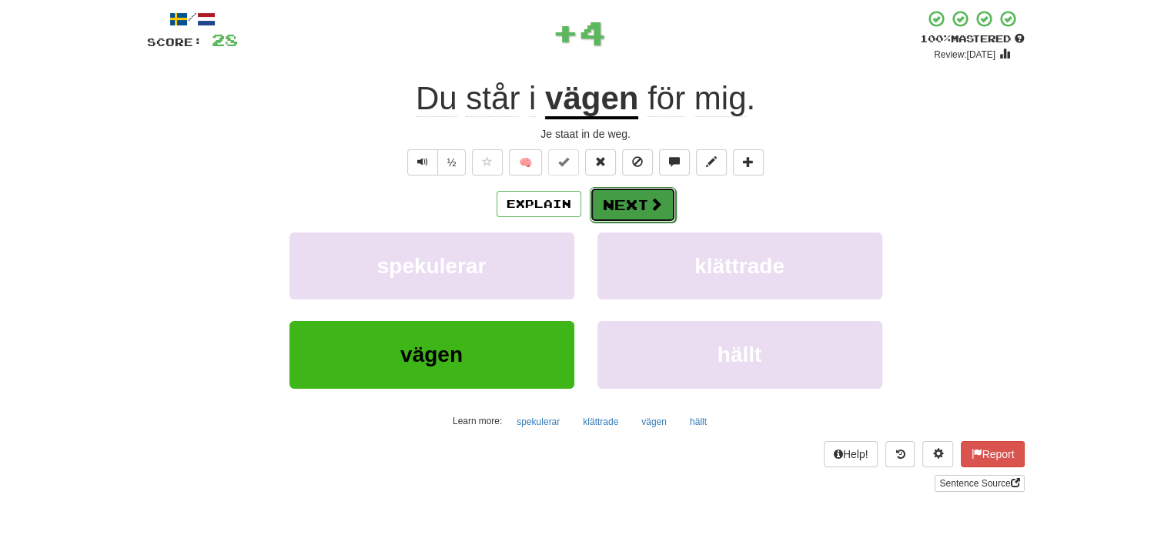
click at [630, 192] on button "Next" at bounding box center [633, 204] width 86 height 35
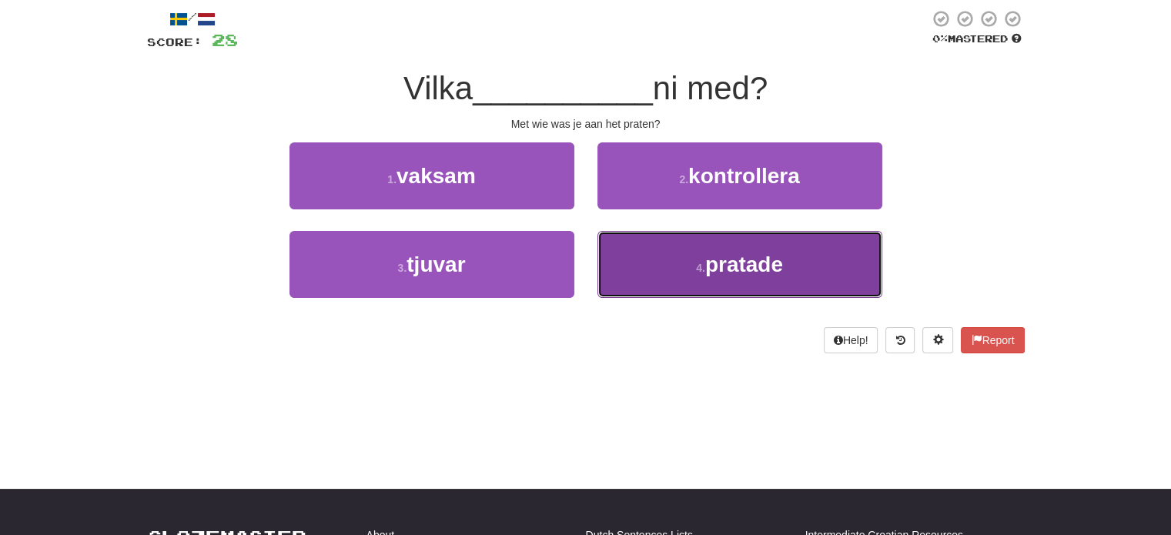
click at [652, 260] on button "4 . pratade" at bounding box center [739, 264] width 285 height 67
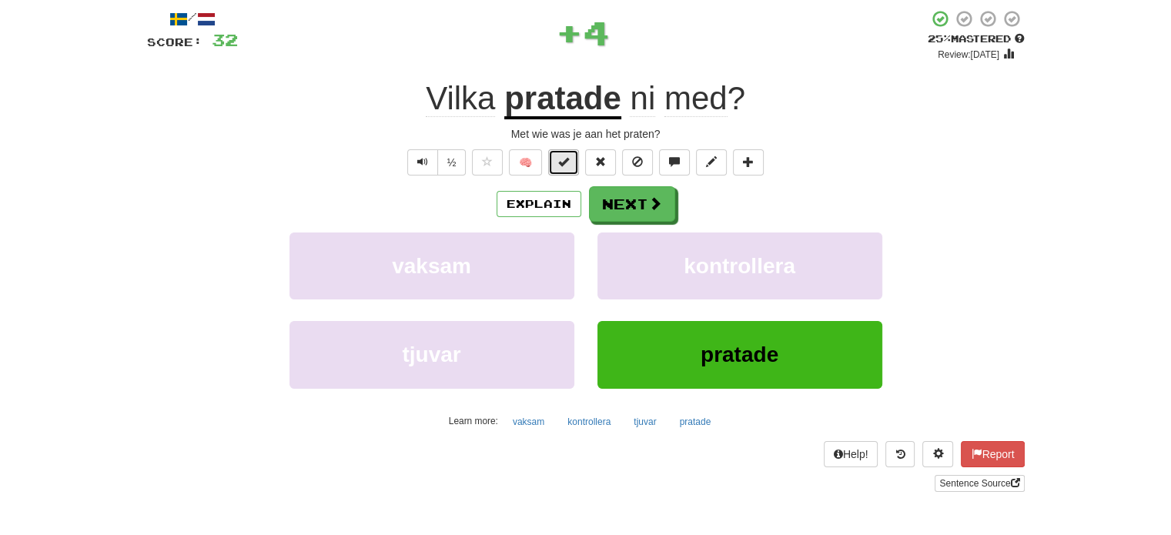
click at [571, 163] on button at bounding box center [563, 162] width 31 height 26
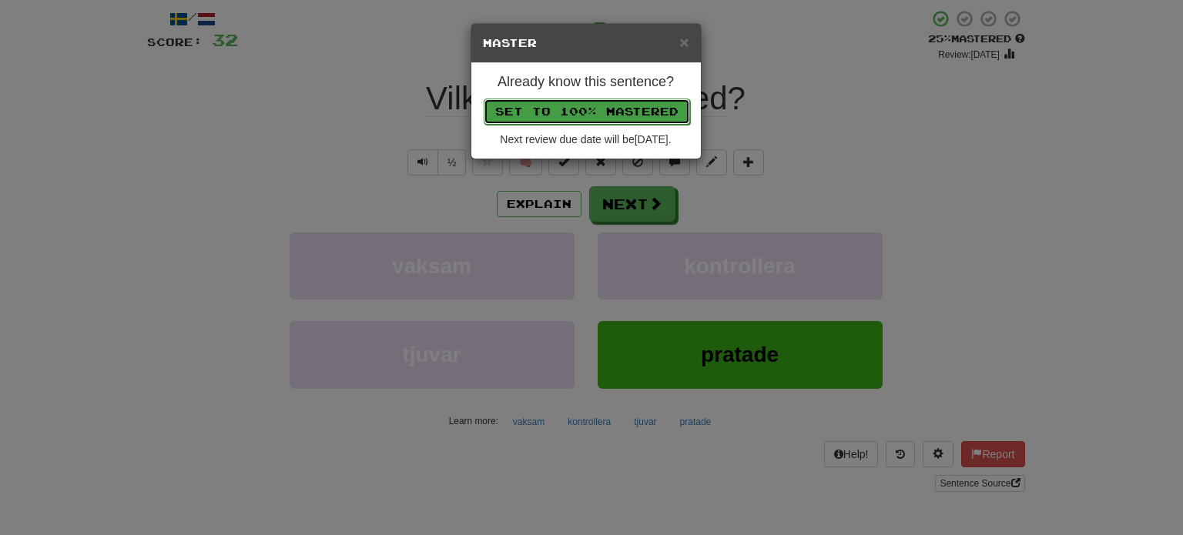
click at [580, 104] on button "Set to 100% Mastered" at bounding box center [587, 112] width 206 height 26
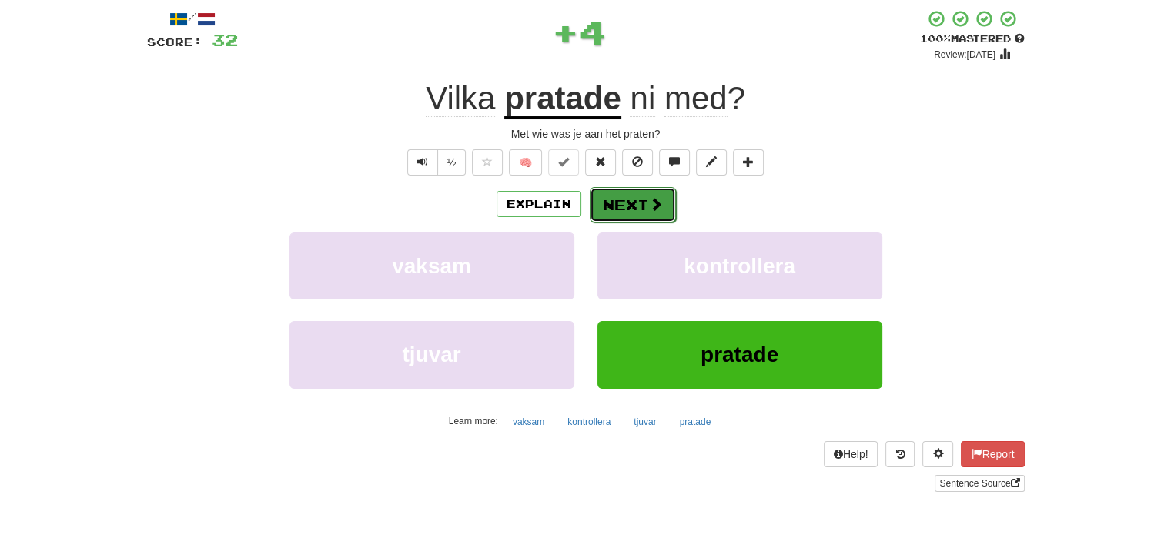
click at [636, 197] on button "Next" at bounding box center [633, 204] width 86 height 35
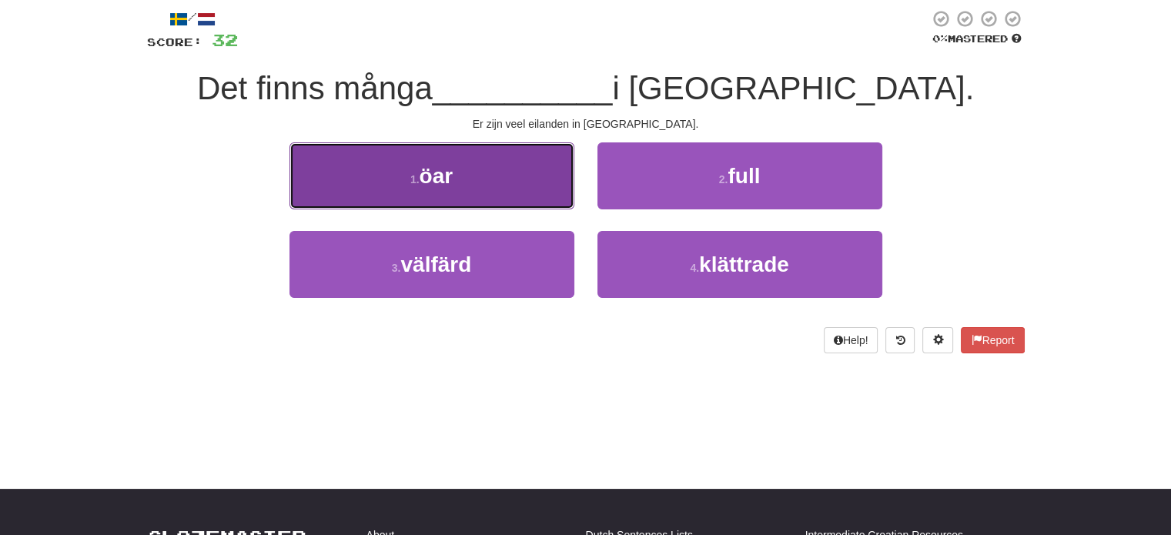
click at [497, 196] on button "1 . öar" at bounding box center [431, 175] width 285 height 67
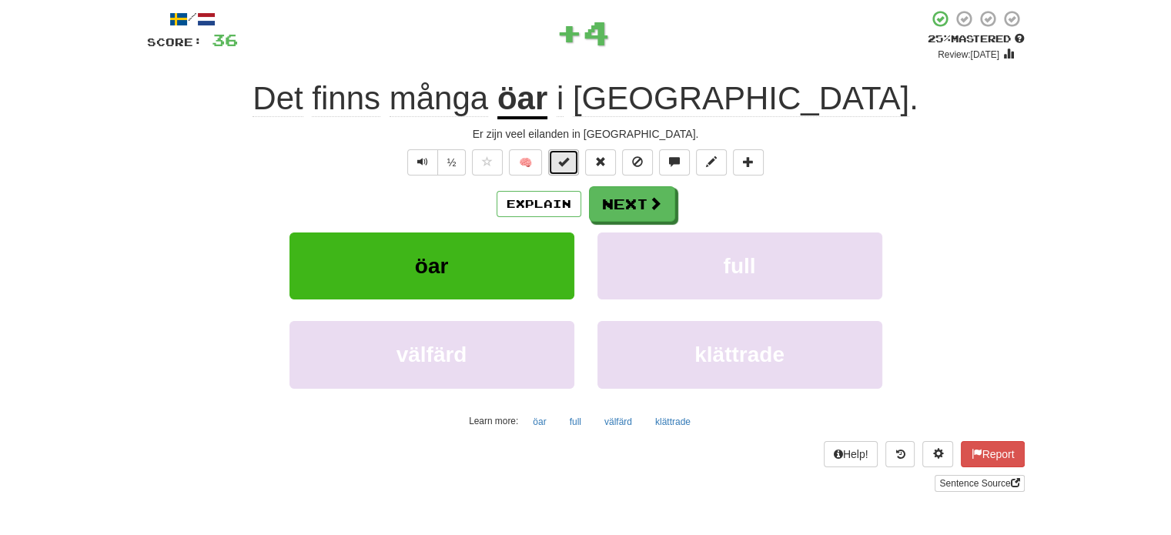
click at [564, 159] on span at bounding box center [563, 161] width 11 height 11
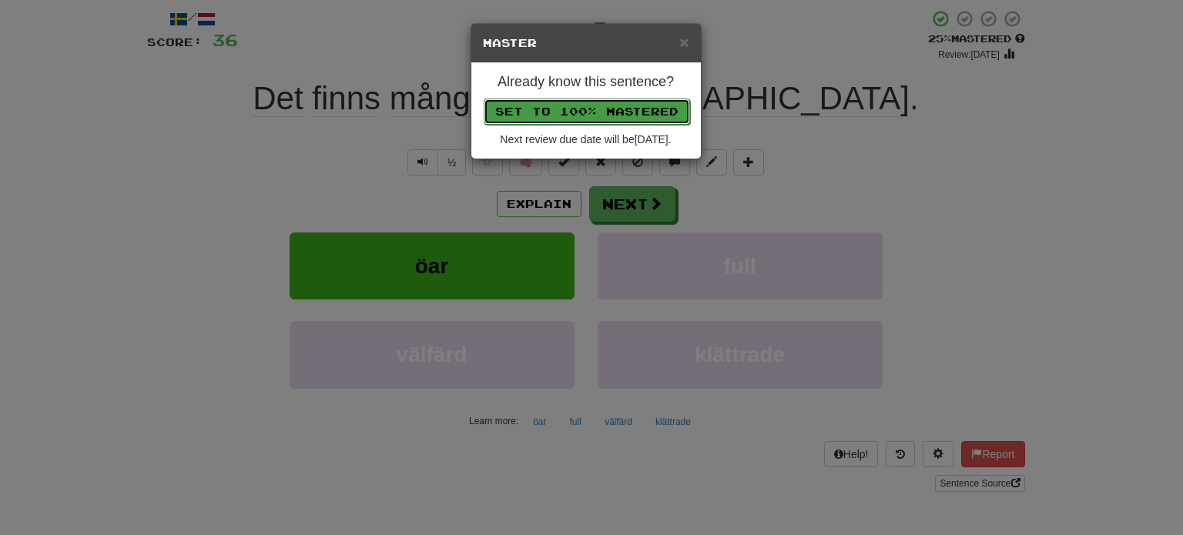
click at [584, 107] on button "Set to 100% Mastered" at bounding box center [587, 112] width 206 height 26
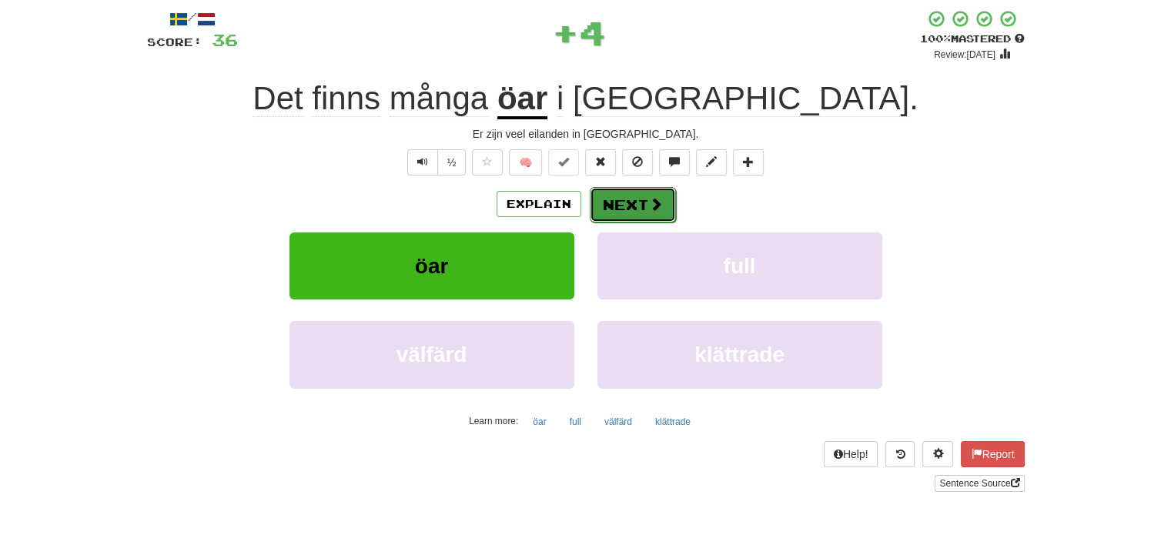
click at [628, 205] on button "Next" at bounding box center [633, 204] width 86 height 35
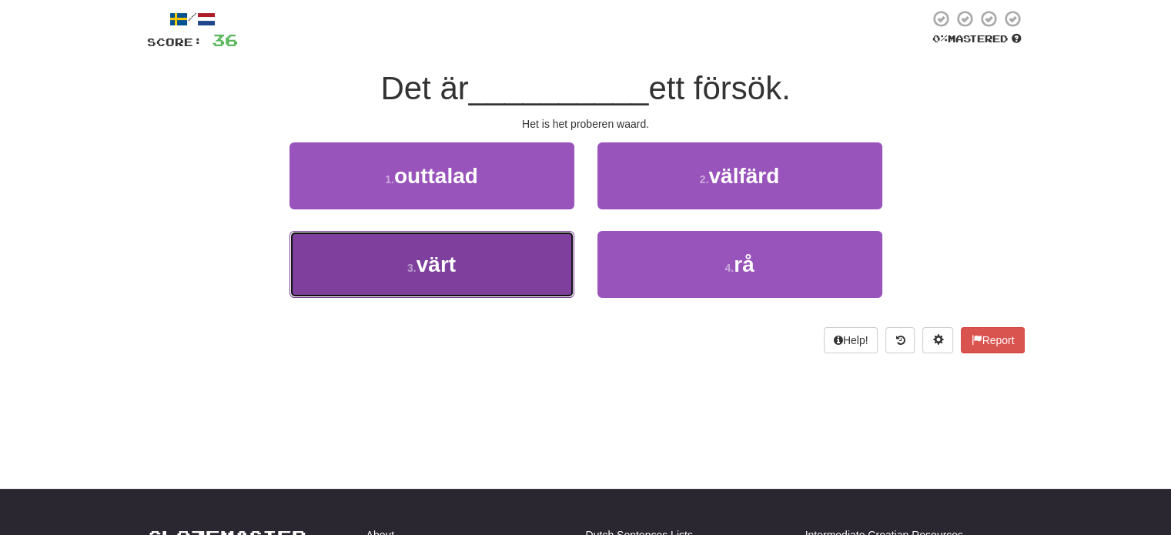
click at [544, 255] on button "3 . värt" at bounding box center [431, 264] width 285 height 67
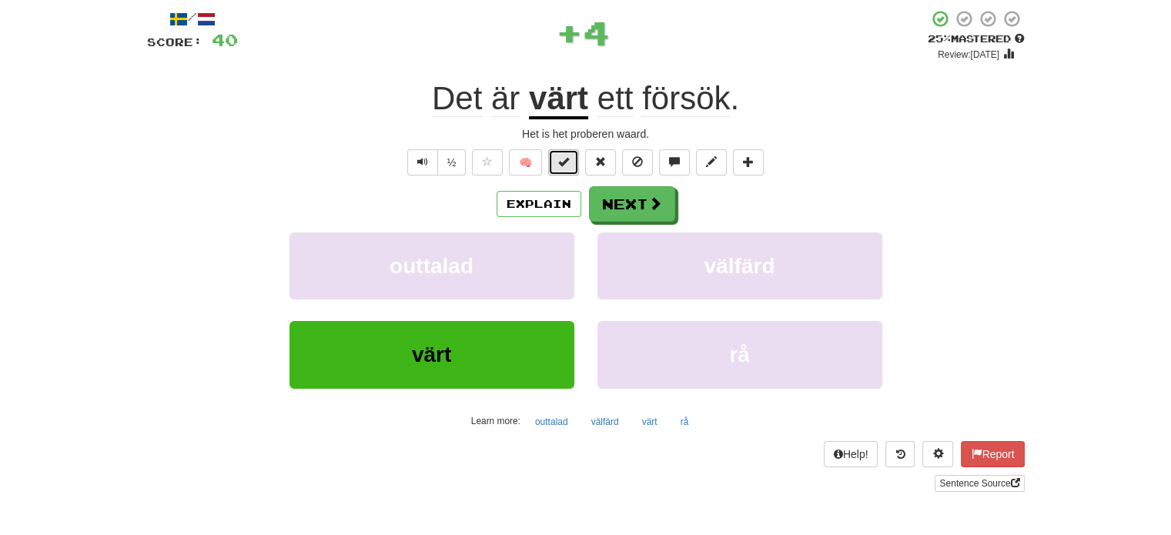
click at [561, 166] on span at bounding box center [563, 161] width 11 height 11
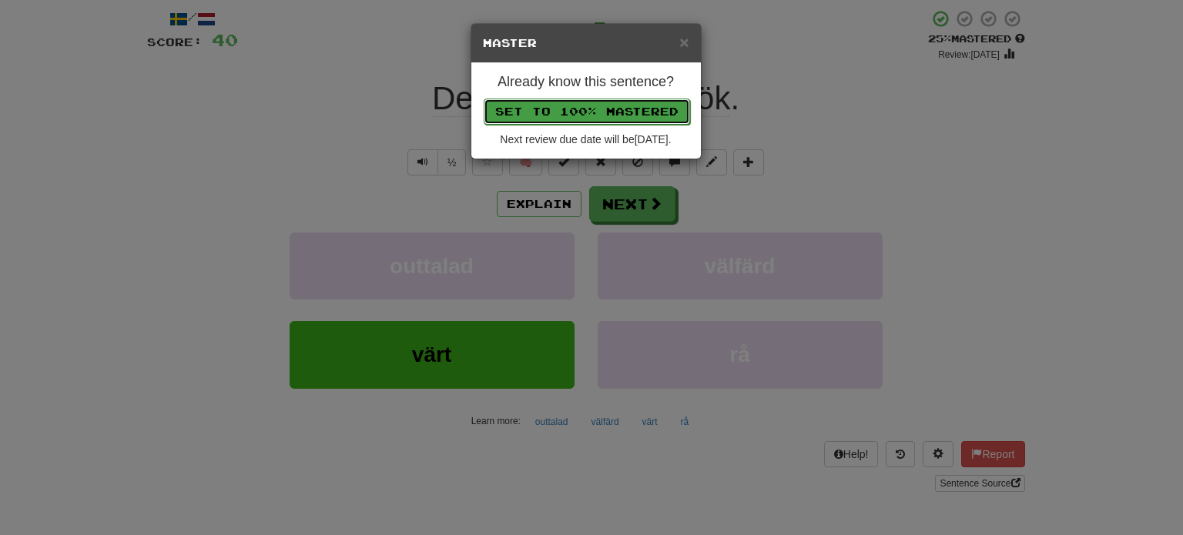
click at [585, 113] on button "Set to 100% Mastered" at bounding box center [587, 112] width 206 height 26
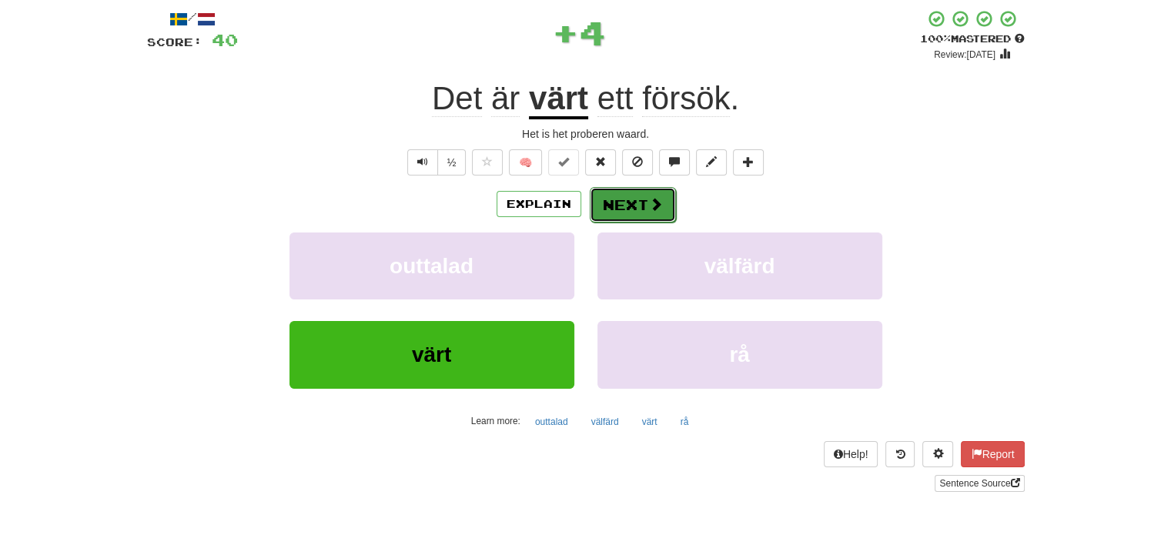
click at [639, 205] on button "Next" at bounding box center [633, 204] width 86 height 35
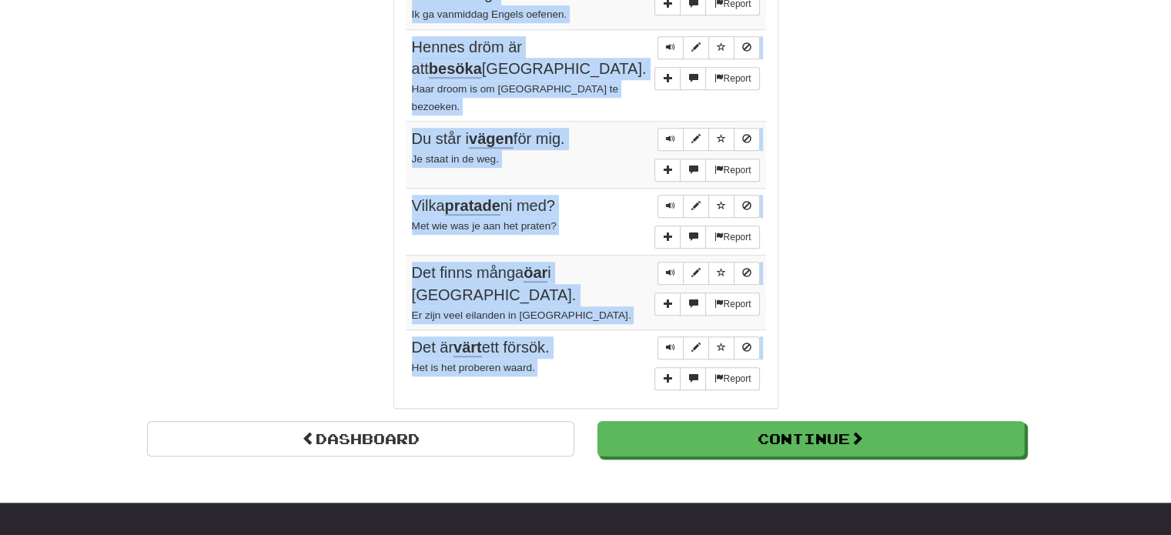
scroll to position [1475, 0]
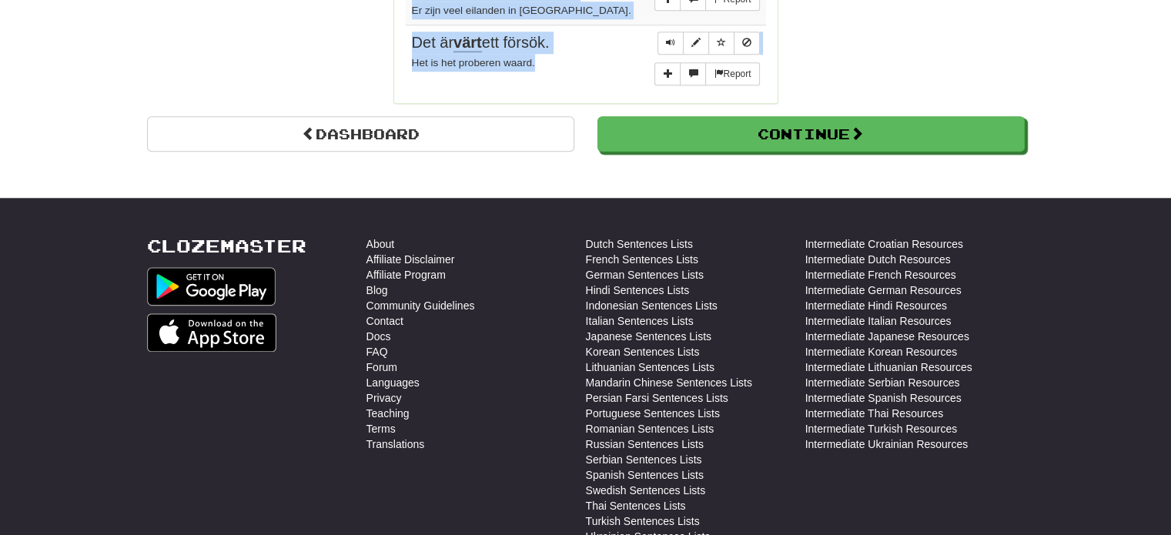
drag, startPoint x: 408, startPoint y: 69, endPoint x: 579, endPoint y: 33, distance: 174.6
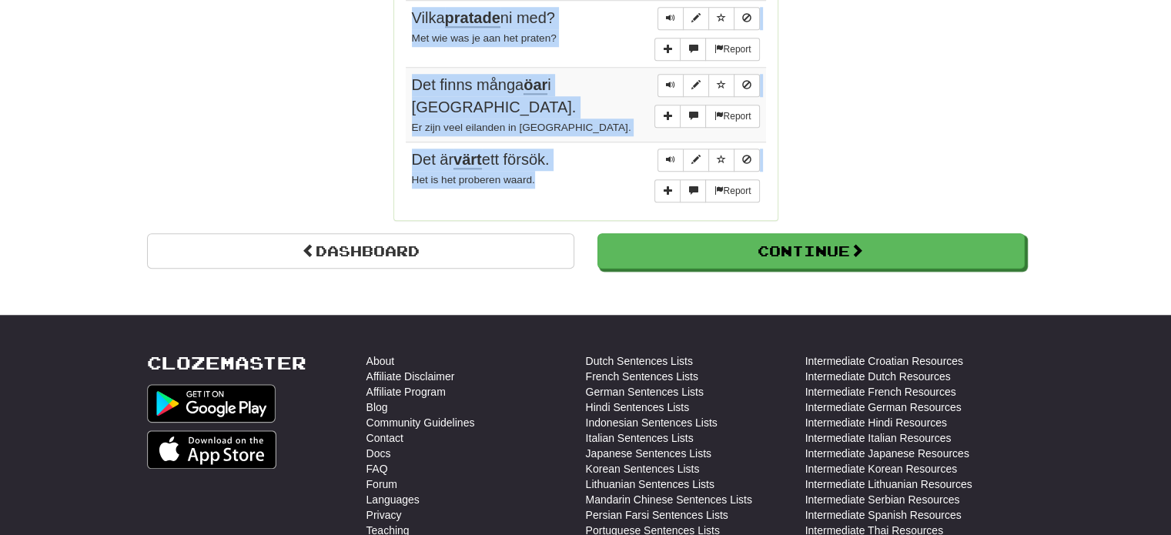
scroll to position [1244, 0]
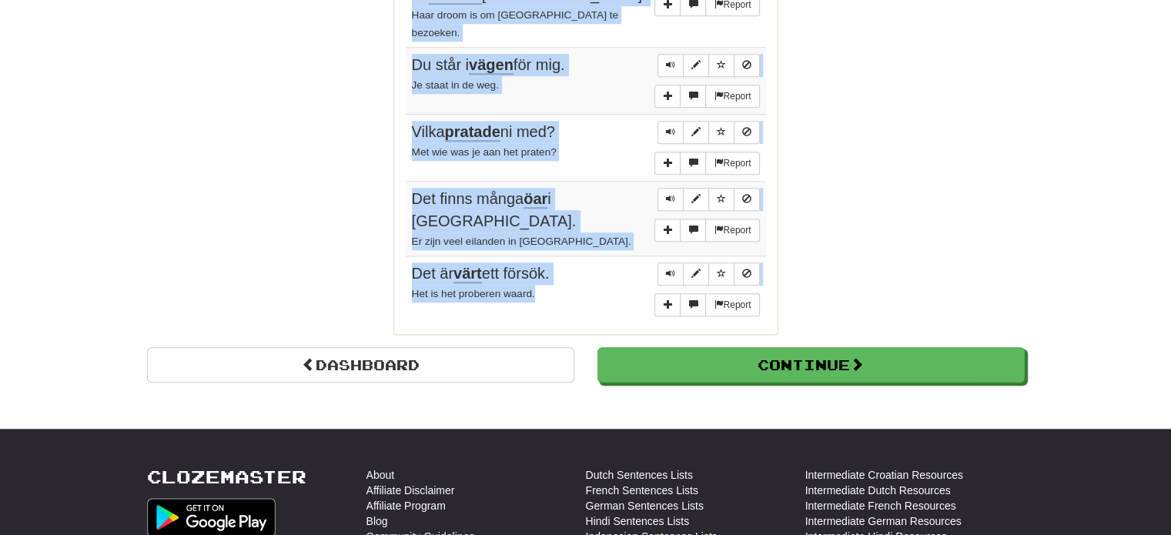
copy tbody "Jag kunde inte sova . Ik kon niet slapen. Report Hon är stark . Zij is sterk. R…"
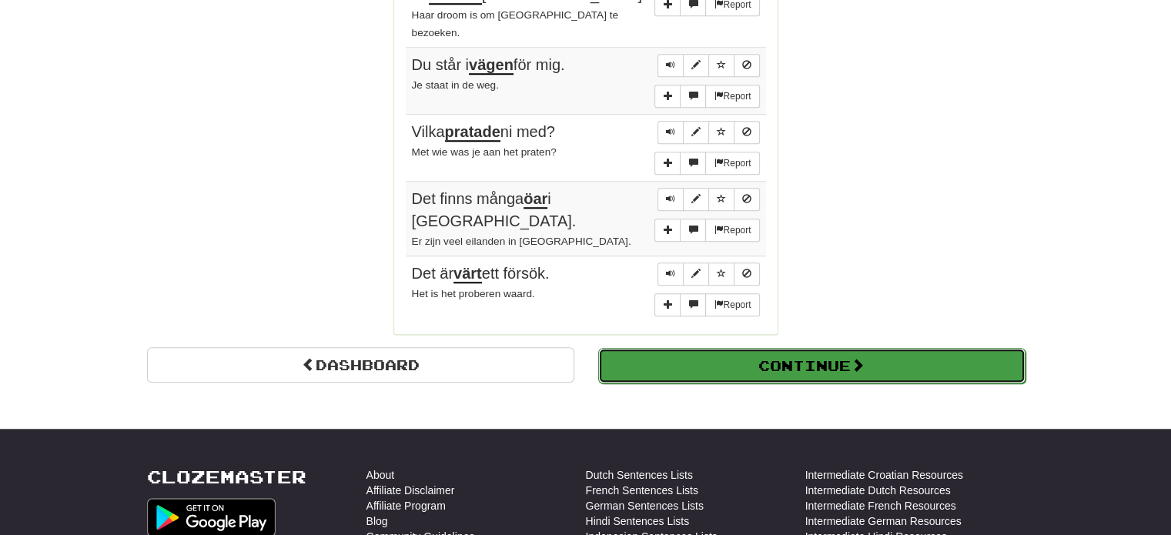
click at [807, 348] on button "Continue" at bounding box center [811, 365] width 427 height 35
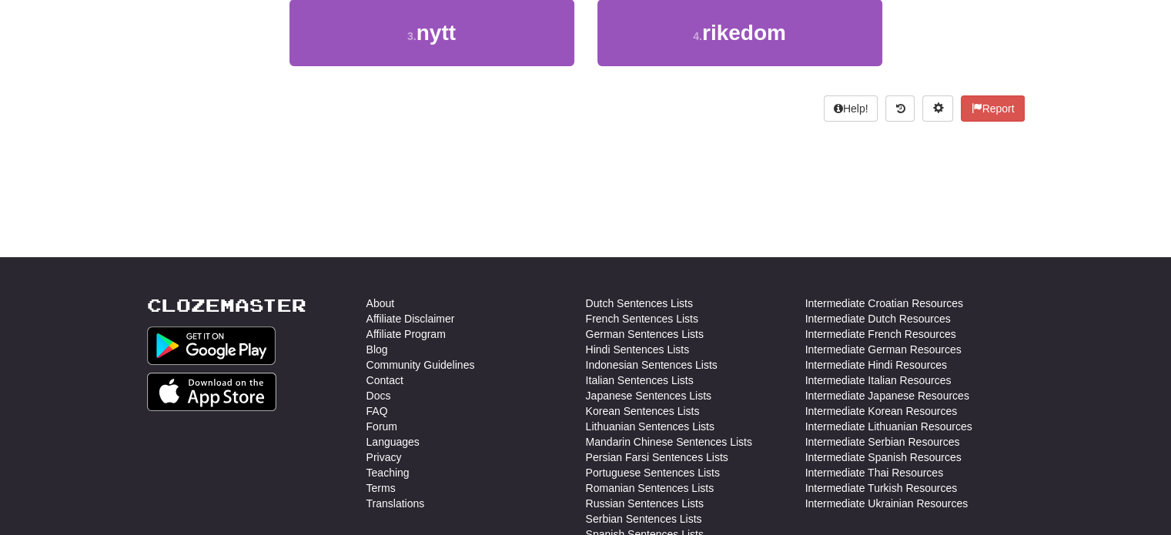
scroll to position [0, 0]
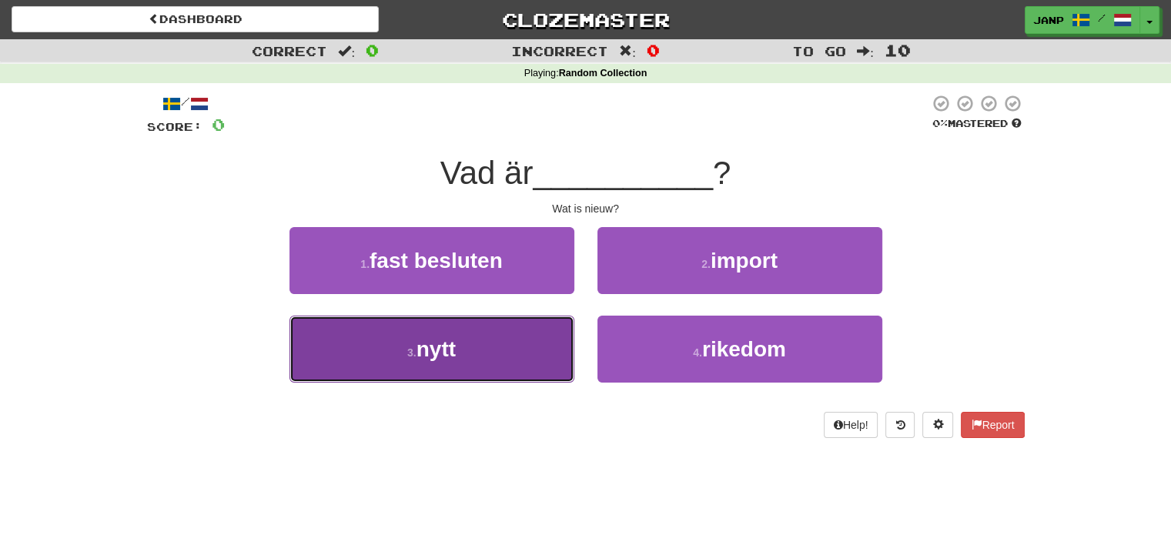
click at [544, 345] on button "3 . nytt" at bounding box center [431, 349] width 285 height 67
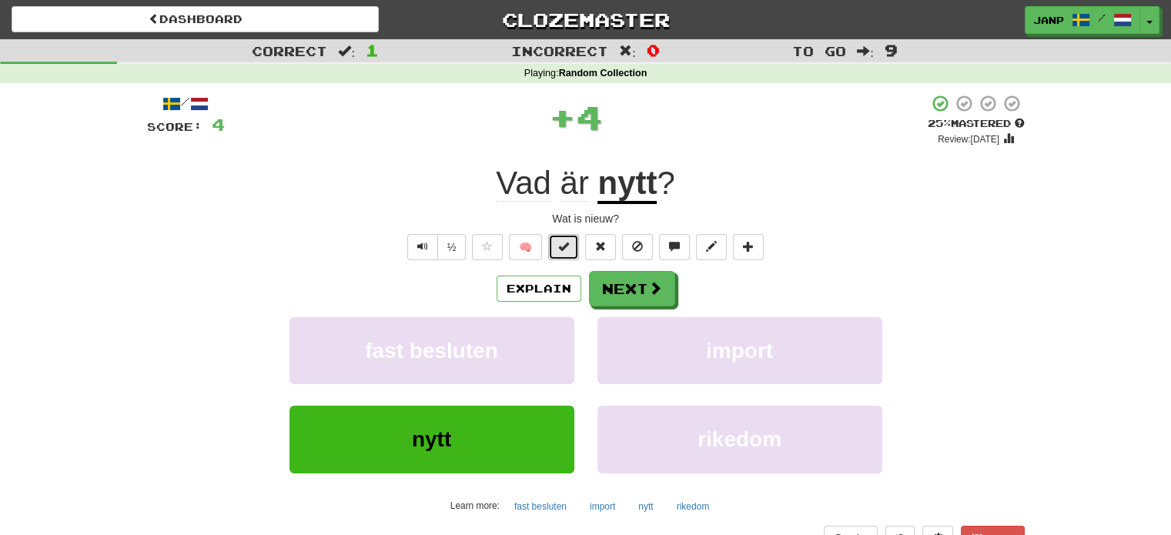
click at [572, 250] on button at bounding box center [563, 247] width 31 height 26
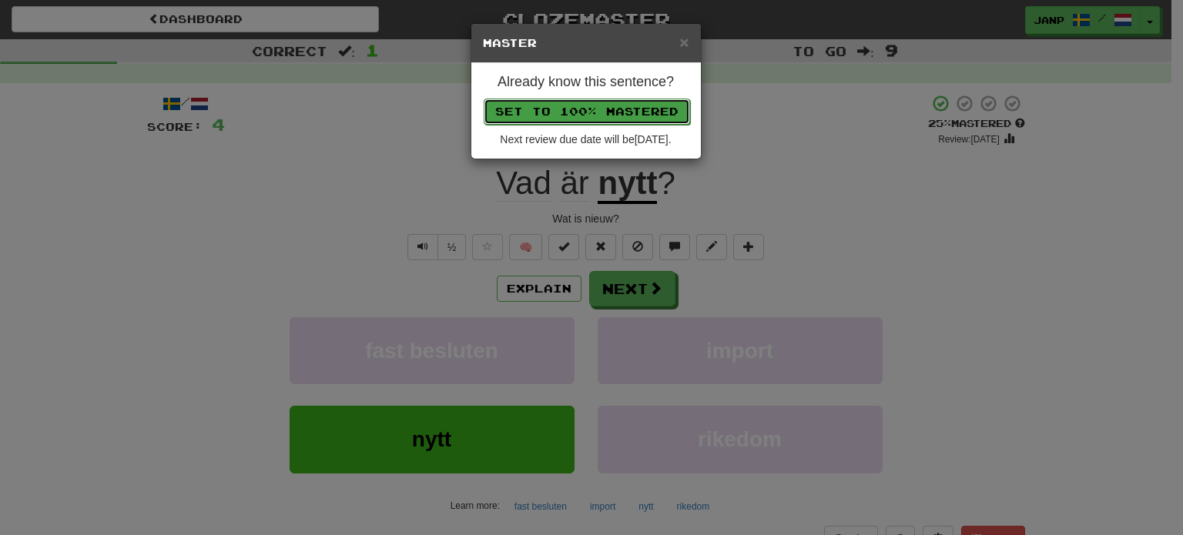
click at [597, 115] on button "Set to 100% Mastered" at bounding box center [587, 112] width 206 height 26
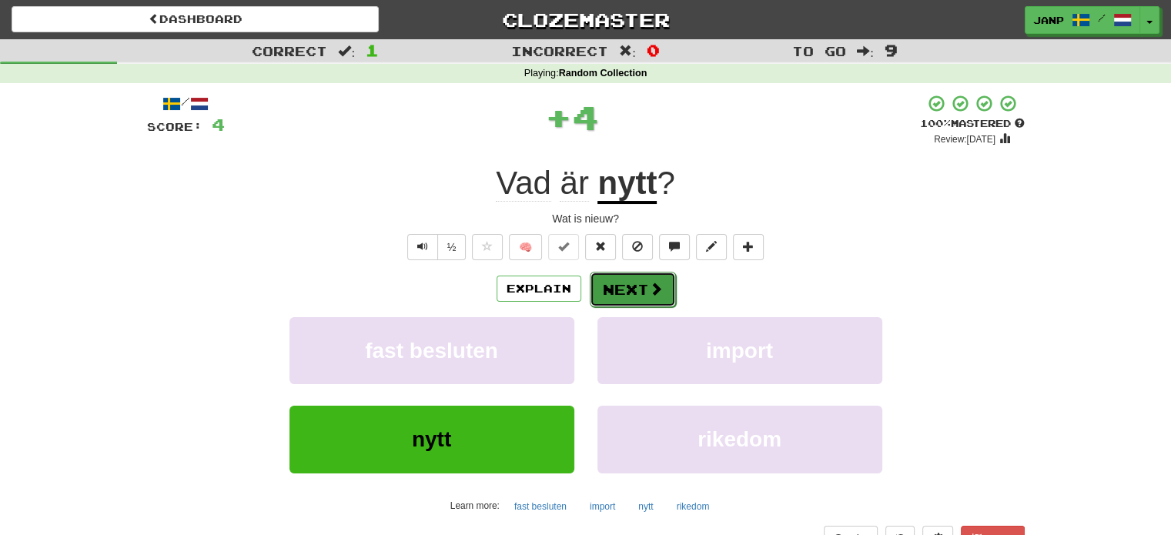
click at [659, 288] on span at bounding box center [656, 289] width 14 height 14
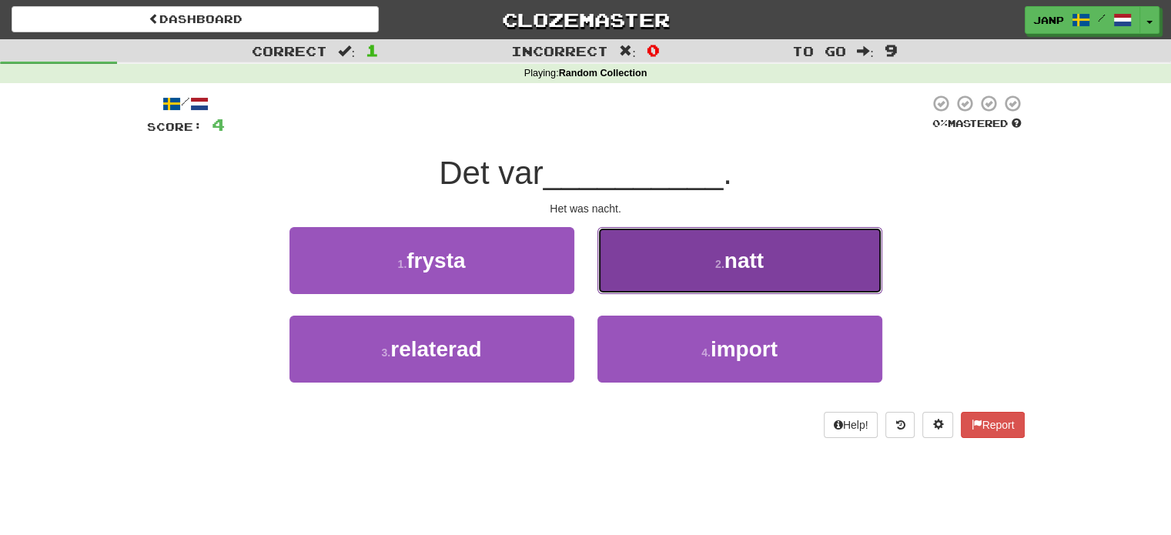
click at [658, 279] on button "2 . natt" at bounding box center [739, 260] width 285 height 67
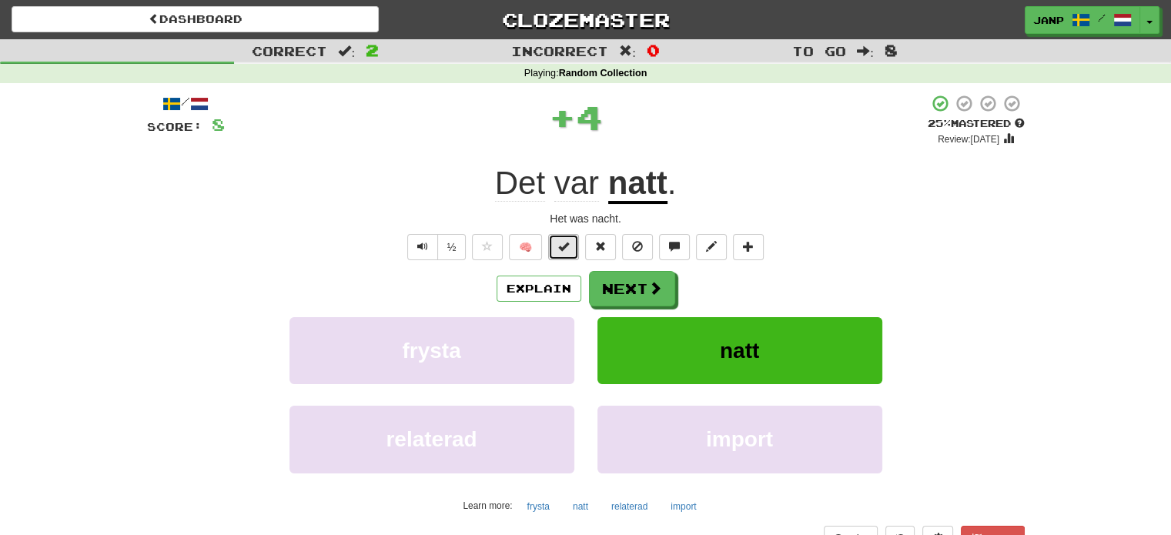
click at [567, 241] on span at bounding box center [563, 246] width 11 height 11
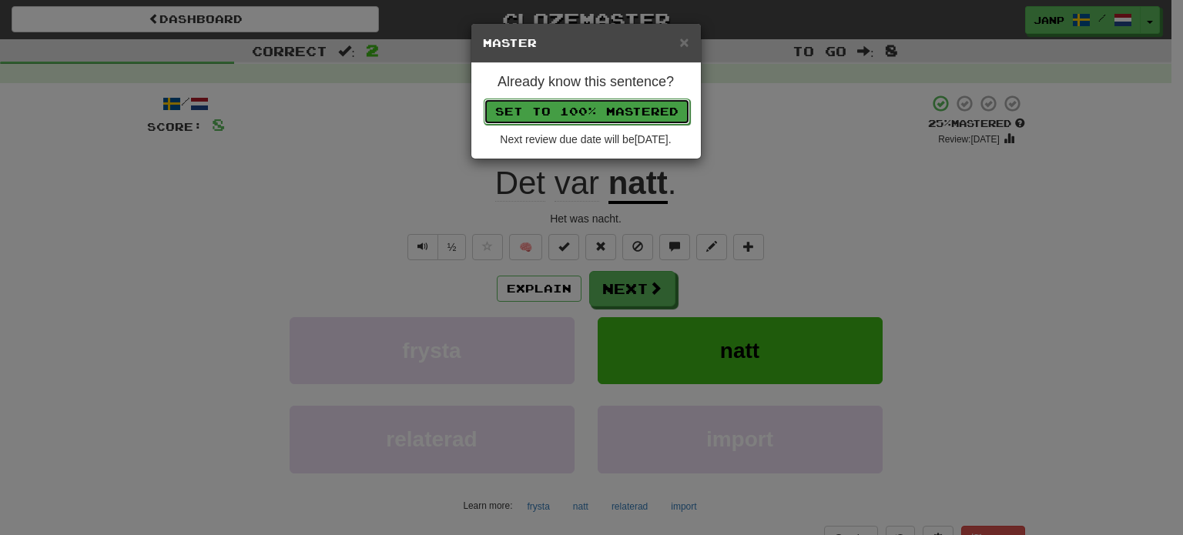
click at [597, 110] on button "Set to 100% Mastered" at bounding box center [587, 112] width 206 height 26
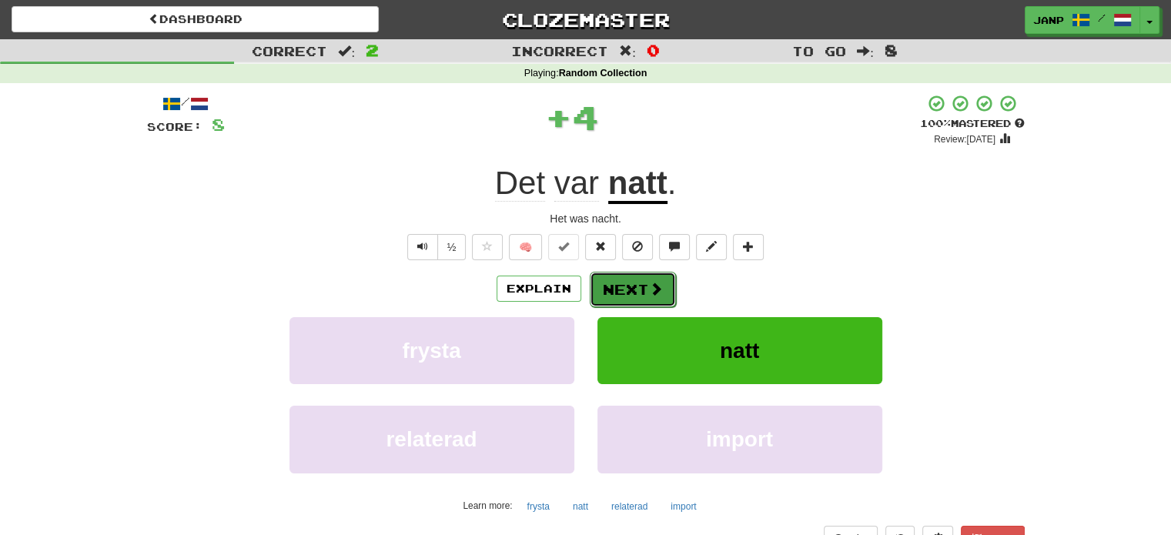
click at [650, 276] on button "Next" at bounding box center [633, 289] width 86 height 35
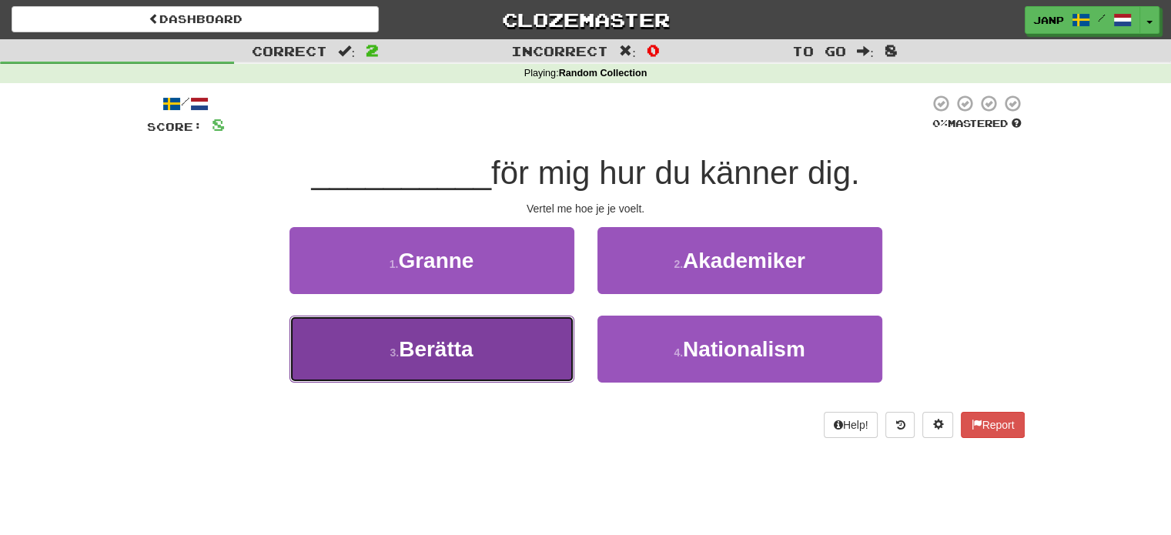
click at [541, 342] on button "3 . Berätta" at bounding box center [431, 349] width 285 height 67
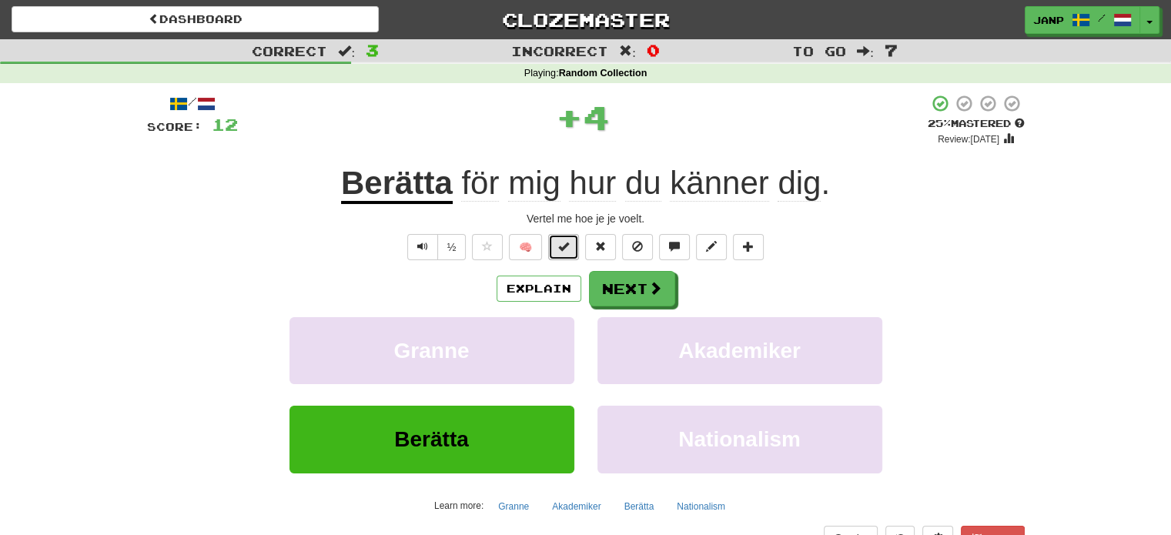
click at [561, 252] on span at bounding box center [563, 246] width 11 height 11
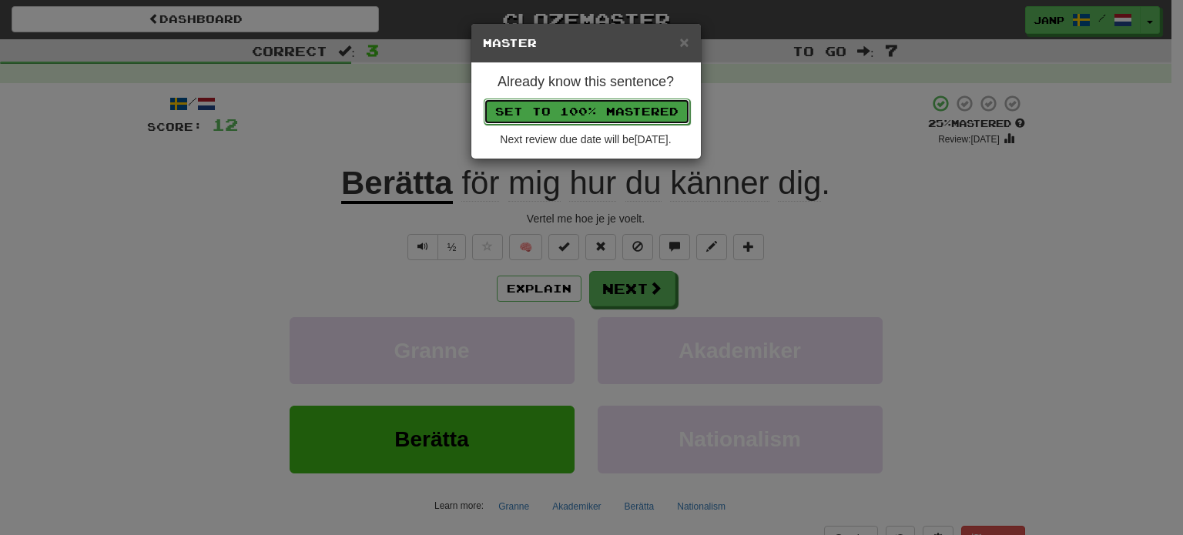
click at [593, 113] on button "Set to 100% Mastered" at bounding box center [587, 112] width 206 height 26
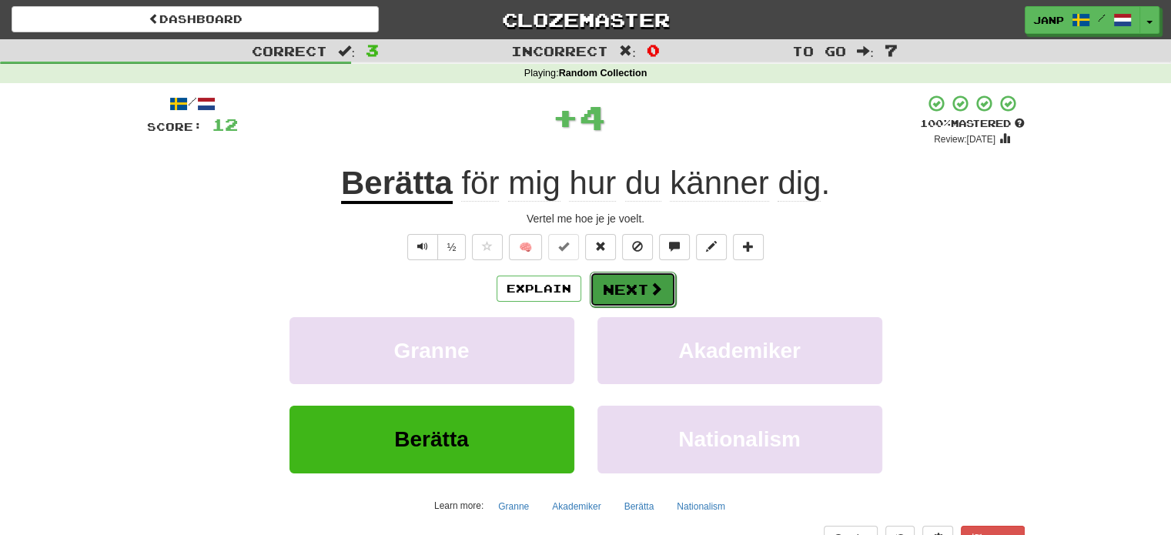
click at [644, 286] on button "Next" at bounding box center [633, 289] width 86 height 35
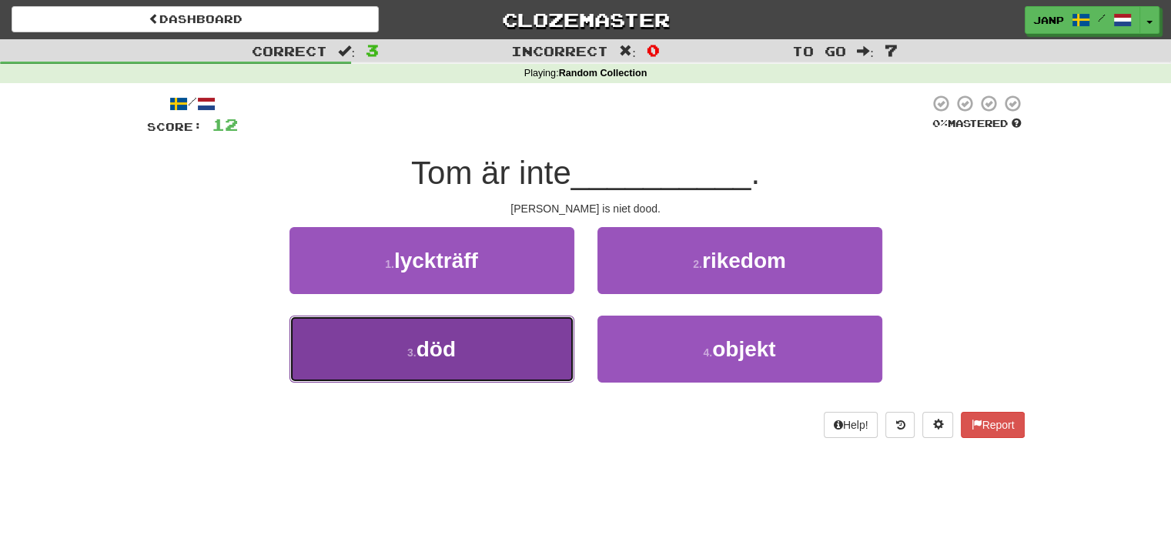
click at [480, 342] on button "3 . död" at bounding box center [431, 349] width 285 height 67
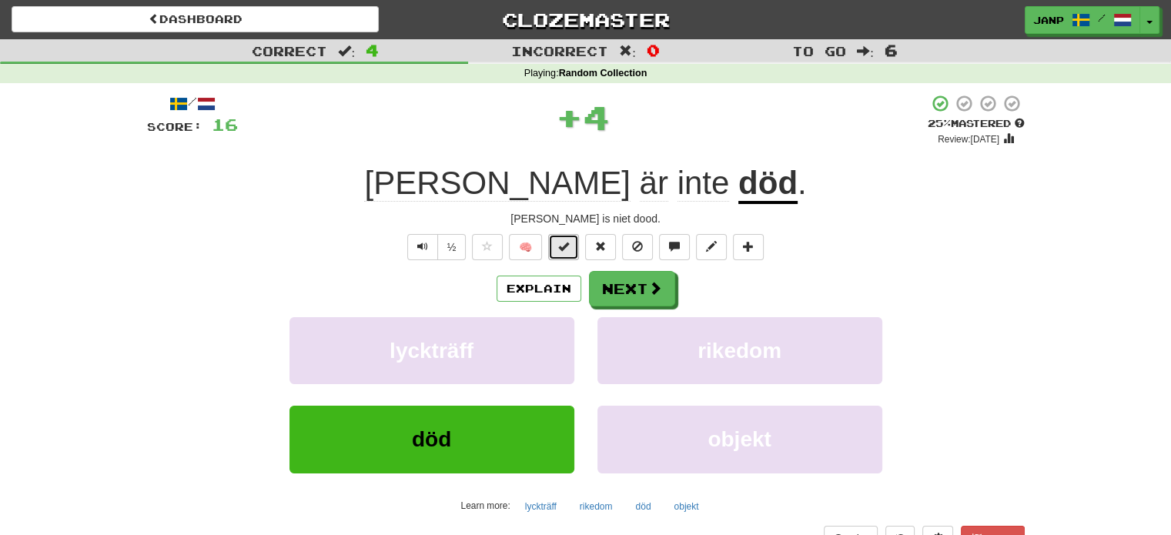
click at [564, 249] on span at bounding box center [563, 246] width 11 height 11
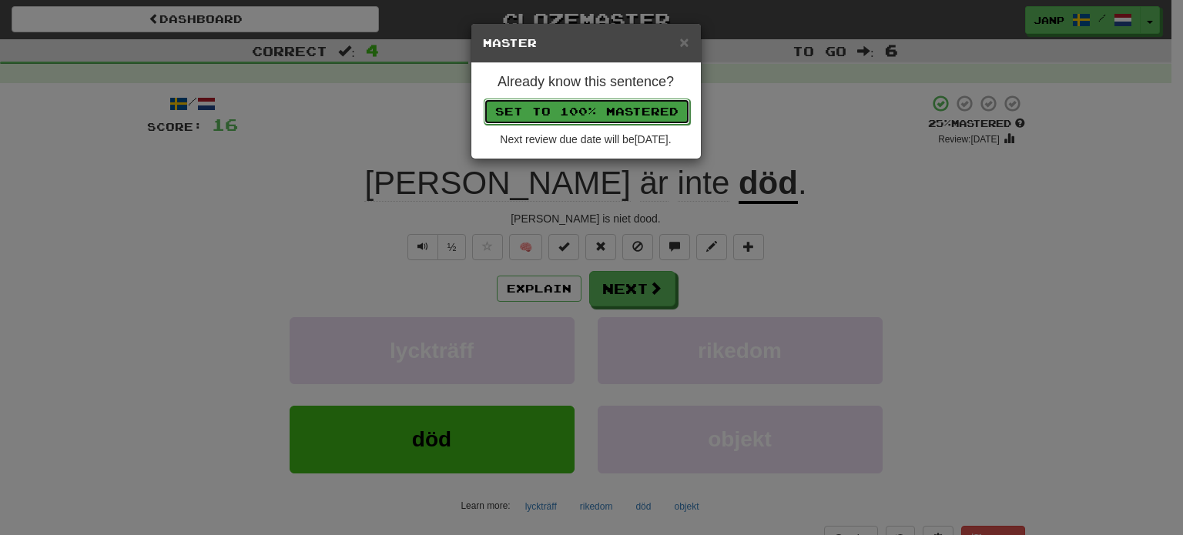
click at [598, 104] on button "Set to 100% Mastered" at bounding box center [587, 112] width 206 height 26
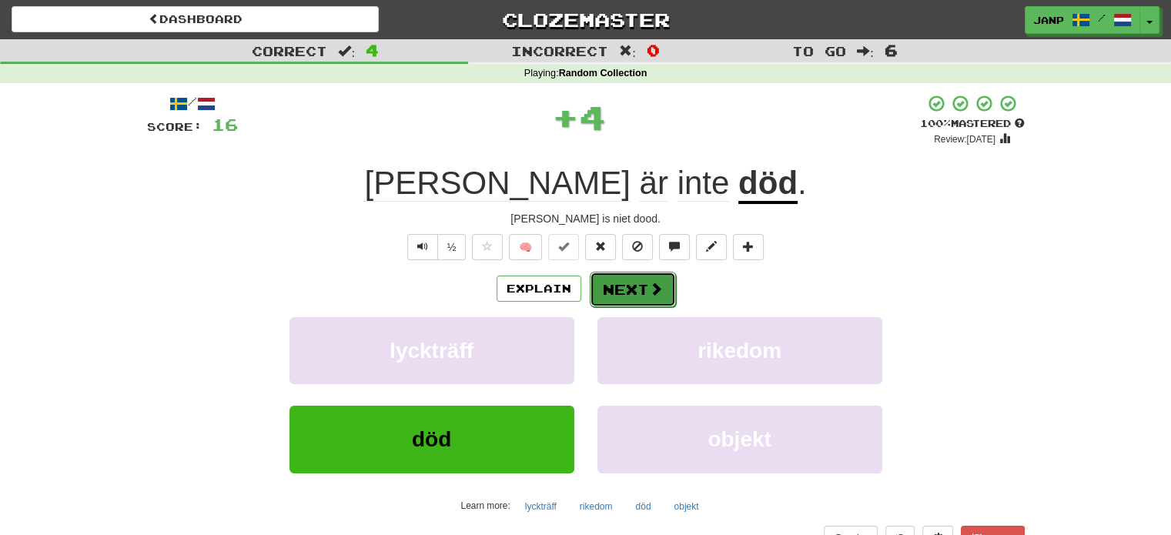
click at [640, 293] on button "Next" at bounding box center [633, 289] width 86 height 35
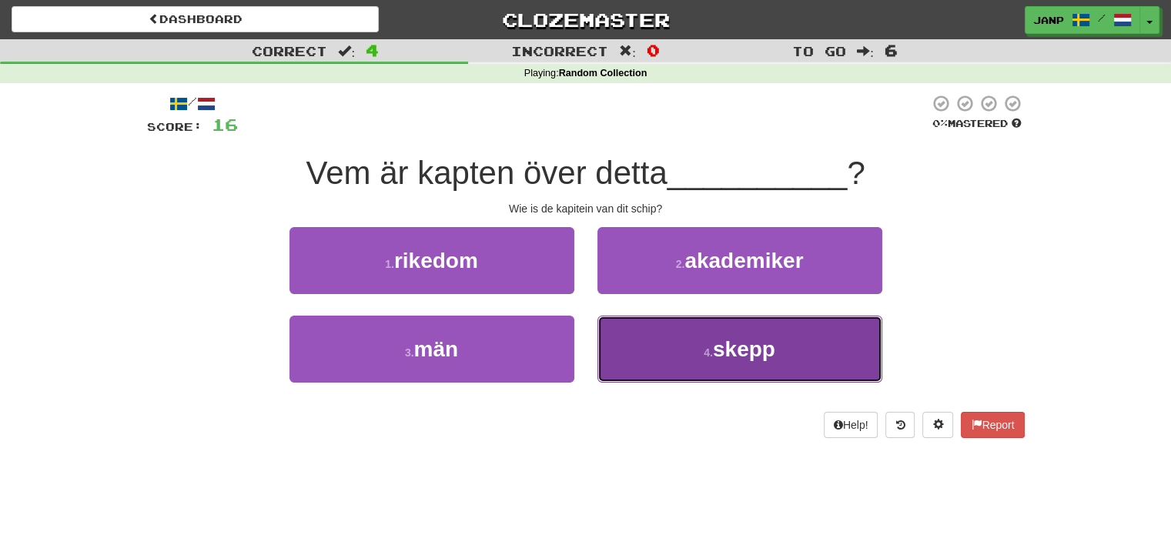
click at [641, 338] on button "4 . skepp" at bounding box center [739, 349] width 285 height 67
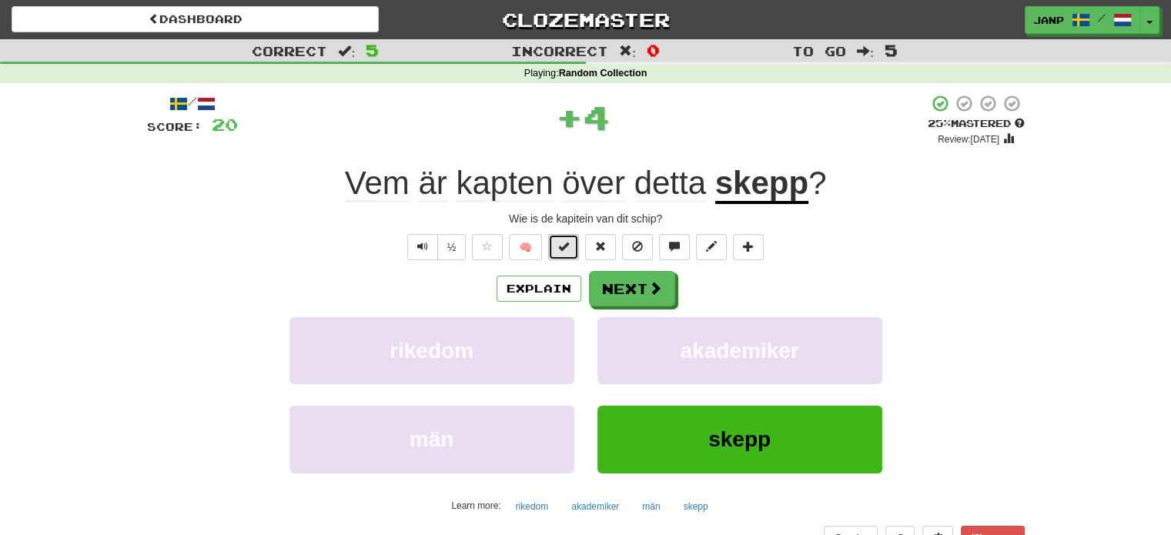
click at [561, 243] on span at bounding box center [563, 246] width 11 height 11
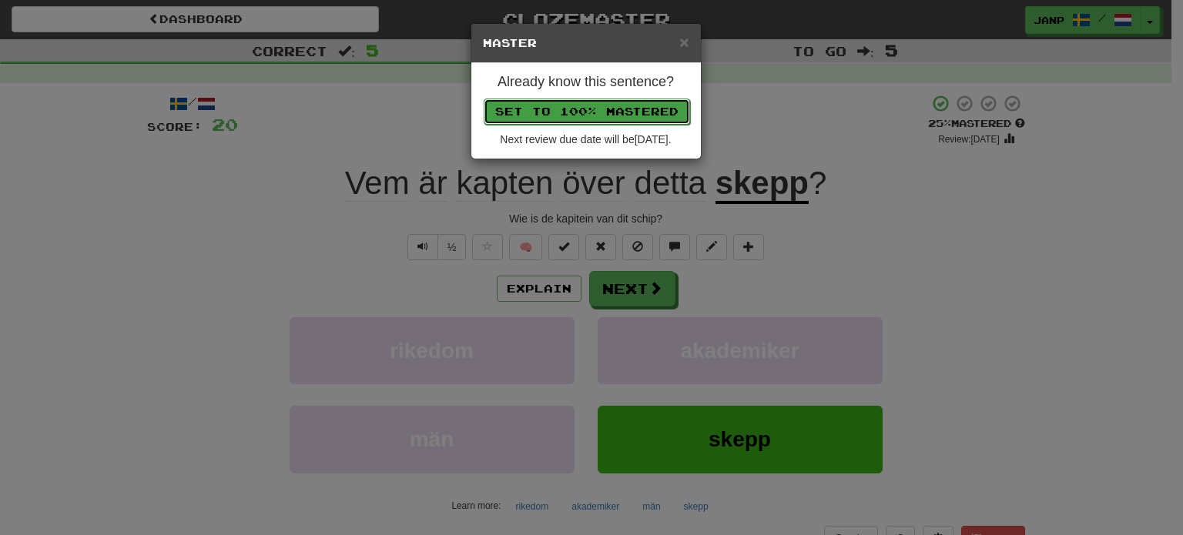
click at [592, 119] on button "Set to 100% Mastered" at bounding box center [587, 112] width 206 height 26
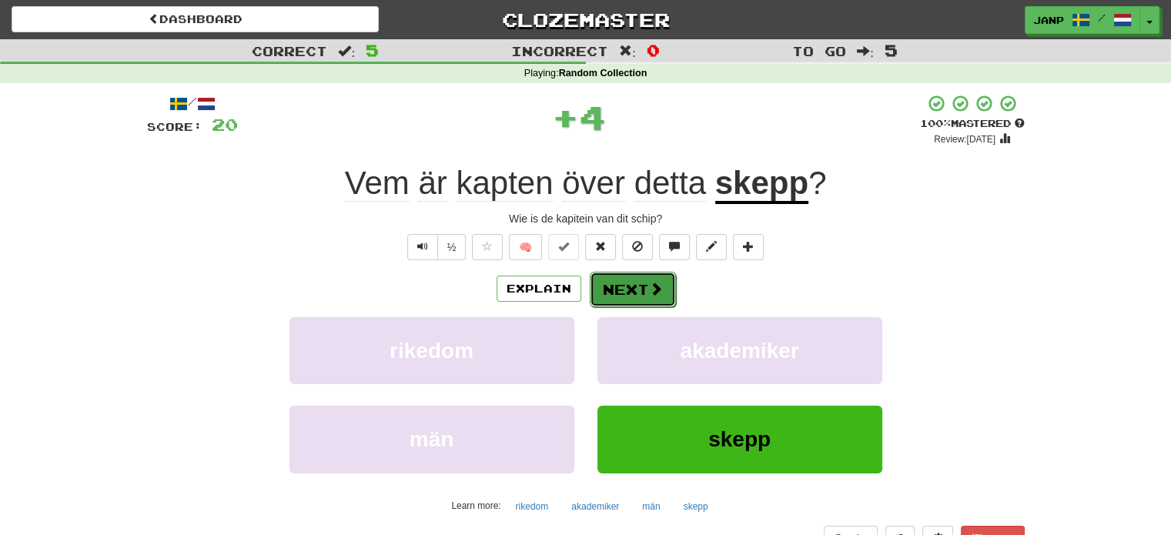
click at [641, 286] on button "Next" at bounding box center [633, 289] width 86 height 35
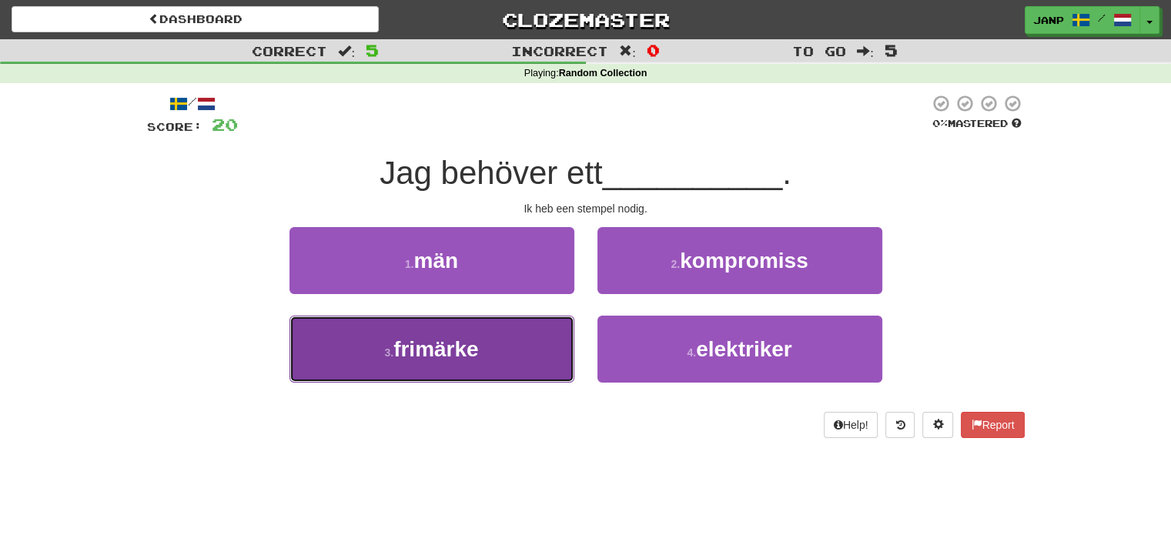
click at [547, 340] on button "3 . frimärke" at bounding box center [431, 349] width 285 height 67
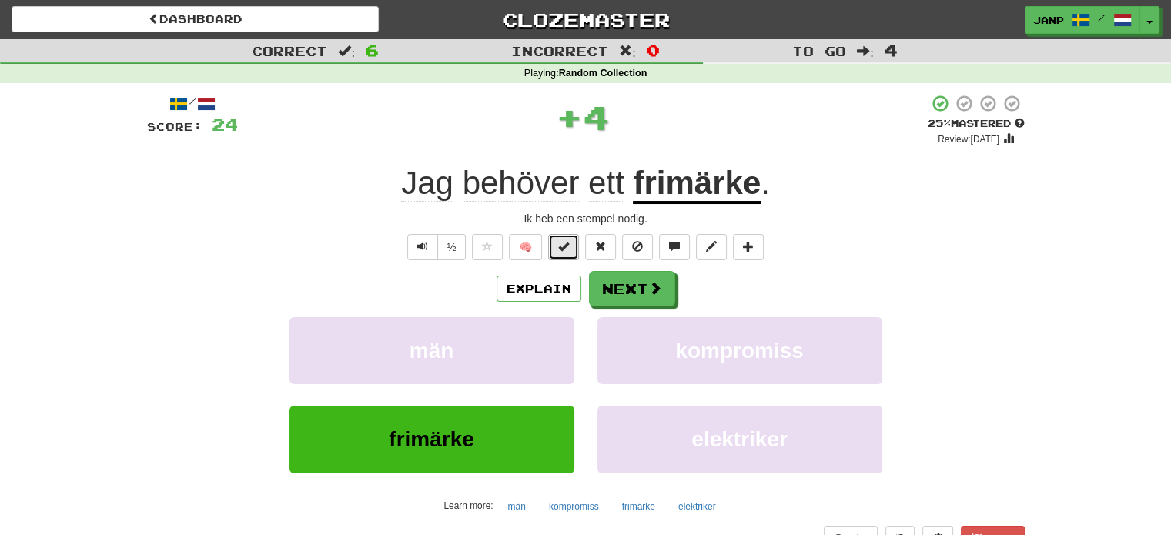
click at [563, 245] on span at bounding box center [563, 246] width 11 height 11
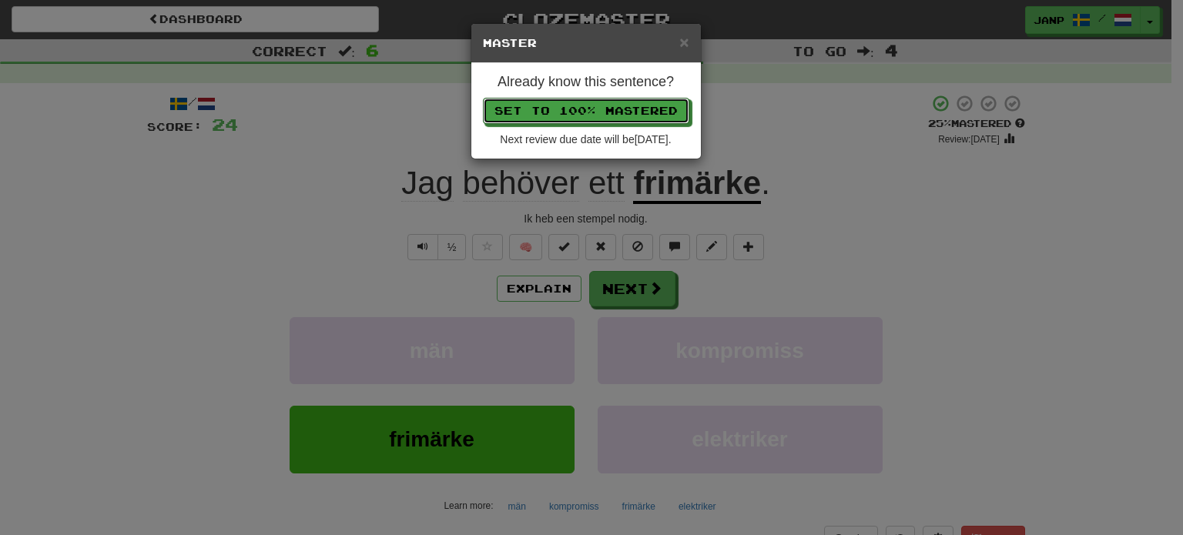
drag, startPoint x: 592, startPoint y: 109, endPoint x: 594, endPoint y: 121, distance: 12.5
click at [592, 108] on button "Set to 100% Mastered" at bounding box center [586, 111] width 206 height 26
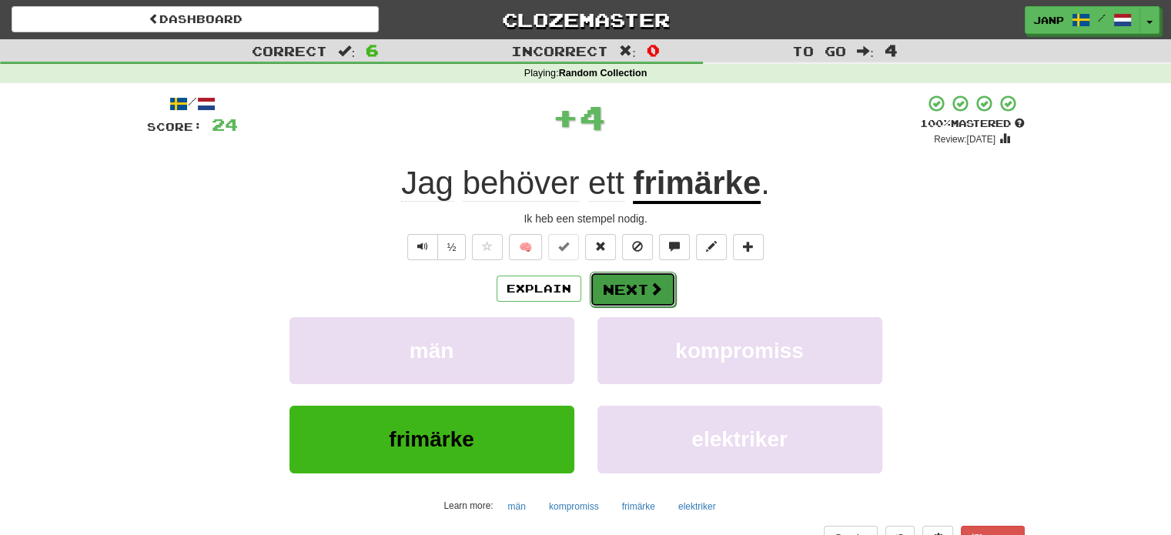
click at [658, 299] on button "Next" at bounding box center [633, 289] width 86 height 35
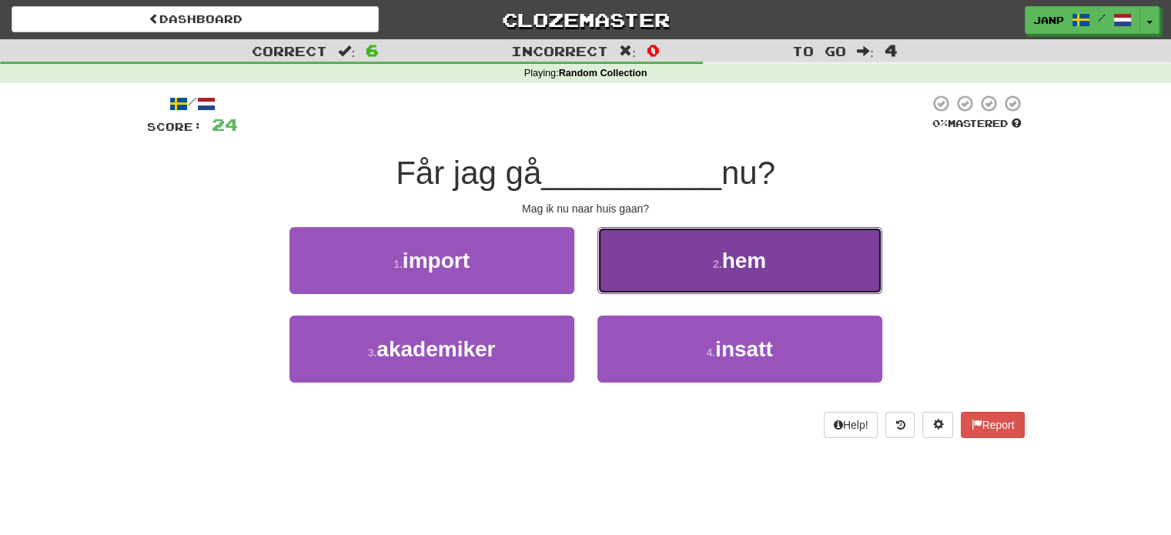
click at [677, 261] on button "2 . hem" at bounding box center [739, 260] width 285 height 67
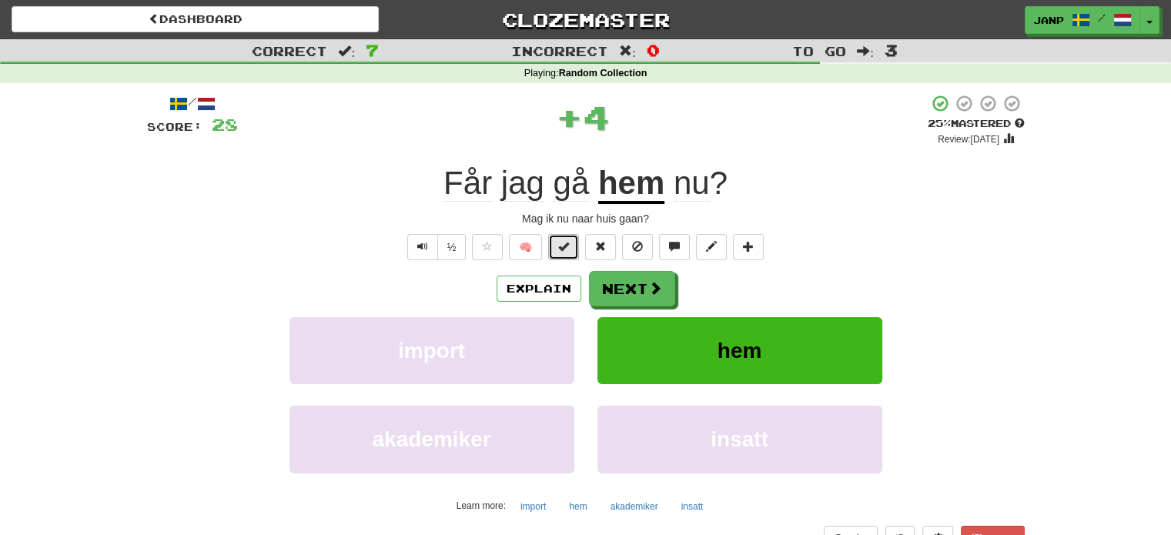
click at [568, 249] on span at bounding box center [563, 246] width 11 height 11
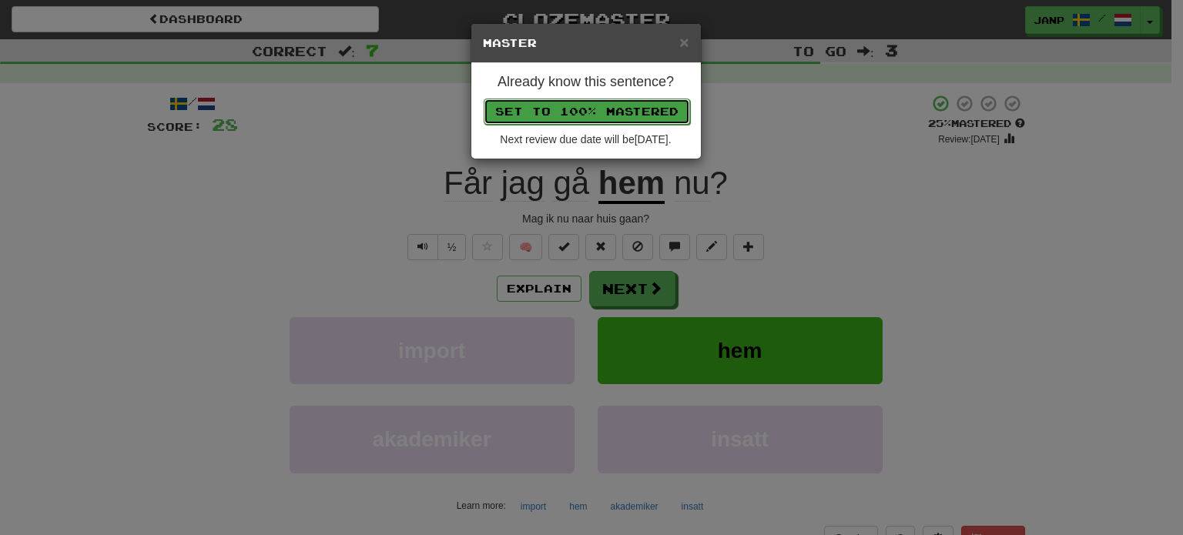
click at [564, 119] on button "Set to 100% Mastered" at bounding box center [587, 112] width 206 height 26
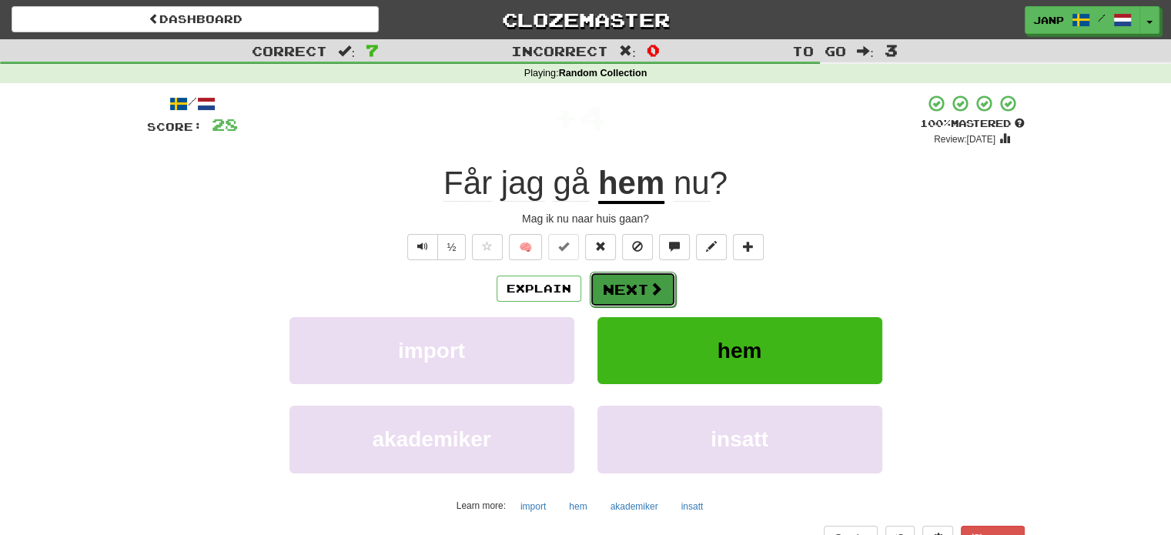
click at [659, 291] on span at bounding box center [656, 289] width 14 height 14
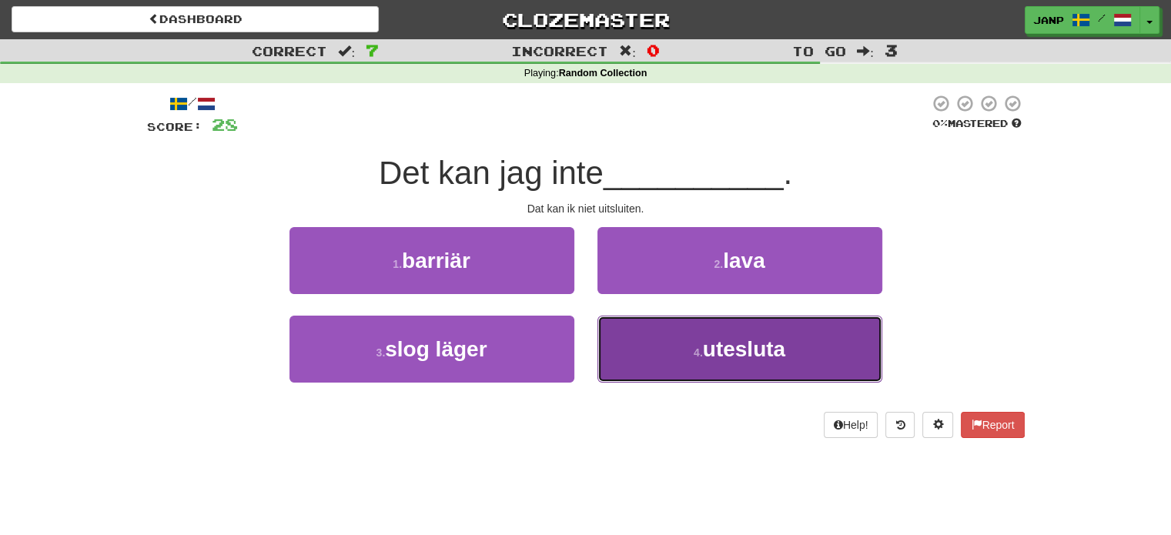
click at [673, 347] on button "4 . utesluta" at bounding box center [739, 349] width 285 height 67
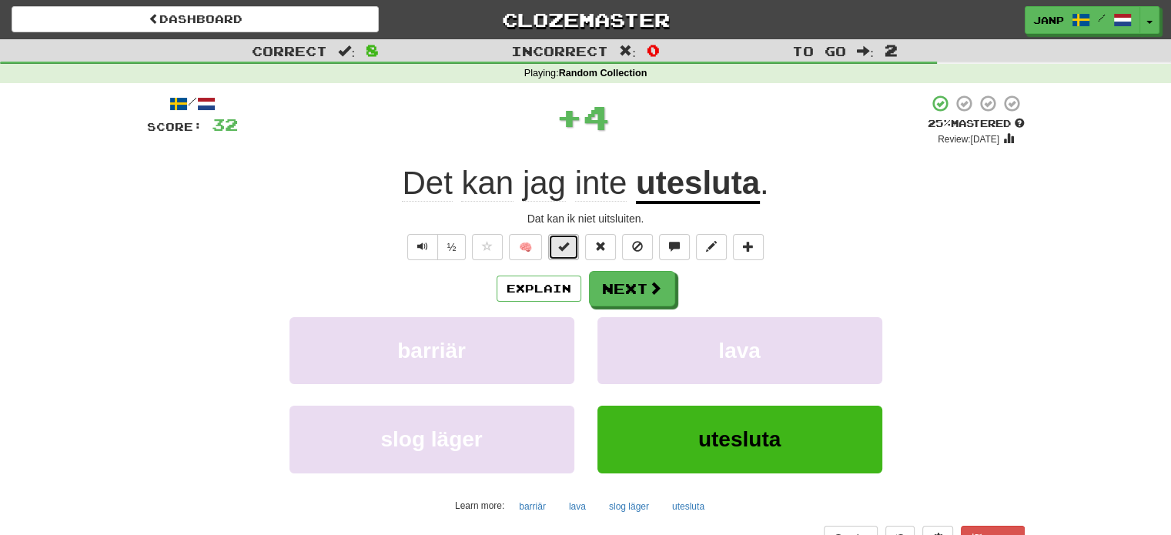
click at [567, 248] on span at bounding box center [563, 246] width 11 height 11
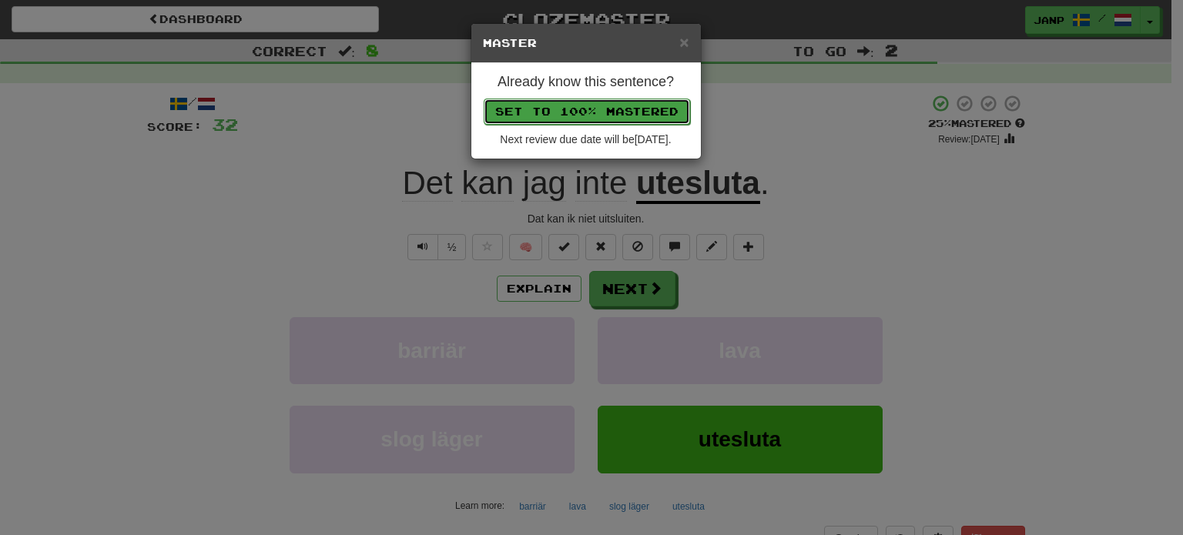
click at [557, 108] on button "Set to 100% Mastered" at bounding box center [587, 112] width 206 height 26
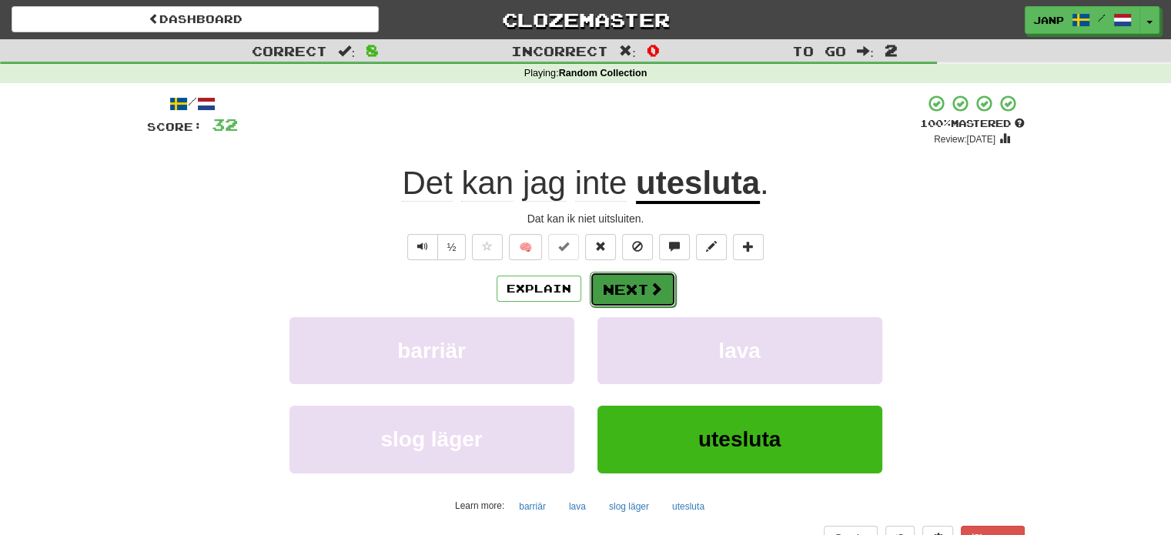
click at [659, 286] on span at bounding box center [656, 289] width 14 height 14
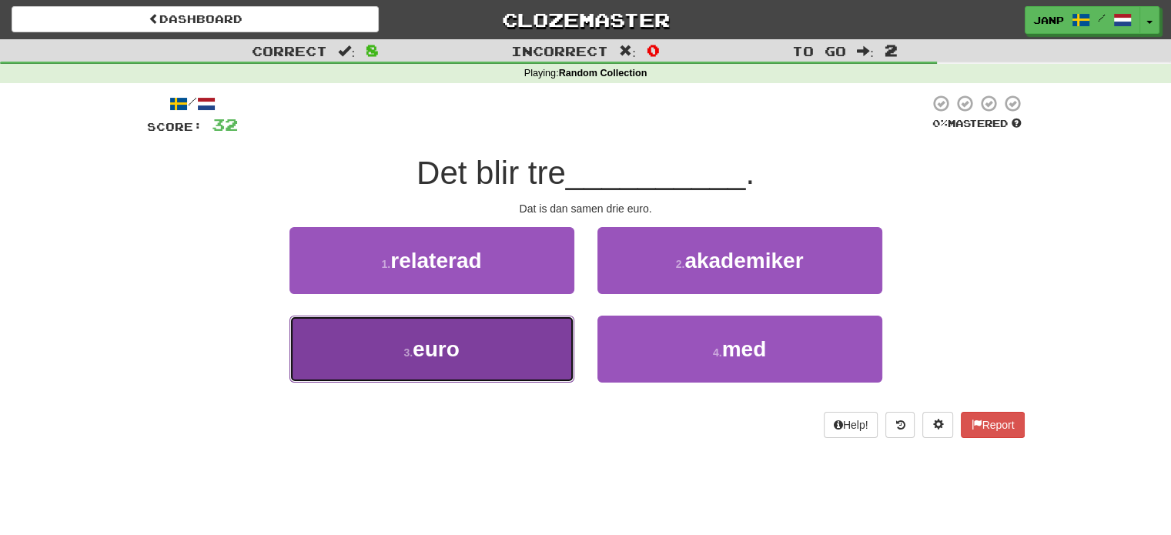
click at [545, 345] on button "3 . euro" at bounding box center [431, 349] width 285 height 67
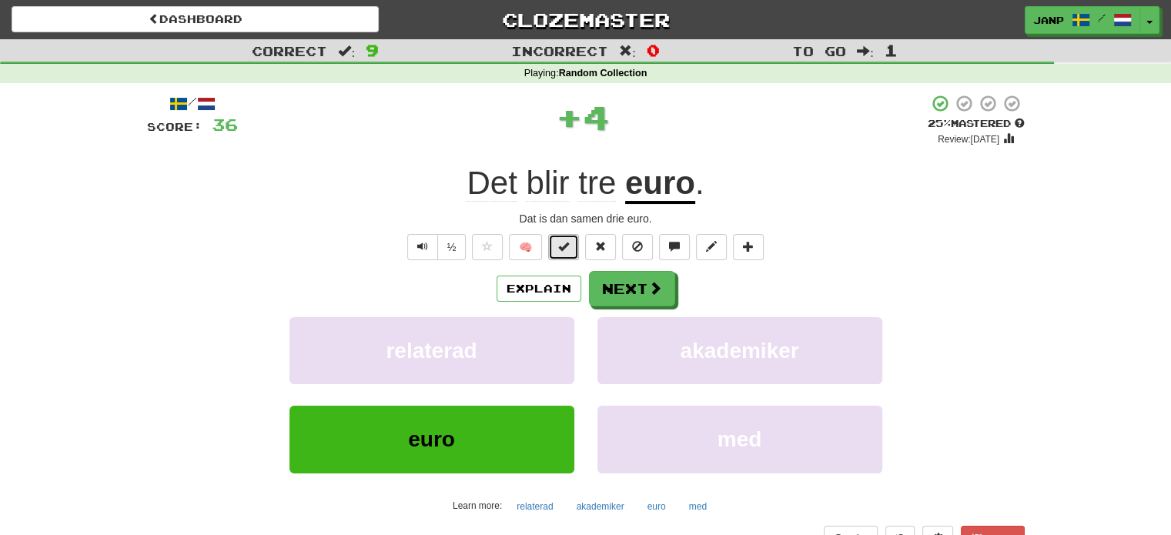
click at [563, 249] on span at bounding box center [563, 246] width 11 height 11
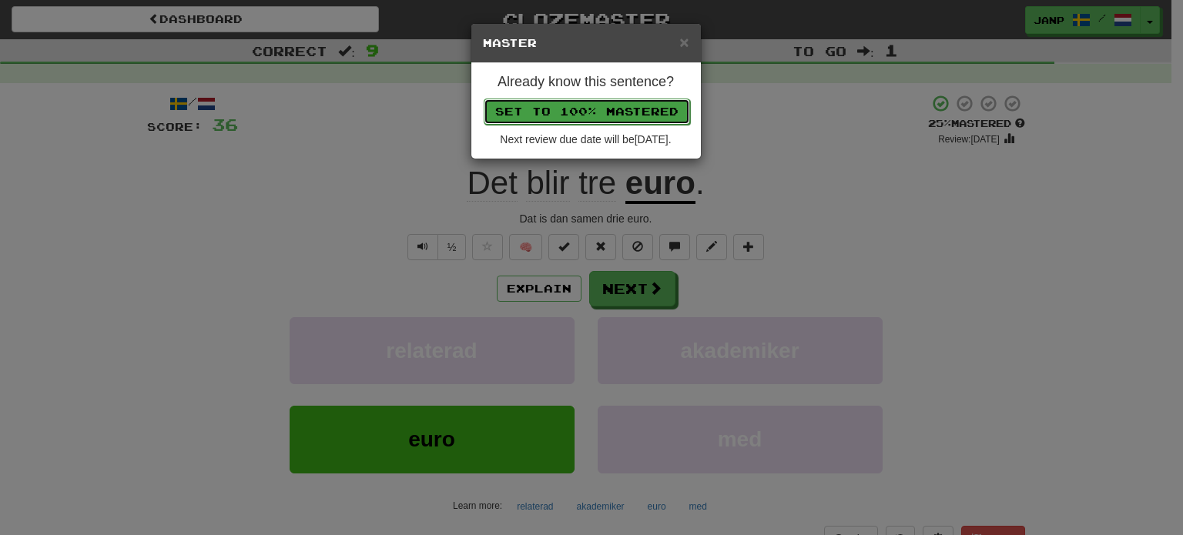
click at [564, 102] on button "Set to 100% Mastered" at bounding box center [587, 112] width 206 height 26
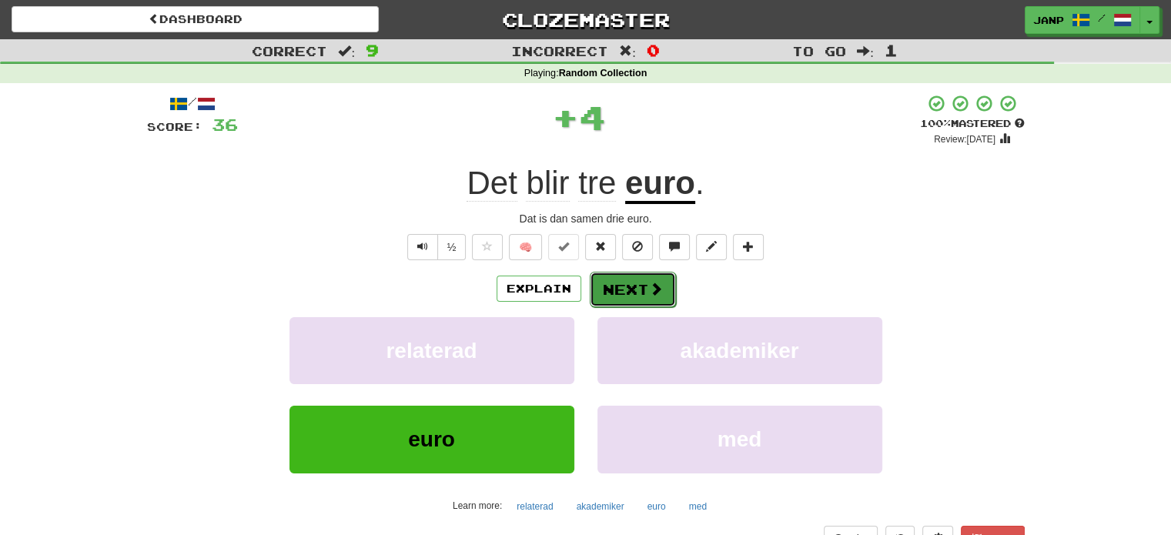
click at [644, 285] on button "Next" at bounding box center [633, 289] width 86 height 35
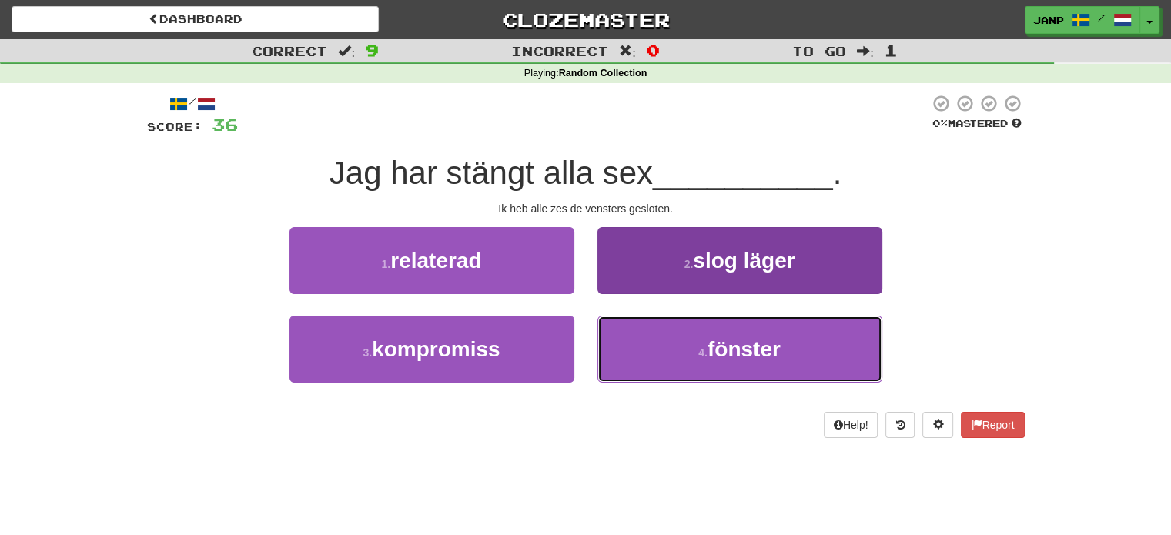
drag, startPoint x: 651, startPoint y: 351, endPoint x: 626, endPoint y: 322, distance: 38.7
click at [652, 352] on button "4 . fönster" at bounding box center [739, 349] width 285 height 67
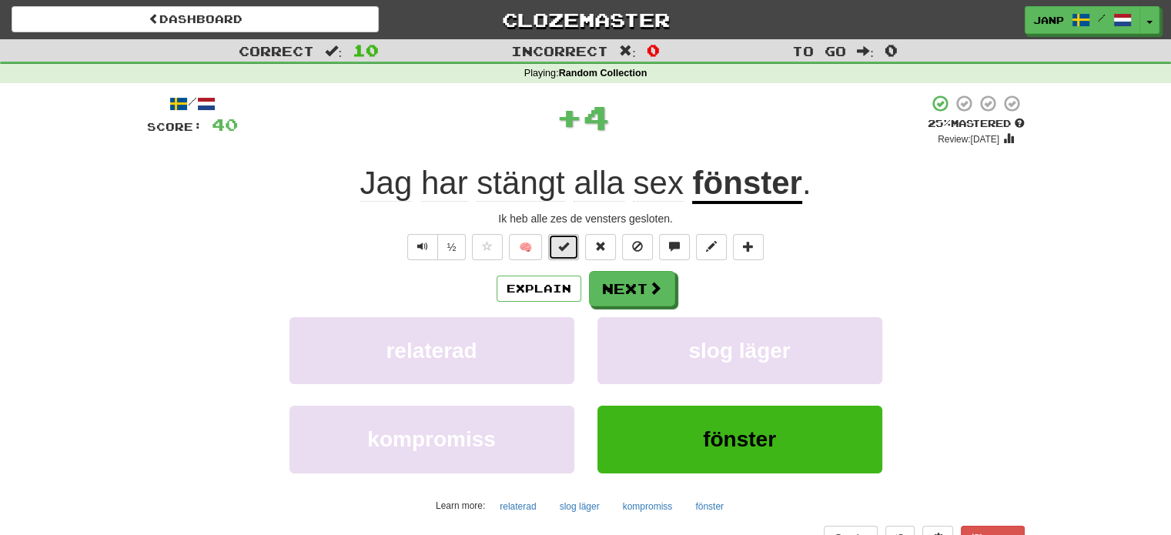
click at [561, 250] on span at bounding box center [563, 246] width 11 height 11
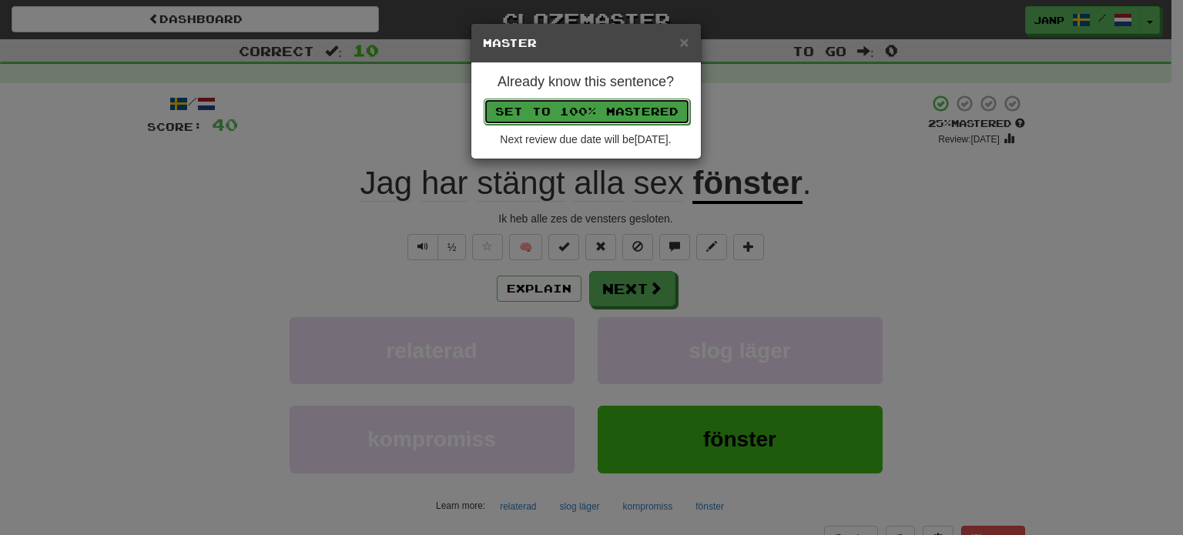
click at [557, 104] on button "Set to 100% Mastered" at bounding box center [587, 112] width 206 height 26
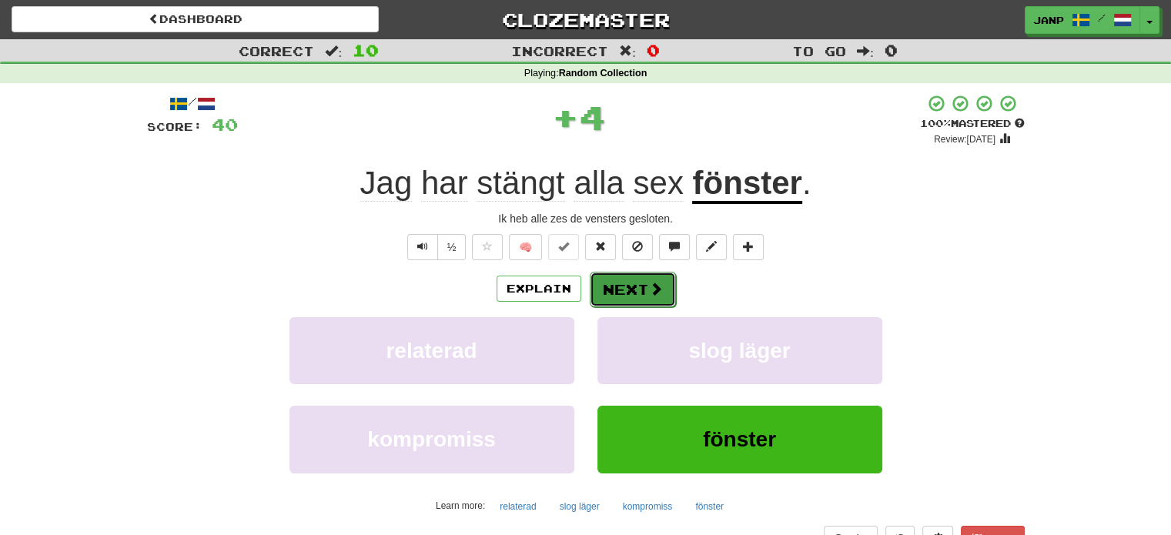
click at [651, 292] on span at bounding box center [656, 289] width 14 height 14
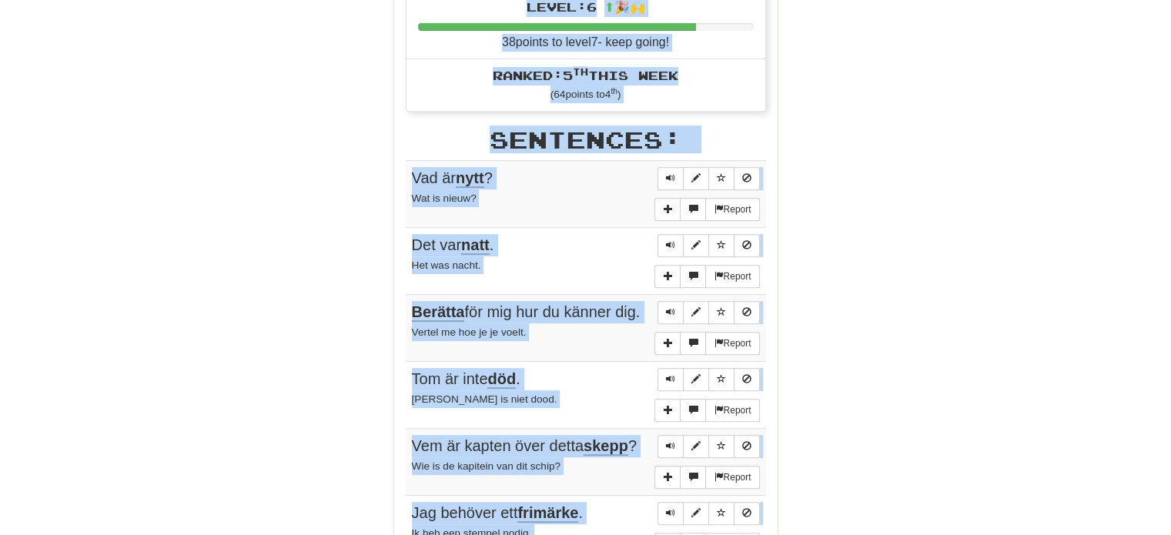
scroll to position [571, 0]
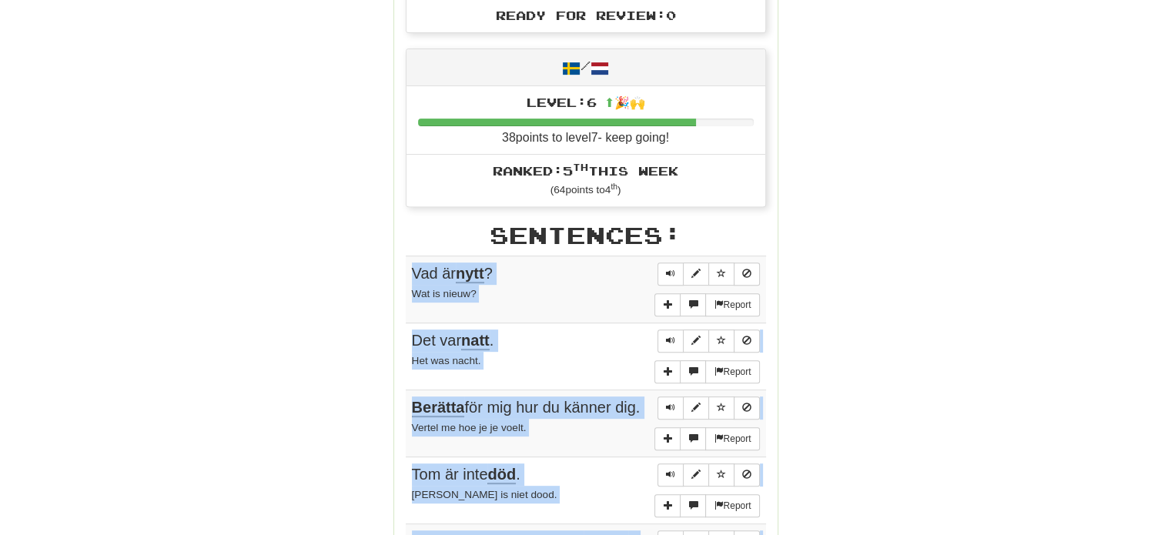
drag, startPoint x: 403, startPoint y: 146, endPoint x: 406, endPoint y: 266, distance: 120.1
click at [406, 266] on div "Stats: Score: + 40 Time: 0 : 27 New: 10 Review: 0 Correct: 10 Incorrect: 0 Prog…" at bounding box center [585, 297] width 383 height 1280
copy body "Vad är nytt ? Wat is nieuw? Report Det var natt . Het was nacht. Report Berätta…"
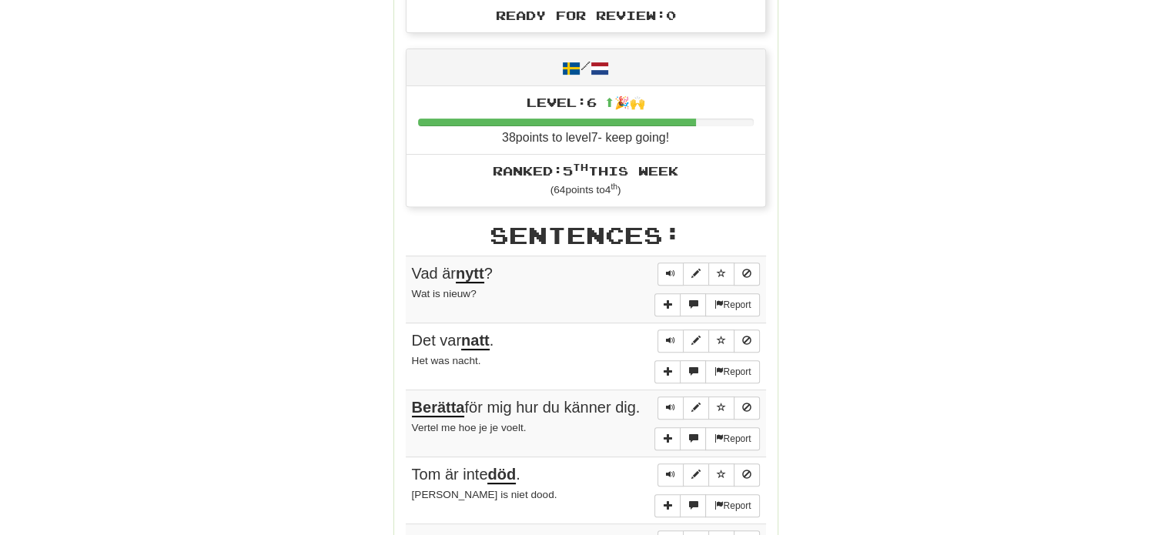
click at [871, 205] on div "Round Results Stats: Score: + 40 Time: 0 : 27 New: 10 Review: 0 Correct: 10 Inc…" at bounding box center [586, 286] width 878 height 1327
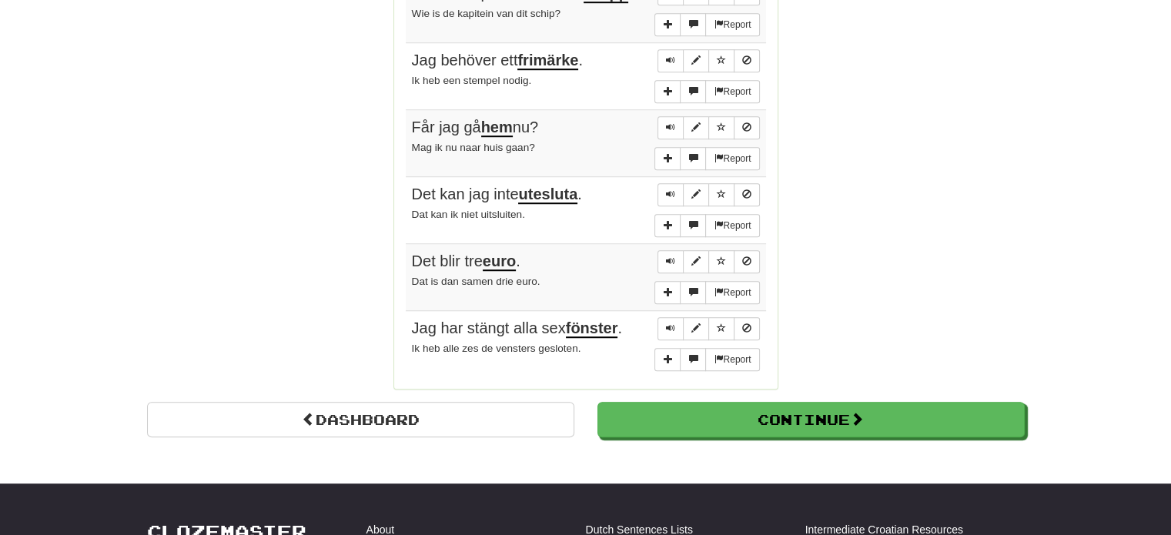
scroll to position [1341, 0]
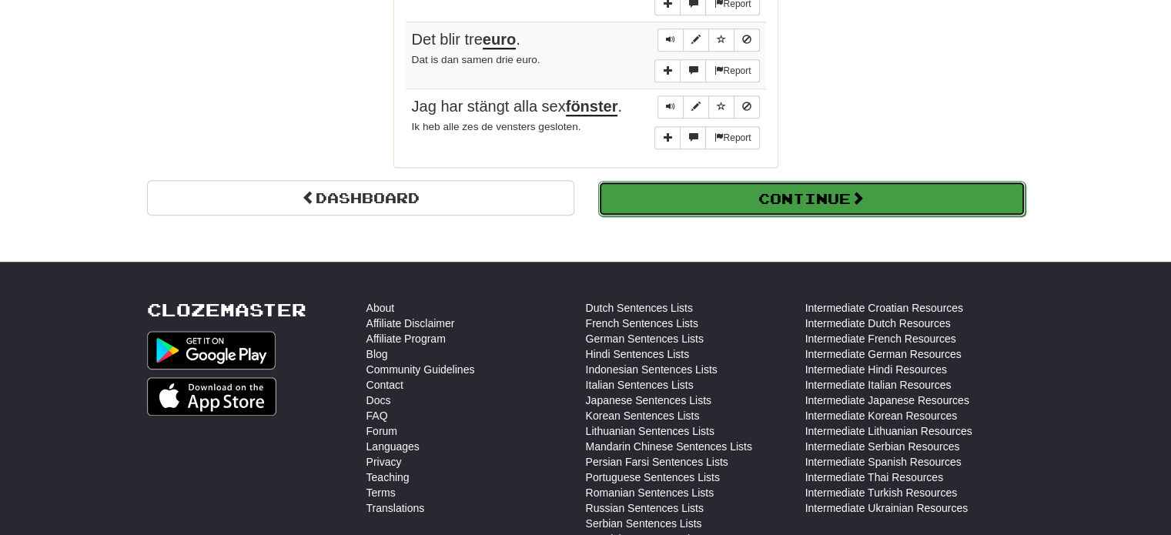
click at [731, 194] on button "Continue" at bounding box center [811, 198] width 427 height 35
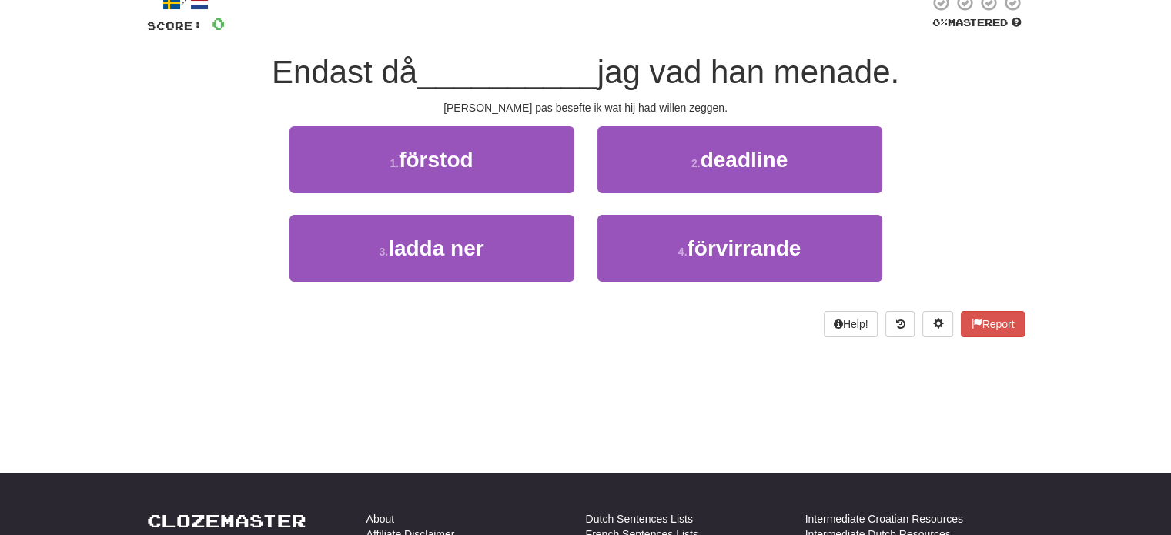
scroll to position [8, 0]
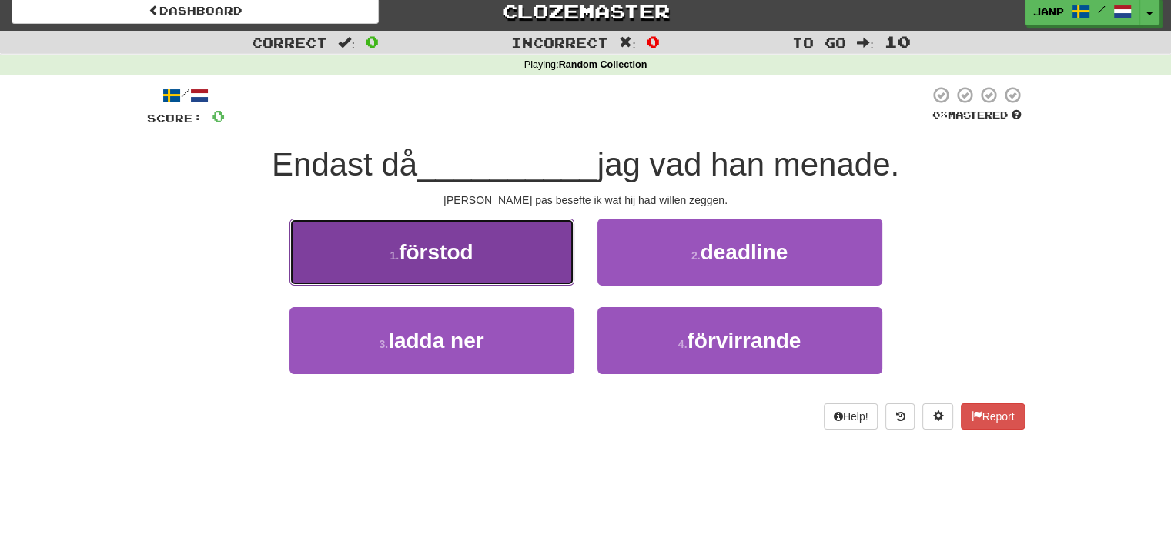
click at [497, 266] on button "1 . förstod" at bounding box center [431, 252] width 285 height 67
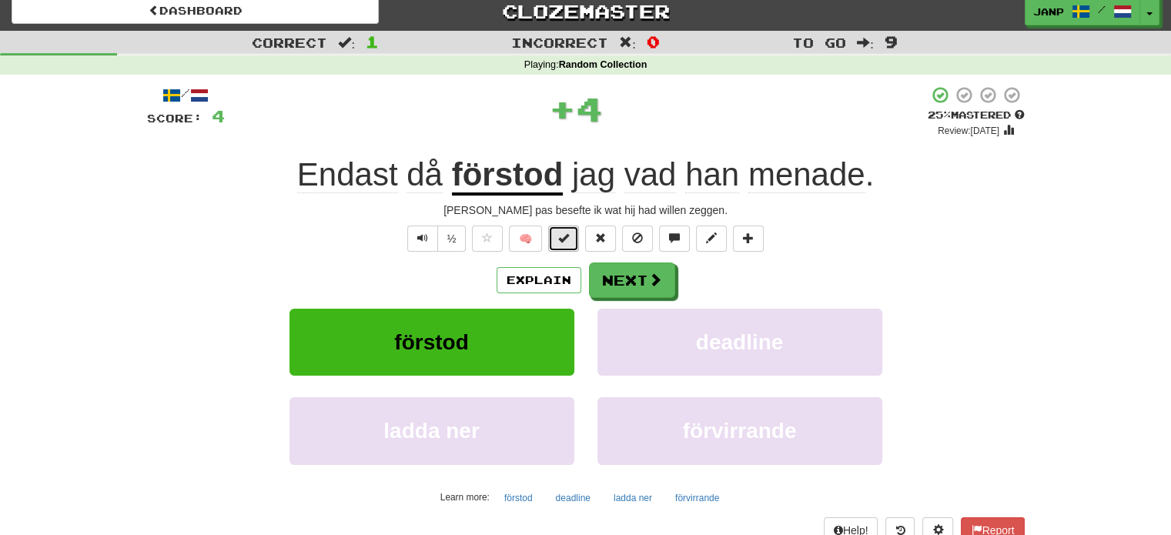
click at [562, 239] on span at bounding box center [563, 238] width 11 height 11
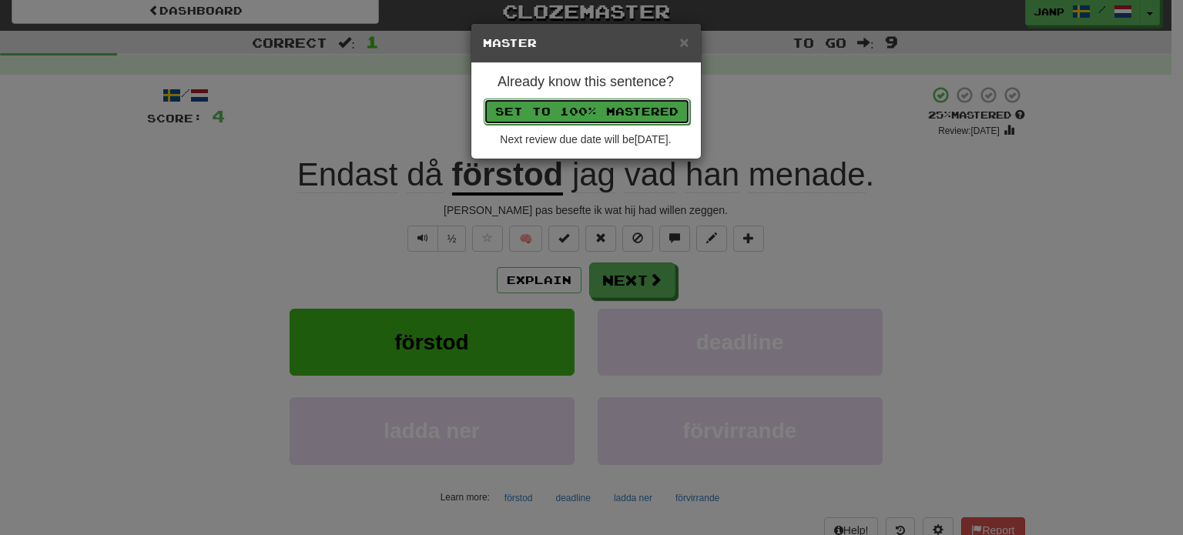
click at [600, 113] on button "Set to 100% Mastered" at bounding box center [587, 112] width 206 height 26
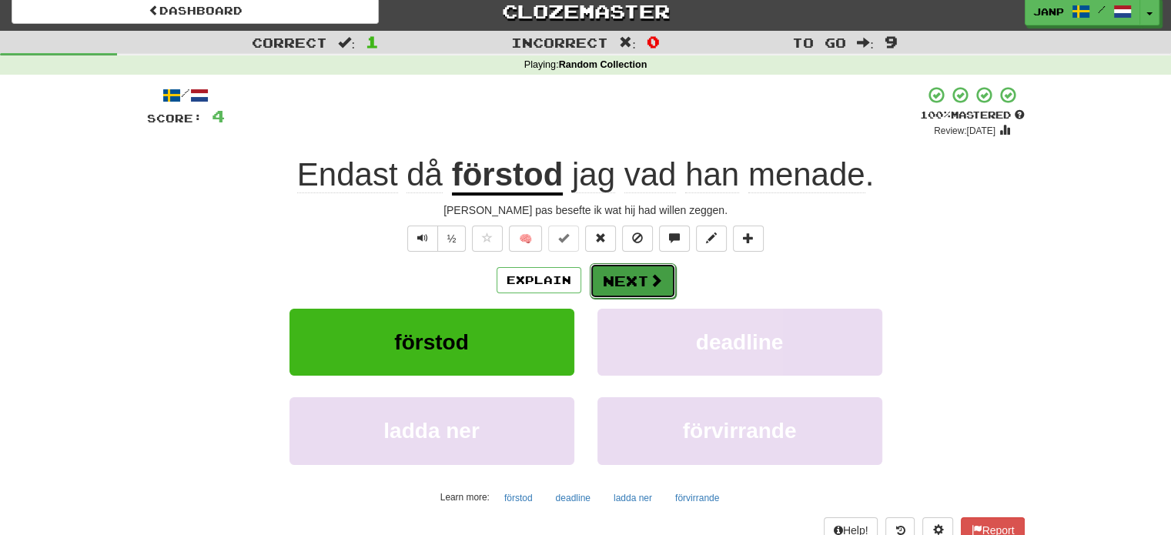
click at [641, 276] on button "Next" at bounding box center [633, 280] width 86 height 35
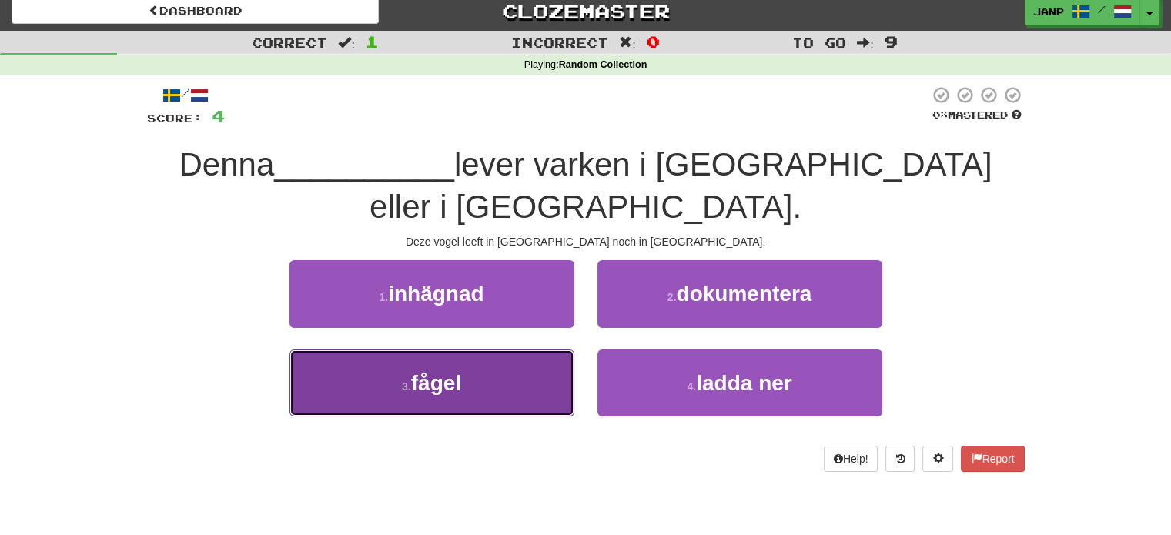
click at [539, 354] on button "3 . fågel" at bounding box center [431, 383] width 285 height 67
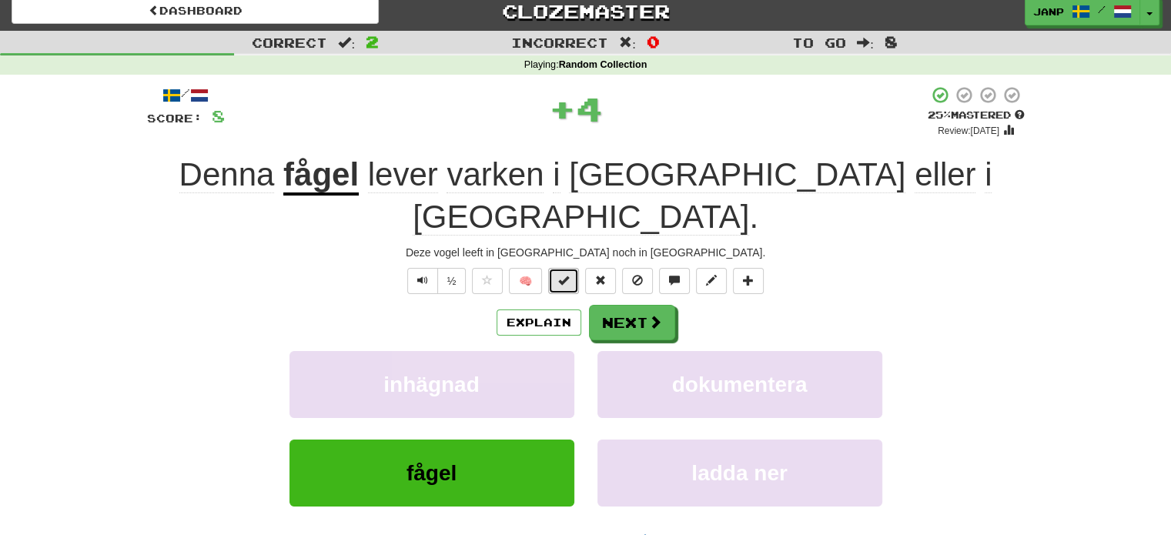
click at [574, 268] on button at bounding box center [563, 281] width 31 height 26
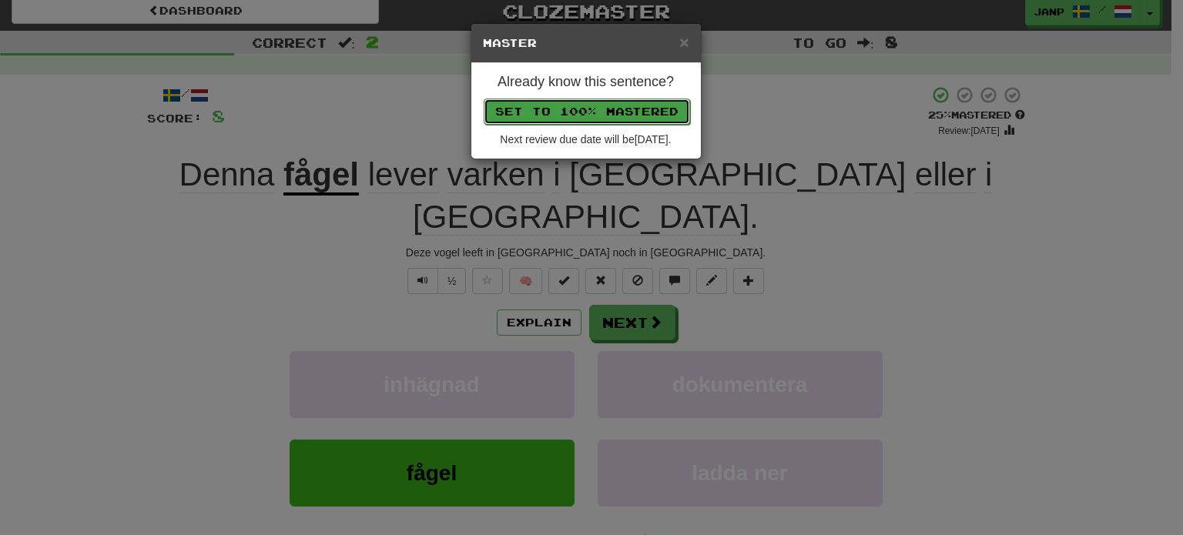
click at [594, 110] on button "Set to 100% Mastered" at bounding box center [587, 112] width 206 height 26
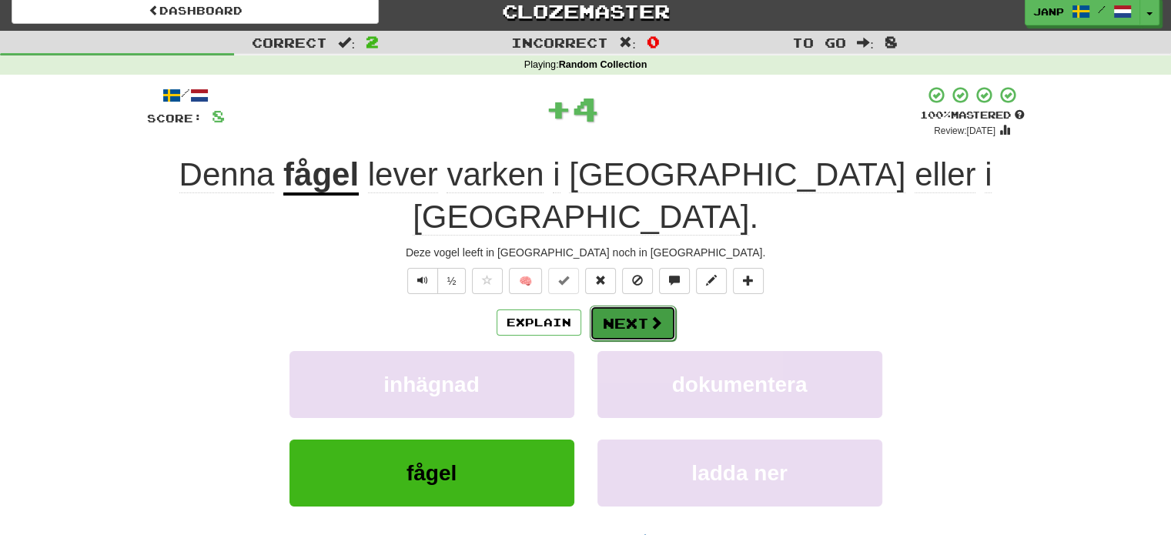
click at [628, 306] on button "Next" at bounding box center [633, 323] width 86 height 35
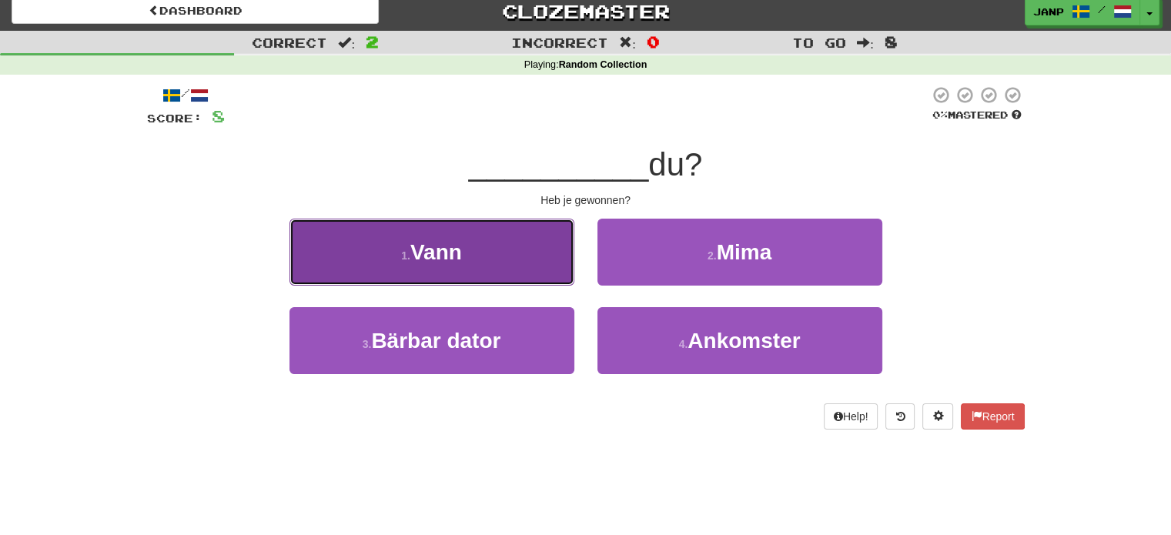
click at [561, 256] on button "1 . Vann" at bounding box center [431, 252] width 285 height 67
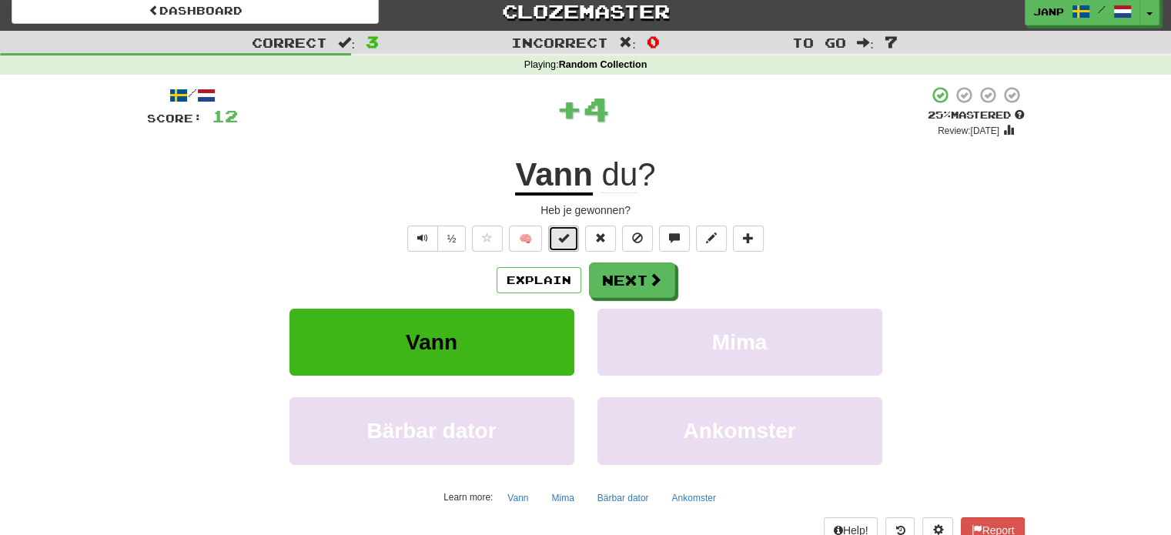
click at [567, 239] on span at bounding box center [563, 238] width 11 height 11
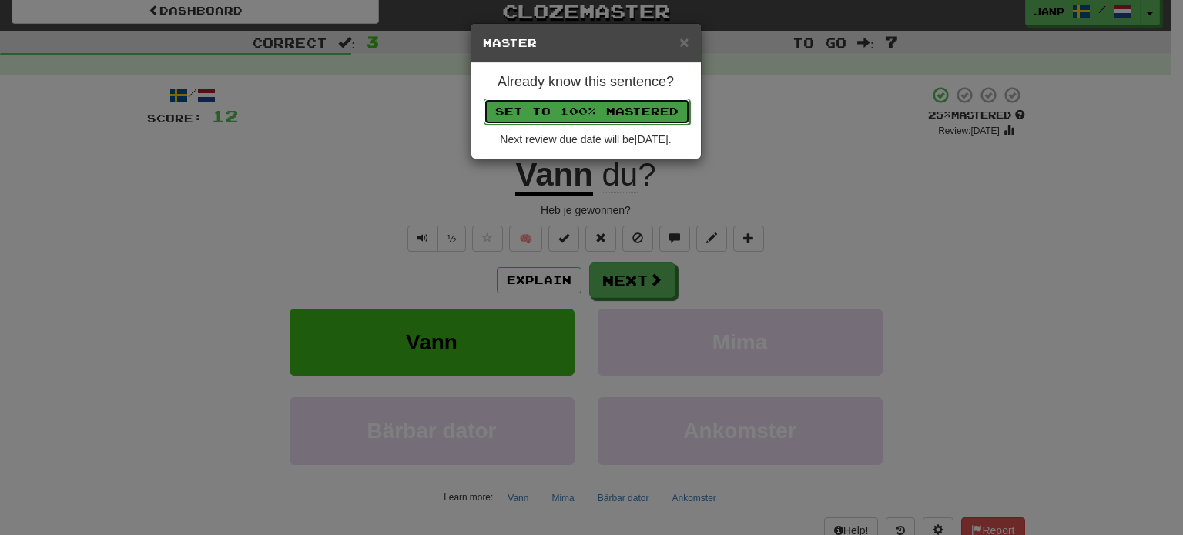
click at [588, 102] on button "Set to 100% Mastered" at bounding box center [587, 112] width 206 height 26
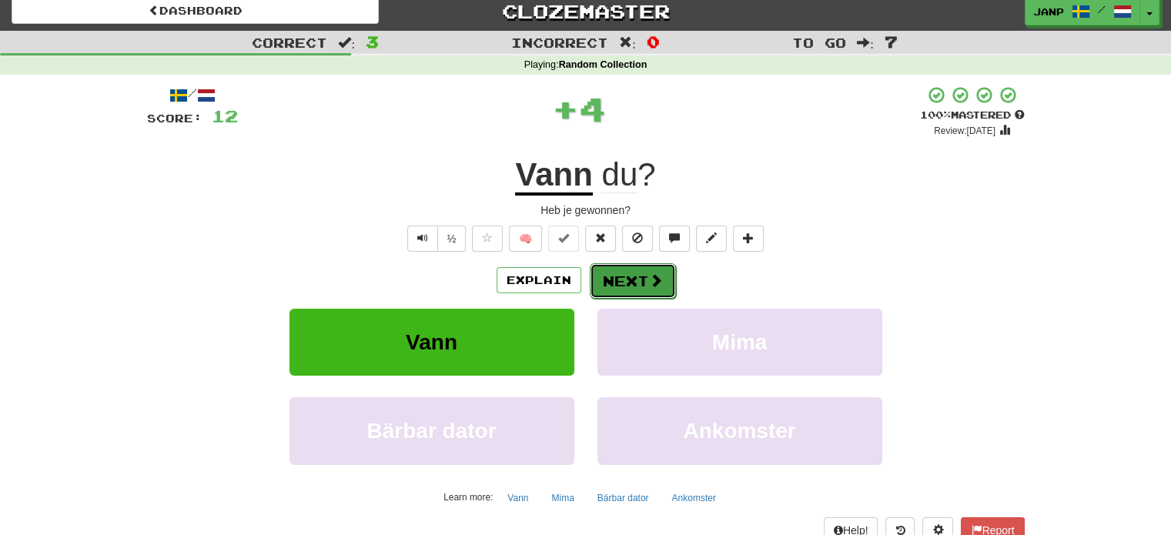
click at [655, 279] on span at bounding box center [656, 280] width 14 height 14
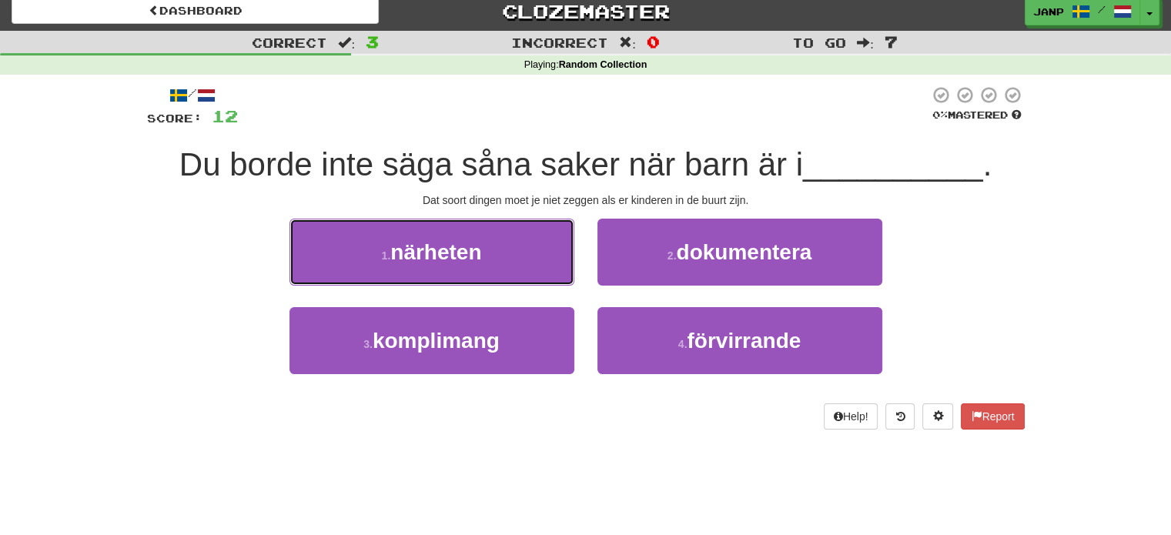
click at [522, 262] on button "1 . närheten" at bounding box center [431, 252] width 285 height 67
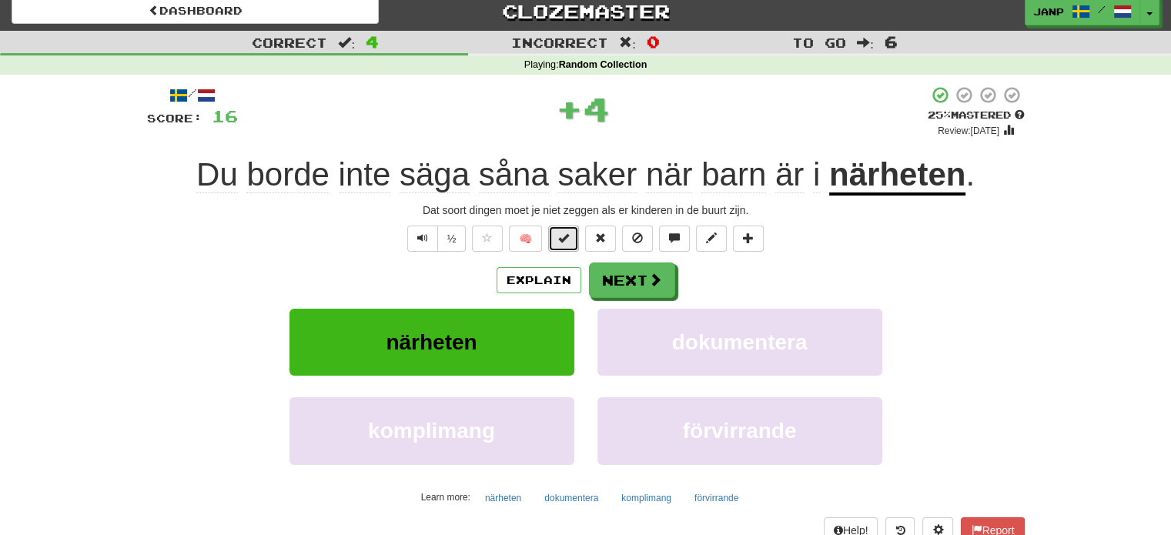
click at [562, 243] on span at bounding box center [563, 238] width 11 height 11
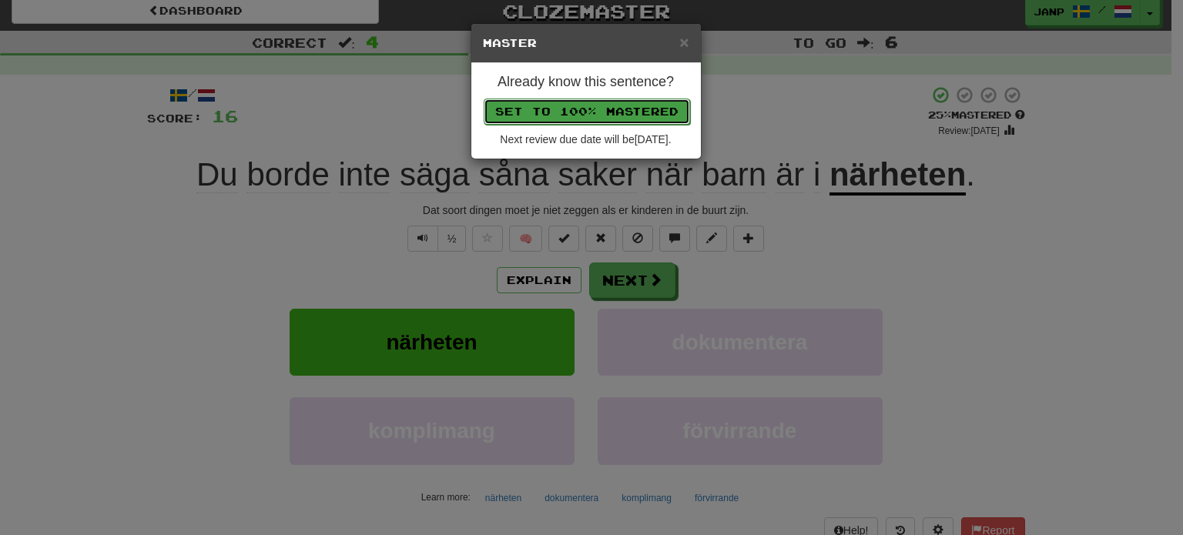
click at [579, 109] on button "Set to 100% Mastered" at bounding box center [587, 112] width 206 height 26
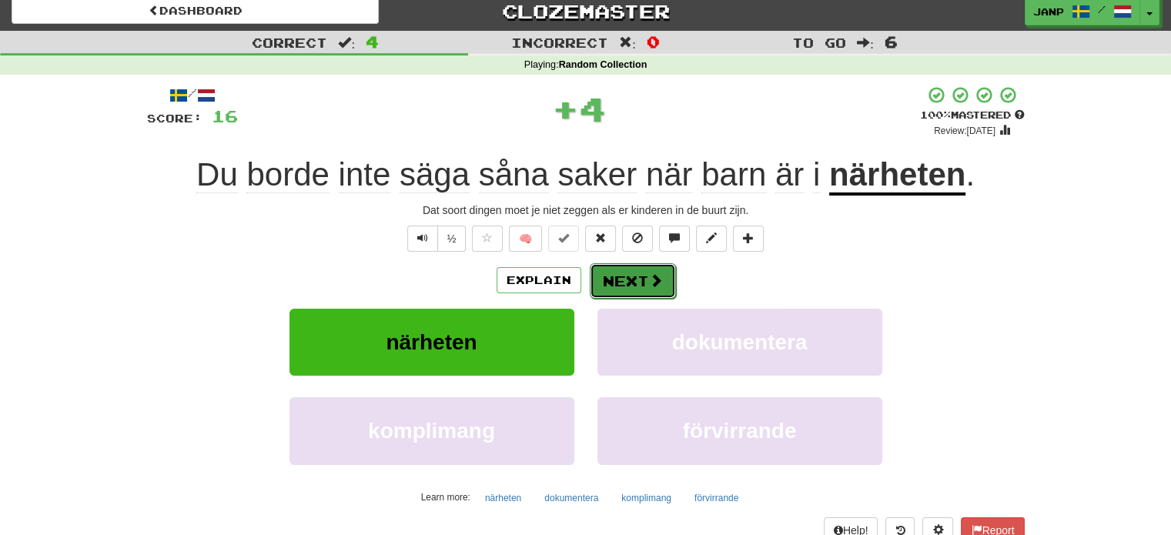
click at [625, 279] on button "Next" at bounding box center [633, 280] width 86 height 35
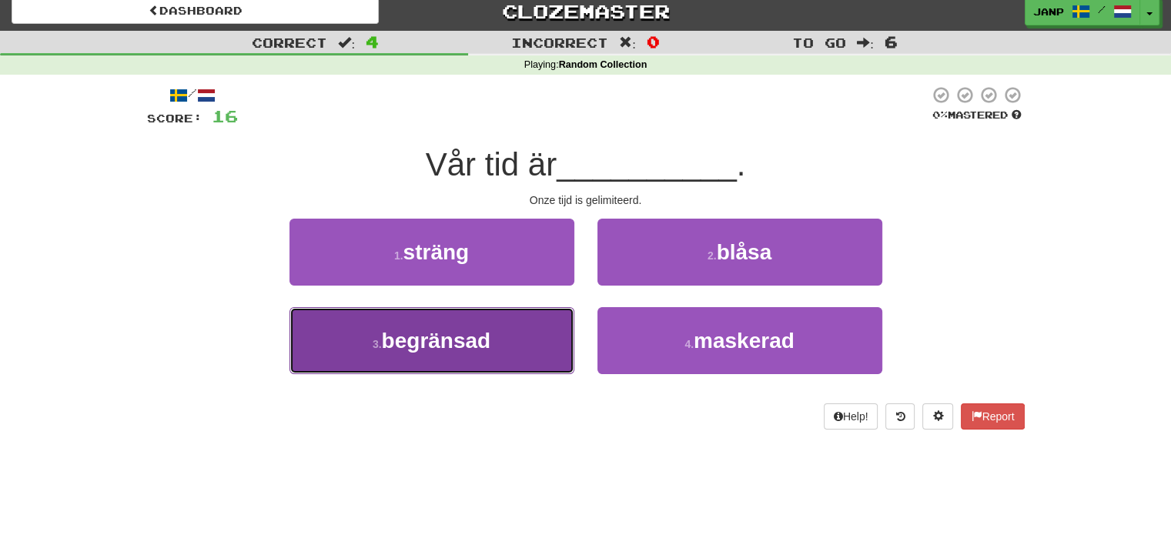
click at [539, 333] on button "3 . begränsad" at bounding box center [431, 340] width 285 height 67
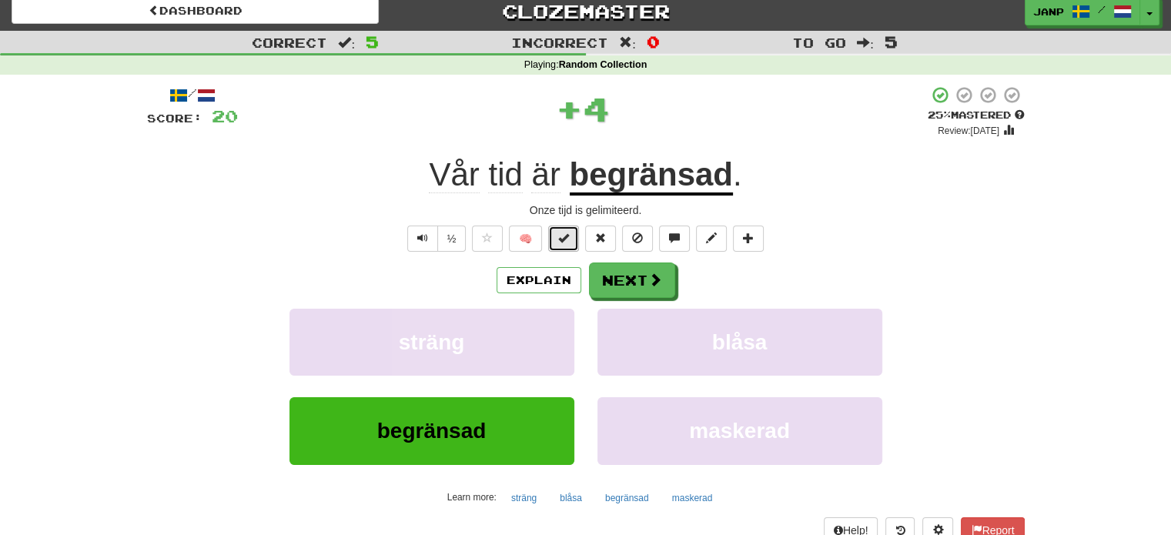
click at [557, 242] on button at bounding box center [563, 239] width 31 height 26
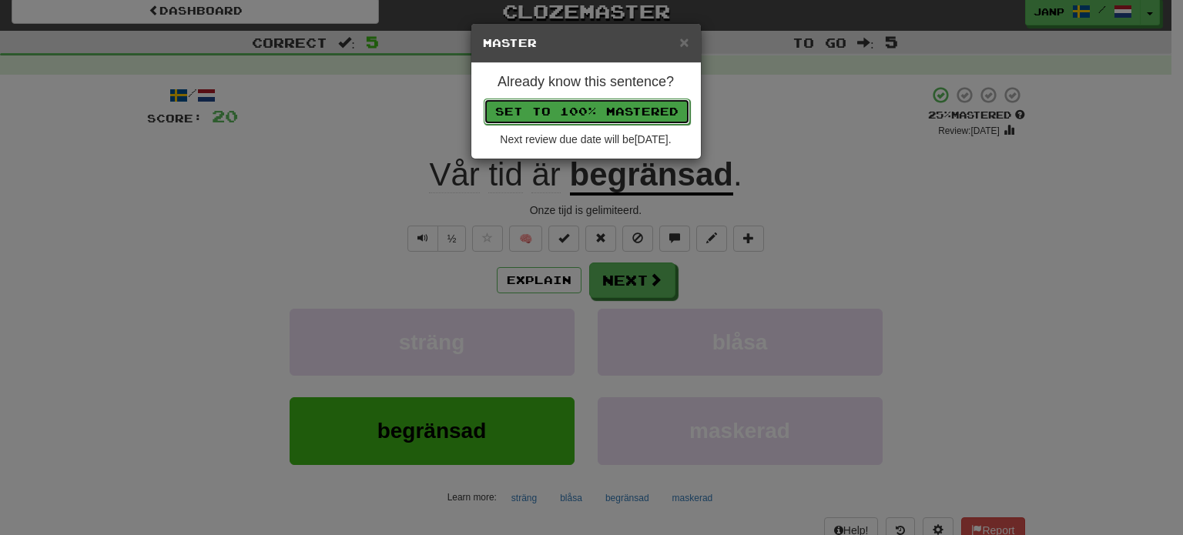
click at [559, 107] on button "Set to 100% Mastered" at bounding box center [587, 112] width 206 height 26
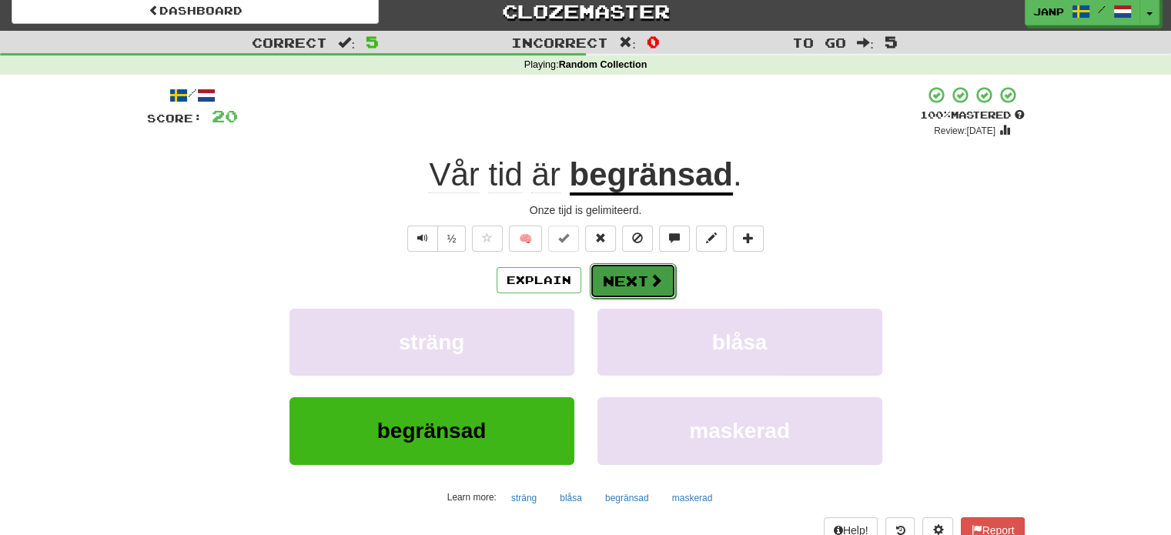
click at [616, 274] on button "Next" at bounding box center [633, 280] width 86 height 35
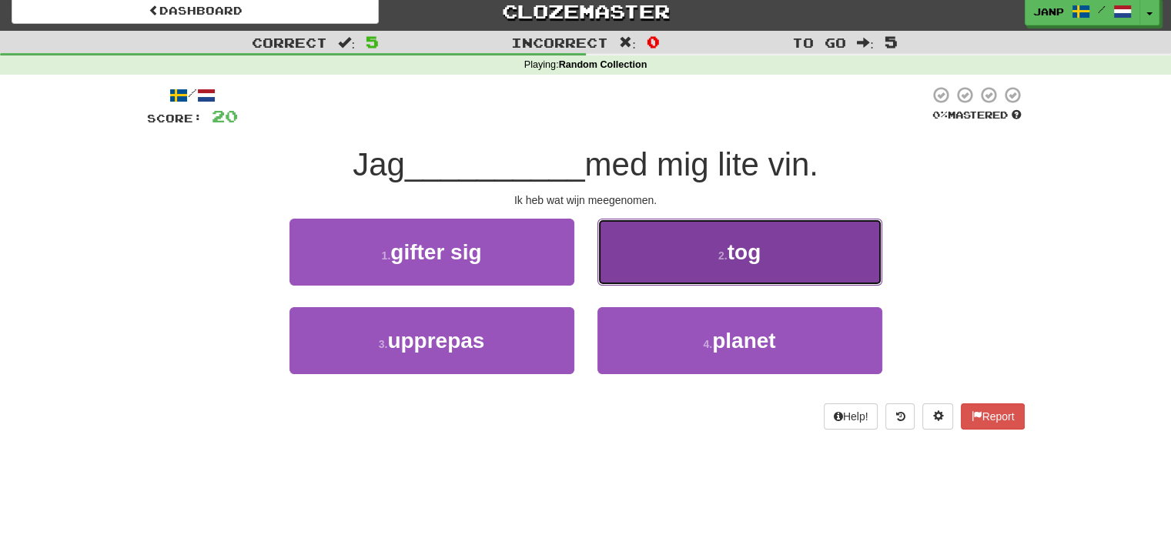
click at [657, 272] on button "2 . tog" at bounding box center [739, 252] width 285 height 67
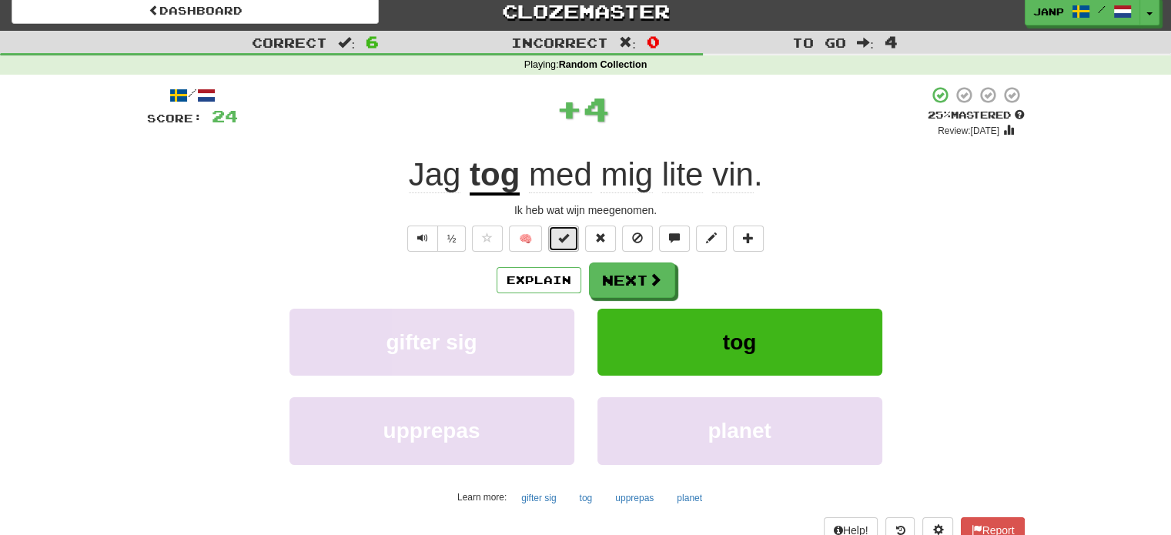
click at [567, 236] on span at bounding box center [563, 238] width 11 height 11
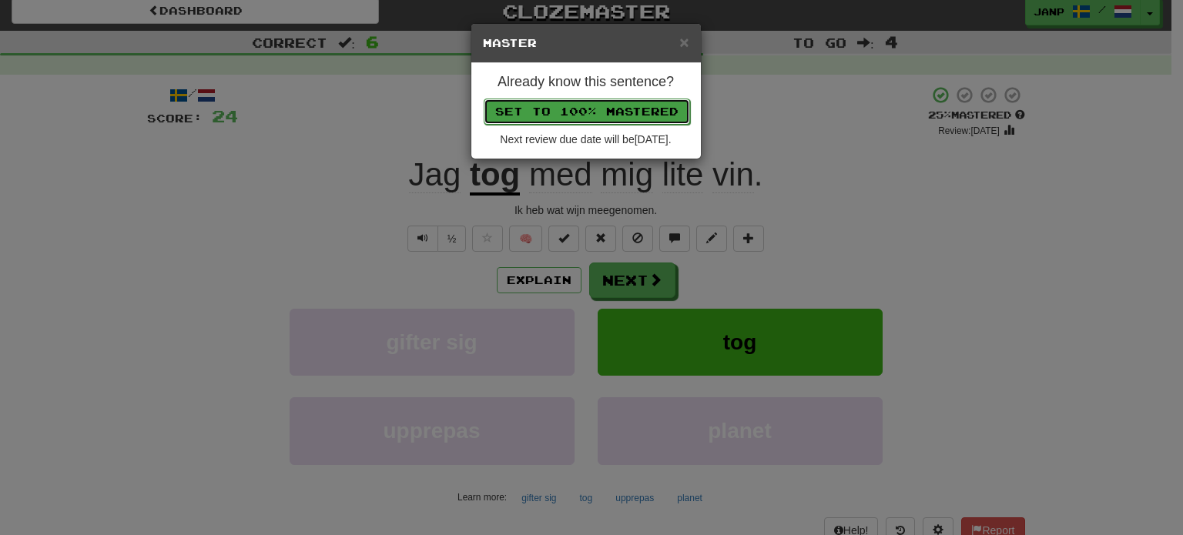
click at [591, 107] on button "Set to 100% Mastered" at bounding box center [587, 112] width 206 height 26
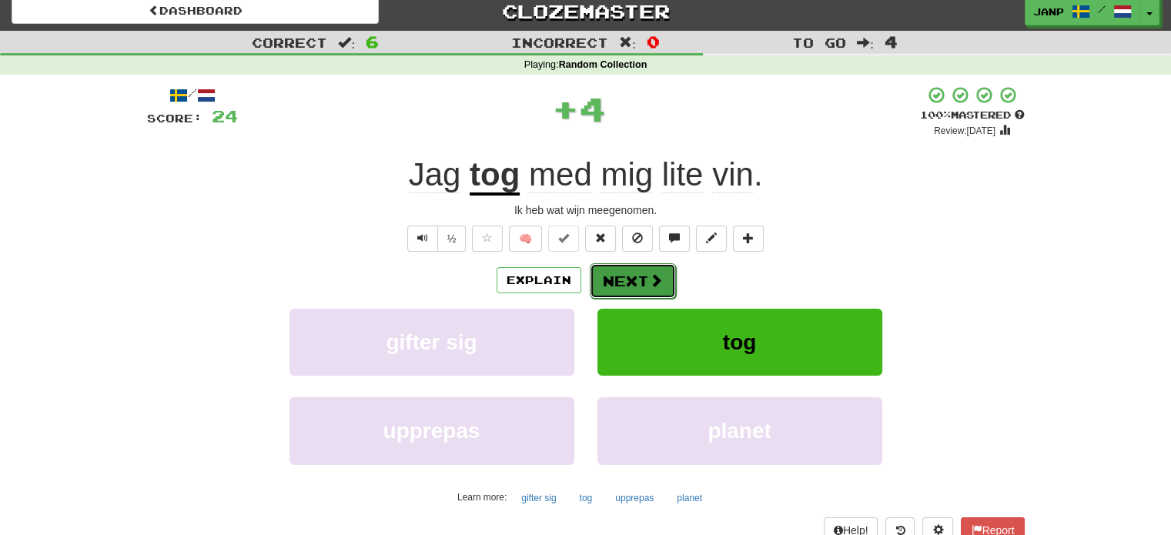
click at [622, 282] on button "Next" at bounding box center [633, 280] width 86 height 35
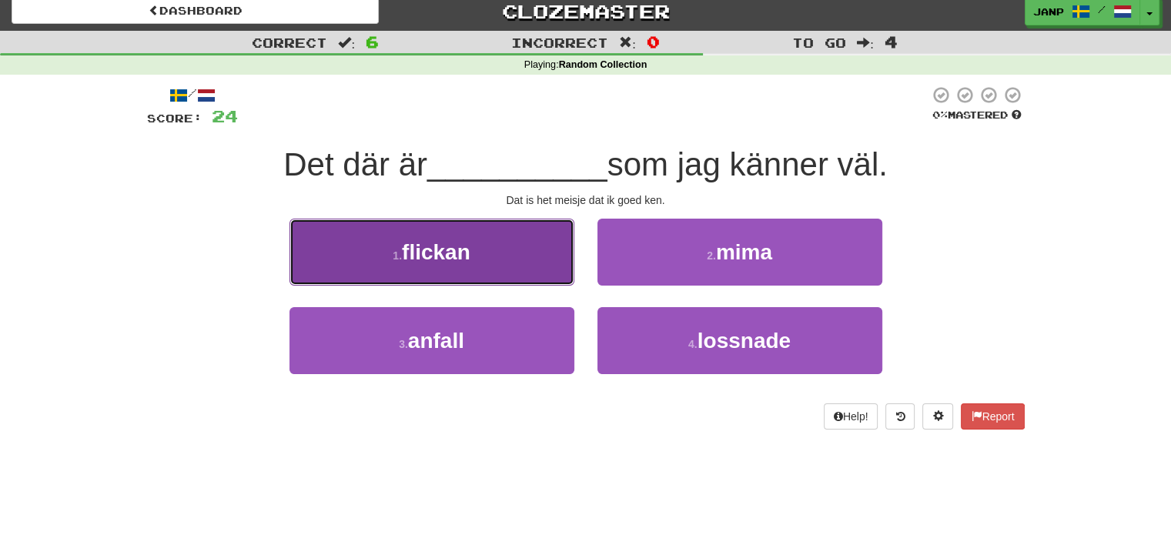
click at [541, 253] on button "1 . flickan" at bounding box center [431, 252] width 285 height 67
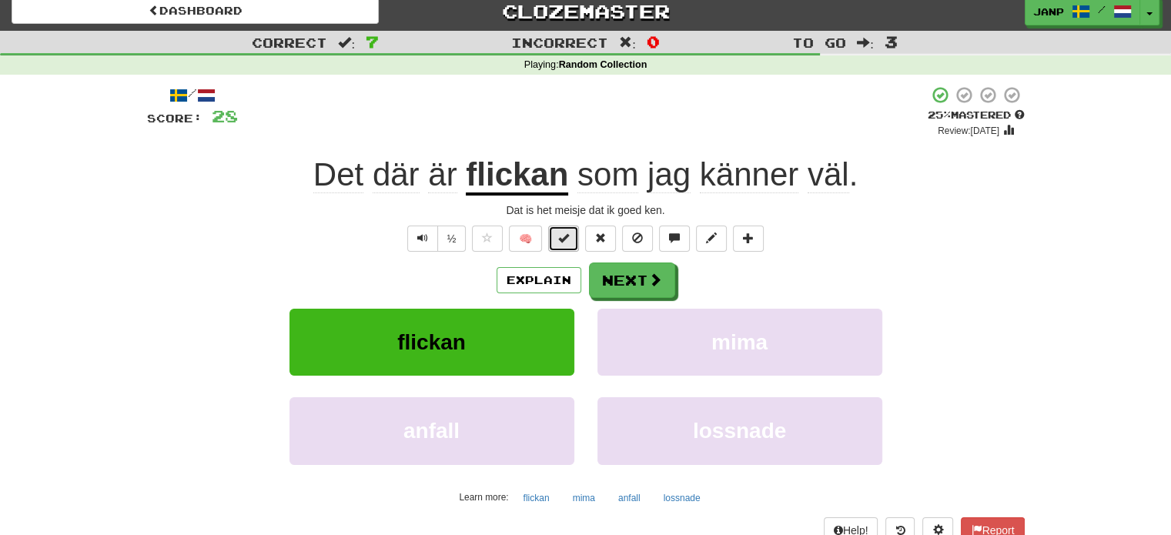
click at [565, 237] on span at bounding box center [563, 238] width 11 height 11
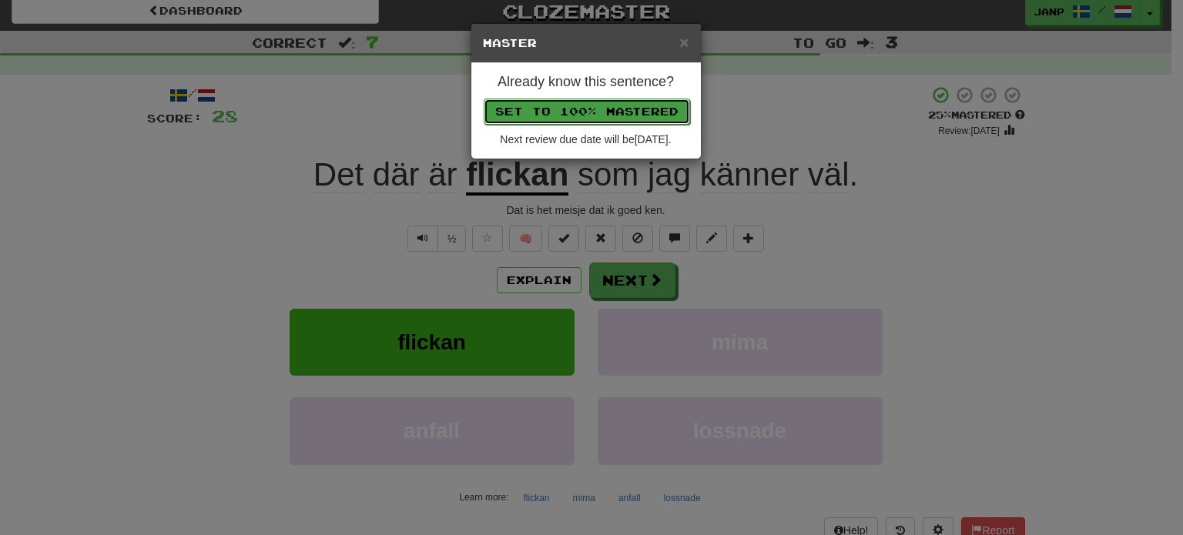
click at [604, 104] on button "Set to 100% Mastered" at bounding box center [587, 112] width 206 height 26
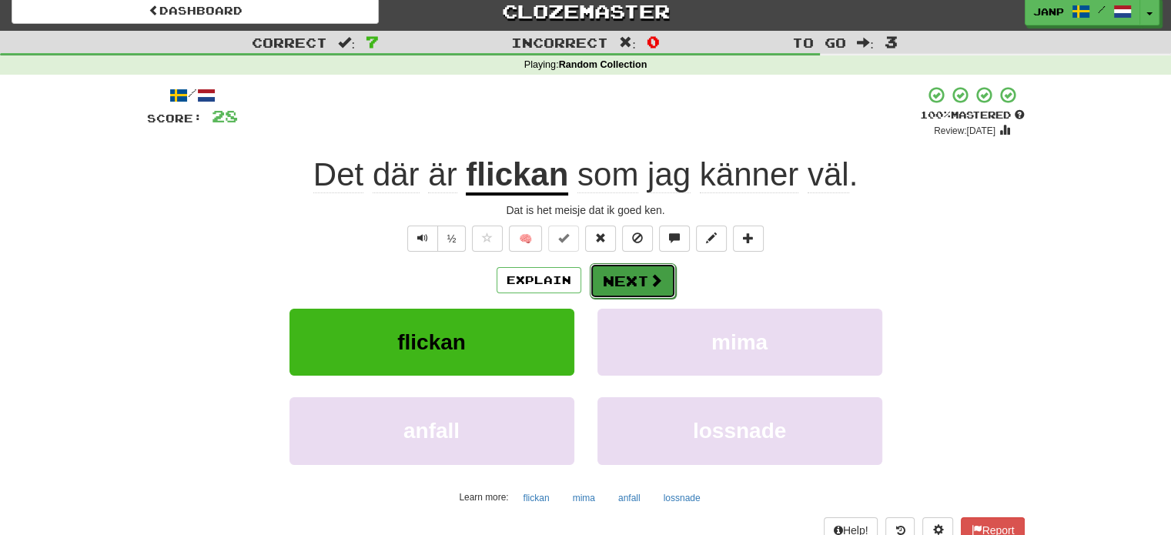
click at [632, 285] on button "Next" at bounding box center [633, 280] width 86 height 35
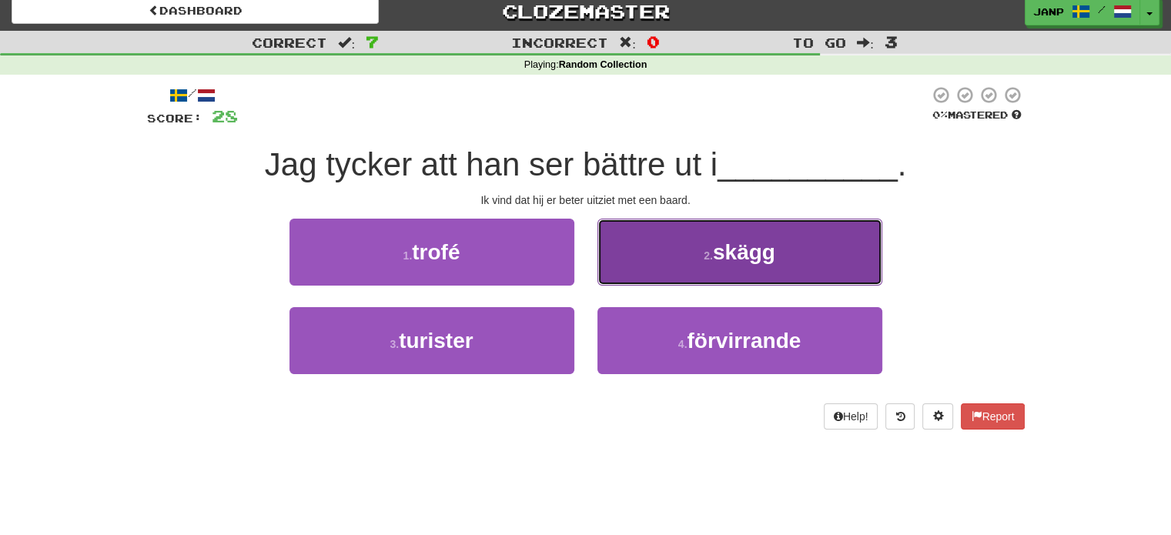
click at [644, 249] on button "2 . skägg" at bounding box center [739, 252] width 285 height 67
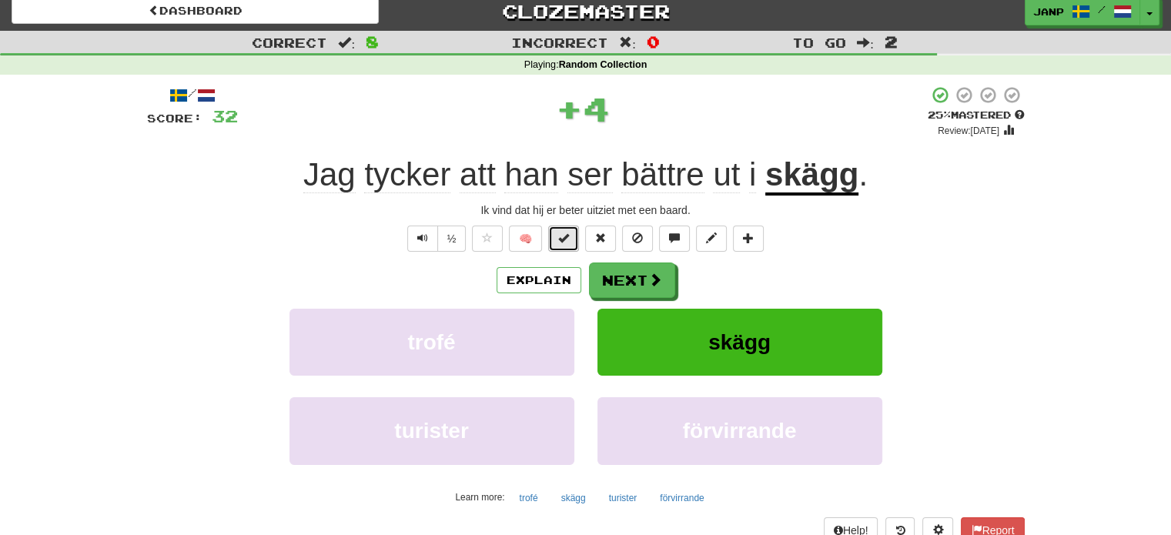
click at [577, 236] on button at bounding box center [563, 239] width 31 height 26
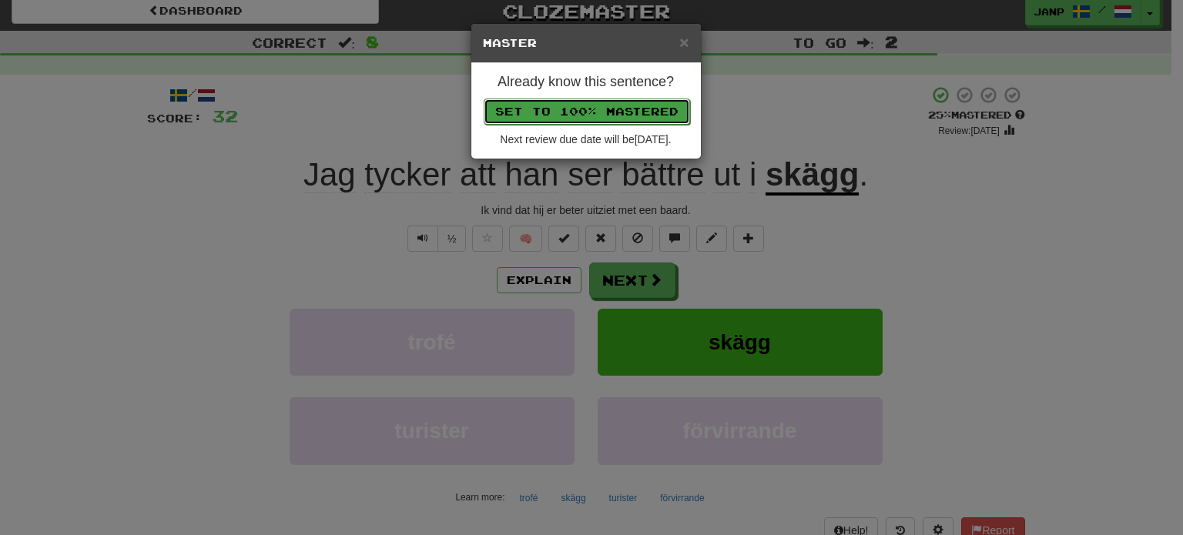
click at [601, 104] on button "Set to 100% Mastered" at bounding box center [587, 112] width 206 height 26
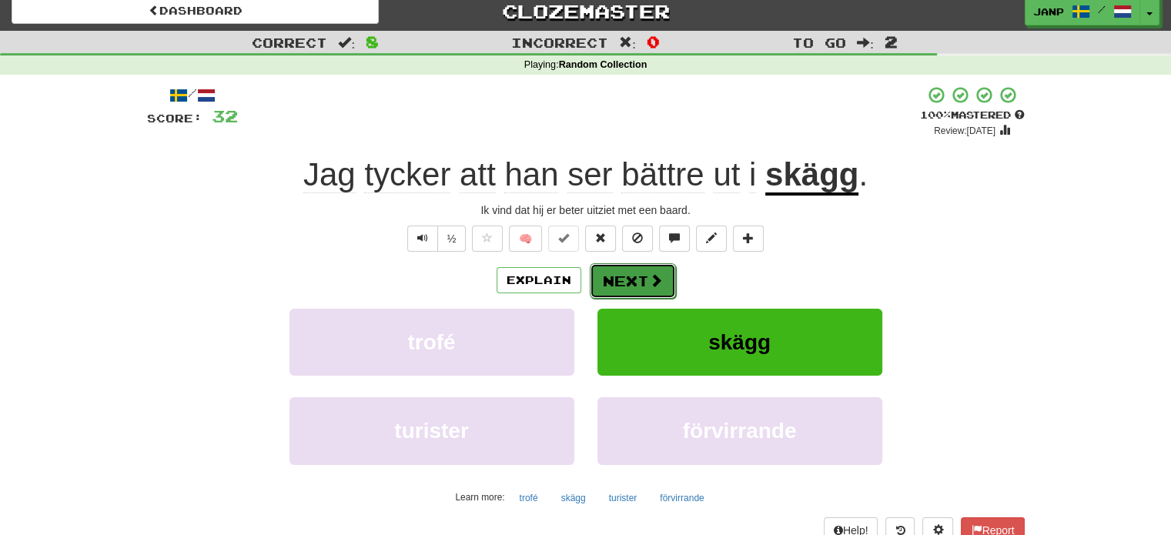
click at [619, 276] on button "Next" at bounding box center [633, 280] width 86 height 35
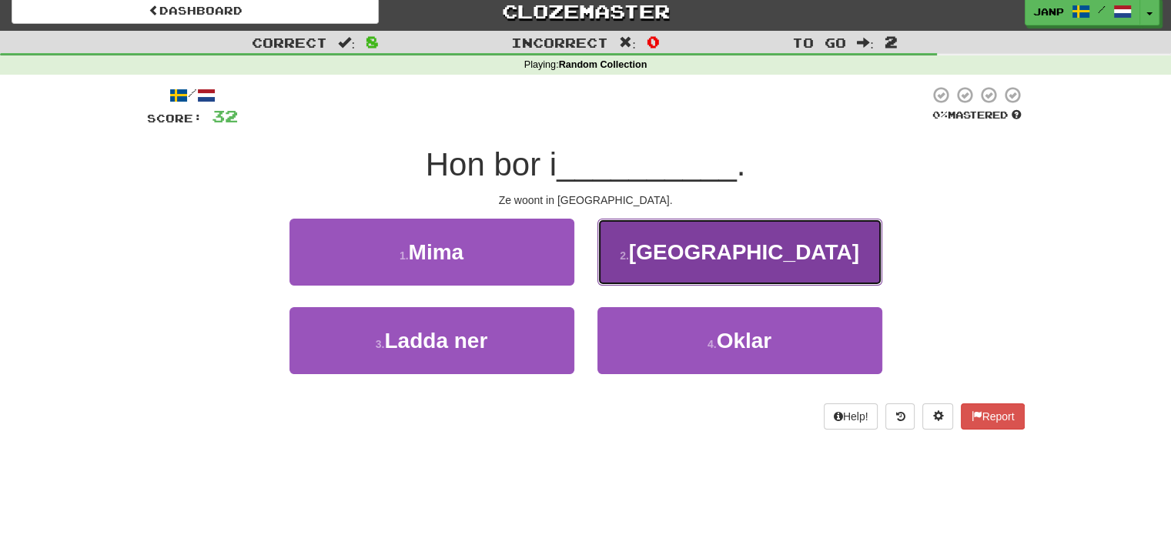
click at [701, 264] on button "2 . Kyoto" at bounding box center [739, 252] width 285 height 67
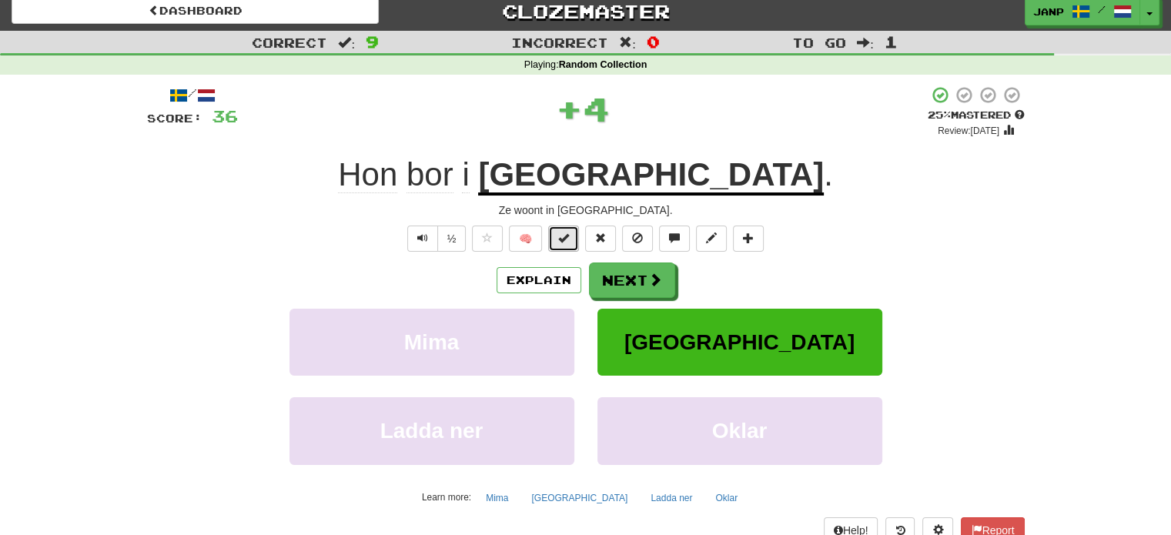
click at [569, 236] on span at bounding box center [563, 238] width 11 height 11
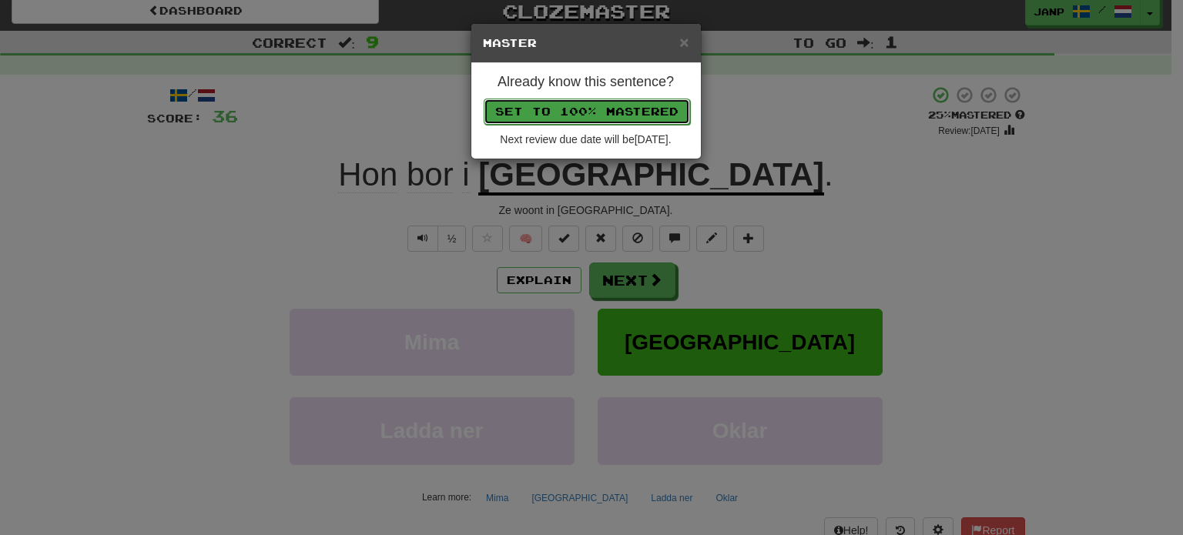
click at [594, 103] on button "Set to 100% Mastered" at bounding box center [587, 112] width 206 height 26
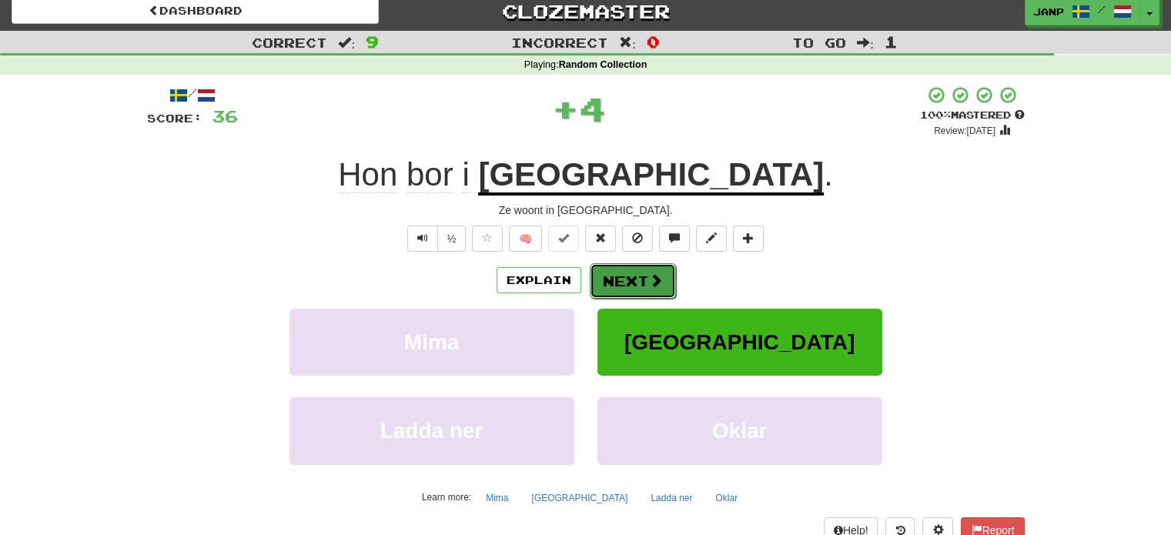
click at [631, 275] on button "Next" at bounding box center [633, 280] width 86 height 35
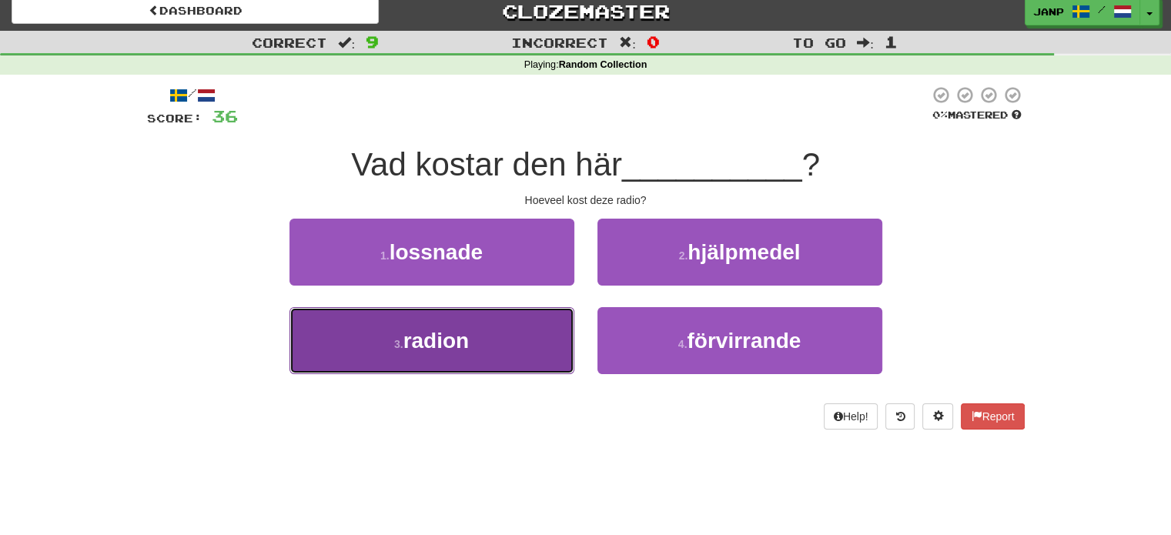
click at [527, 330] on button "3 . radion" at bounding box center [431, 340] width 285 height 67
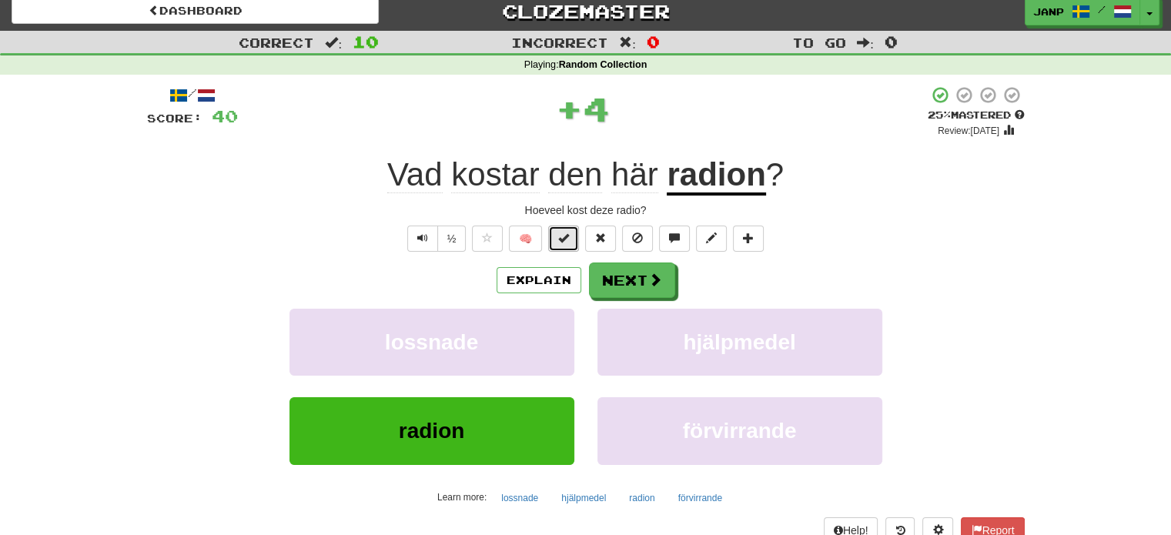
click at [564, 228] on button at bounding box center [563, 239] width 31 height 26
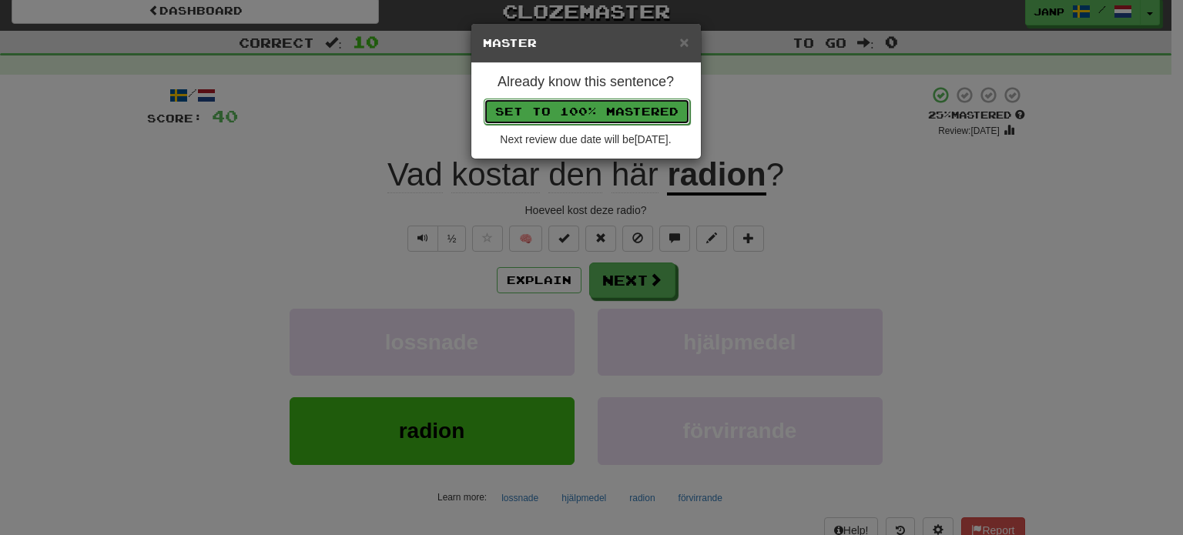
click at [585, 106] on button "Set to 100% Mastered" at bounding box center [587, 112] width 206 height 26
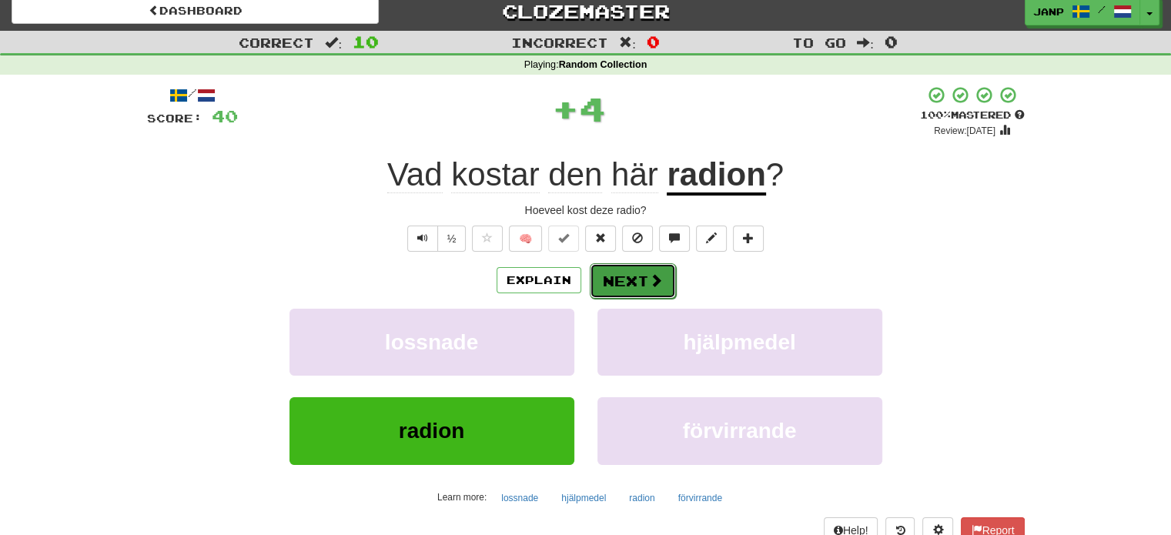
click at [613, 275] on button "Next" at bounding box center [633, 280] width 86 height 35
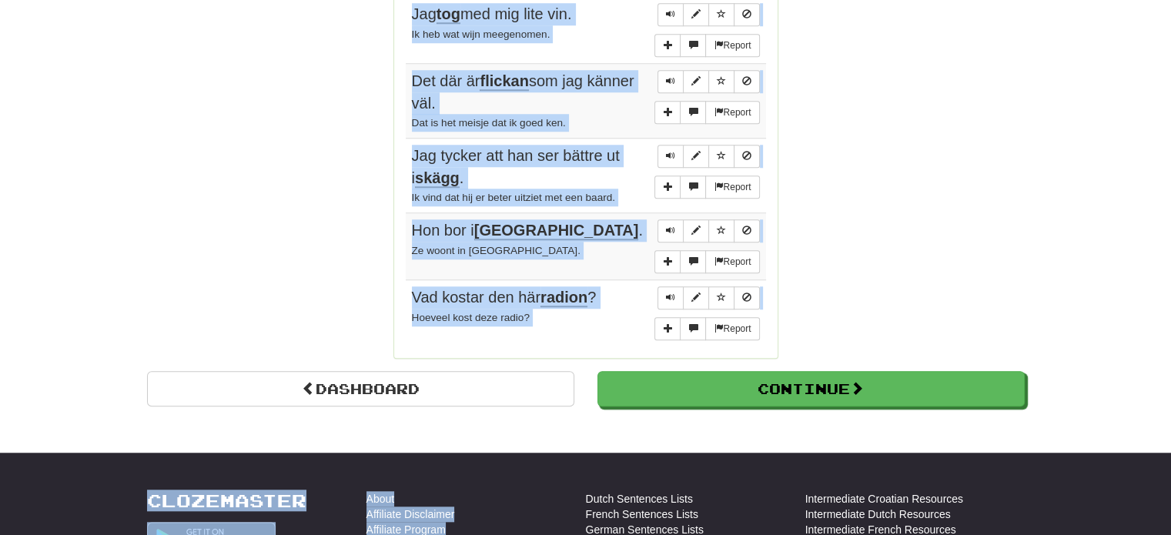
scroll to position [1327, 0]
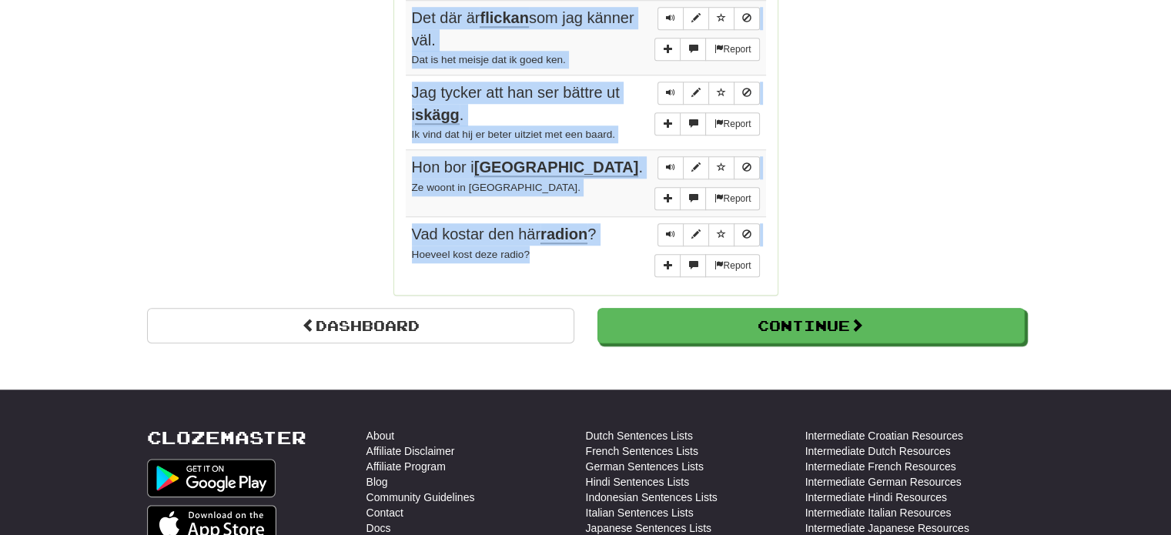
drag, startPoint x: 410, startPoint y: 140, endPoint x: 574, endPoint y: 194, distance: 172.6
copy tbody "Endast då förstod jag vad han menade. Dan pas besefte ik wat hij had willen zeg…"
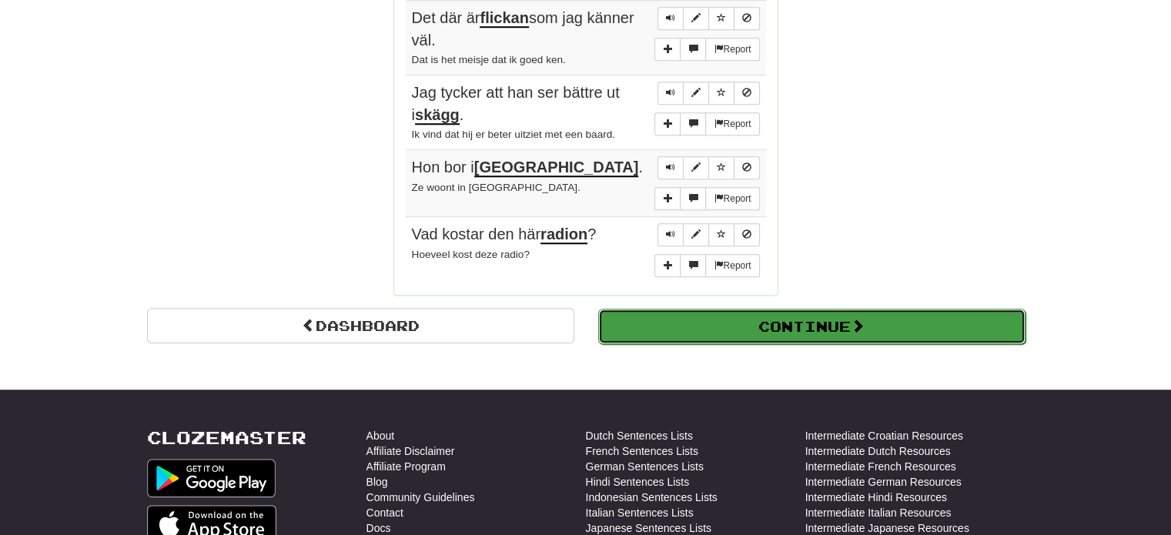
click at [879, 309] on button "Continue" at bounding box center [811, 326] width 427 height 35
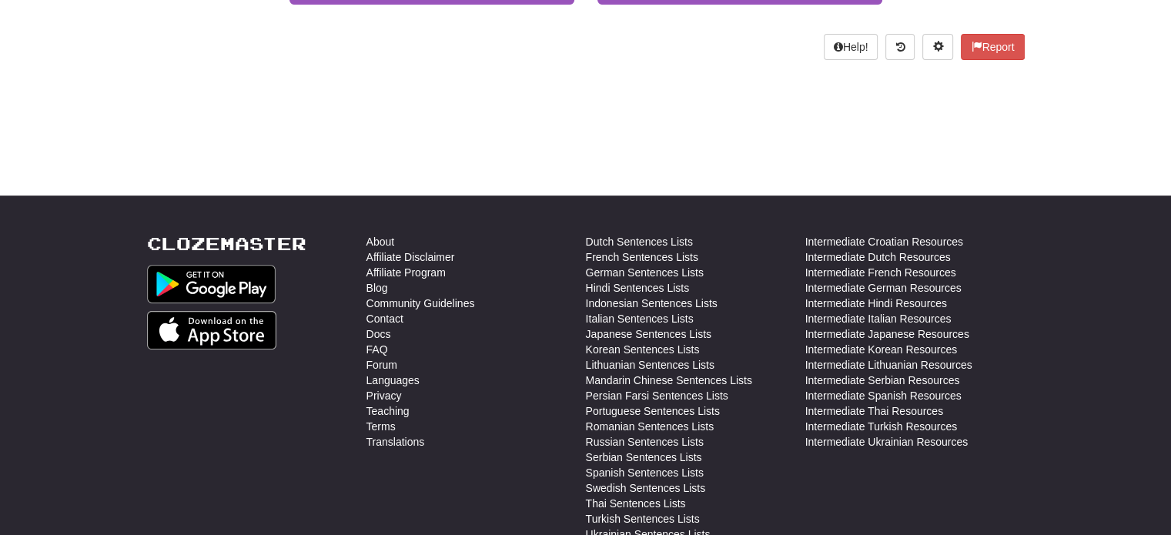
scroll to position [87, 0]
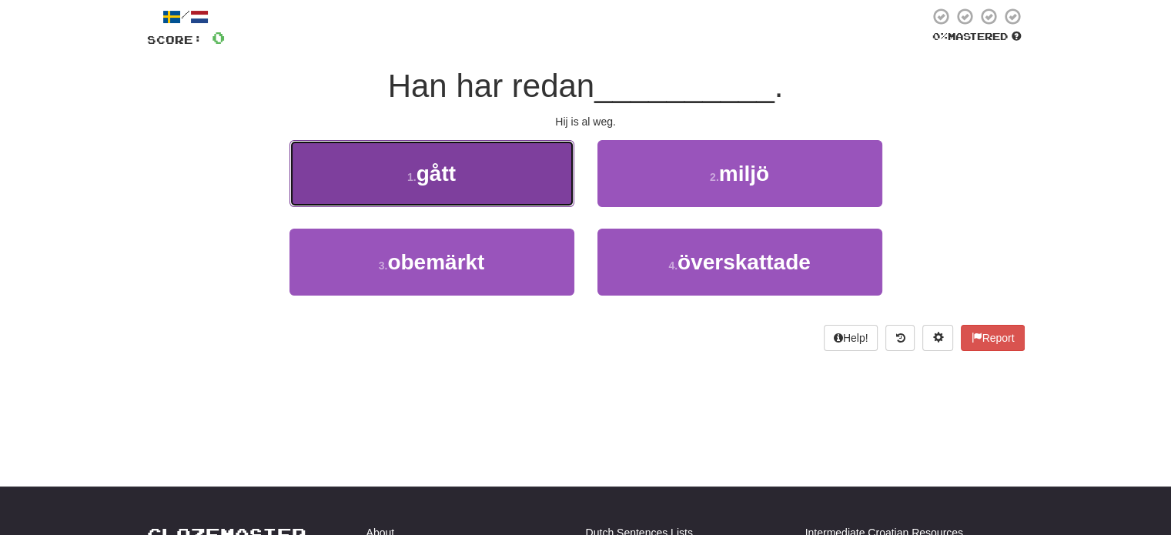
click at [418, 185] on button "1 . gått" at bounding box center [431, 173] width 285 height 67
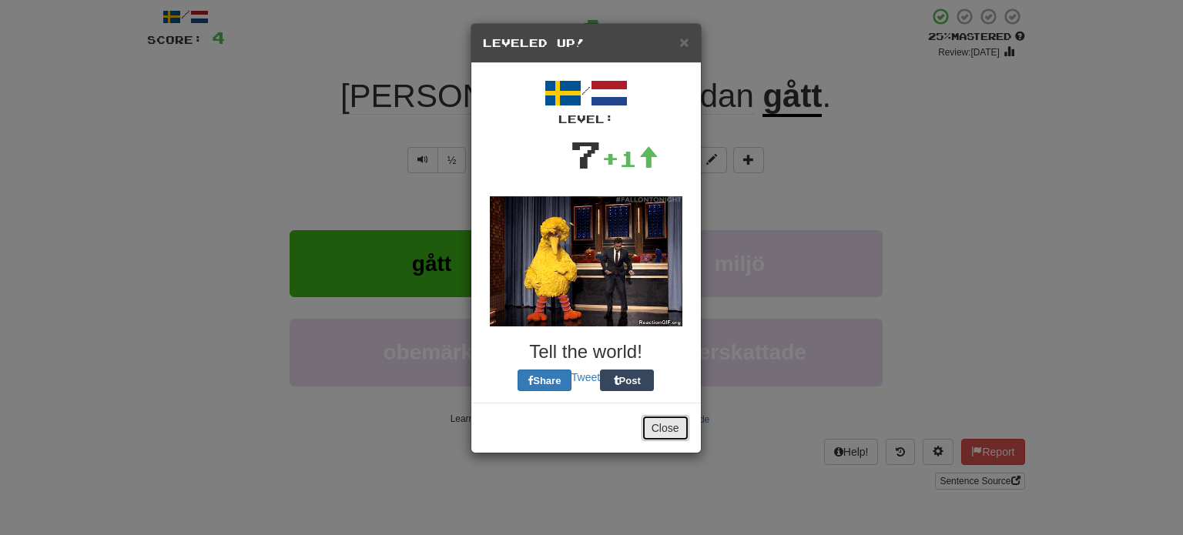
click at [675, 426] on button "Close" at bounding box center [665, 428] width 48 height 26
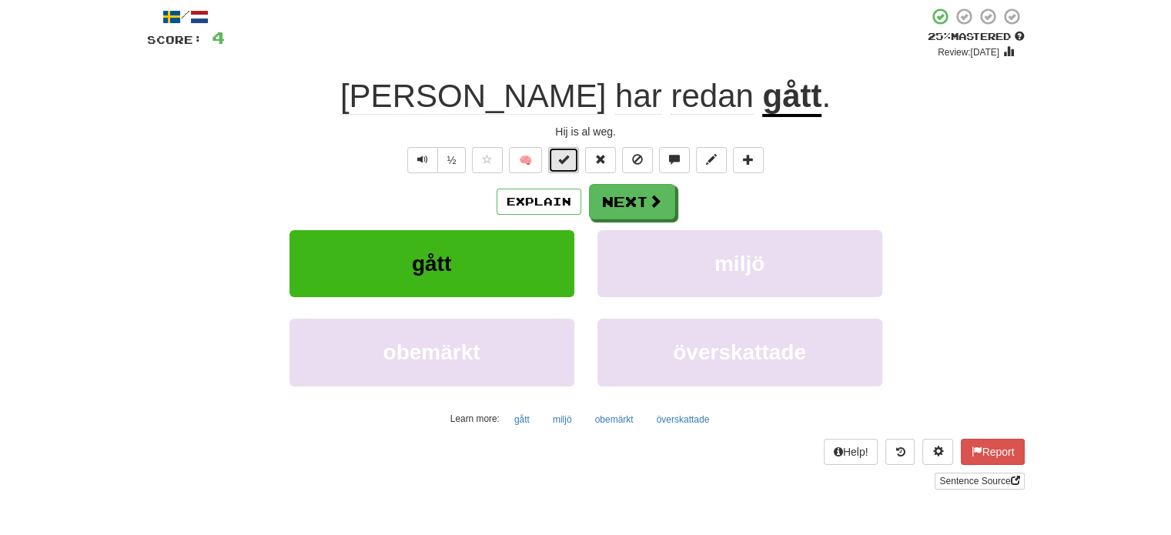
click at [574, 165] on button at bounding box center [563, 160] width 31 height 26
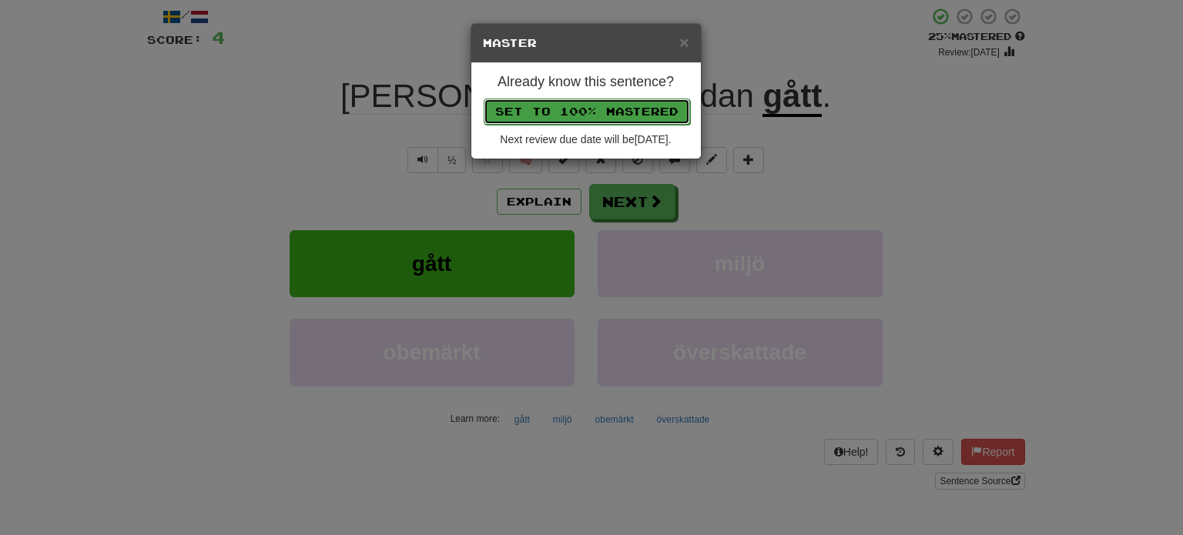
click at [588, 103] on button "Set to 100% Mastered" at bounding box center [587, 112] width 206 height 26
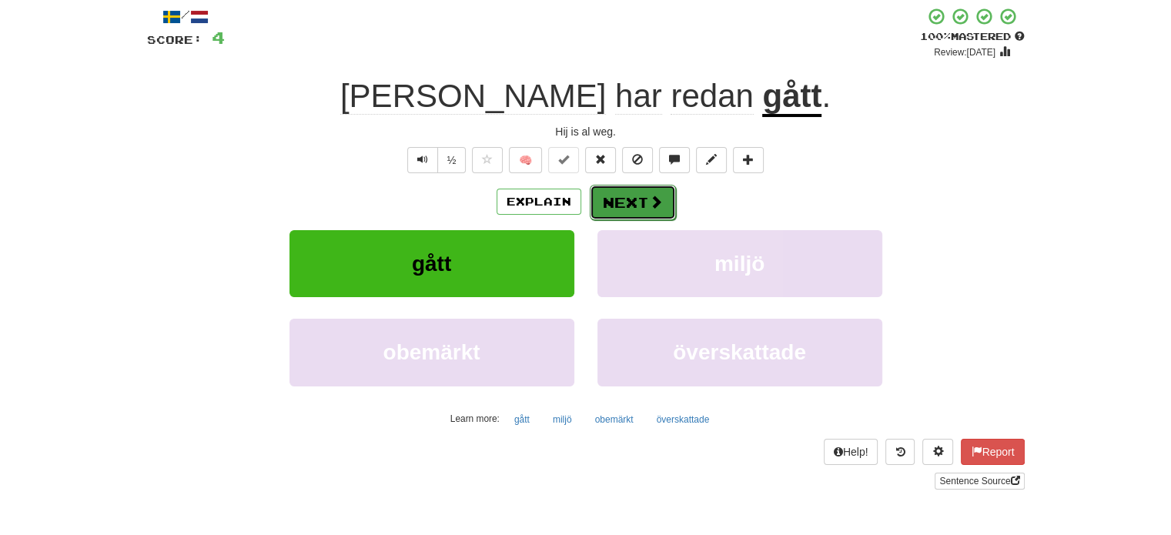
click at [642, 213] on button "Next" at bounding box center [633, 202] width 86 height 35
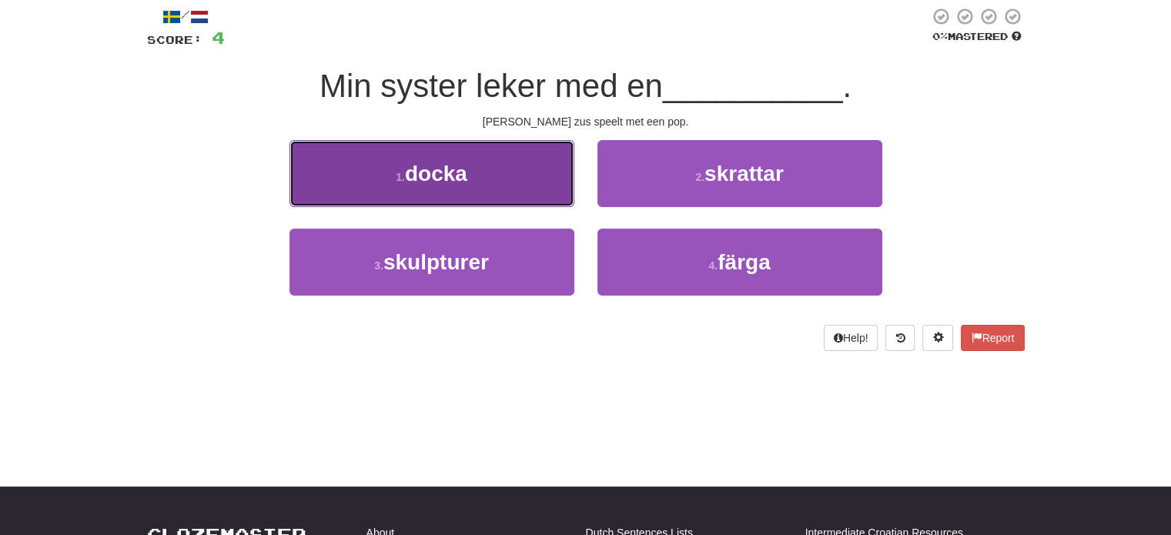
click at [517, 189] on button "1 . docka" at bounding box center [431, 173] width 285 height 67
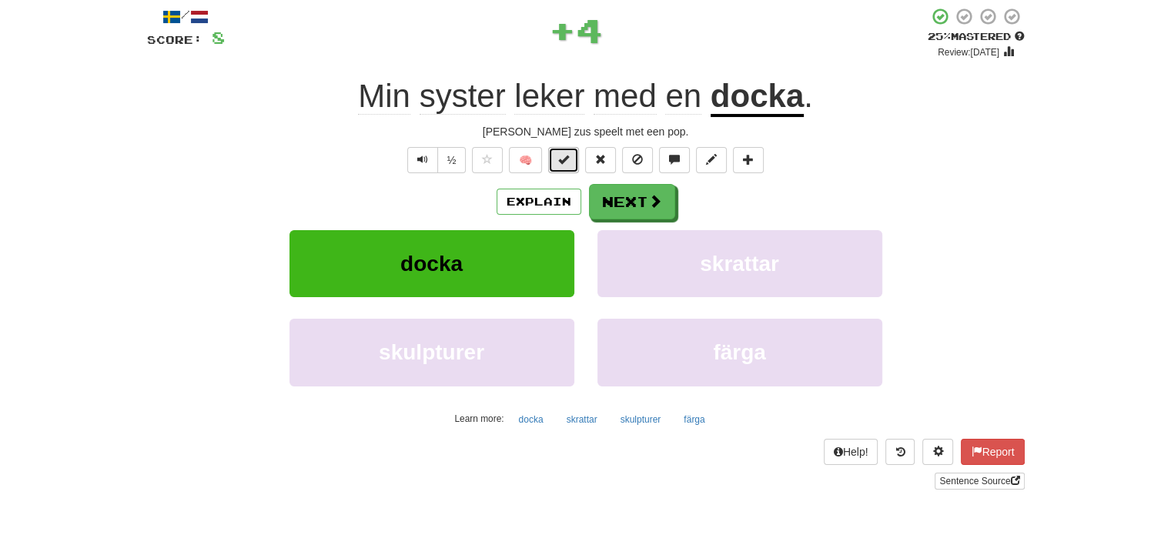
click at [565, 162] on span at bounding box center [563, 159] width 11 height 11
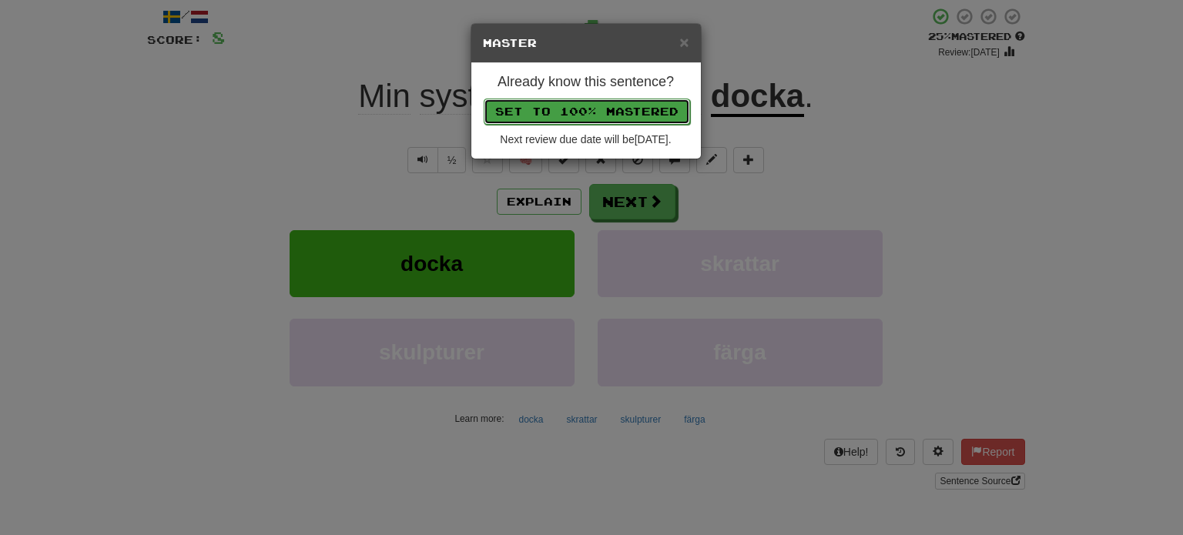
click at [588, 106] on button "Set to 100% Mastered" at bounding box center [587, 112] width 206 height 26
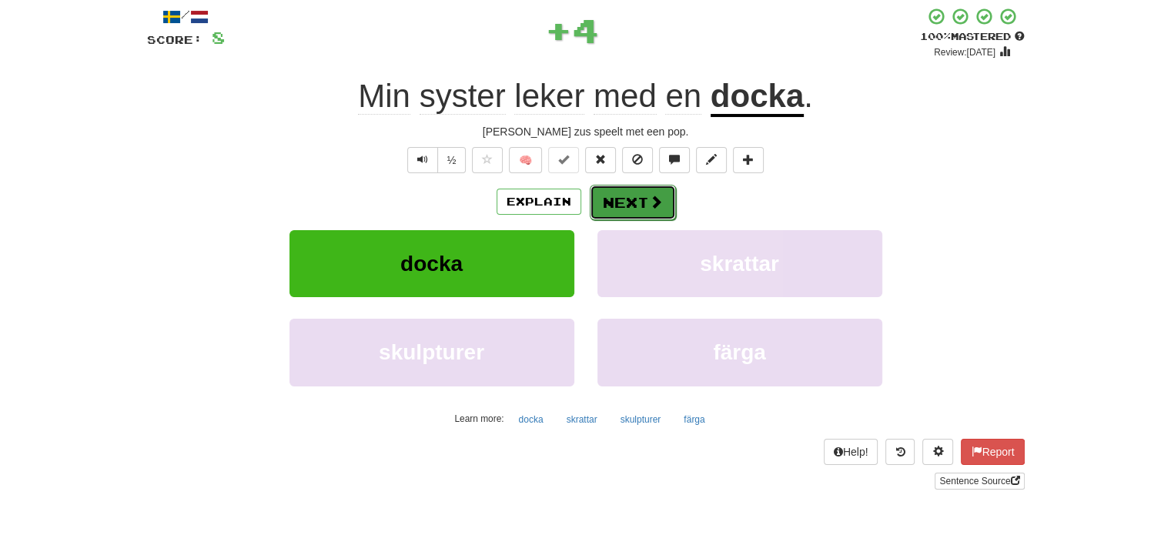
click at [634, 199] on button "Next" at bounding box center [633, 202] width 86 height 35
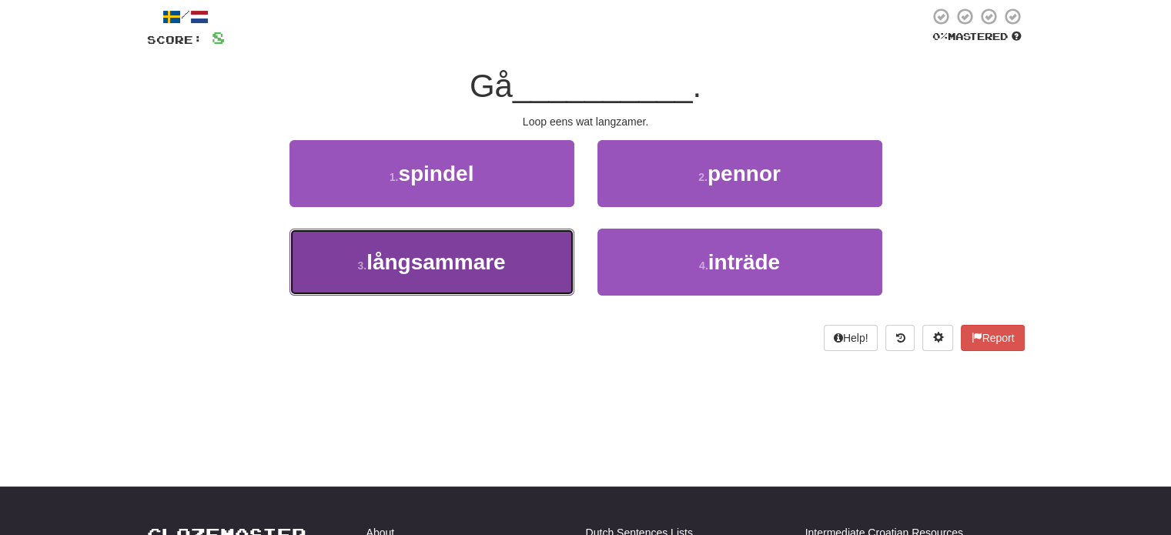
click at [527, 249] on button "3 . långsammare" at bounding box center [431, 262] width 285 height 67
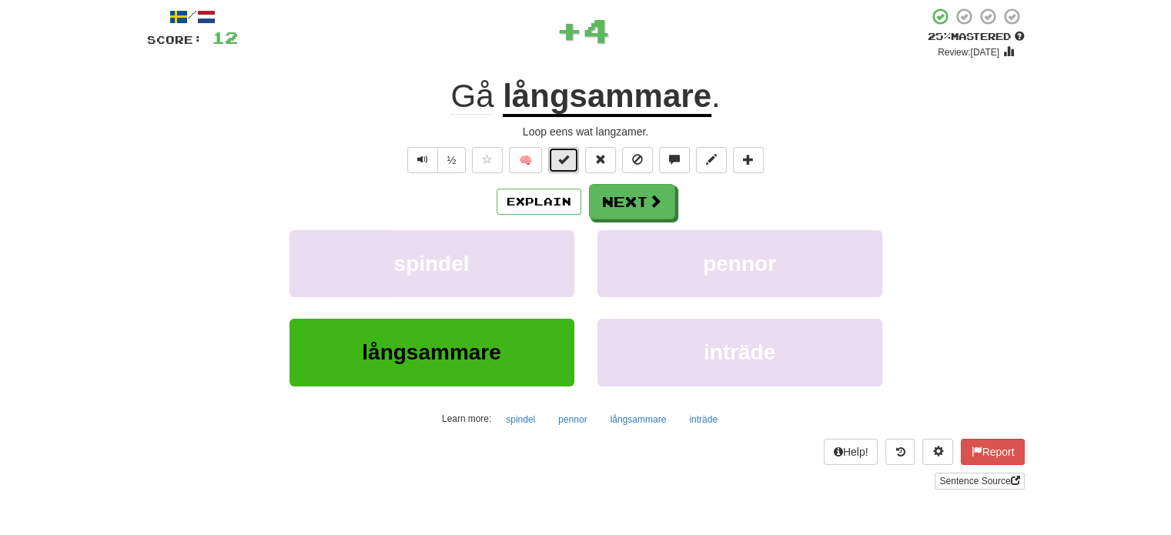
click at [564, 164] on span at bounding box center [563, 159] width 11 height 11
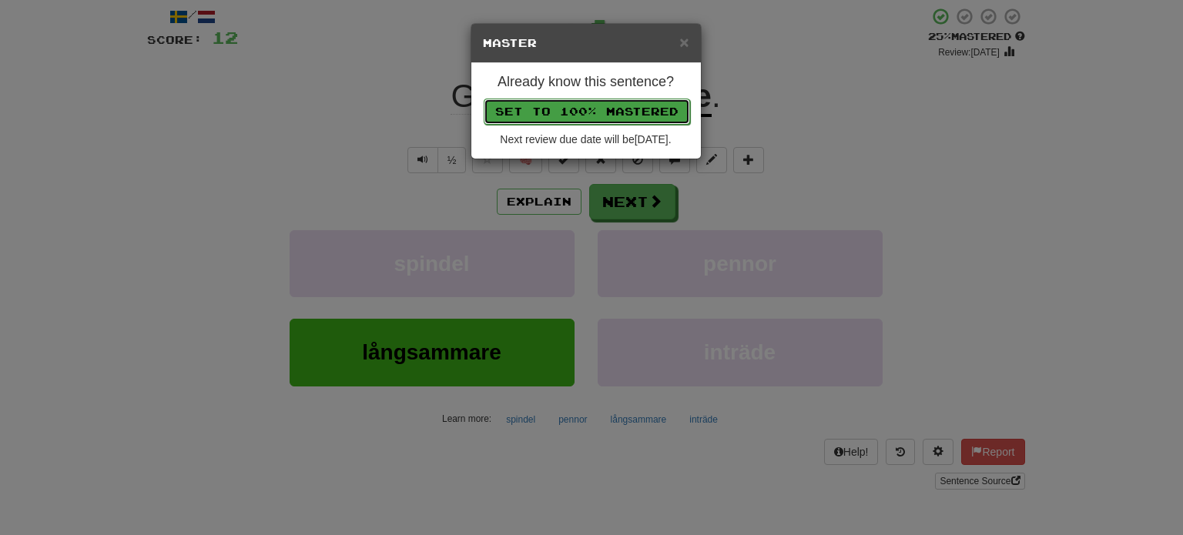
click at [601, 107] on button "Set to 100% Mastered" at bounding box center [587, 112] width 206 height 26
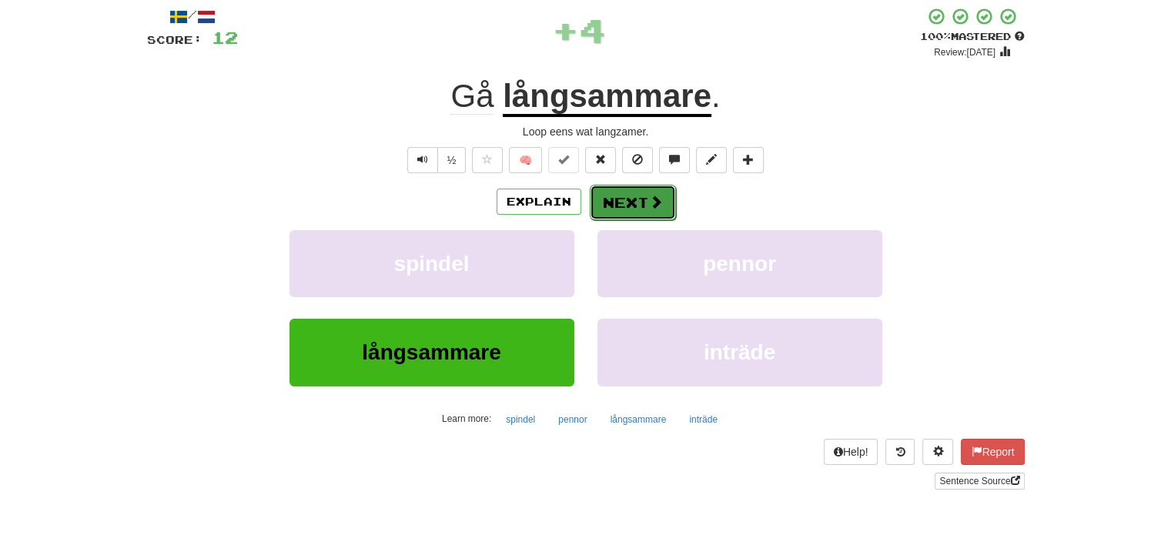
click at [619, 200] on button "Next" at bounding box center [633, 202] width 86 height 35
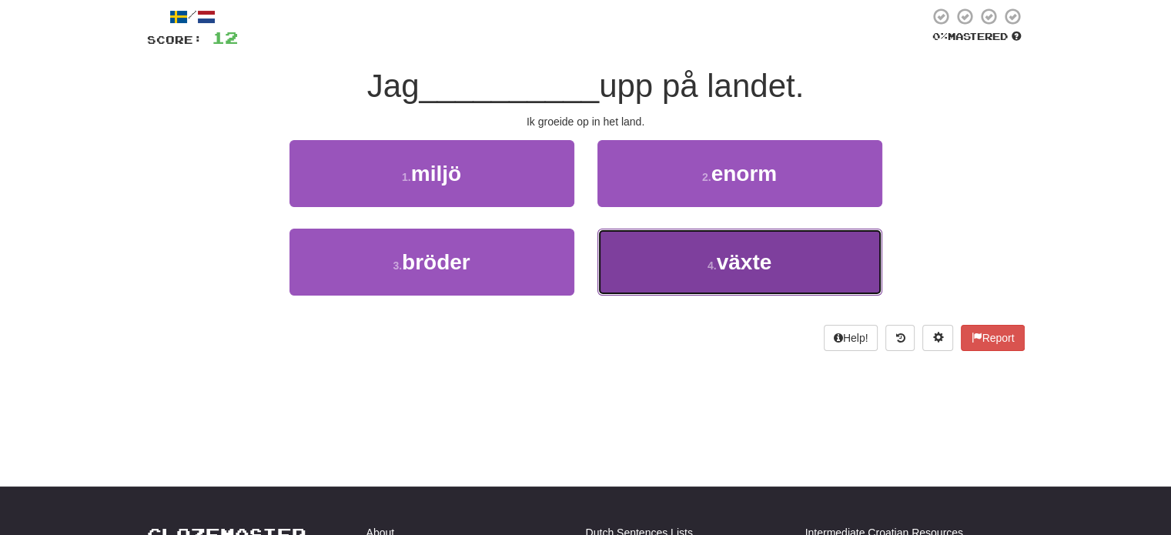
click at [626, 239] on button "4 . växte" at bounding box center [739, 262] width 285 height 67
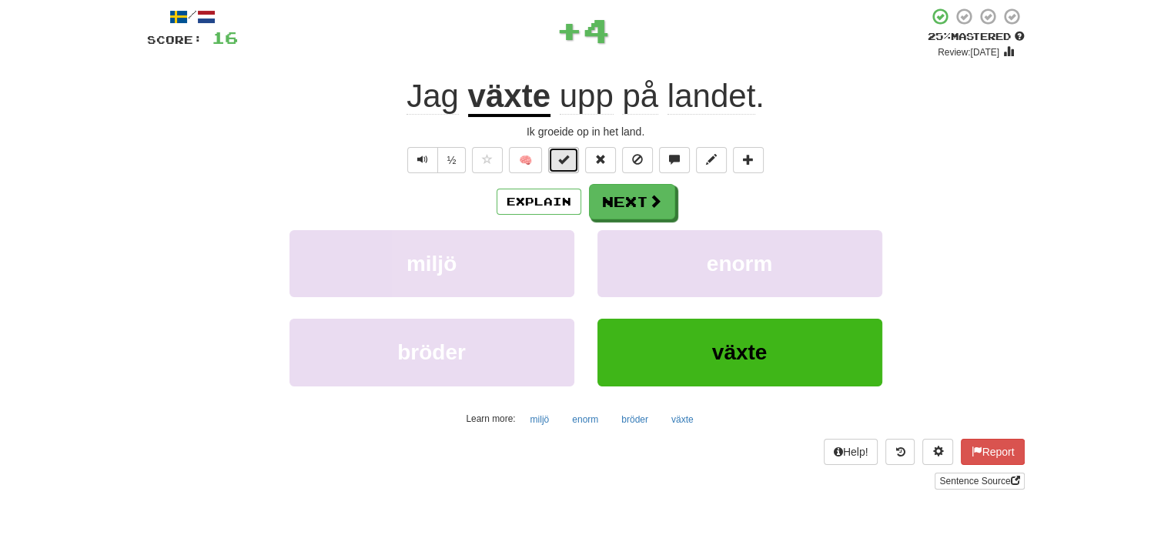
click at [567, 160] on span at bounding box center [563, 159] width 11 height 11
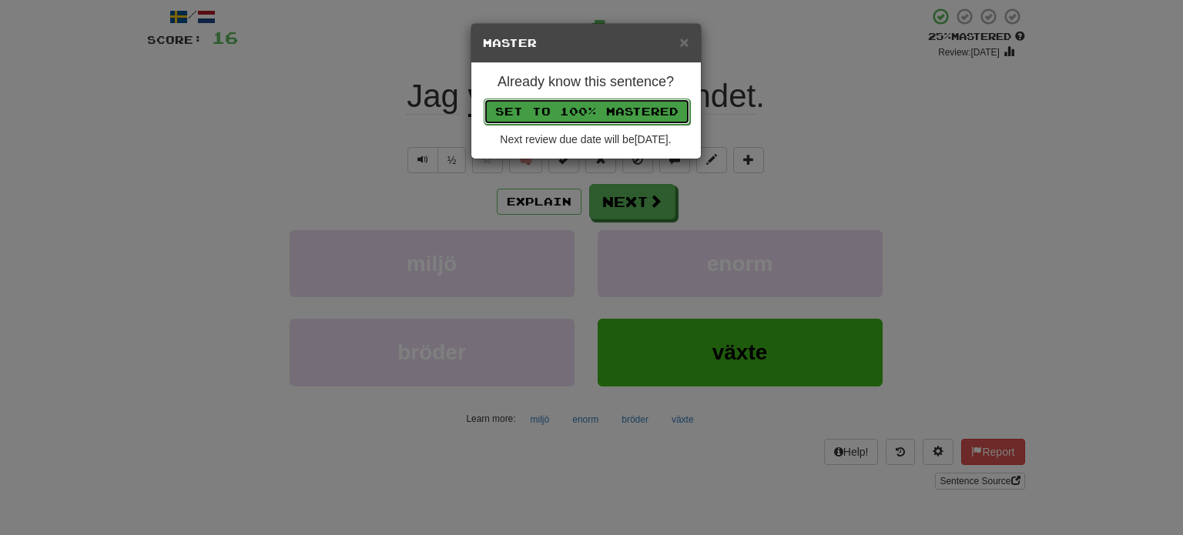
click at [587, 104] on button "Set to 100% Mastered" at bounding box center [587, 112] width 206 height 26
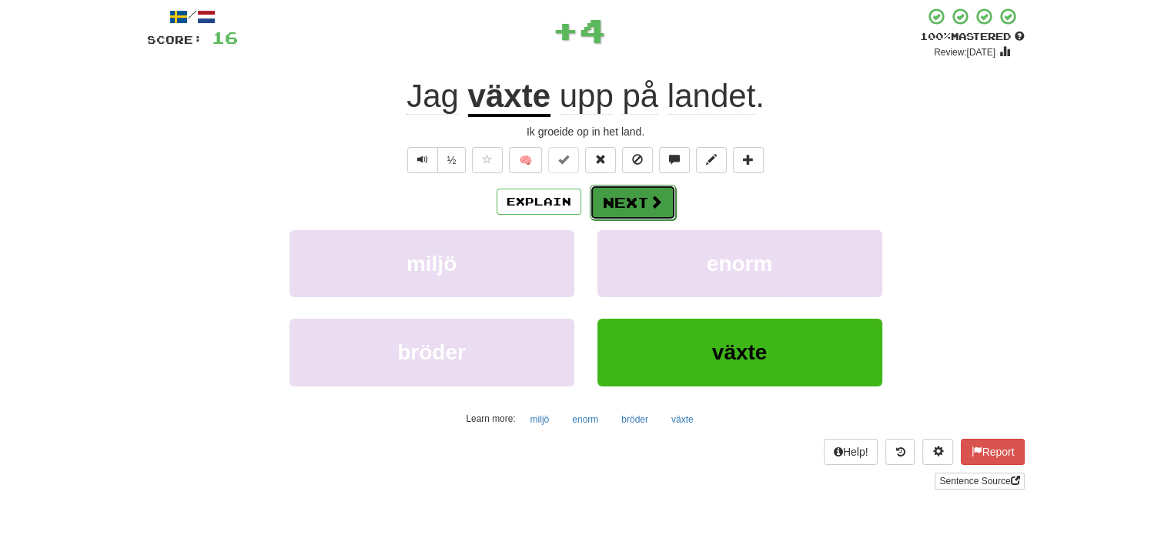
click at [637, 194] on button "Next" at bounding box center [633, 202] width 86 height 35
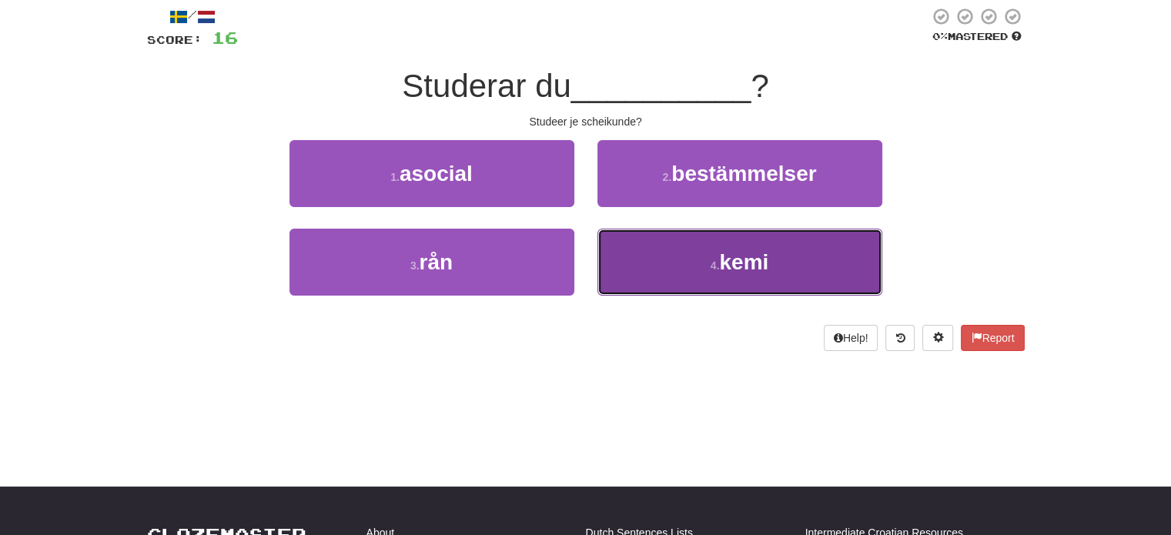
click at [690, 283] on button "4 . kemi" at bounding box center [739, 262] width 285 height 67
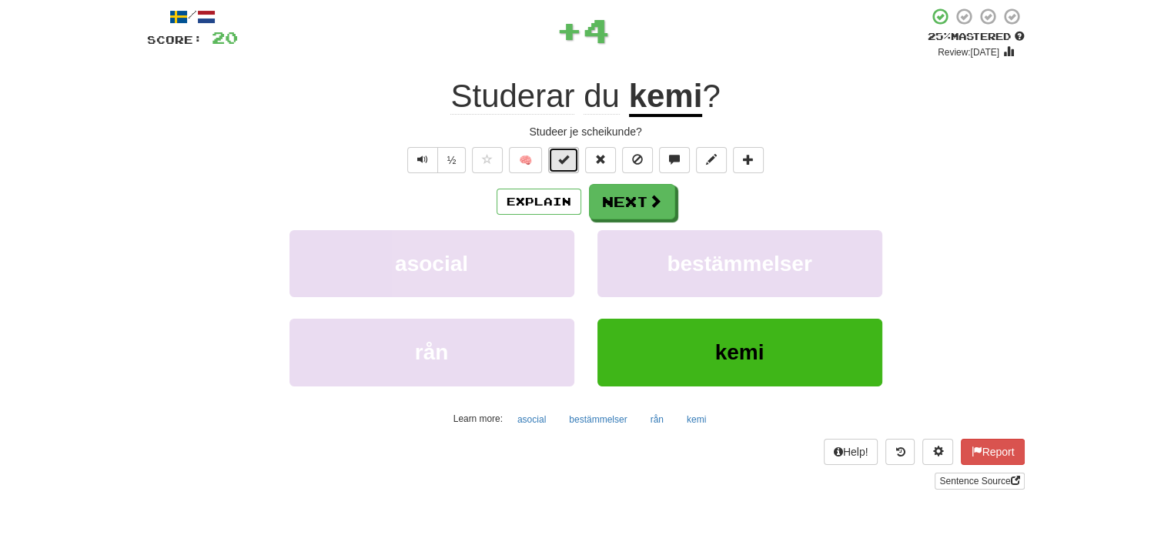
click at [562, 162] on span at bounding box center [563, 159] width 11 height 11
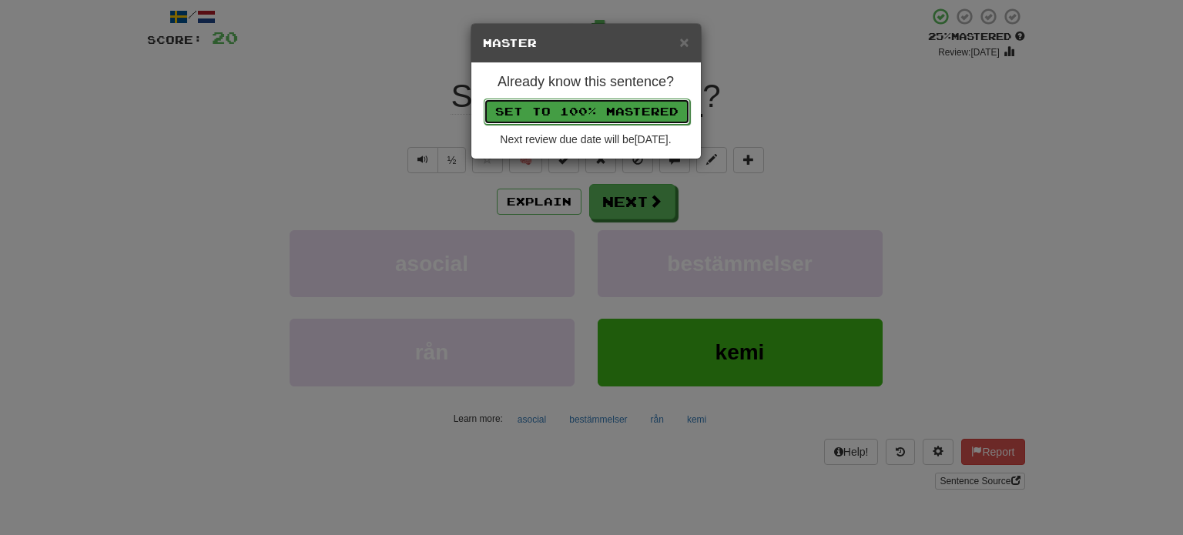
click at [587, 104] on button "Set to 100% Mastered" at bounding box center [587, 112] width 206 height 26
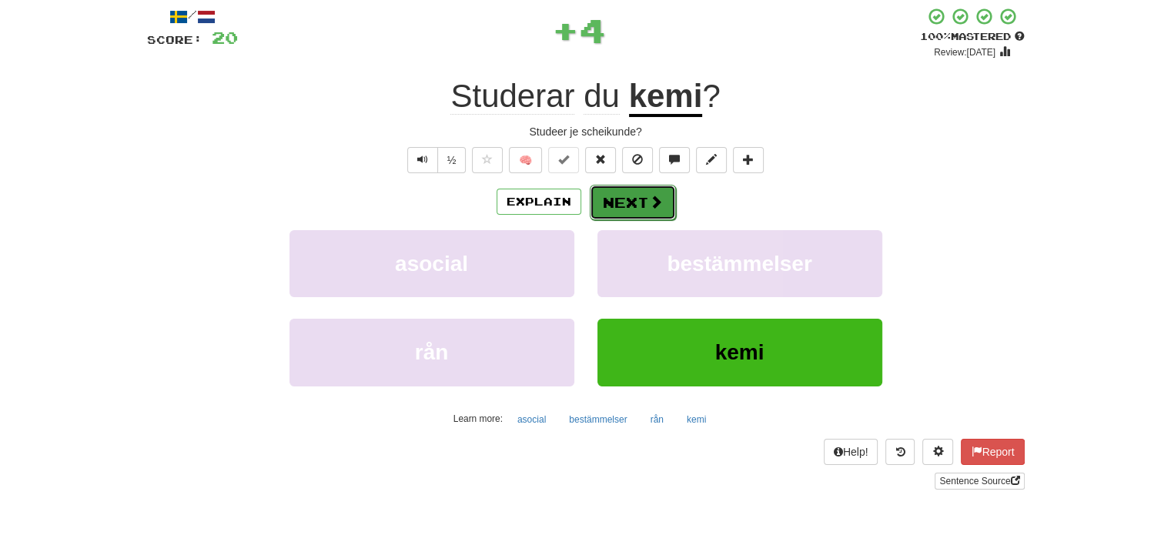
click at [650, 212] on button "Next" at bounding box center [633, 202] width 86 height 35
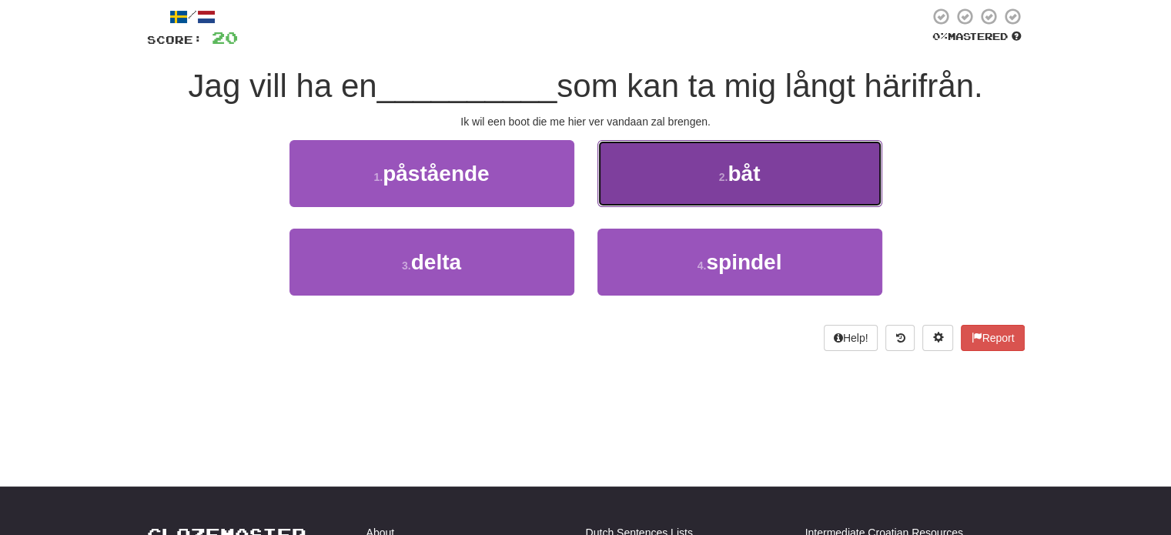
click at [673, 202] on button "2 . båt" at bounding box center [739, 173] width 285 height 67
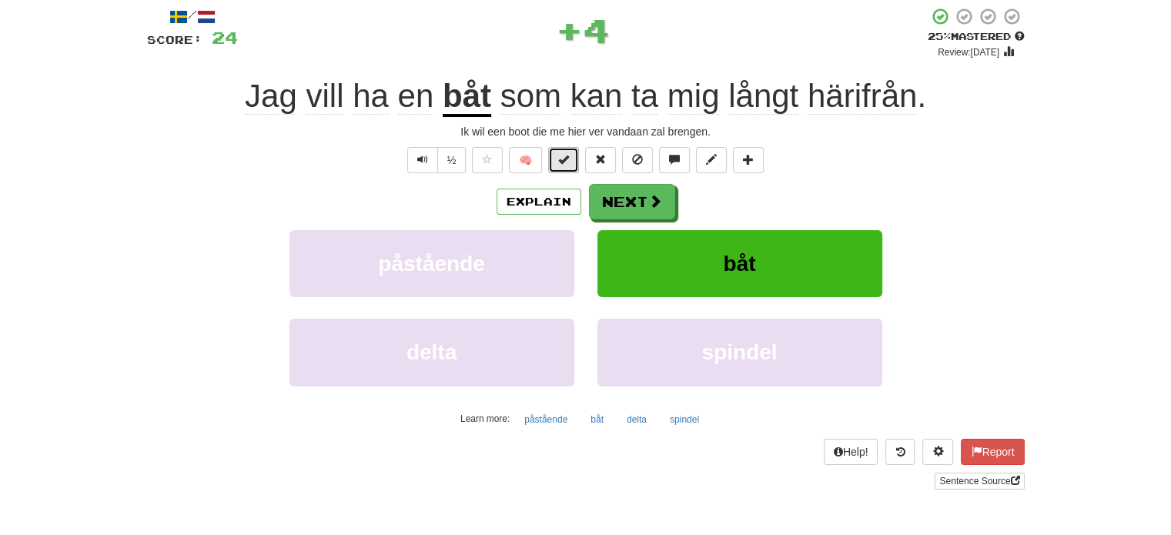
click at [566, 156] on span at bounding box center [563, 159] width 11 height 11
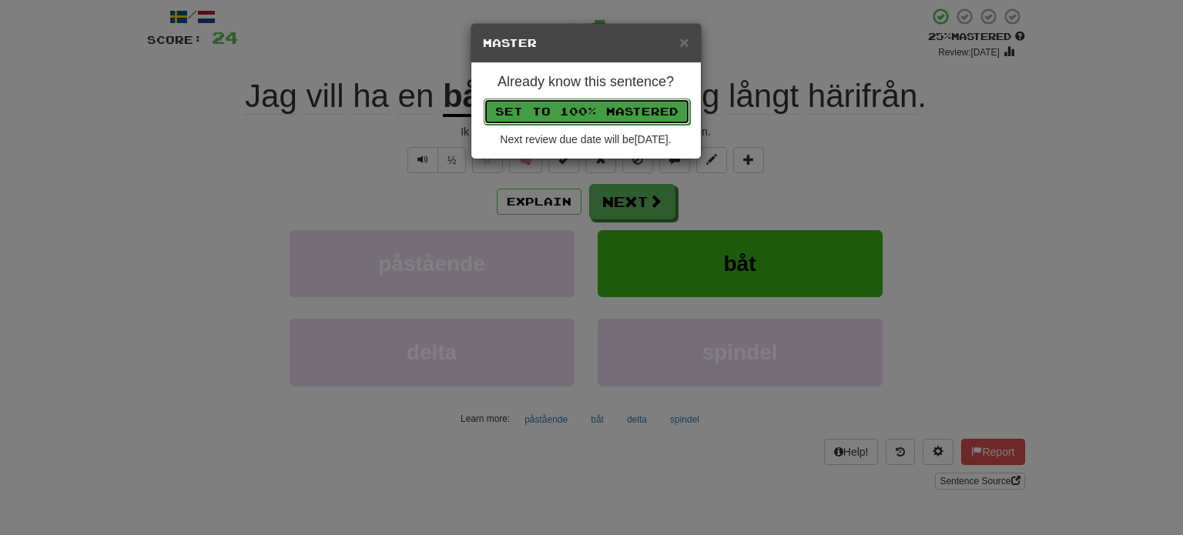
click at [600, 109] on button "Set to 100% Mastered" at bounding box center [587, 112] width 206 height 26
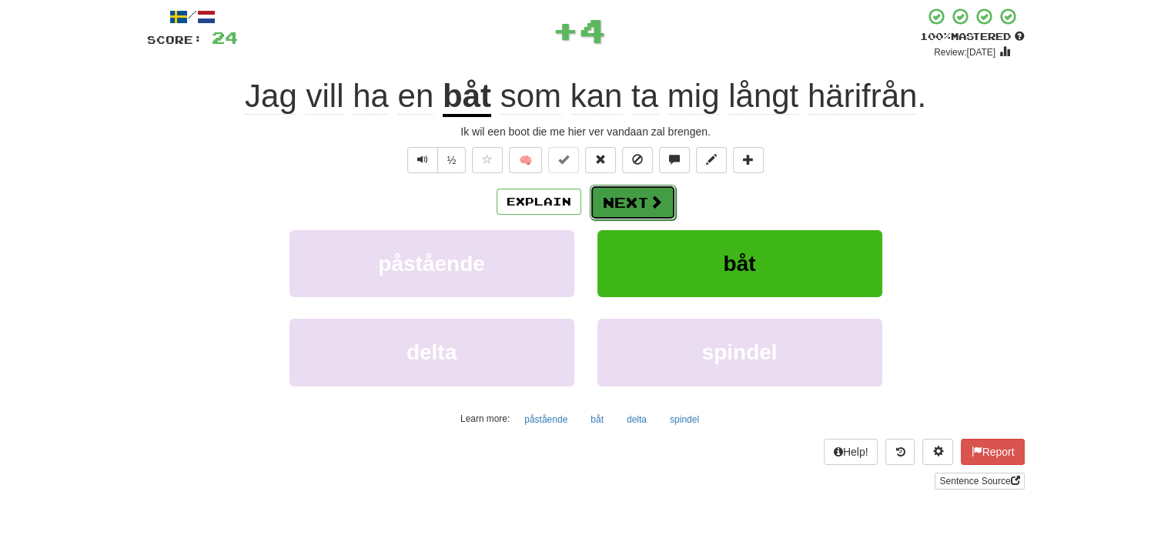
click at [629, 204] on button "Next" at bounding box center [633, 202] width 86 height 35
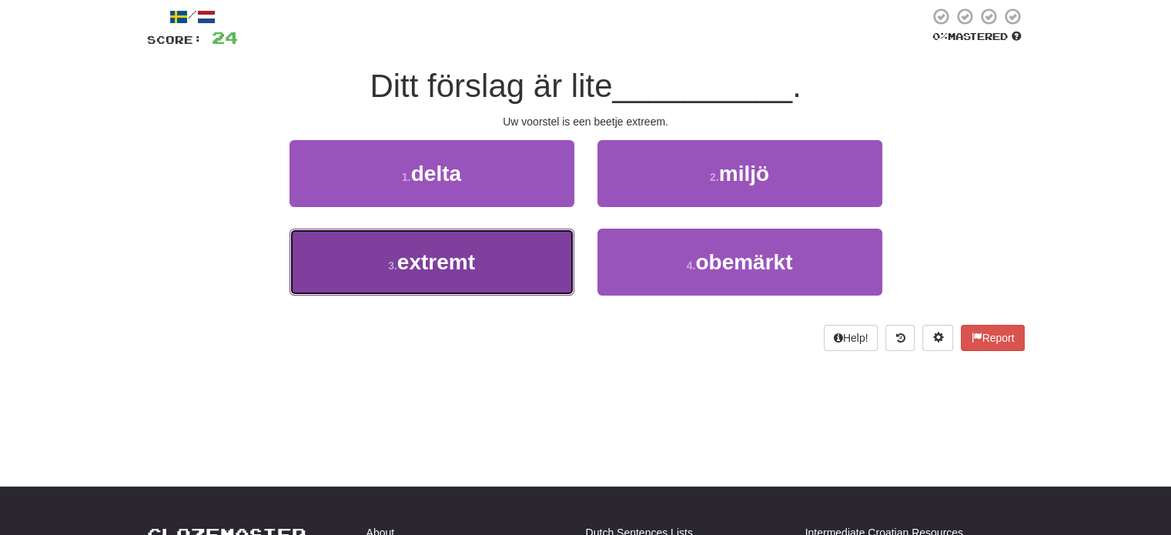
click at [523, 258] on button "3 . extremt" at bounding box center [431, 262] width 285 height 67
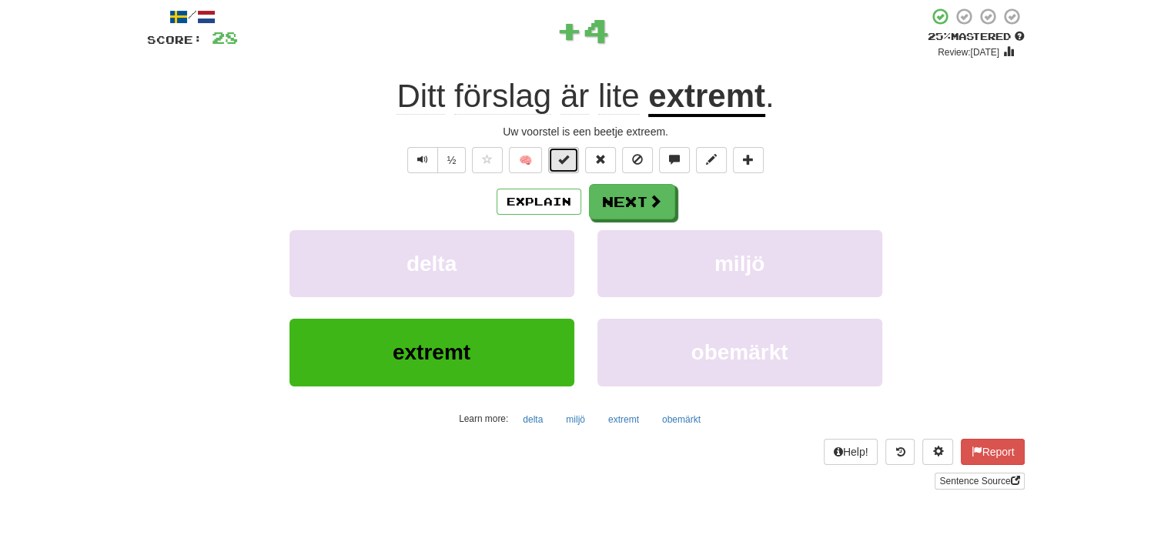
click at [560, 164] on span at bounding box center [563, 159] width 11 height 11
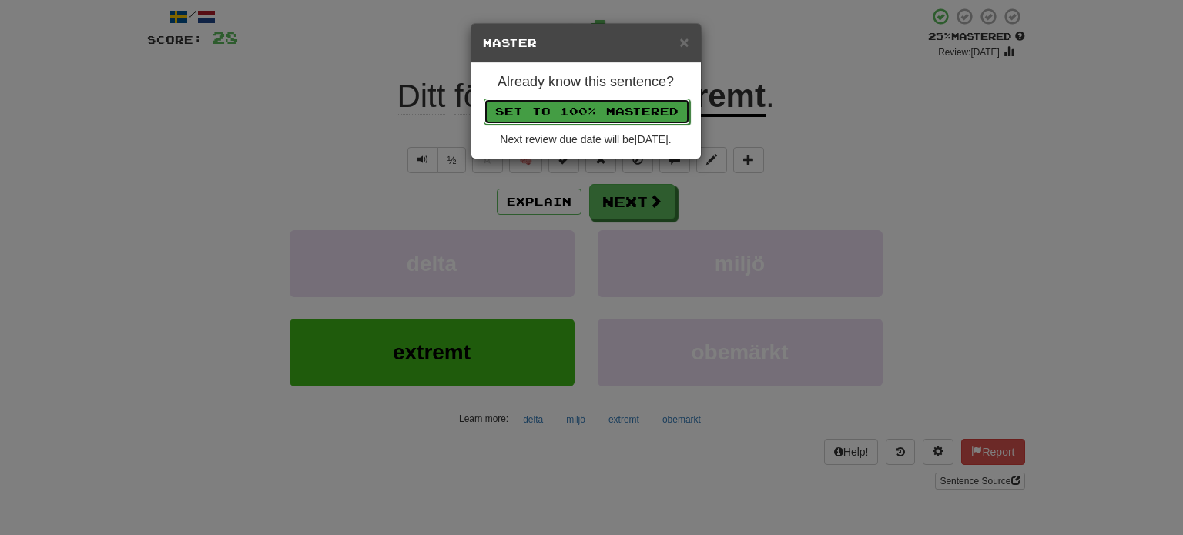
click at [593, 109] on button "Set to 100% Mastered" at bounding box center [587, 112] width 206 height 26
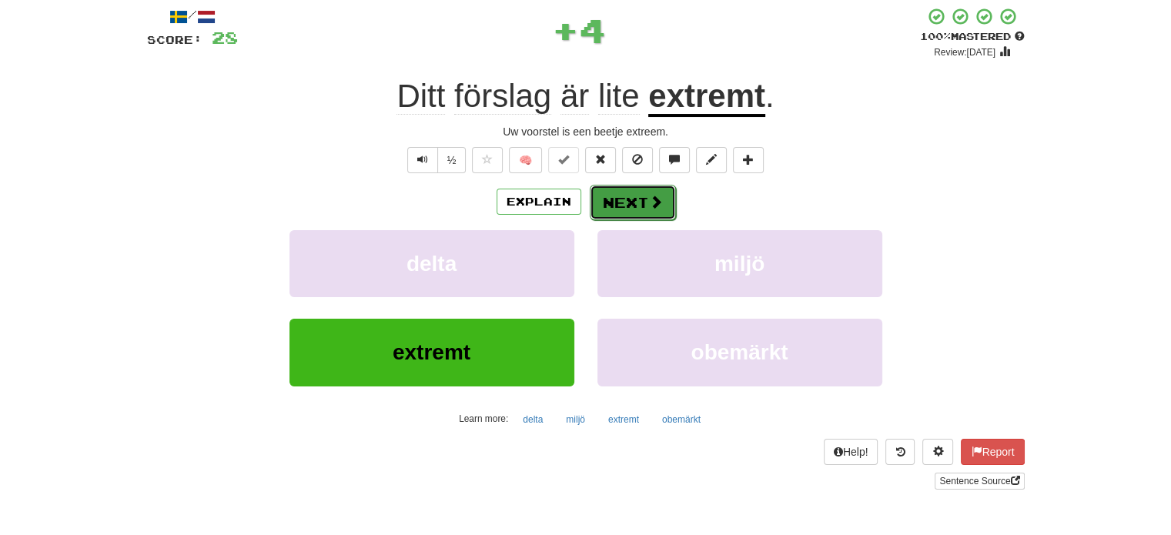
click at [619, 193] on button "Next" at bounding box center [633, 202] width 86 height 35
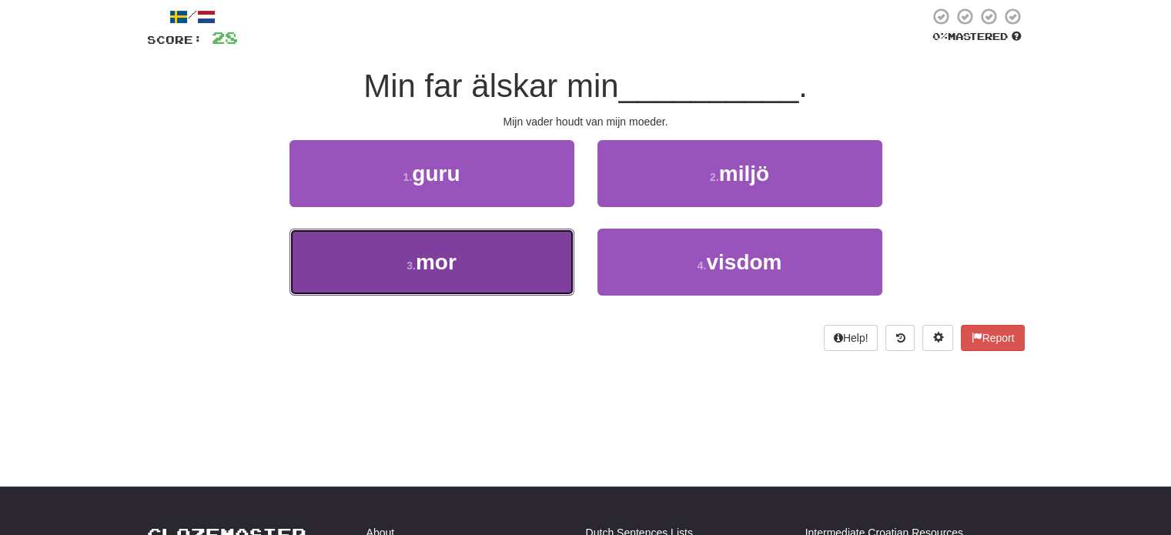
click at [554, 252] on button "3 . mor" at bounding box center [431, 262] width 285 height 67
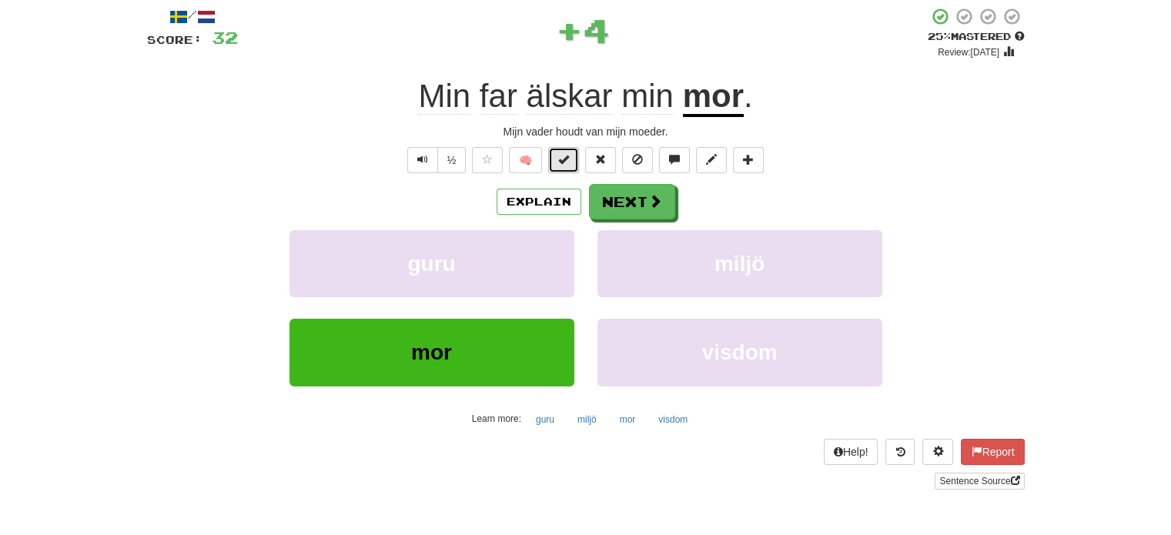
click at [570, 156] on button at bounding box center [563, 160] width 31 height 26
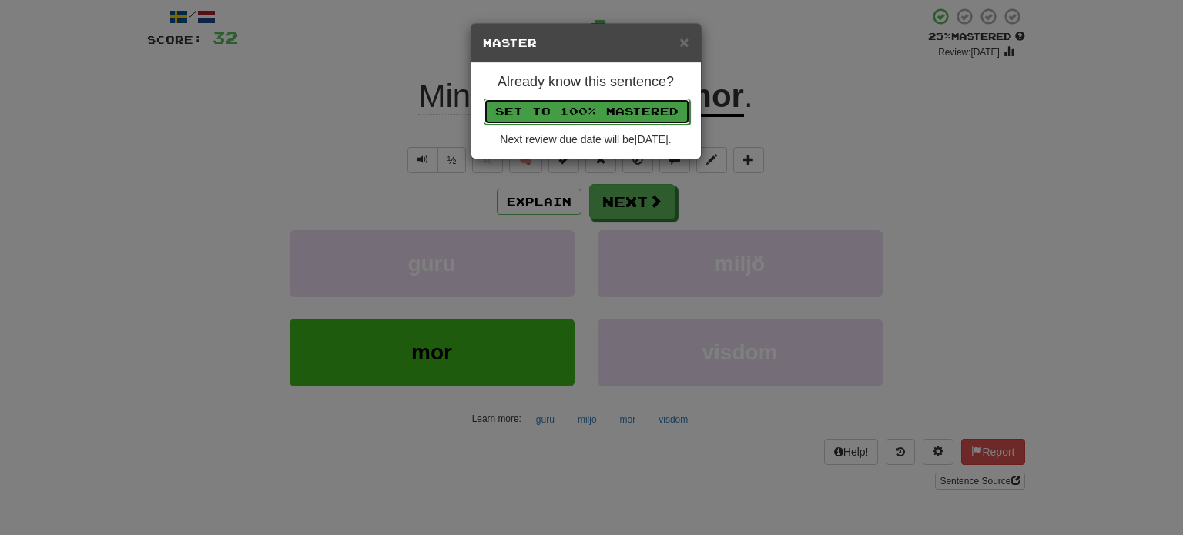
click at [594, 102] on button "Set to 100% Mastered" at bounding box center [587, 112] width 206 height 26
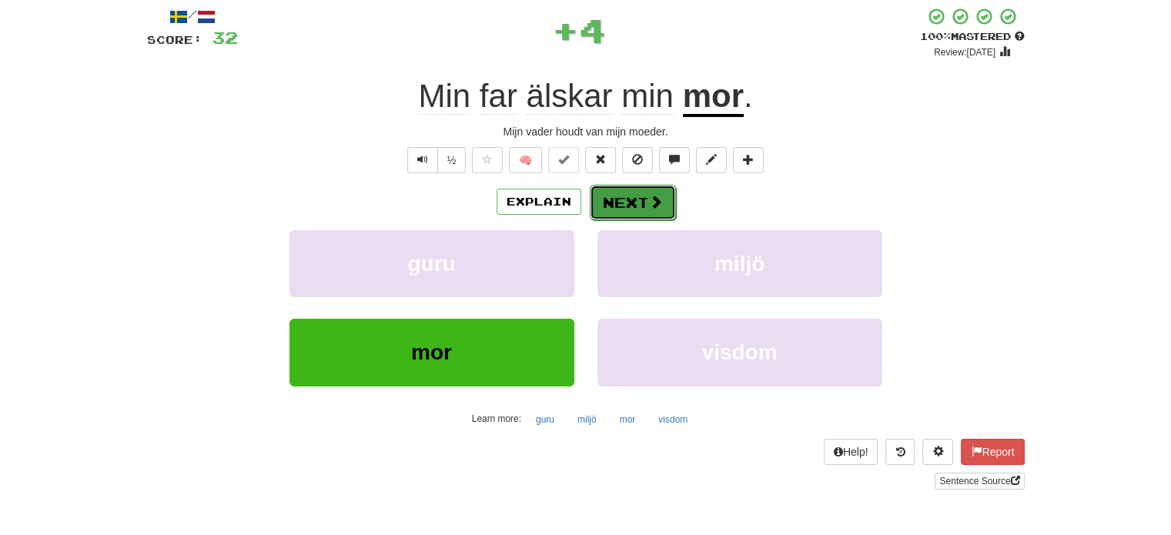
click at [637, 209] on button "Next" at bounding box center [633, 202] width 86 height 35
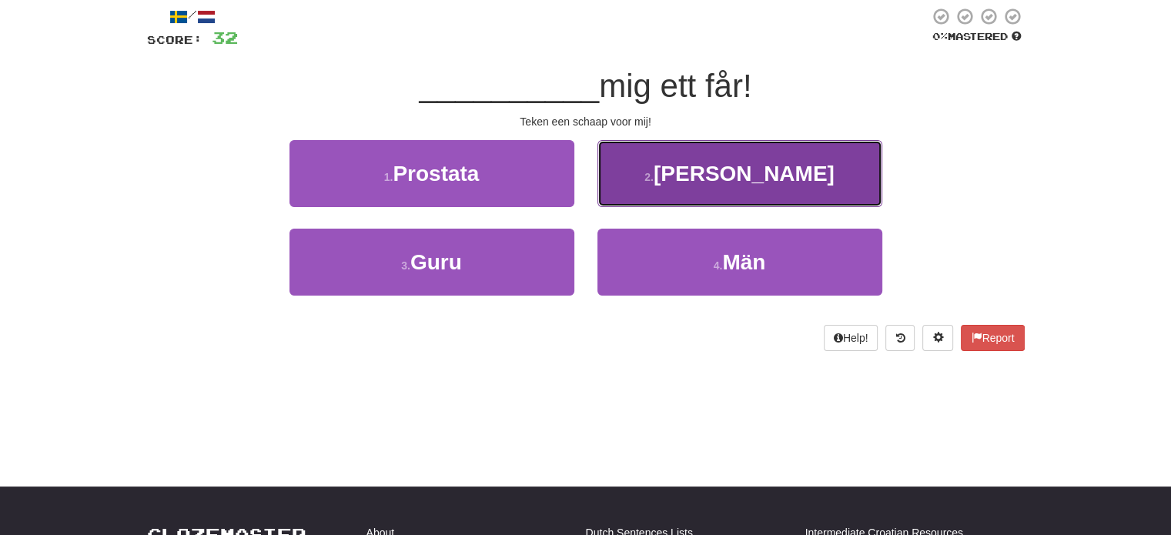
click at [668, 187] on button "2 . Rita" at bounding box center [739, 173] width 285 height 67
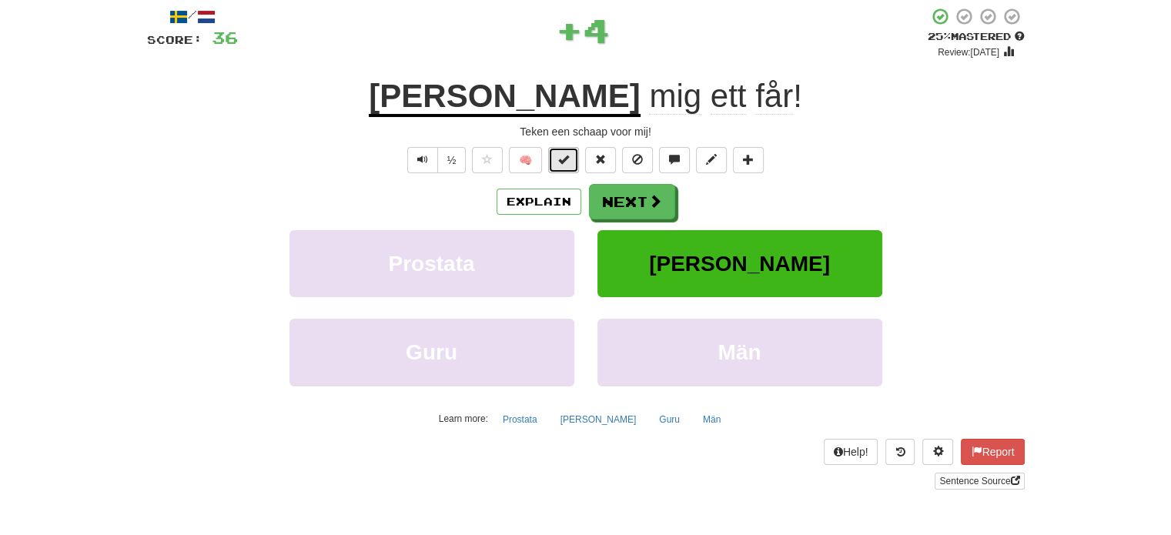
click at [564, 161] on span at bounding box center [563, 159] width 11 height 11
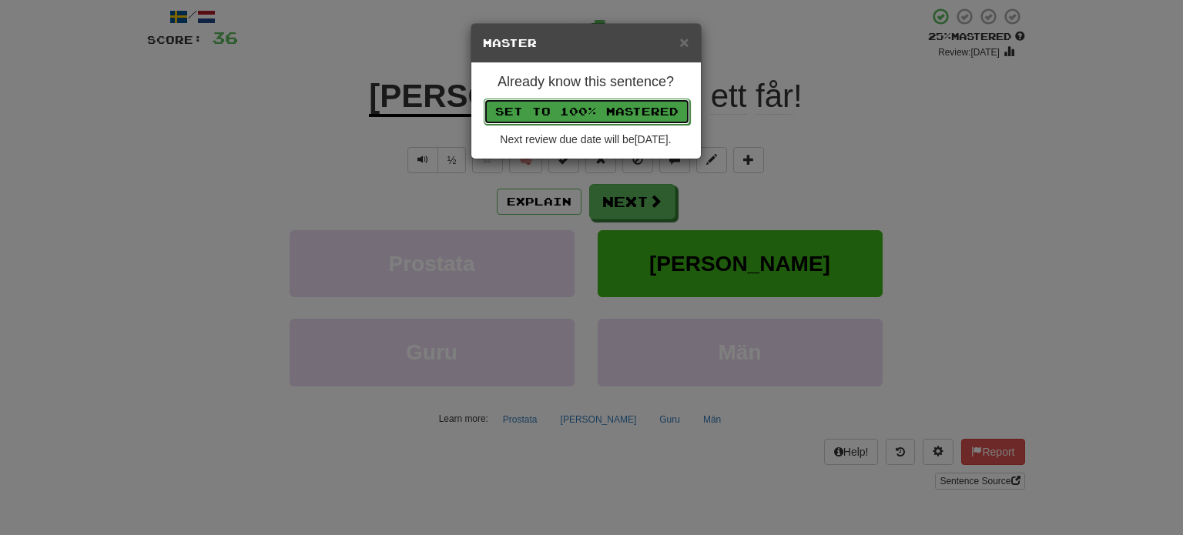
click at [581, 104] on button "Set to 100% Mastered" at bounding box center [587, 112] width 206 height 26
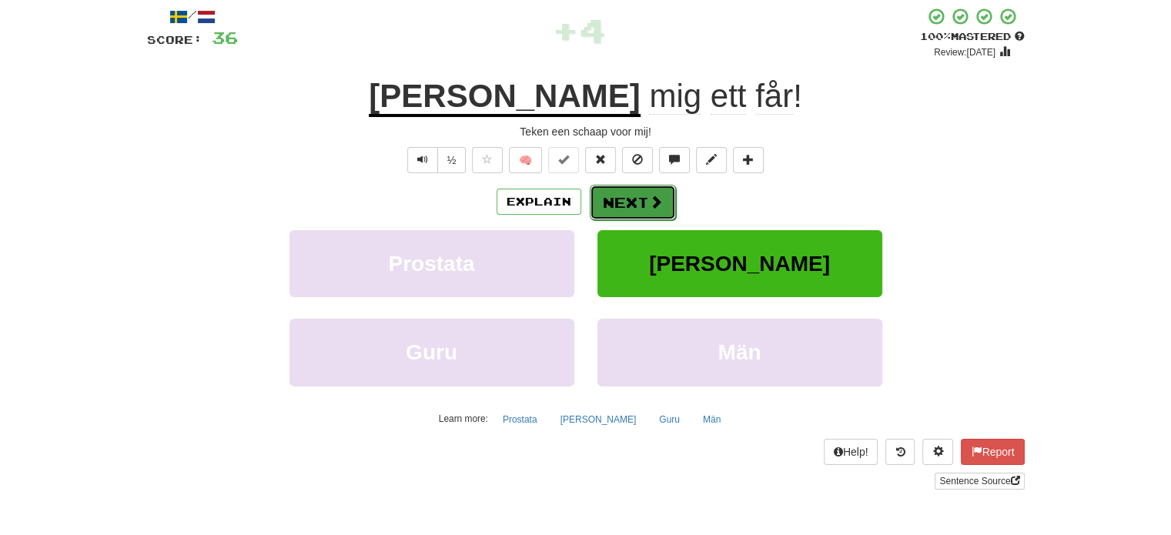
click at [641, 196] on button "Next" at bounding box center [633, 202] width 86 height 35
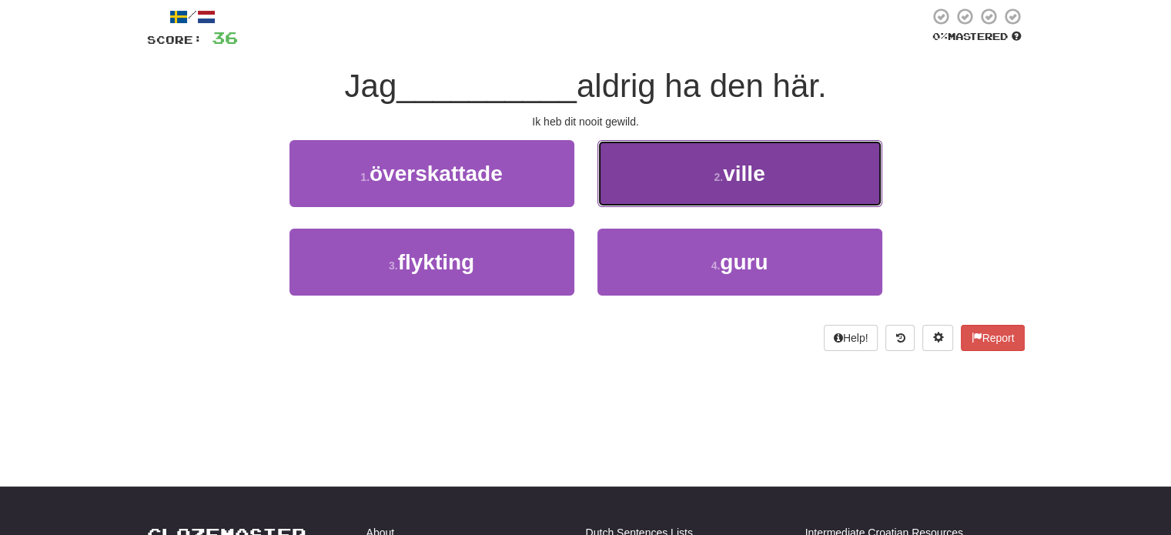
click at [641, 203] on button "2 . ville" at bounding box center [739, 173] width 285 height 67
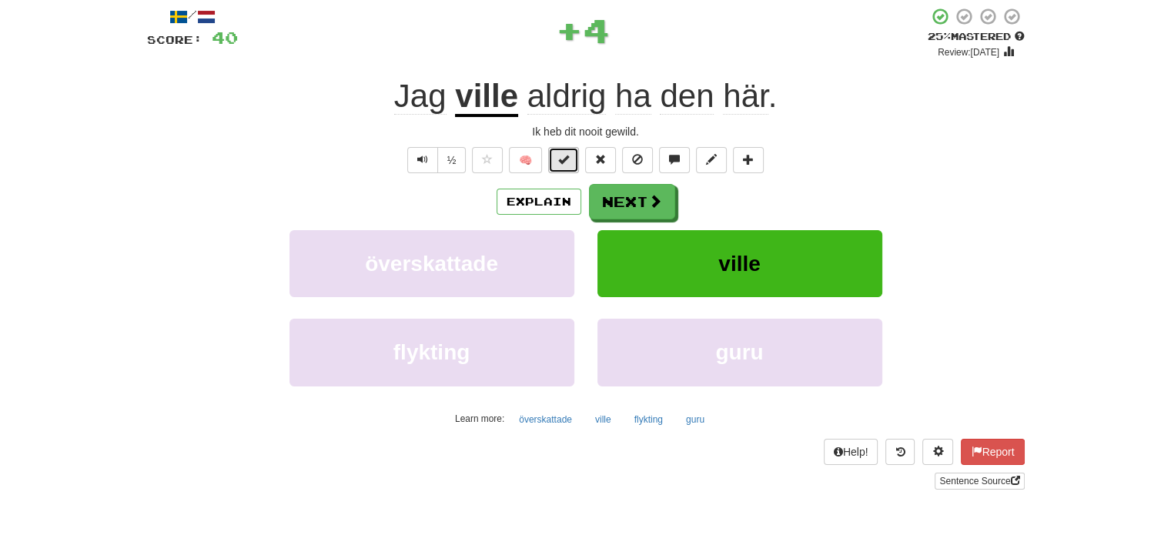
click at [562, 166] on button at bounding box center [563, 160] width 31 height 26
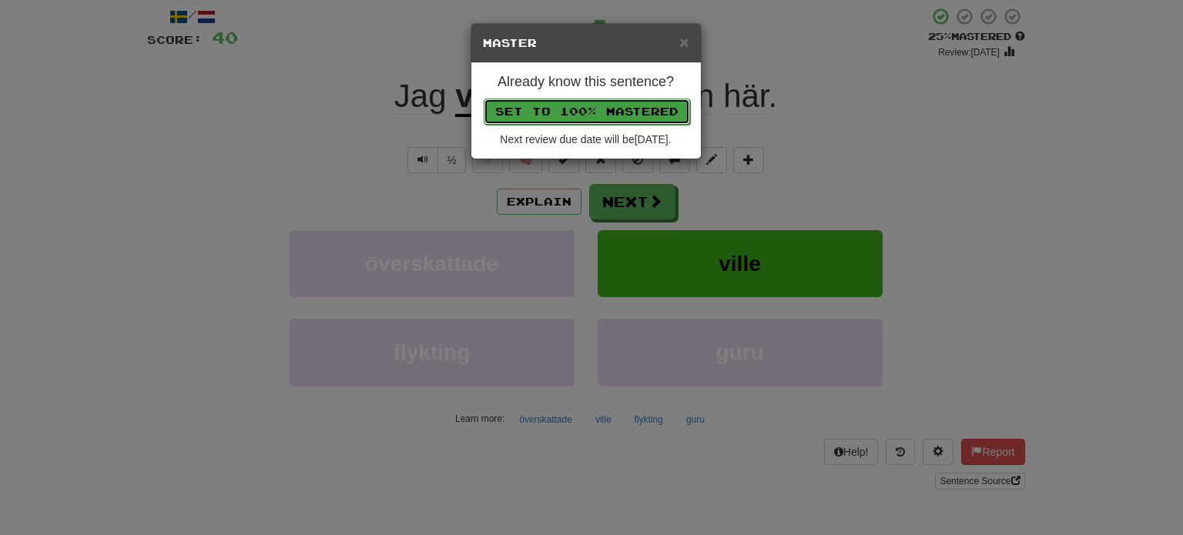
click at [579, 105] on button "Set to 100% Mastered" at bounding box center [587, 112] width 206 height 26
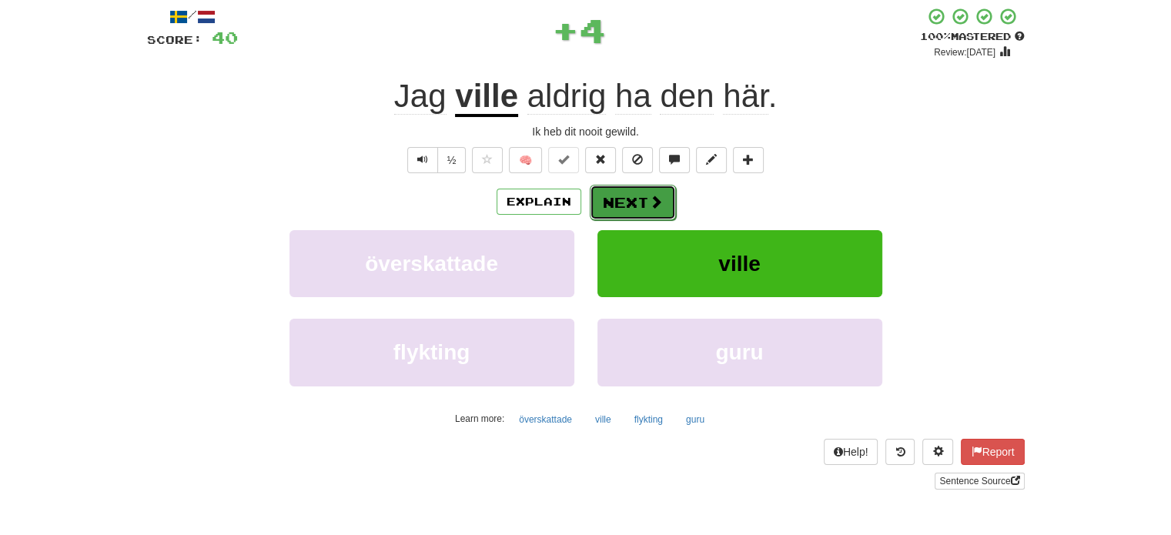
click at [641, 200] on button "Next" at bounding box center [633, 202] width 86 height 35
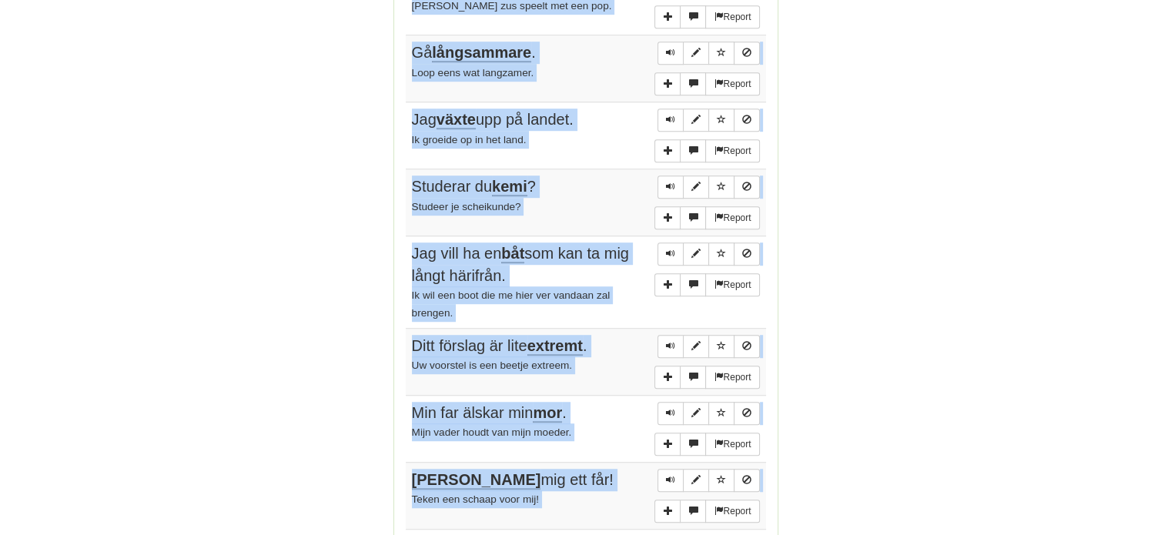
scroll to position [1096, 0]
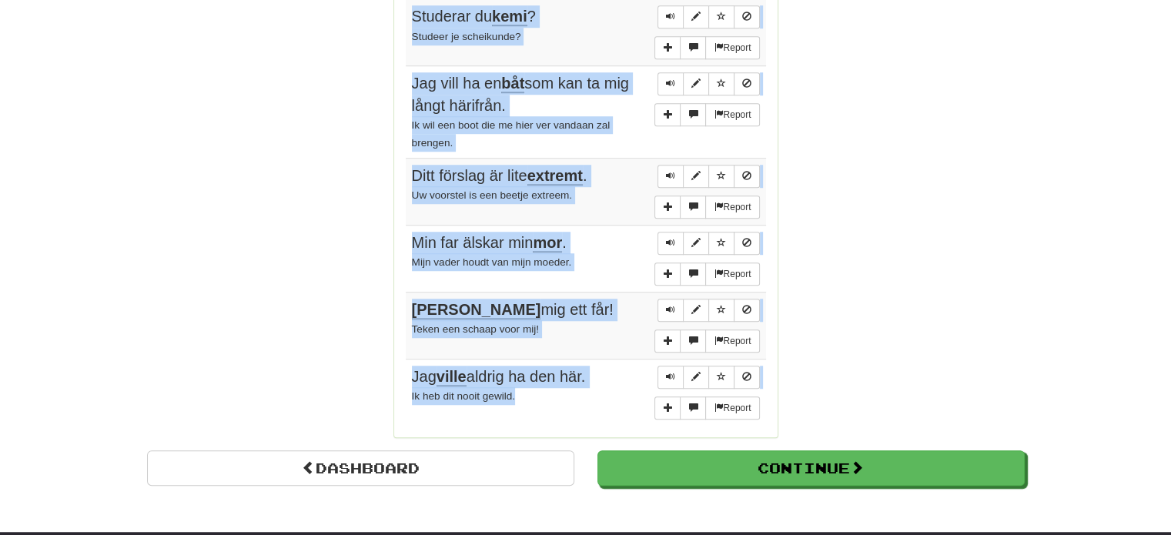
drag, startPoint x: 411, startPoint y: 223, endPoint x: 533, endPoint y: 389, distance: 206.0
click at [533, 389] on tbody "Report Han har redan gått . Hij is al weg. Report Min syster leker med en docka…" at bounding box center [586, 78] width 360 height 694
copy tbody "Han har redan gått . Hij is al weg. Report Min syster leker med en docka . Mijn…"
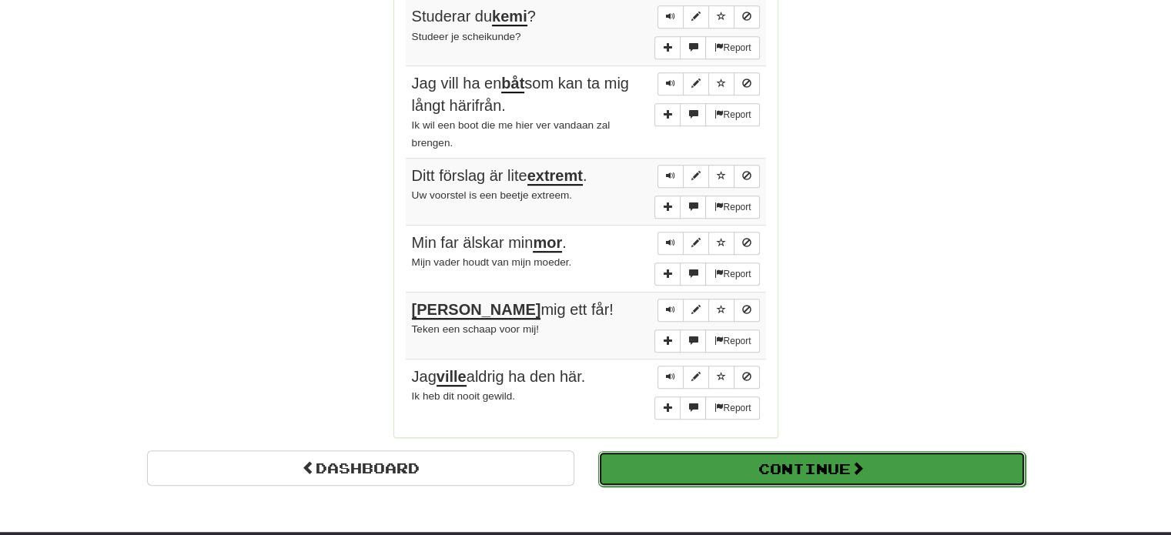
click at [814, 471] on button "Continue" at bounding box center [811, 468] width 427 height 35
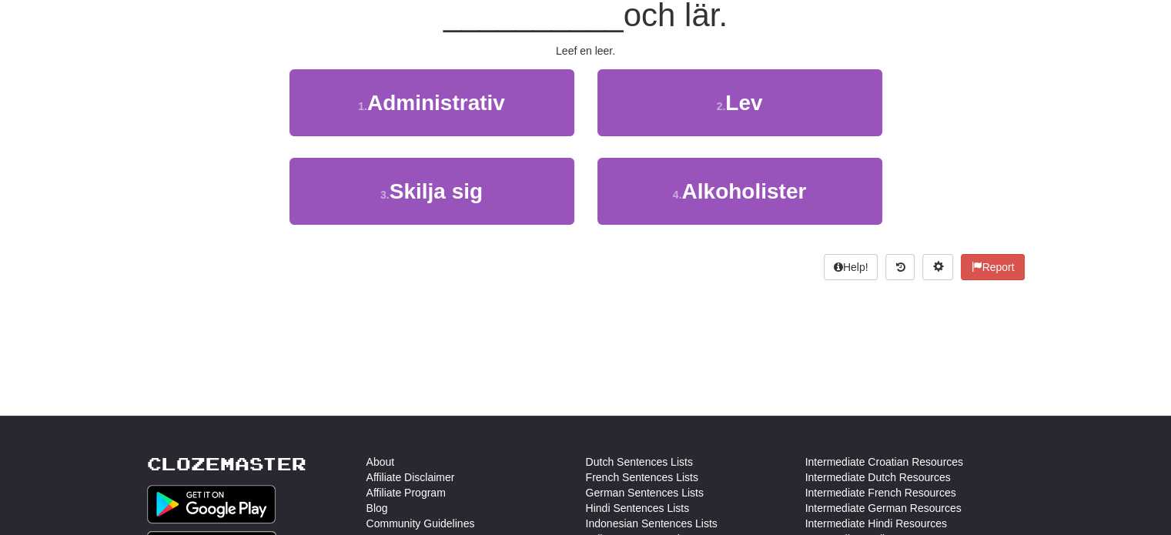
scroll to position [85, 0]
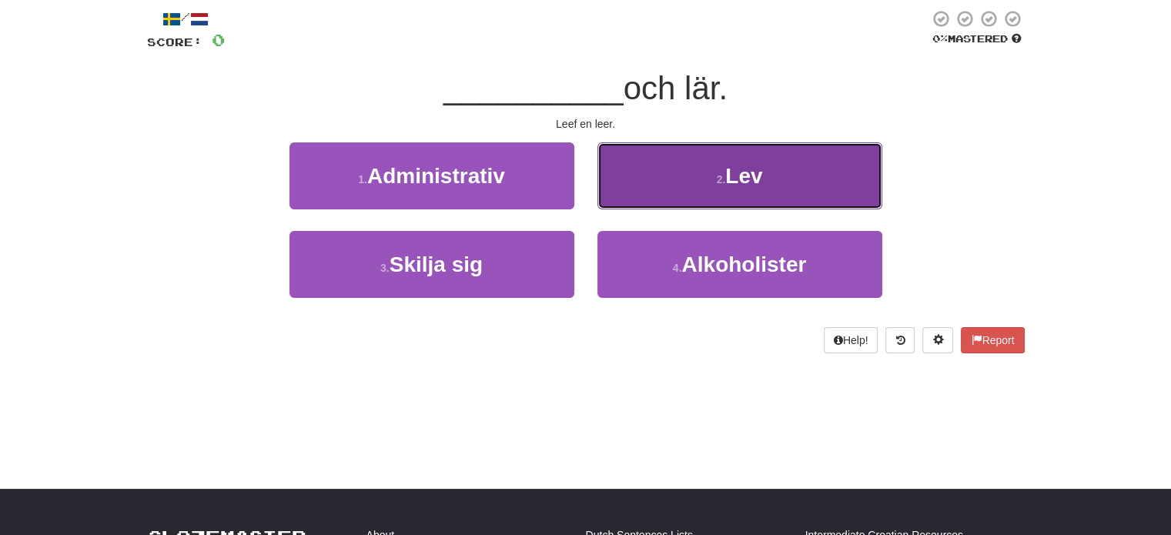
click at [713, 193] on button "2 . Lev" at bounding box center [739, 175] width 285 height 67
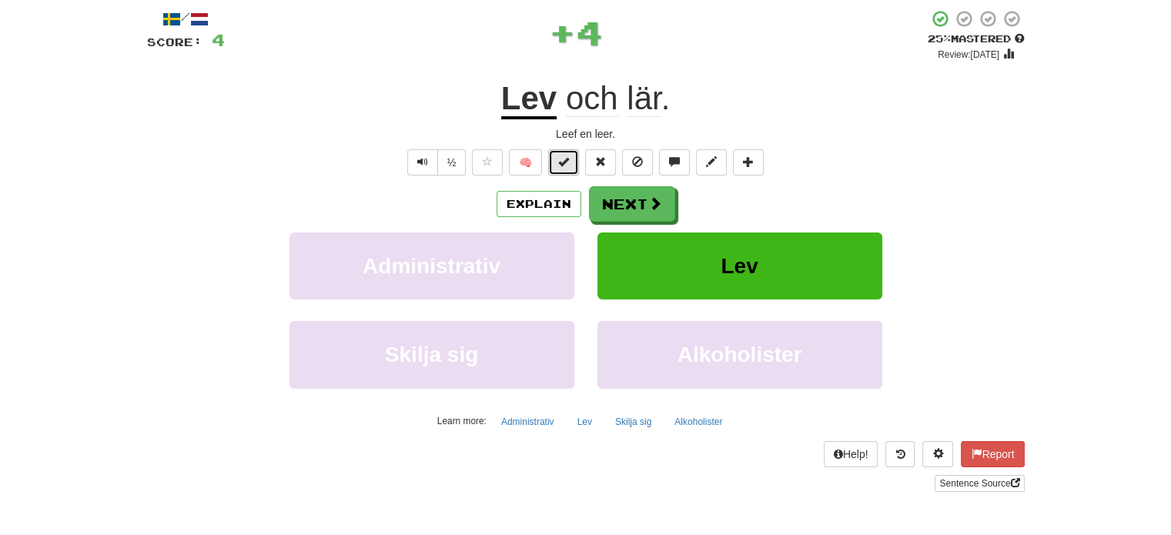
click at [567, 158] on span at bounding box center [563, 161] width 11 height 11
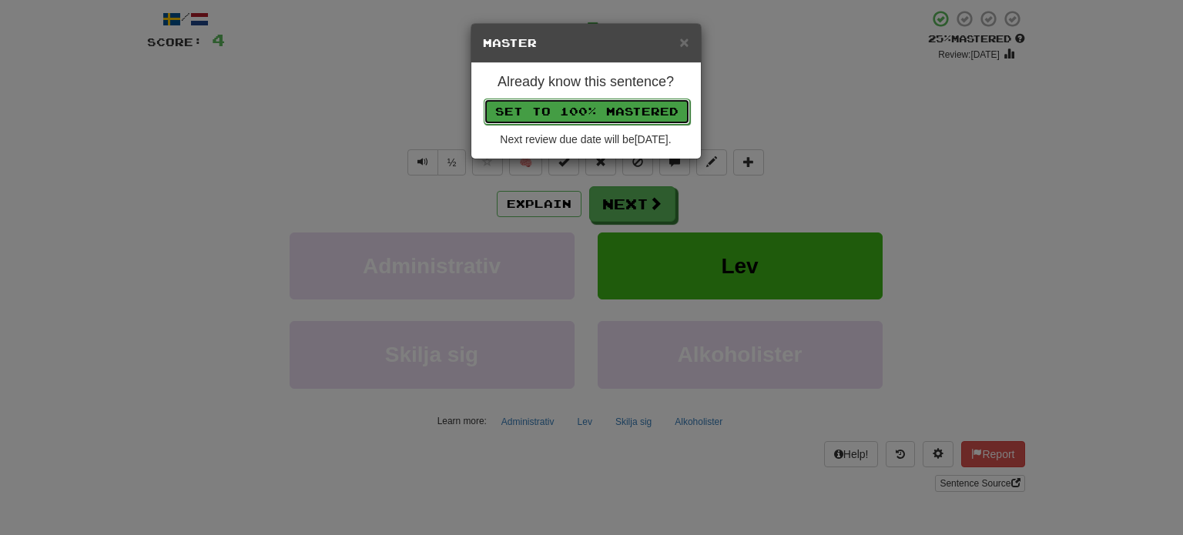
click at [594, 110] on button "Set to 100% Mastered" at bounding box center [587, 112] width 206 height 26
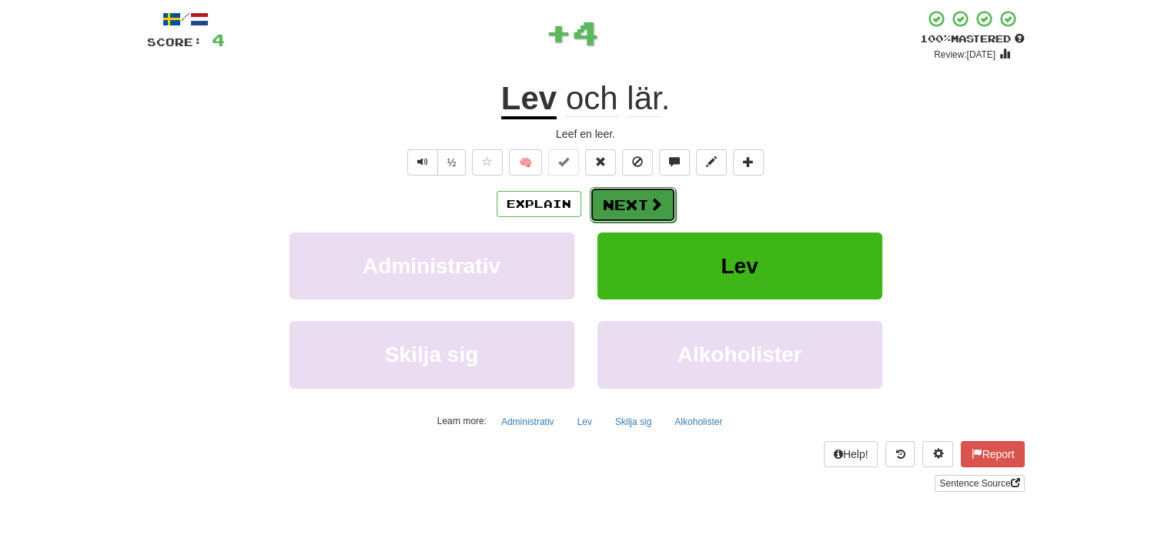
click at [634, 211] on button "Next" at bounding box center [633, 204] width 86 height 35
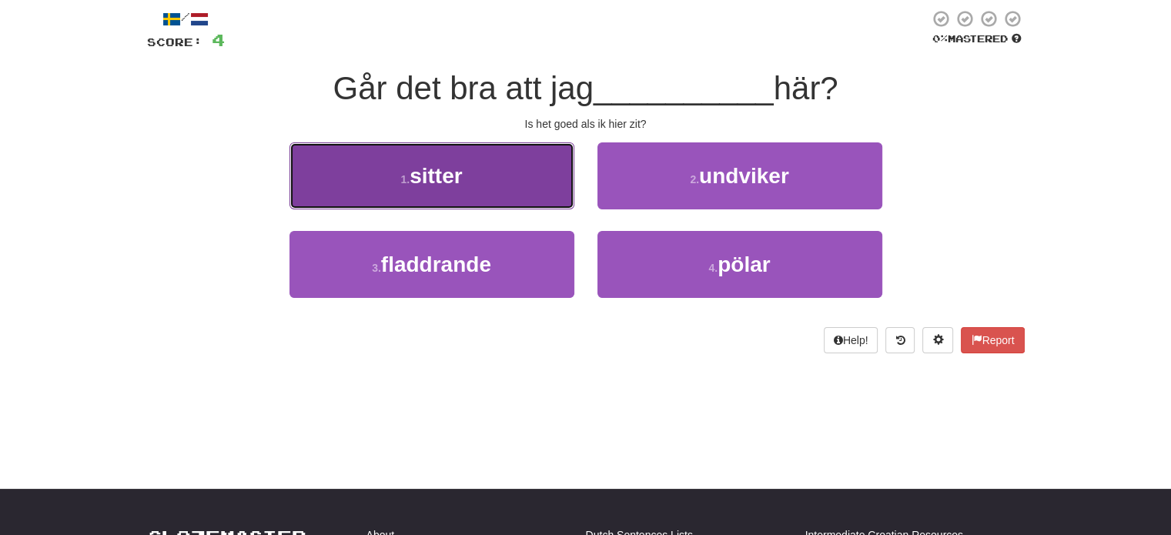
click at [550, 174] on button "1 . sitter" at bounding box center [431, 175] width 285 height 67
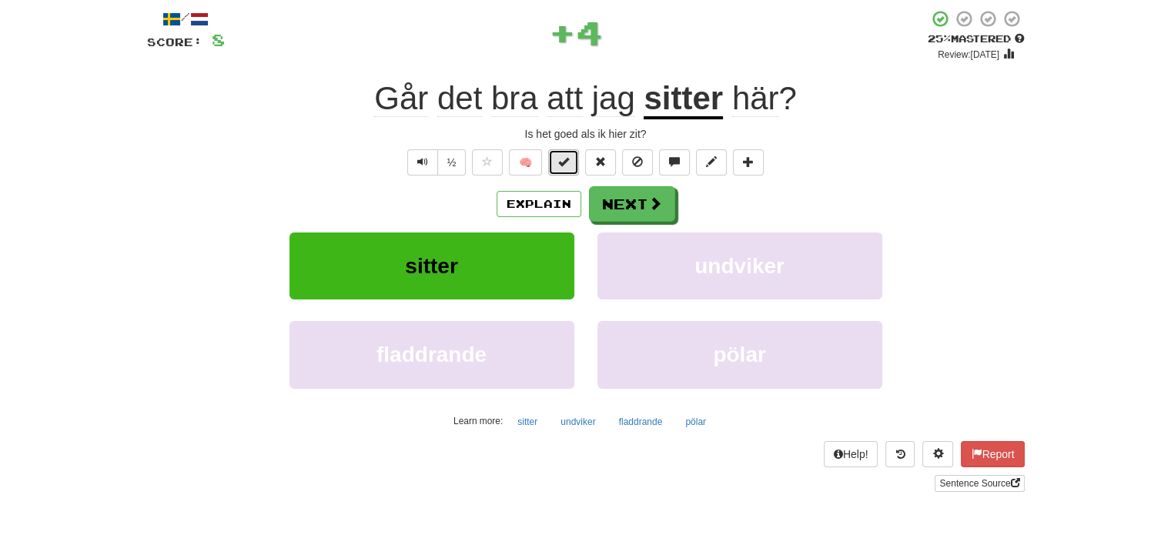
click at [567, 165] on span at bounding box center [563, 161] width 11 height 11
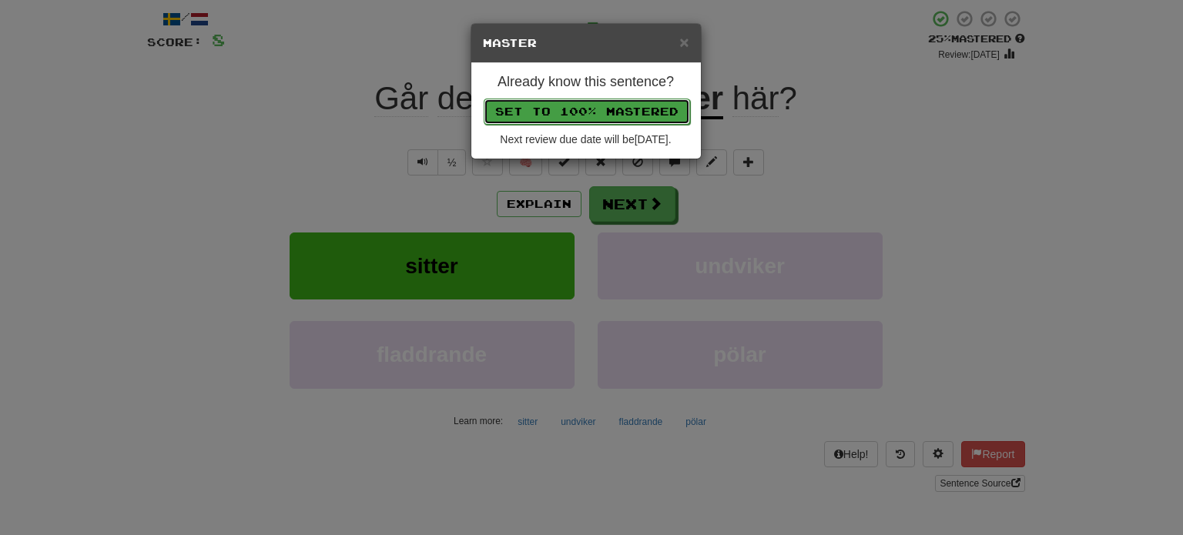
click at [590, 106] on button "Set to 100% Mastered" at bounding box center [587, 112] width 206 height 26
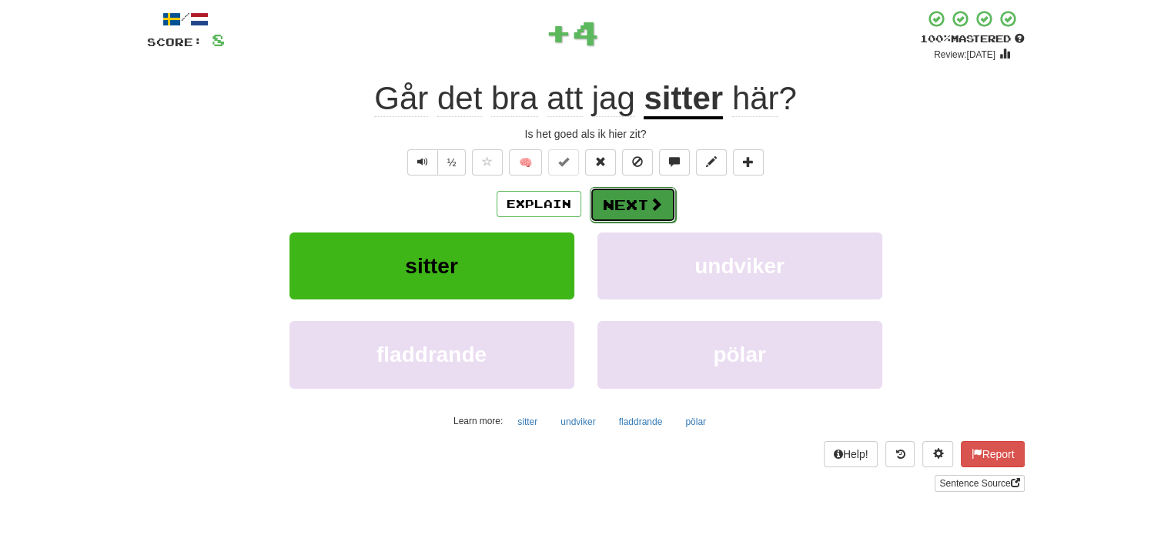
click at [634, 196] on button "Next" at bounding box center [633, 204] width 86 height 35
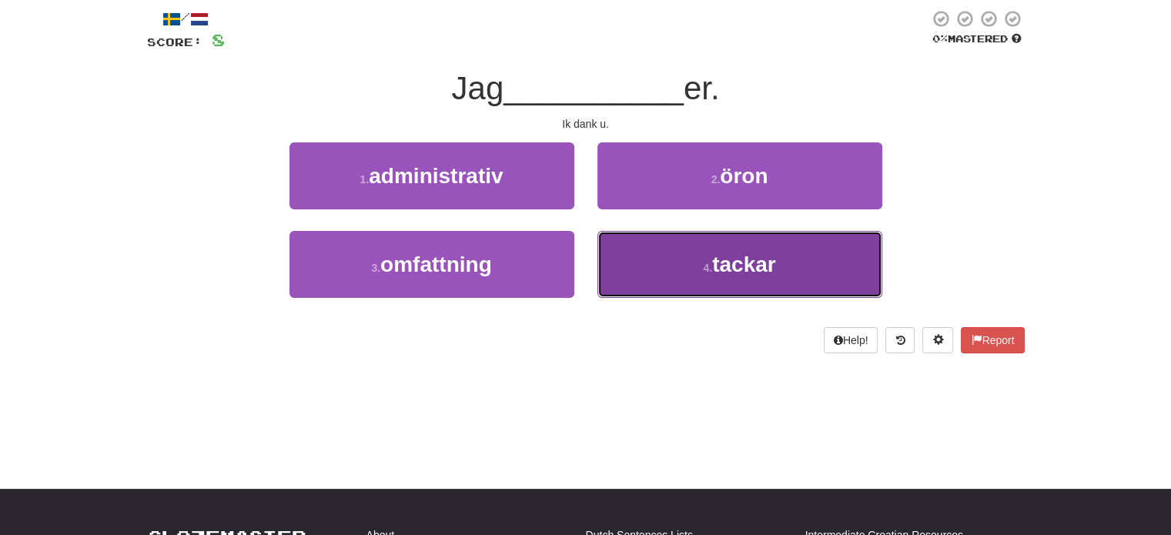
click at [669, 287] on button "4 . tackar" at bounding box center [739, 264] width 285 height 67
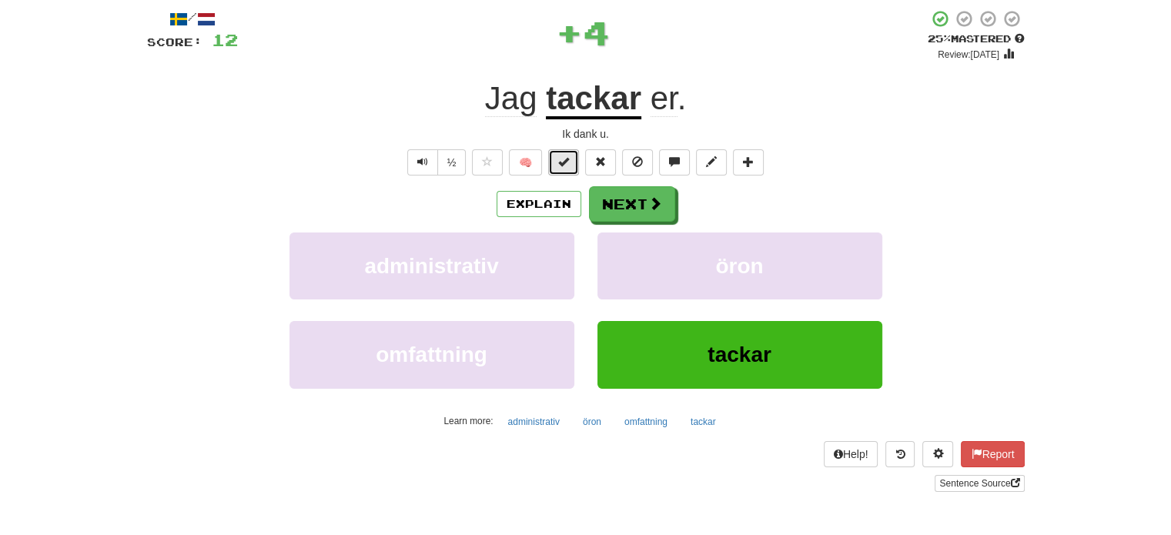
click at [560, 162] on span at bounding box center [563, 161] width 11 height 11
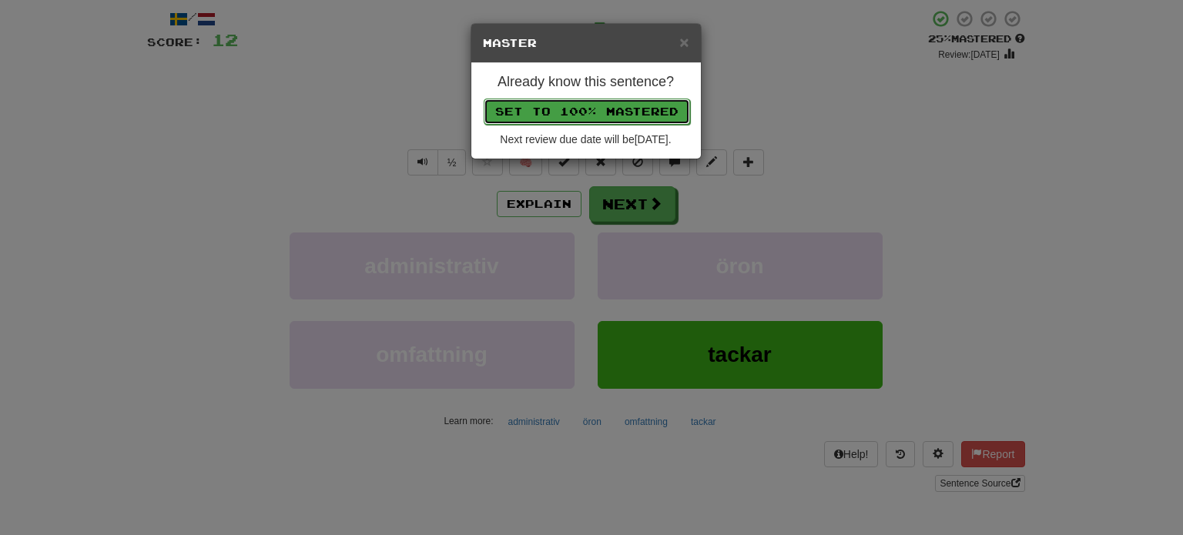
click at [581, 110] on button "Set to 100% Mastered" at bounding box center [587, 112] width 206 height 26
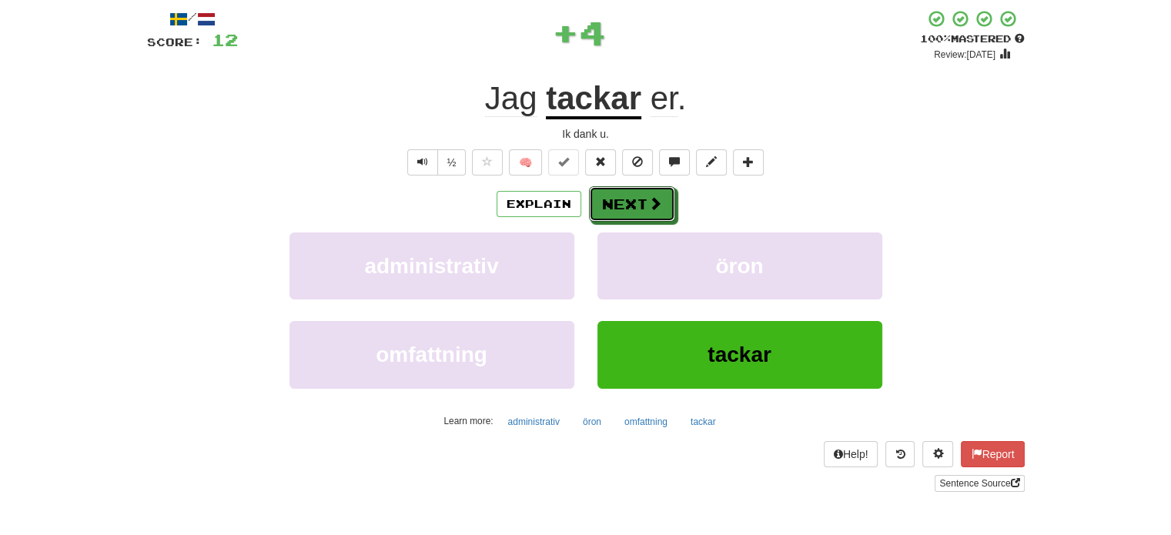
click at [634, 207] on button "Next" at bounding box center [632, 203] width 86 height 35
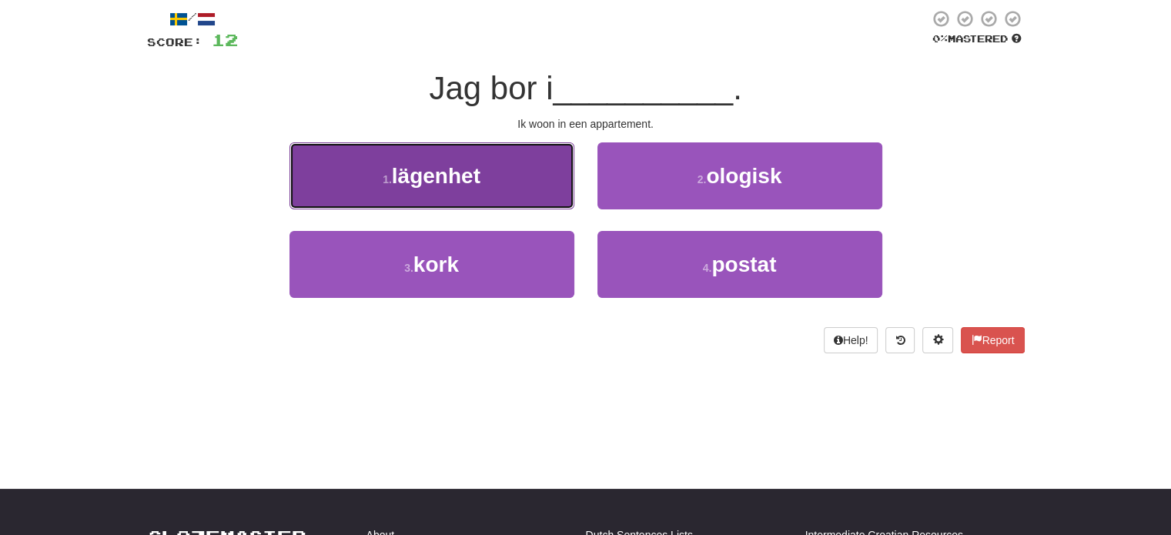
click at [552, 186] on button "1 . lägenhet" at bounding box center [431, 175] width 285 height 67
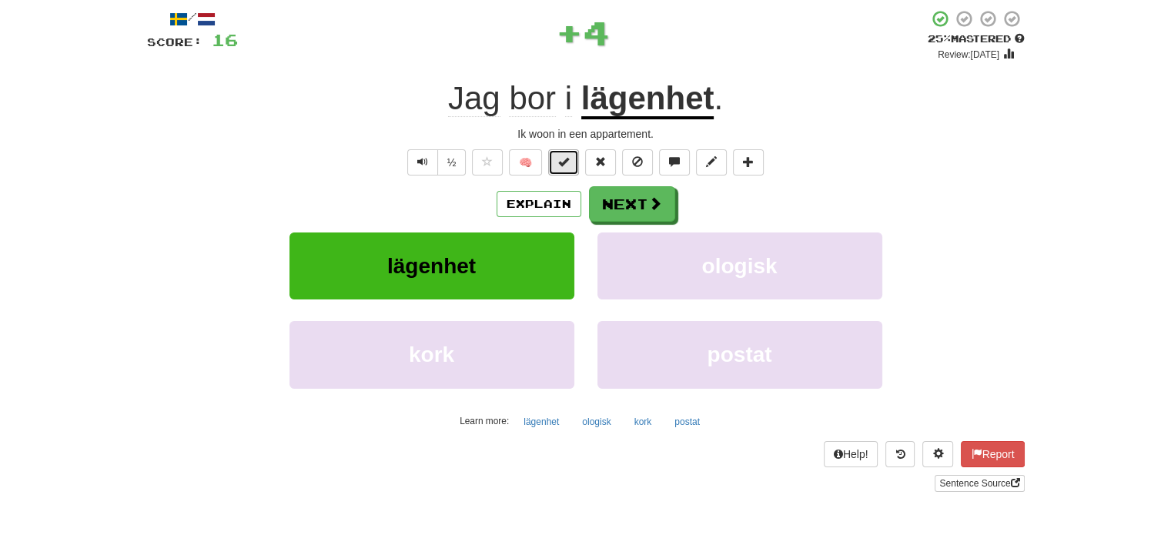
click at [557, 166] on button at bounding box center [563, 162] width 31 height 26
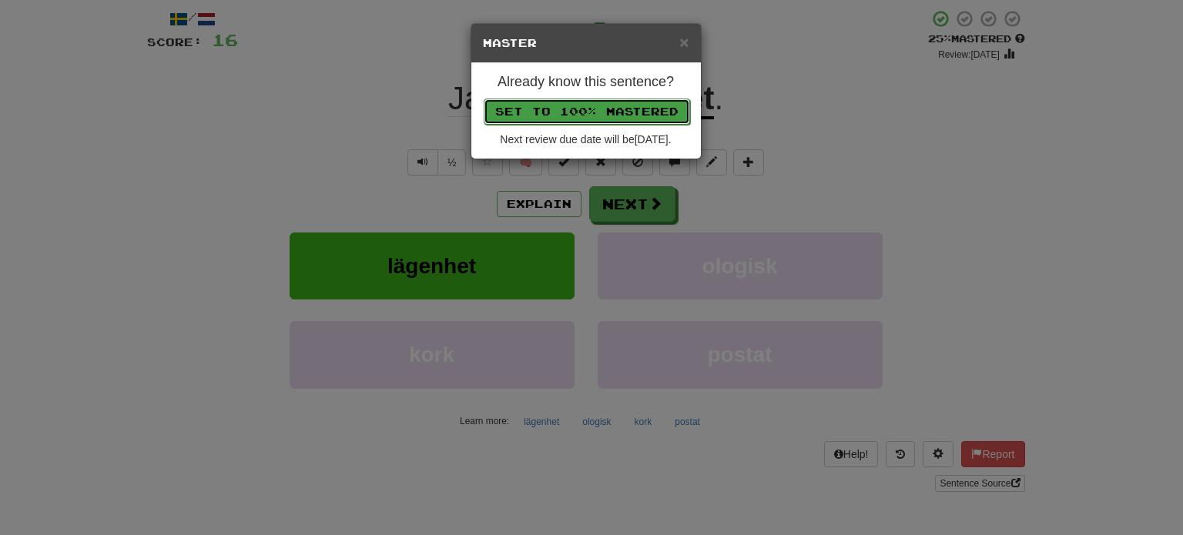
click at [581, 104] on button "Set to 100% Mastered" at bounding box center [587, 112] width 206 height 26
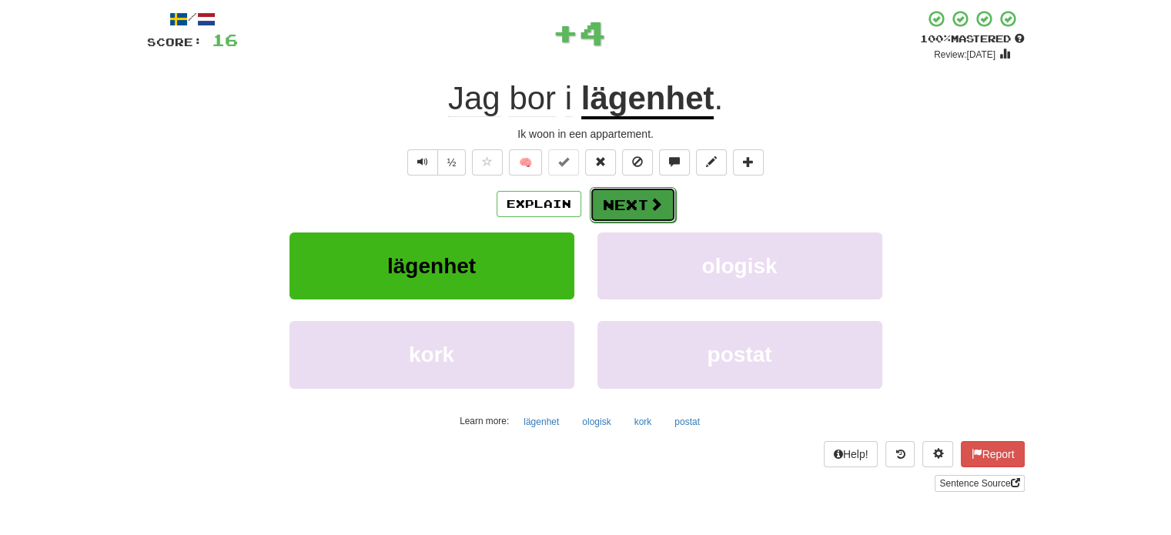
click at [634, 195] on button "Next" at bounding box center [633, 204] width 86 height 35
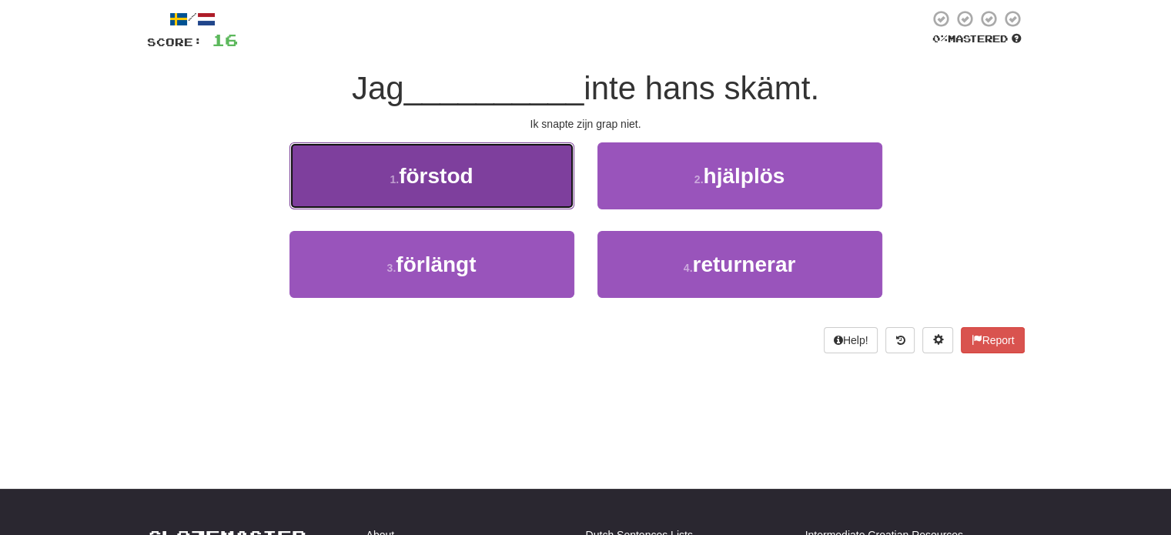
click at [551, 195] on button "1 . förstod" at bounding box center [431, 175] width 285 height 67
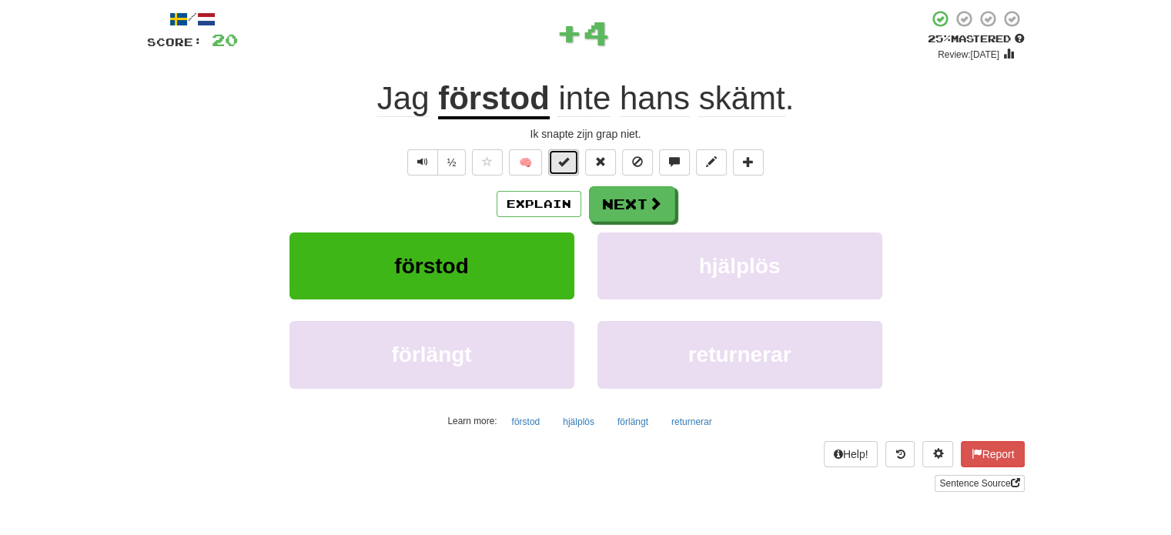
click at [560, 166] on span at bounding box center [563, 161] width 11 height 11
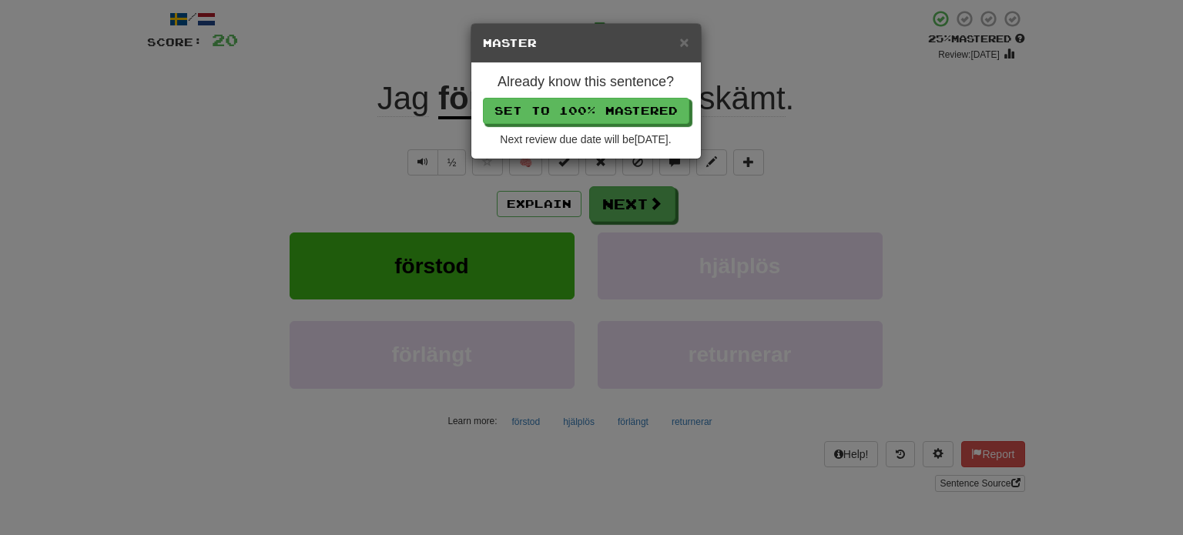
click at [582, 96] on div "Already know this sentence? Set to 100% Mastered Next review due date will be 2…" at bounding box center [585, 110] width 229 height 95
click at [581, 110] on button "Set to 100% Mastered" at bounding box center [587, 112] width 206 height 26
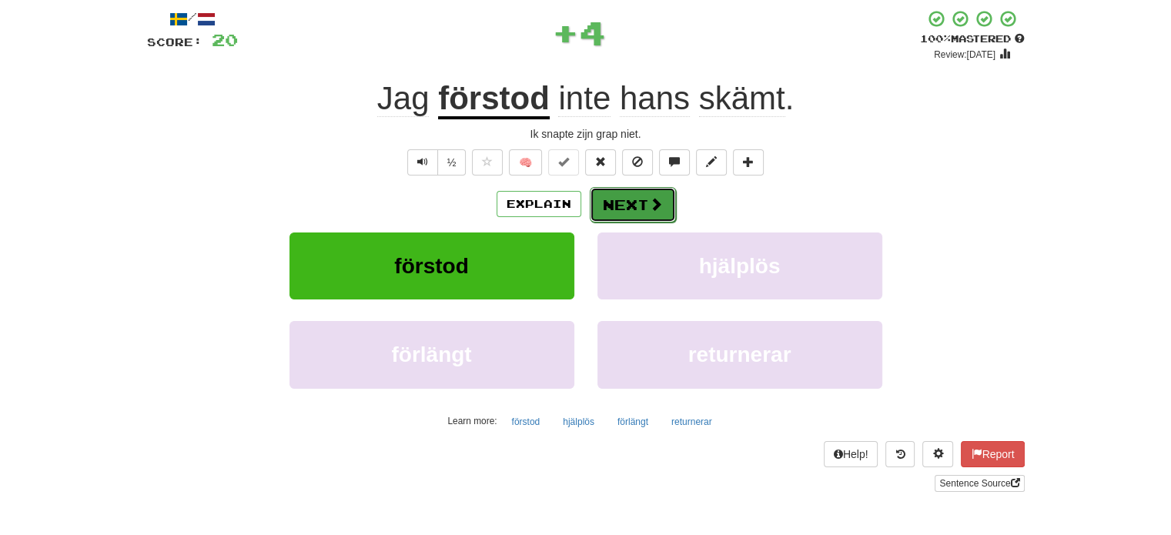
click at [644, 209] on button "Next" at bounding box center [633, 204] width 86 height 35
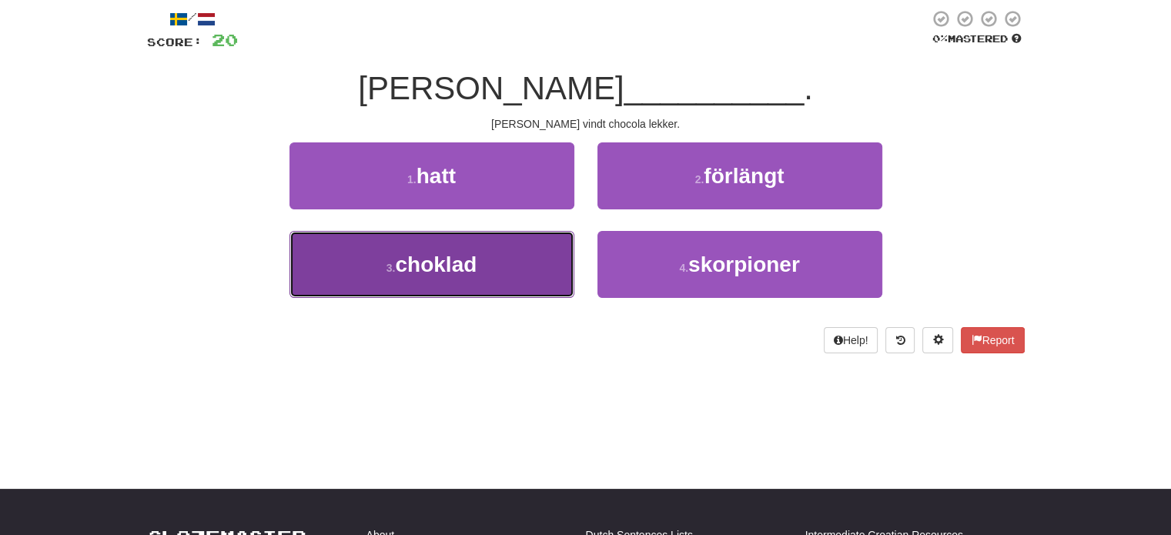
click at [534, 267] on button "3 . choklad" at bounding box center [431, 264] width 285 height 67
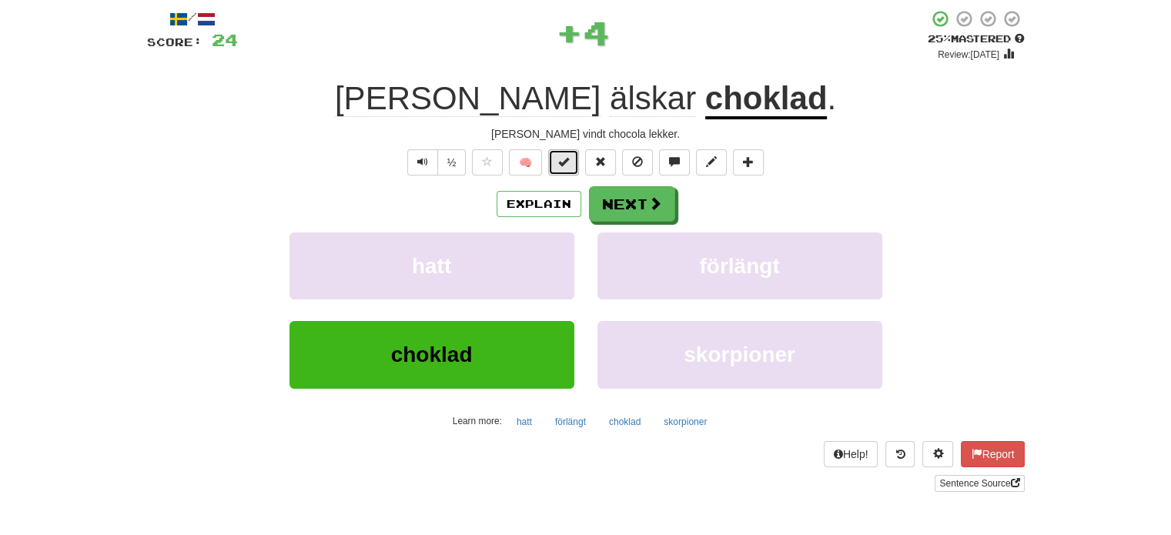
click at [572, 163] on button at bounding box center [563, 162] width 31 height 26
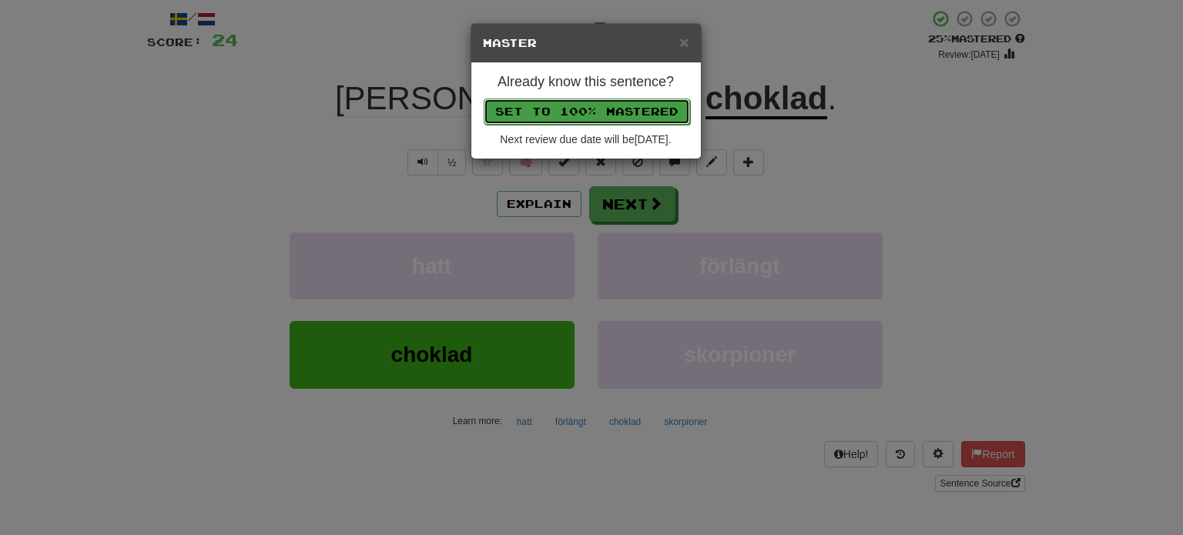
click at [579, 104] on button "Set to 100% Mastered" at bounding box center [587, 112] width 206 height 26
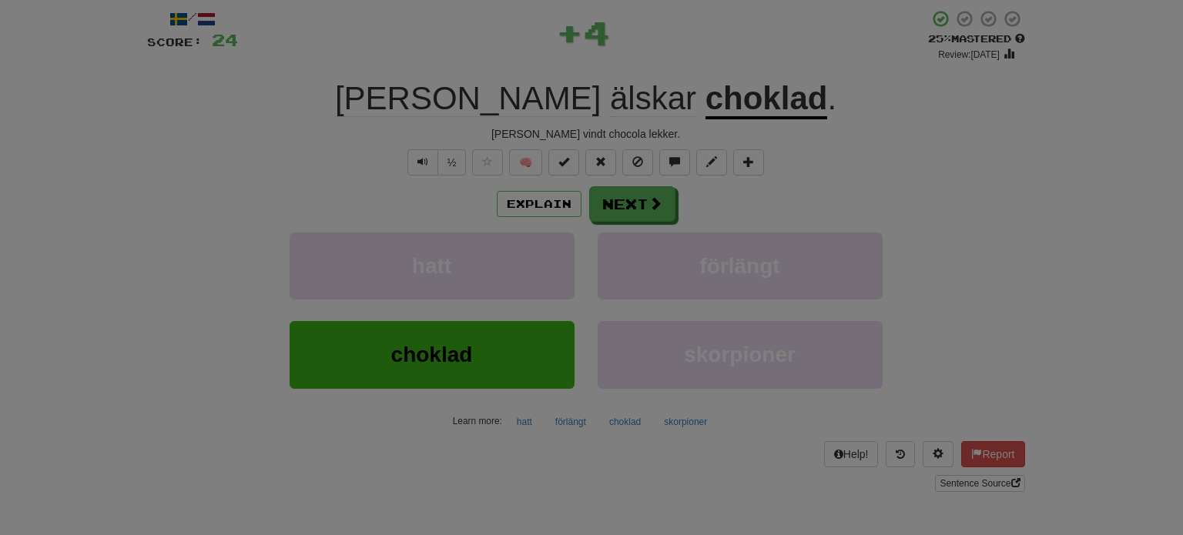
click at [579, 104] on body "Dashboard Clozemaster JanP / Toggle Dropdown Dashboard Leaderboard Activity Fee…" at bounding box center [591, 487] width 1183 height 1145
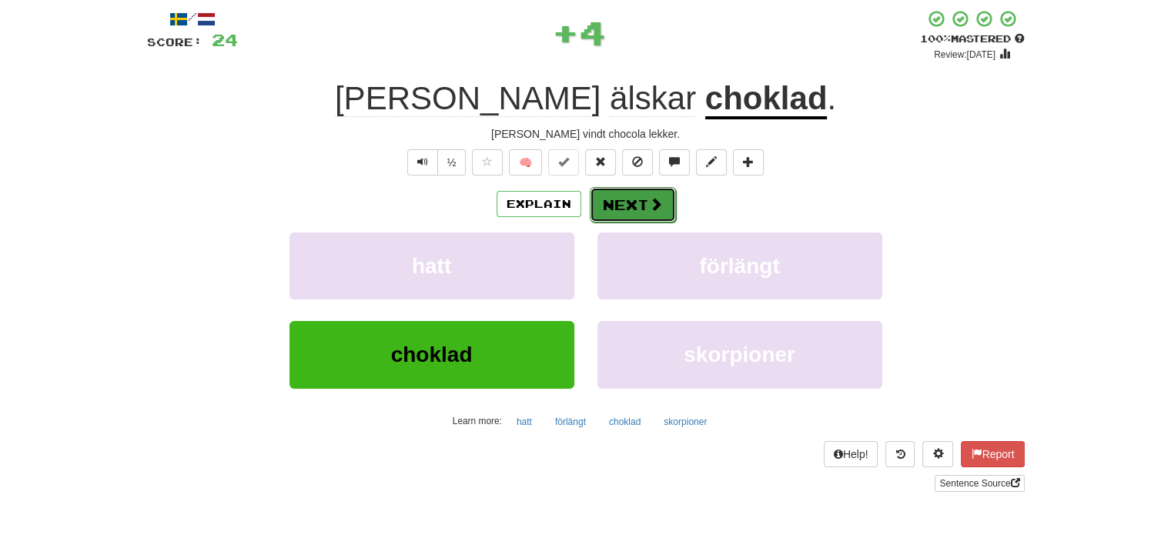
click at [638, 199] on button "Next" at bounding box center [633, 204] width 86 height 35
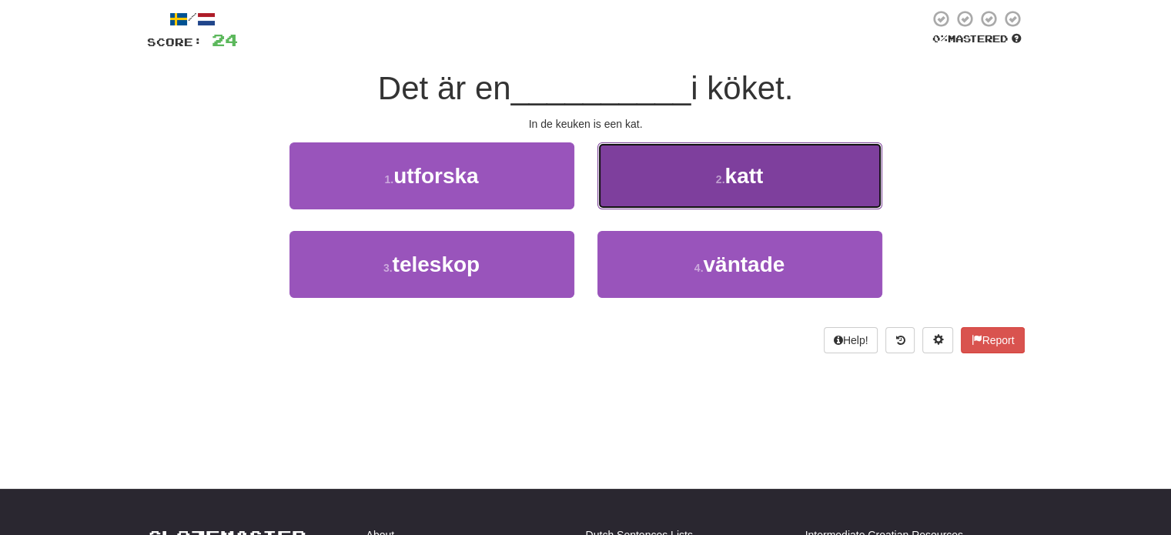
click at [647, 201] on button "2 . katt" at bounding box center [739, 175] width 285 height 67
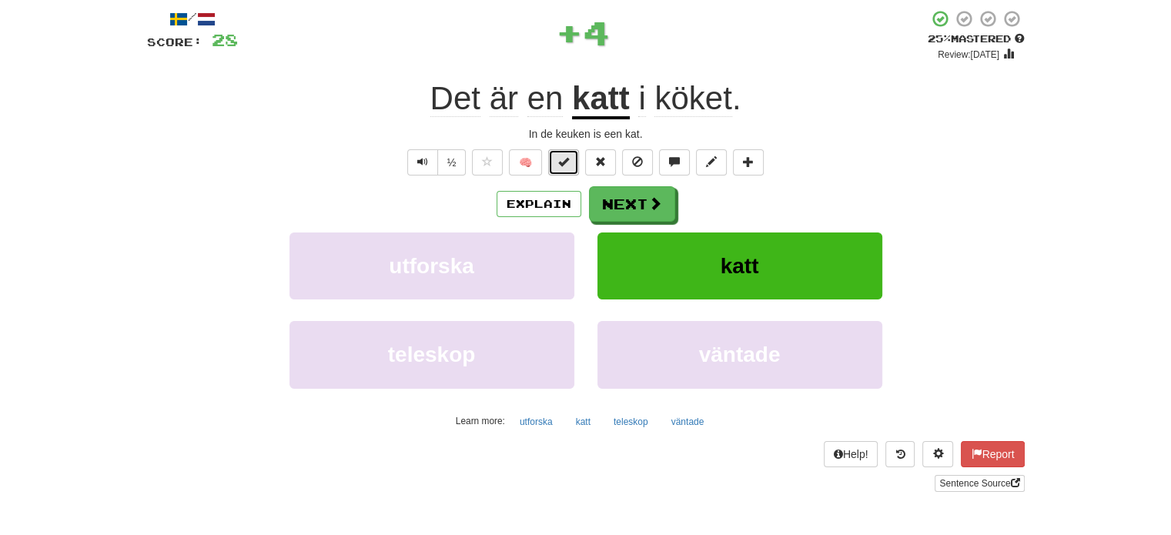
click at [572, 162] on button at bounding box center [563, 162] width 31 height 26
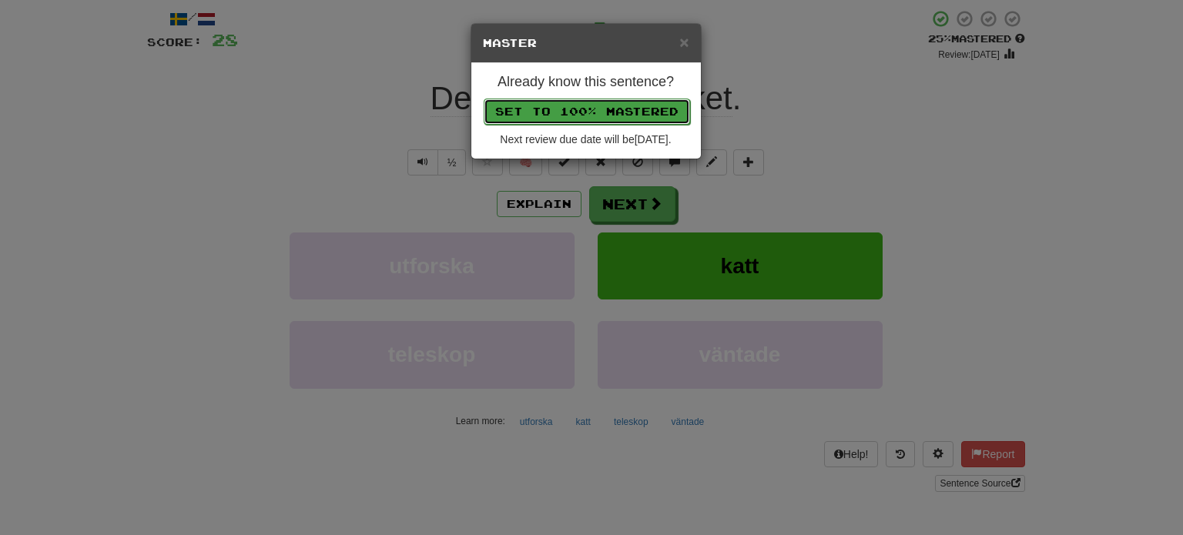
click at [596, 107] on button "Set to 100% Mastered" at bounding box center [587, 112] width 206 height 26
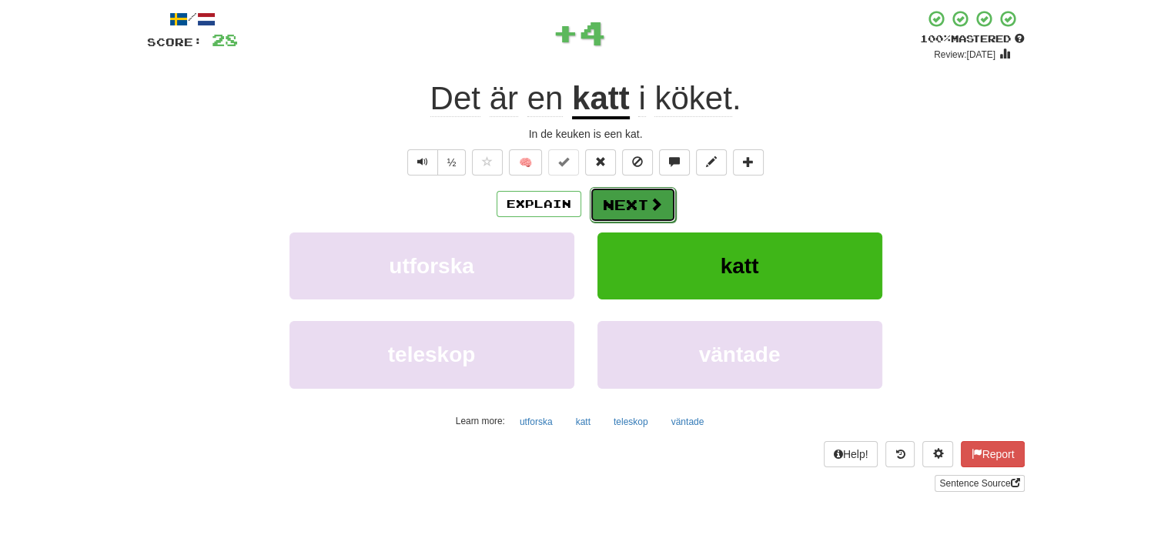
click at [627, 194] on button "Next" at bounding box center [633, 204] width 86 height 35
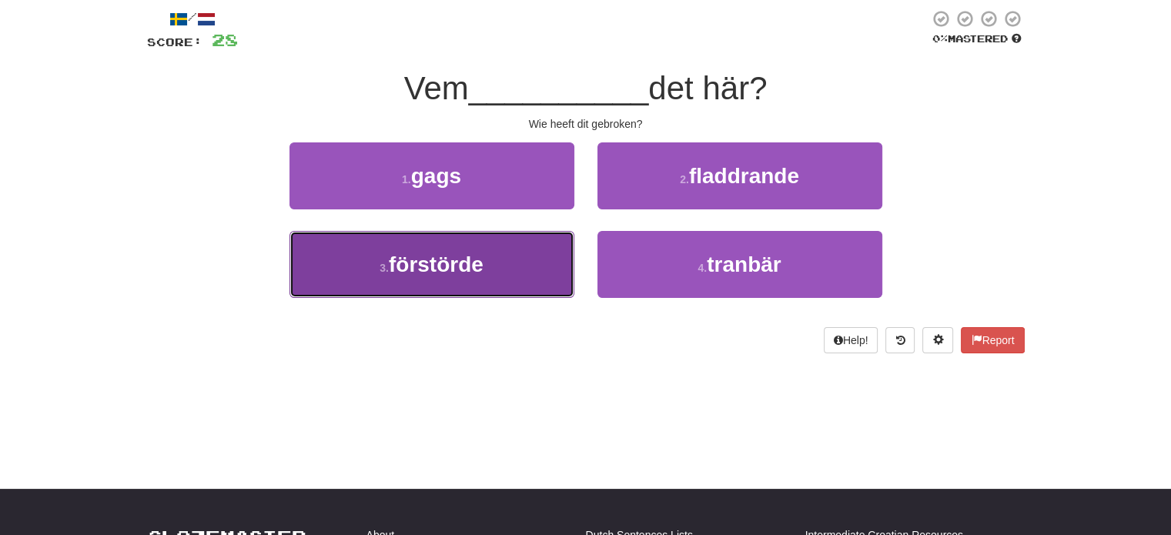
click at [539, 261] on button "3 . förstörde" at bounding box center [431, 264] width 285 height 67
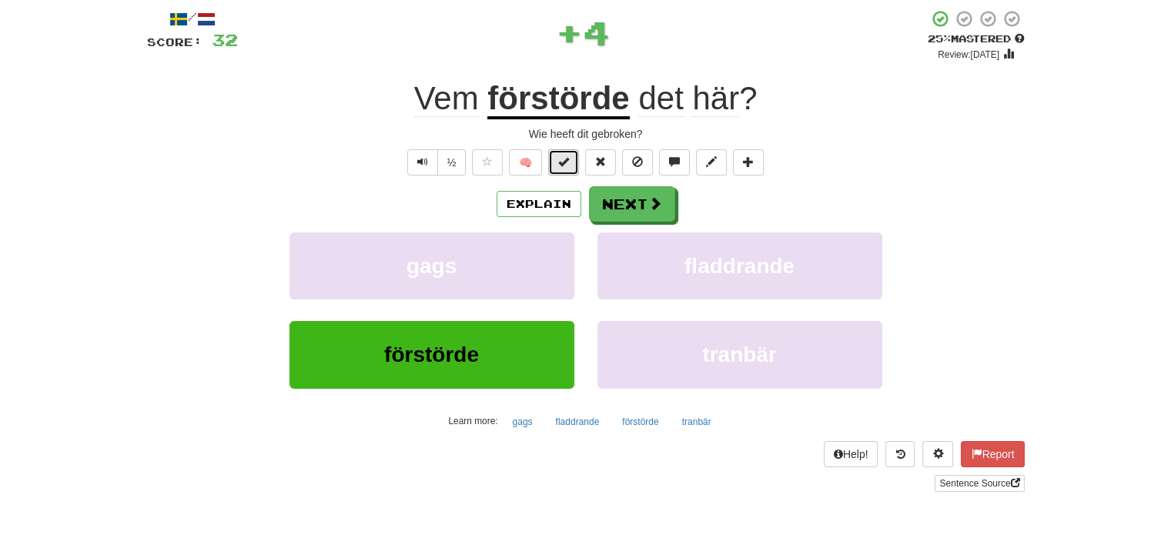
click at [567, 166] on span at bounding box center [563, 161] width 11 height 11
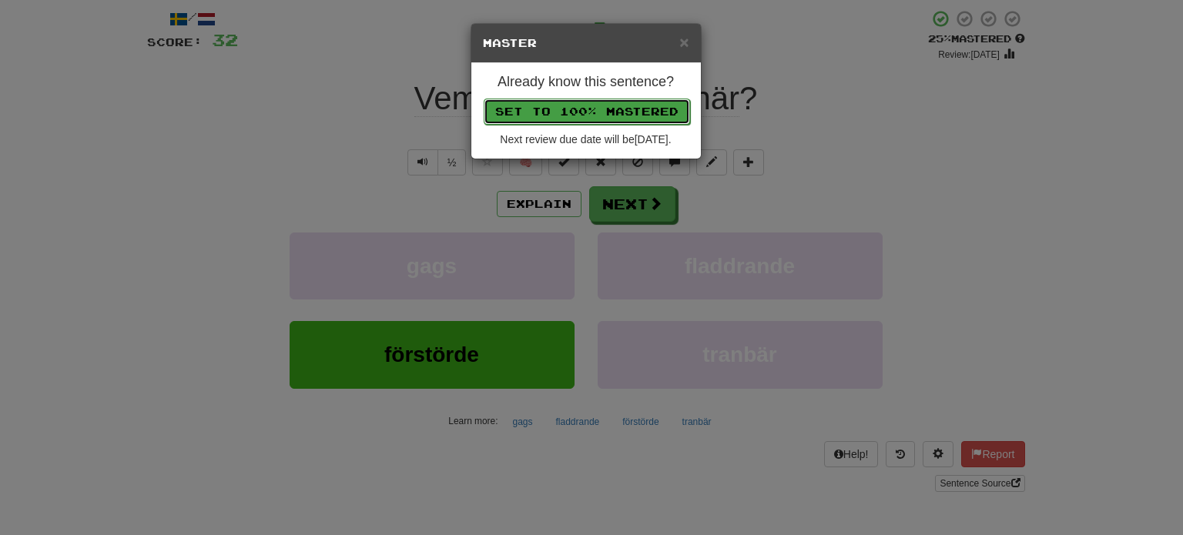
click at [593, 106] on button "Set to 100% Mastered" at bounding box center [587, 112] width 206 height 26
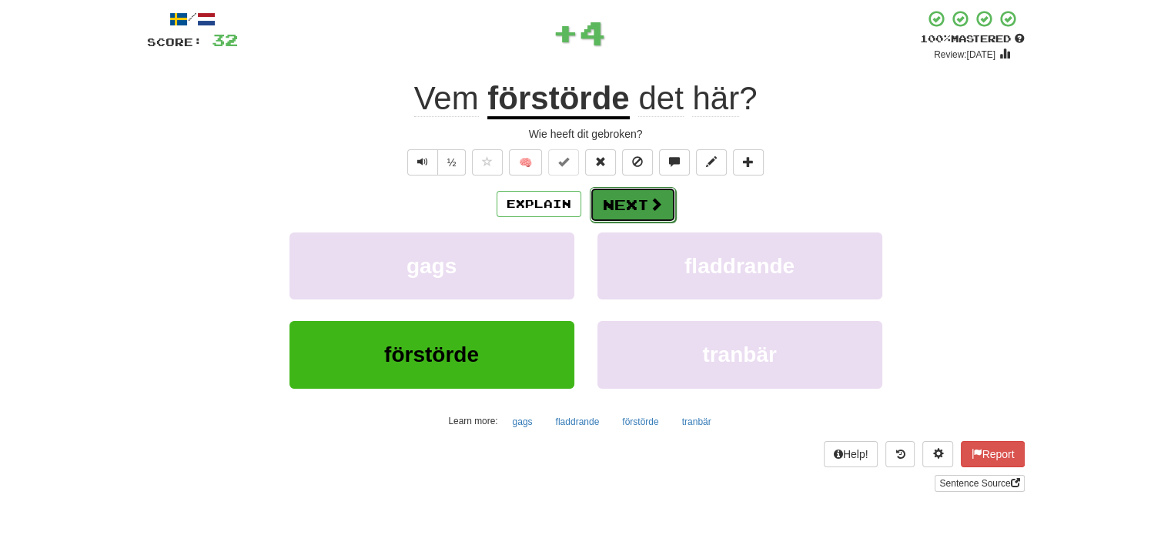
click at [641, 198] on button "Next" at bounding box center [633, 204] width 86 height 35
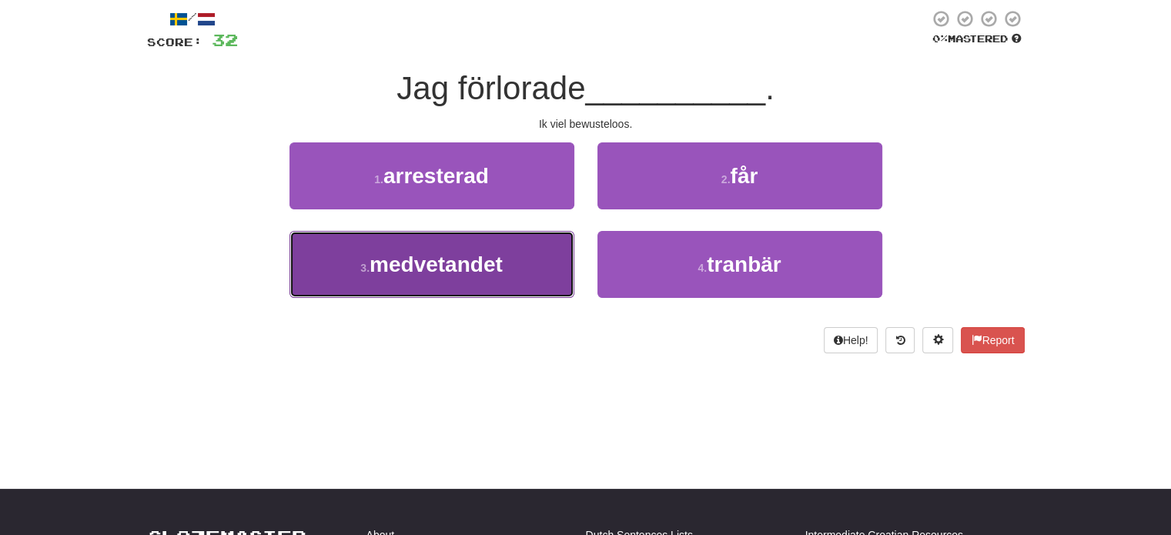
click at [557, 269] on button "3 . medvetandet" at bounding box center [431, 264] width 285 height 67
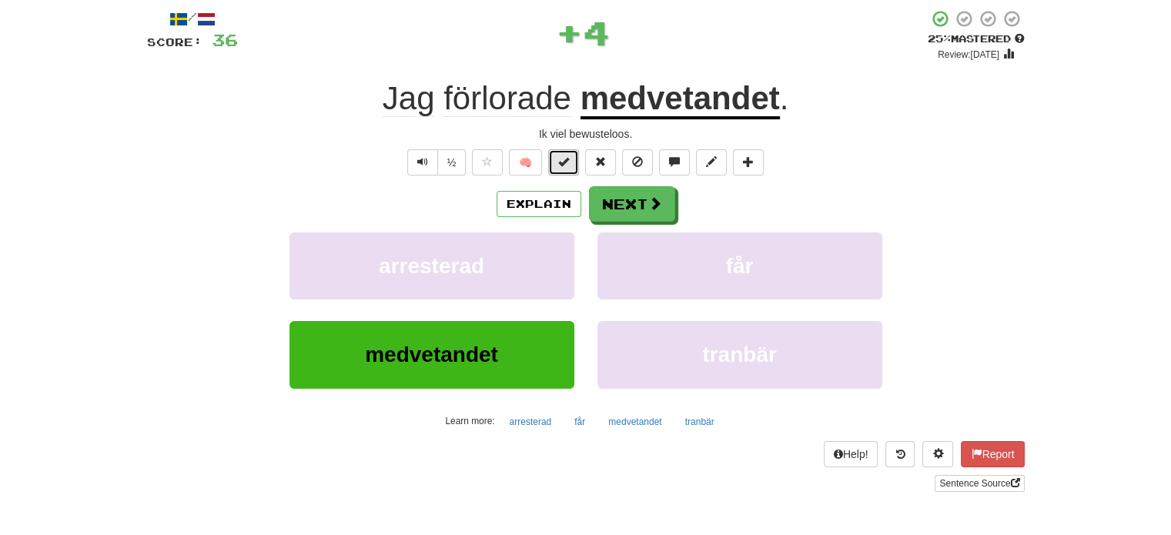
click at [565, 167] on span at bounding box center [563, 161] width 11 height 11
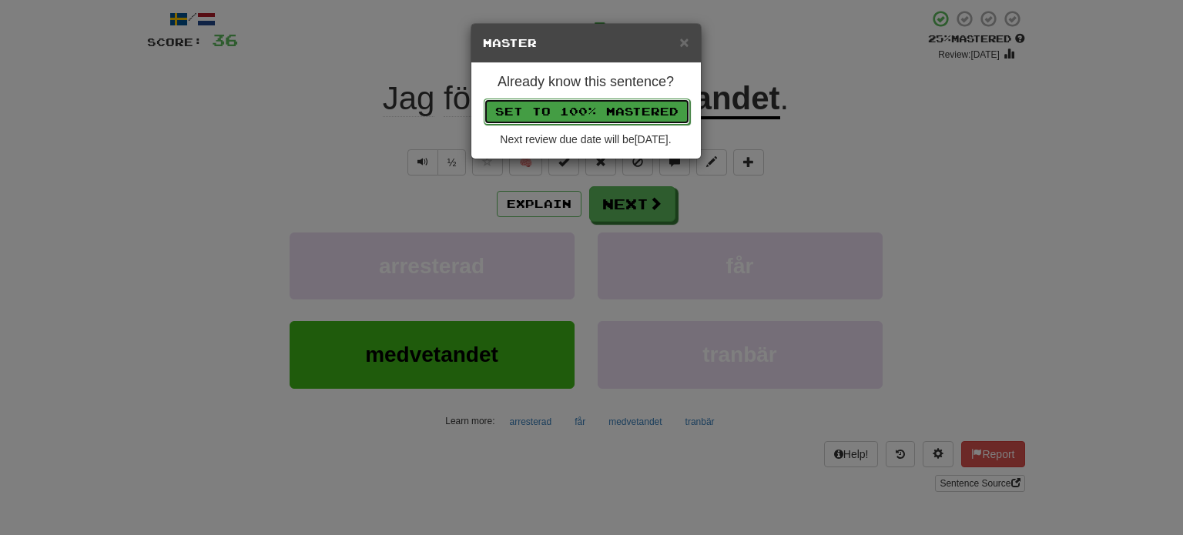
click at [594, 111] on button "Set to 100% Mastered" at bounding box center [587, 112] width 206 height 26
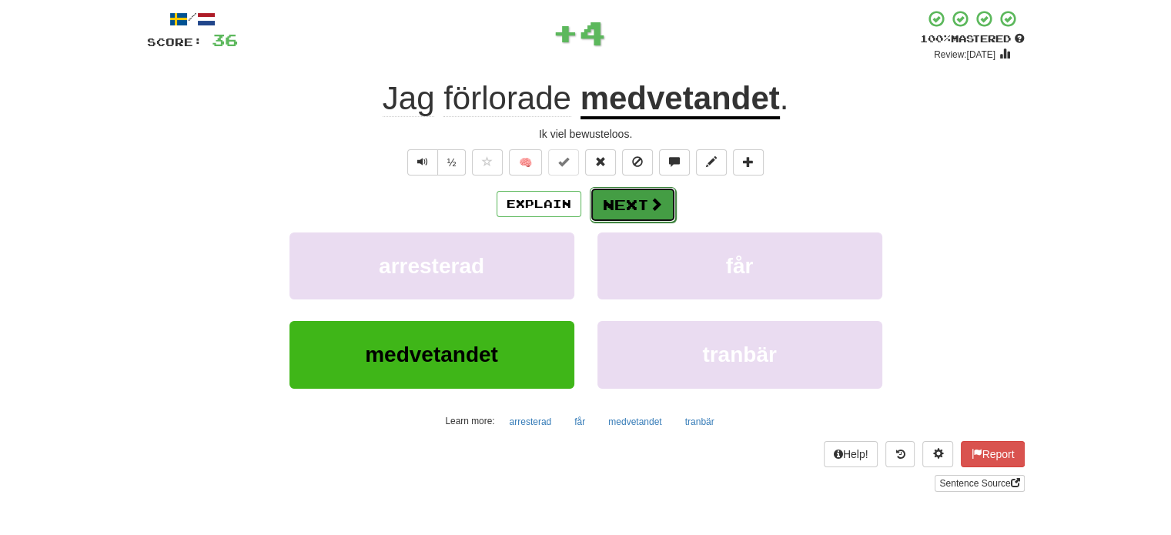
click at [624, 215] on button "Next" at bounding box center [633, 204] width 86 height 35
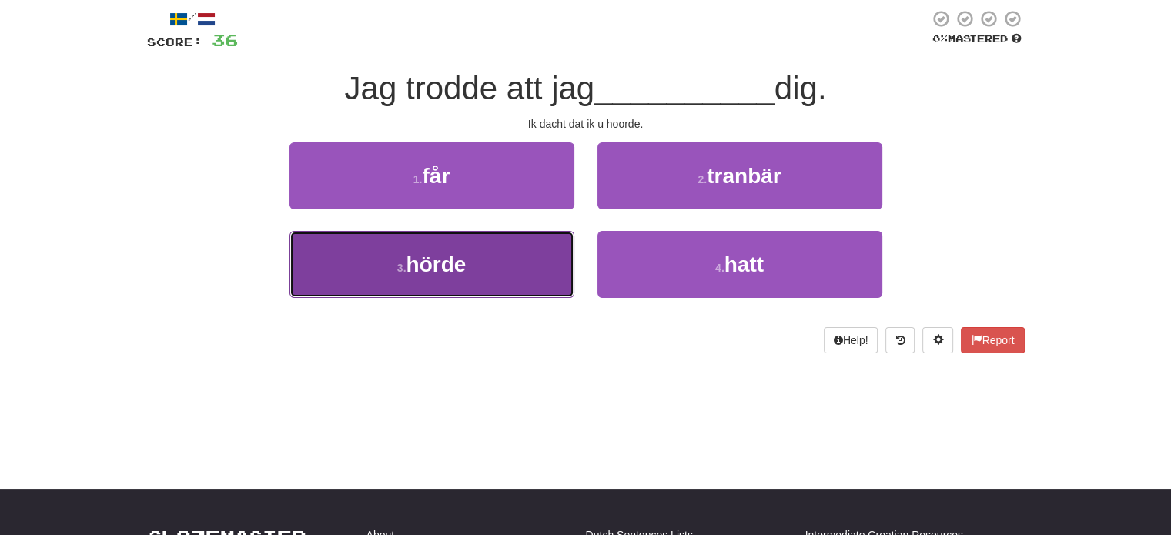
click at [555, 265] on button "3 . hörde" at bounding box center [431, 264] width 285 height 67
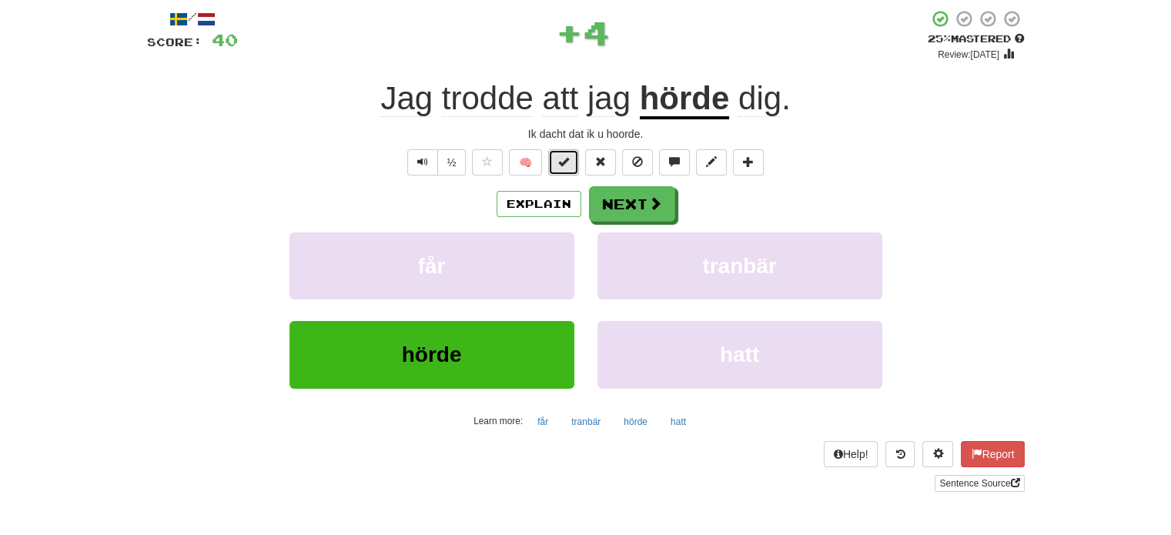
click at [567, 169] on button at bounding box center [563, 162] width 31 height 26
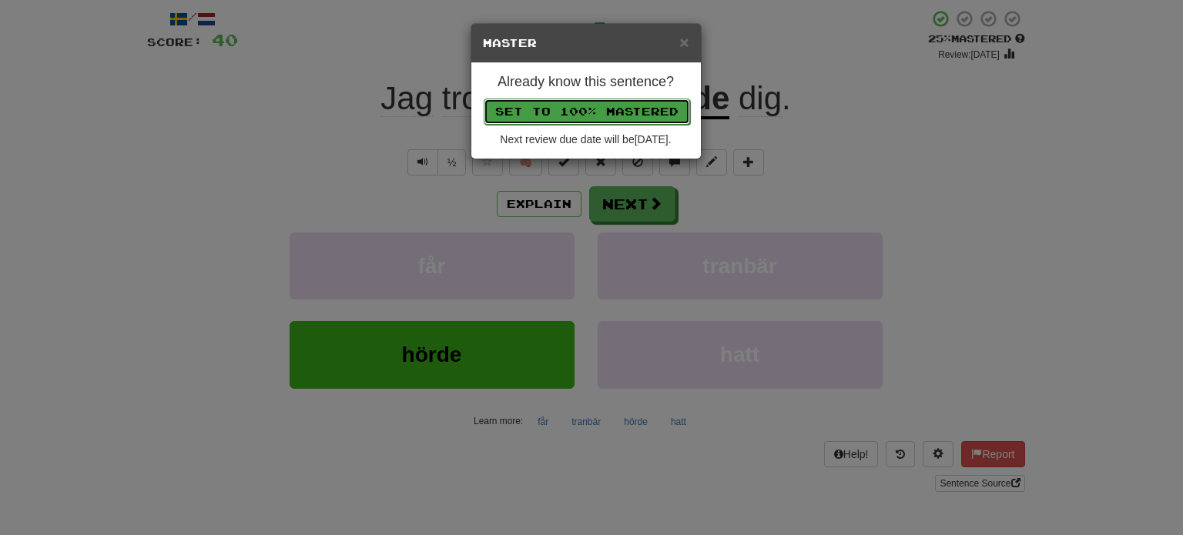
click at [594, 109] on button "Set to 100% Mastered" at bounding box center [587, 112] width 206 height 26
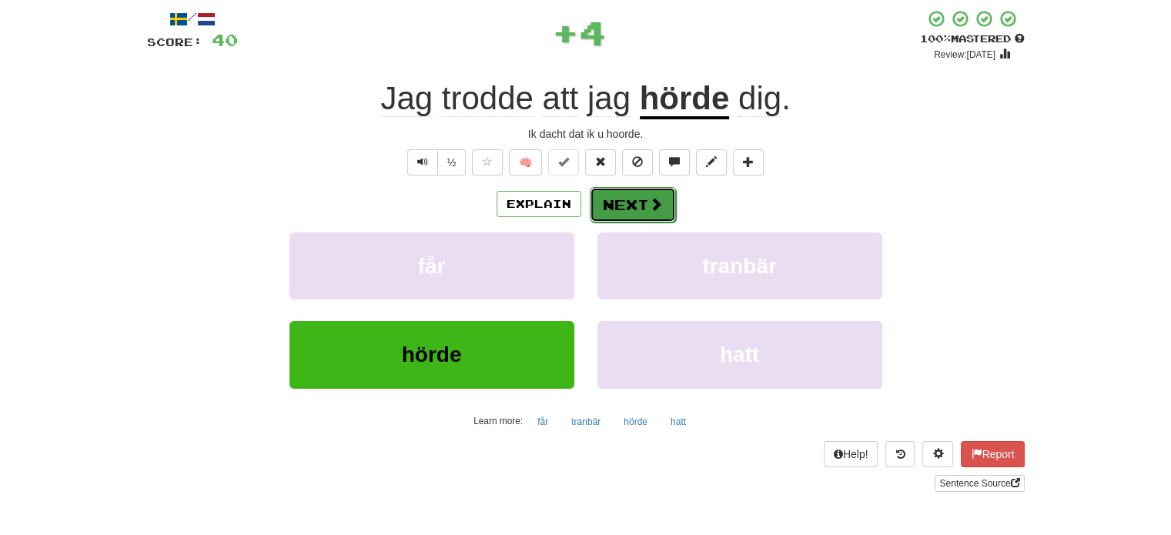
click at [628, 199] on button "Next" at bounding box center [633, 204] width 86 height 35
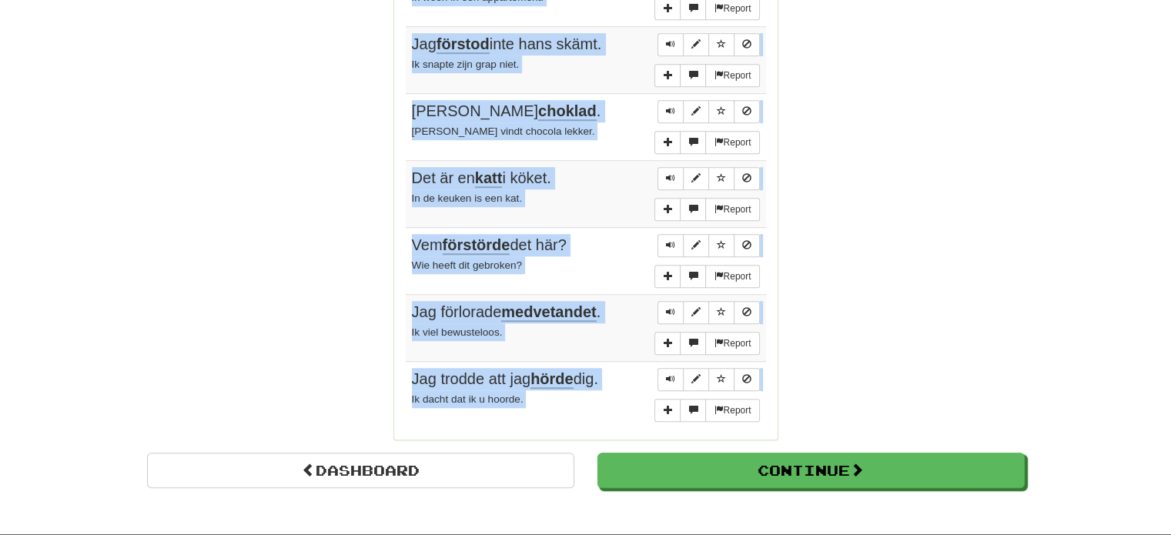
scroll to position [1126, 0]
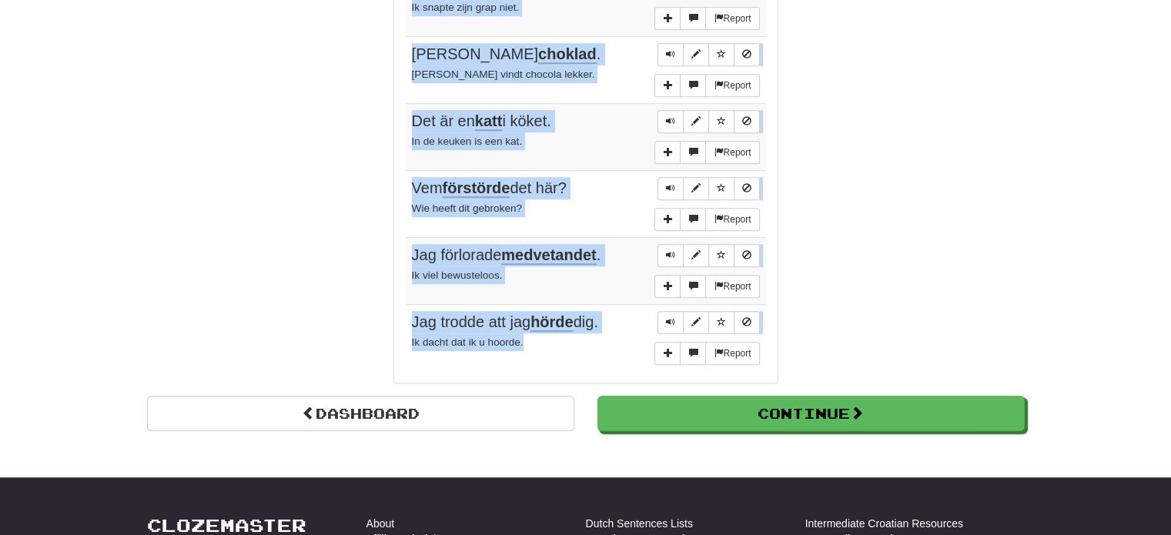
drag, startPoint x: 412, startPoint y: 150, endPoint x: 607, endPoint y: 341, distance: 272.8
click at [607, 341] on tbody "Report Lev och lär. Leef en leer. Report Går det bra att jag sitter här? Is het…" at bounding box center [586, 37] width 360 height 670
copy tbody "Lev och lär. Leef en leer. Report Går det bra att jag sitter här? Is het goed a…"
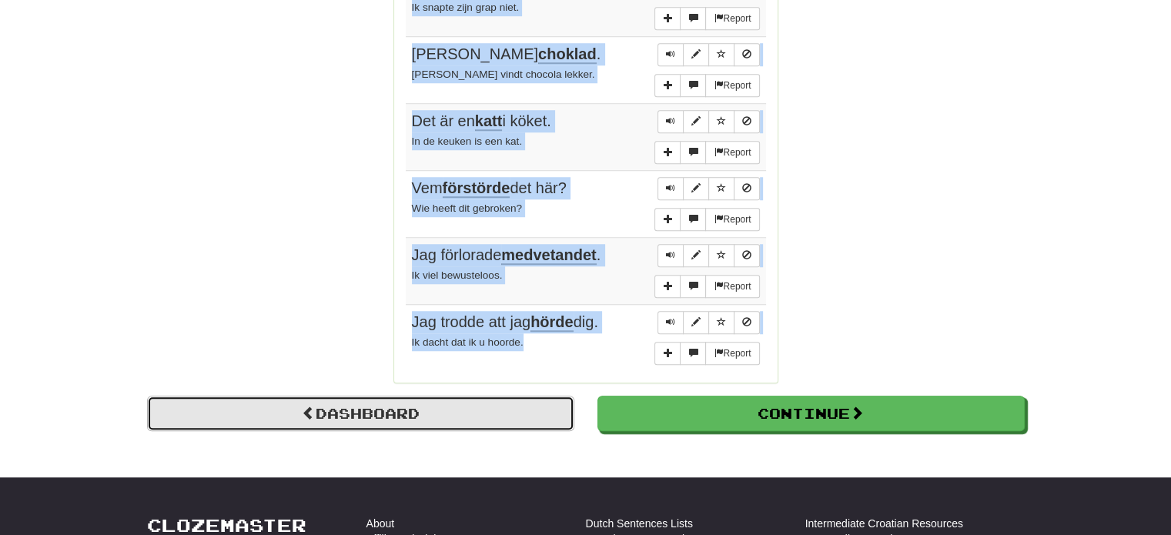
click at [336, 410] on link "Dashboard" at bounding box center [360, 413] width 427 height 35
